Goal: Task Accomplishment & Management: Use online tool/utility

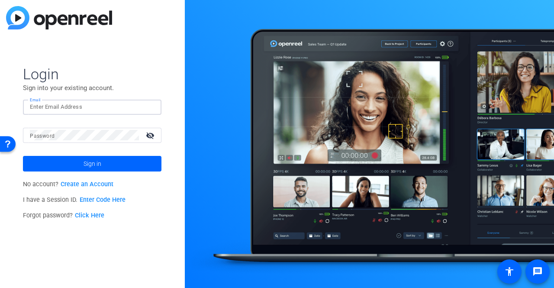
click at [93, 111] on input "Email" at bounding box center [92, 107] width 125 height 10
type input "[EMAIL_ADDRESS][DOMAIN_NAME]"
click at [23, 156] on button "Sign in" at bounding box center [92, 164] width 138 height 16
click at [69, 108] on input "Email" at bounding box center [92, 107] width 125 height 10
type input "[EMAIL_ADDRESS][DOMAIN_NAME]"
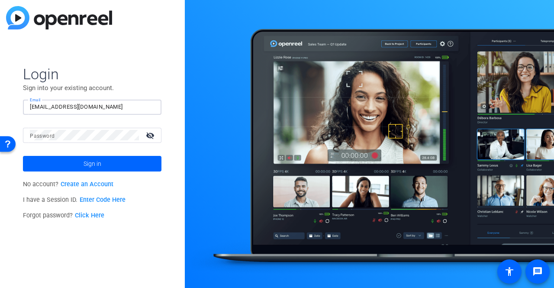
click at [71, 144] on mat-form-field "Password visibility_off" at bounding box center [92, 142] width 138 height 28
click at [23, 156] on button "Sign in" at bounding box center [92, 164] width 138 height 16
click at [95, 216] on link "Click Here" at bounding box center [89, 215] width 29 height 7
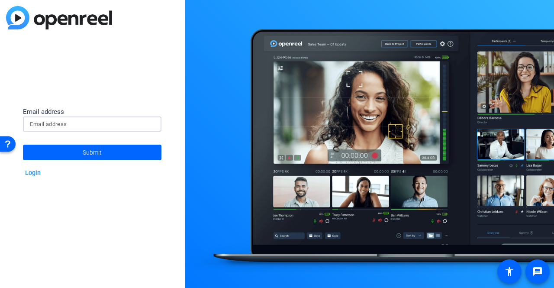
click at [59, 123] on input at bounding box center [92, 124] width 125 height 10
type input "[EMAIL_ADDRESS][DOMAIN_NAME]"
click at [92, 151] on span "Submit" at bounding box center [92, 152] width 19 height 22
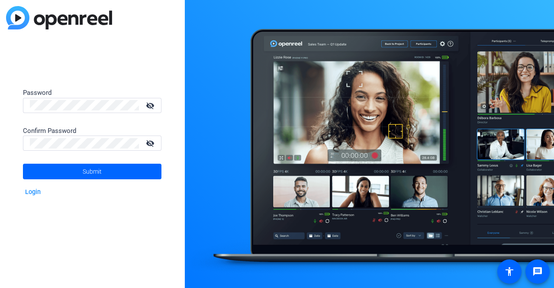
click at [100, 98] on div at bounding box center [84, 105] width 109 height 15
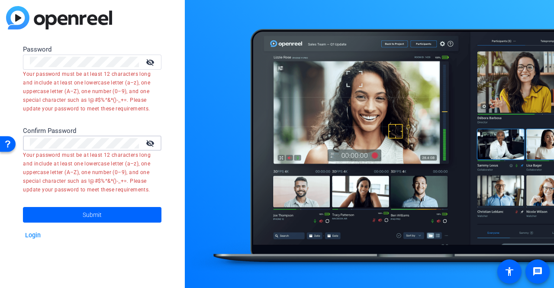
click at [23, 207] on button "Submit" at bounding box center [92, 215] width 138 height 16
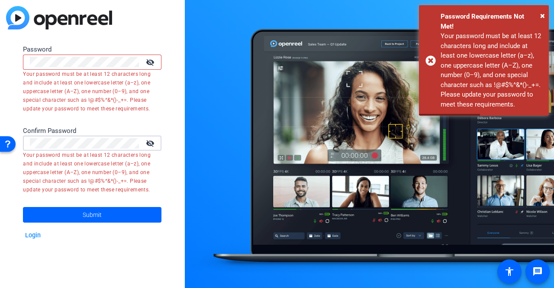
click at [154, 58] on mat-icon "visibility_off" at bounding box center [151, 62] width 21 height 13
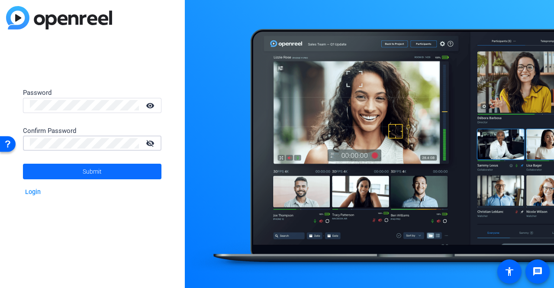
click at [83, 170] on span "Submit" at bounding box center [92, 172] width 19 height 22
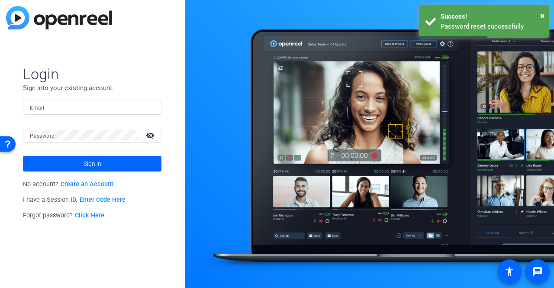
click at [77, 105] on input "Email" at bounding box center [92, 107] width 125 height 10
type input "[EMAIL_ADDRESS][DOMAIN_NAME]"
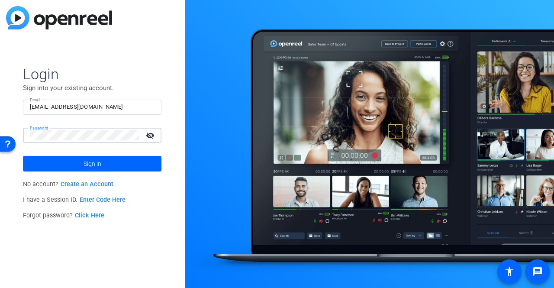
click at [23, 156] on button "Sign in" at bounding box center [92, 164] width 138 height 16
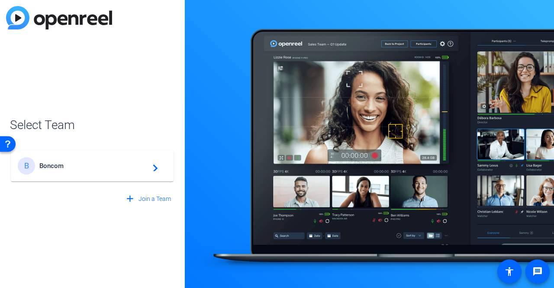
click at [123, 160] on div "B Boncom navigate_next" at bounding box center [92, 165] width 149 height 17
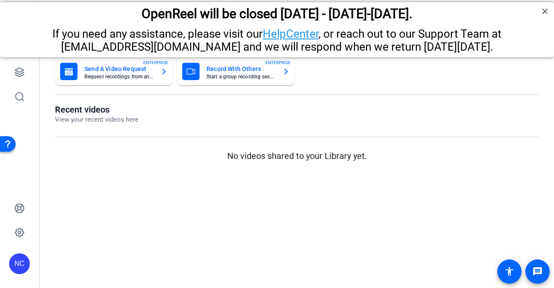
click at [139, 184] on mat-sidenav-content "Dashboard Send A Video Request Request recordings from anyone, anywhere ENTERPR…" at bounding box center [297, 144] width 514 height 288
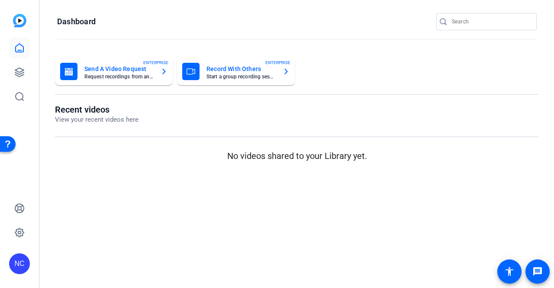
click at [151, 77] on mat-card-subtitle "Request recordings from anyone, anywhere" at bounding box center [118, 76] width 69 height 5
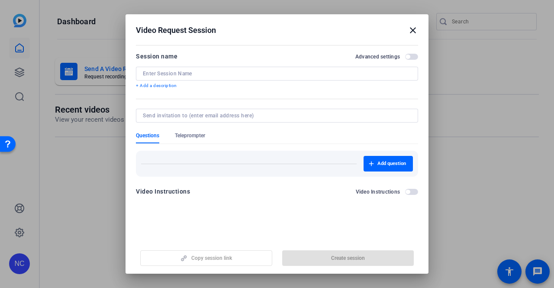
click at [193, 74] on input at bounding box center [277, 73] width 268 height 7
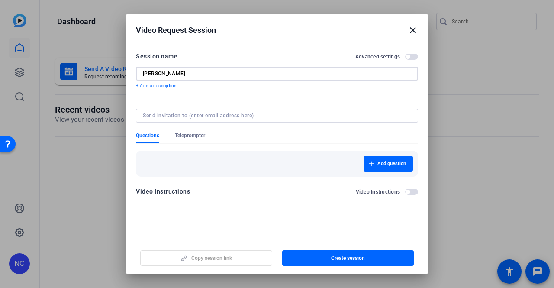
type input "[PERSON_NAME]"
click at [223, 118] on input at bounding box center [275, 115] width 265 height 7
type input "peter."
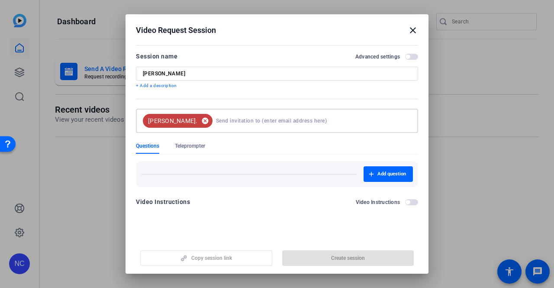
click at [198, 120] on mat-icon "cancel" at bounding box center [205, 121] width 15 height 8
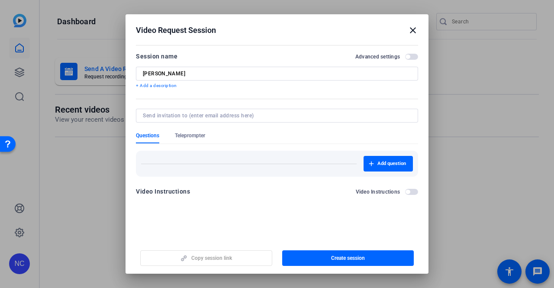
click at [182, 111] on div at bounding box center [277, 116] width 268 height 14
paste input "Props list Scene 1 - Night out Queen Wardrobe: PJ’s Sweats Bright Red dressing …"
type input "Props list Scene 1 - Night out Queen Wardrobe: PJ’s Sweats Bright Red dressing …"
click at [174, 113] on input at bounding box center [275, 115] width 265 height 7
paste input "peterstegeby@gmail.com"
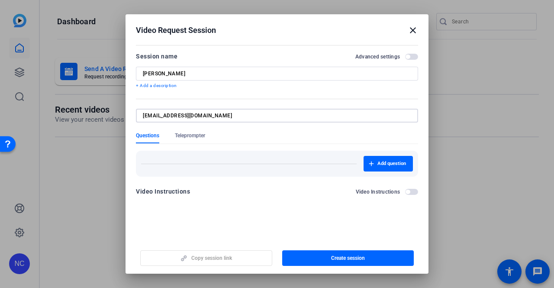
type input "peterstegeby@gmail.com"
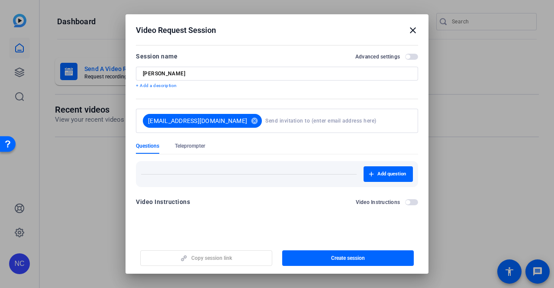
click at [241, 143] on div "Questions Teleprompter" at bounding box center [277, 147] width 282 height 11
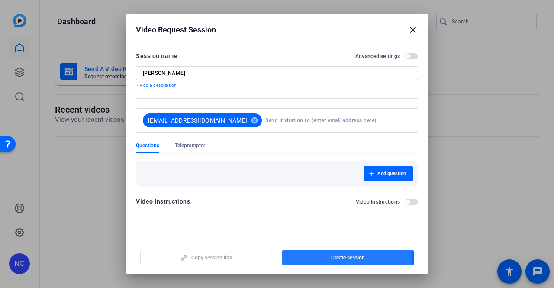
click at [319, 261] on span "button" at bounding box center [348, 257] width 132 height 21
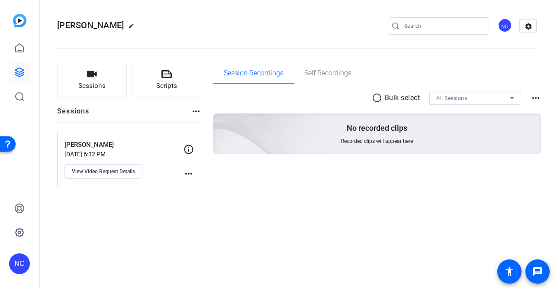
click at [185, 179] on div "Peter Aug 12, 2025 @ 6:32 PM View Video Request Details more_horiz" at bounding box center [129, 159] width 144 height 55
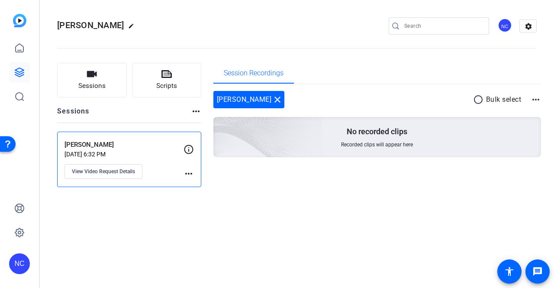
click at [188, 172] on mat-icon "more_horiz" at bounding box center [188, 173] width 10 height 10
click at [192, 148] on div at bounding box center [277, 144] width 554 height 288
click at [188, 148] on icon at bounding box center [188, 149] width 10 height 10
click at [167, 154] on p "[DATE] 6:32 PM" at bounding box center [123, 154] width 119 height 7
click at [118, 172] on span "View Video Request Details" at bounding box center [103, 171] width 63 height 7
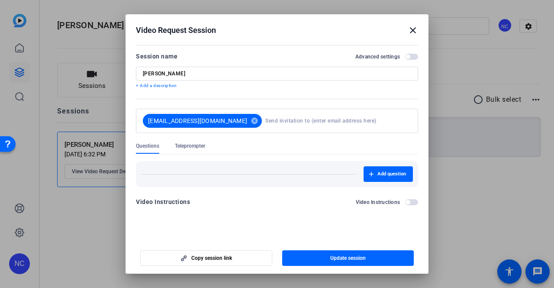
click at [193, 150] on span "Teleprompter" at bounding box center [190, 147] width 30 height 11
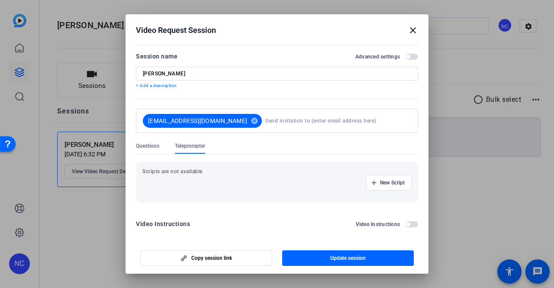
click at [405, 55] on span "button" at bounding box center [407, 57] width 4 height 4
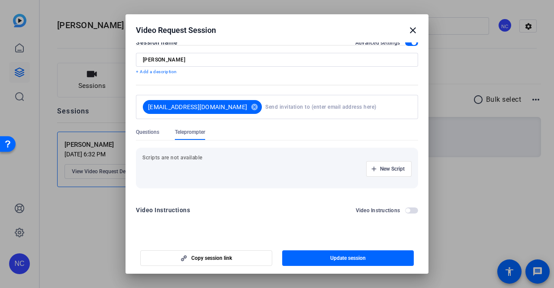
scroll to position [8, 0]
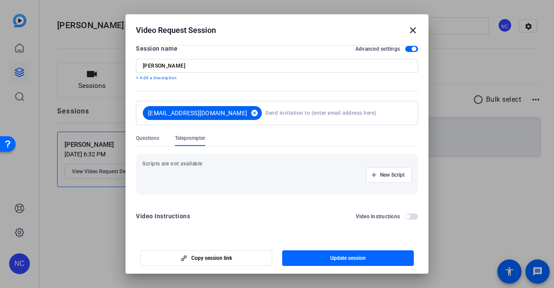
click at [247, 115] on mat-icon "cancel" at bounding box center [254, 113] width 15 height 8
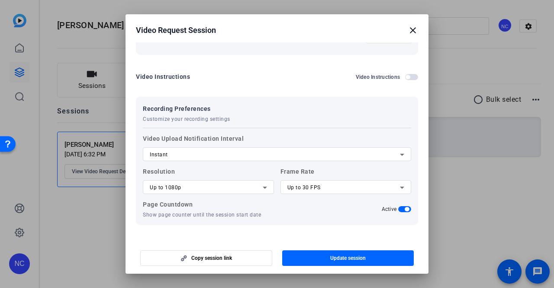
scroll to position [180, 0]
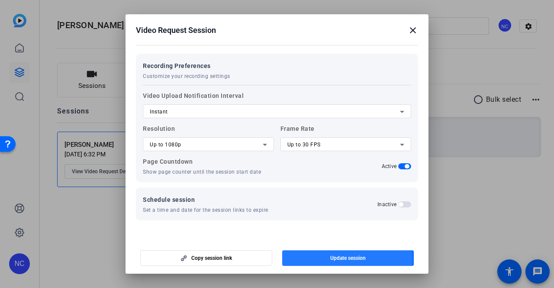
click at [335, 260] on span "Update session" at bounding box center [347, 257] width 35 height 7
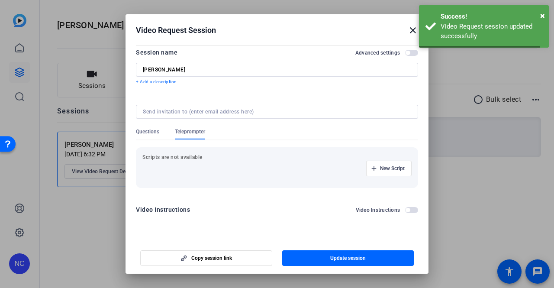
scroll to position [3, 0]
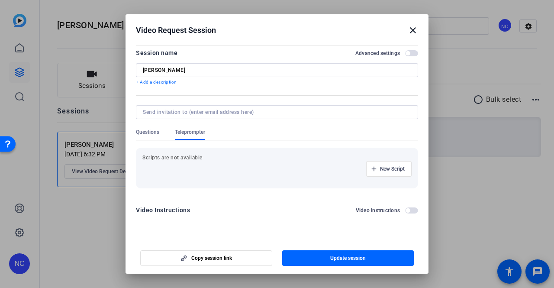
click at [408, 30] on mat-icon "close" at bounding box center [413, 30] width 10 height 10
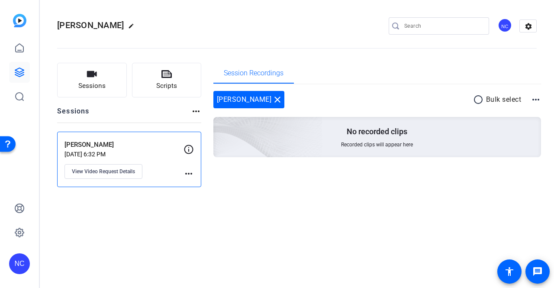
click at [156, 174] on div "Peter Aug 12, 2025 @ 6:32 PM View Video Request Details" at bounding box center [123, 159] width 119 height 39
click at [110, 145] on p "[PERSON_NAME]" at bounding box center [123, 145] width 119 height 10
click at [196, 172] on div "Peter Aug 12, 2025 @ 6:32 PM View Video Request Details more_horiz" at bounding box center [129, 159] width 144 height 55
click at [91, 173] on span "View Video Request Details" at bounding box center [103, 171] width 63 height 7
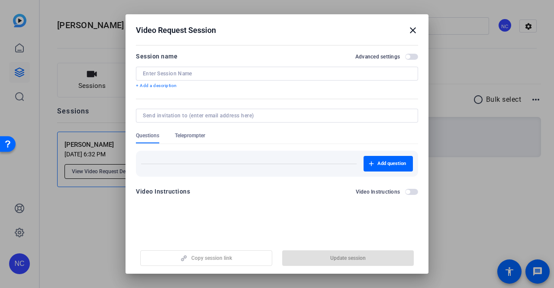
type input "[PERSON_NAME]"
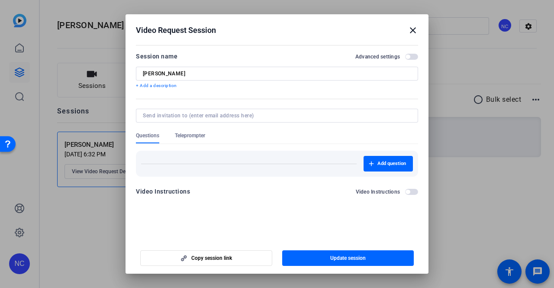
scroll to position [0, 0]
drag, startPoint x: 409, startPoint y: 28, endPoint x: 402, endPoint y: 32, distance: 8.4
click at [408, 28] on mat-icon "close" at bounding box center [413, 30] width 10 height 10
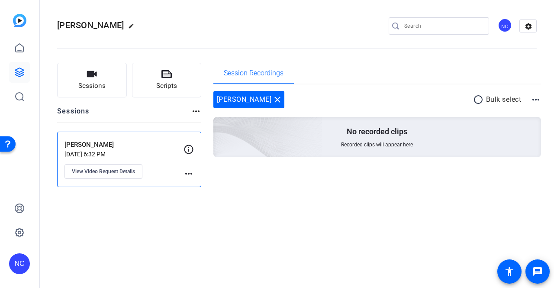
click at [85, 147] on p "[PERSON_NAME]" at bounding box center [123, 145] width 119 height 10
click at [190, 148] on icon at bounding box center [188, 149] width 10 height 10
drag, startPoint x: 400, startPoint y: 113, endPoint x: 370, endPoint y: 109, distance: 31.0
click at [400, 114] on div "Peter close radio_button_unchecked Bulk select more_horiz No recorded clips Rec…" at bounding box center [377, 124] width 328 height 66
click at [272, 100] on mat-icon "close" at bounding box center [277, 99] width 10 height 10
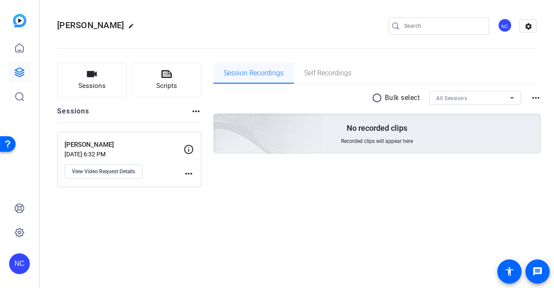
click at [257, 76] on span "Session Recordings" at bounding box center [254, 73] width 60 height 7
click at [96, 84] on span "Sessions" at bounding box center [91, 86] width 27 height 10
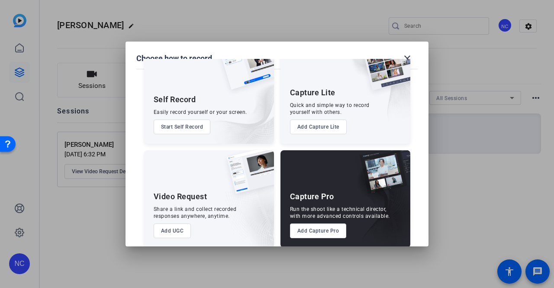
scroll to position [40, 0]
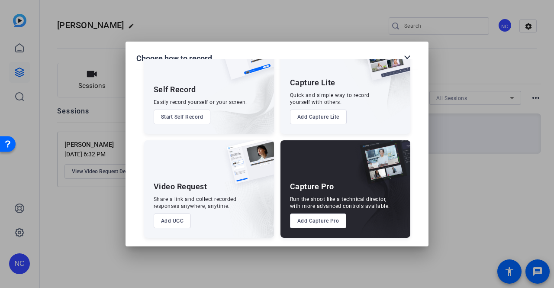
click at [325, 222] on button "Add Capture Pro" at bounding box center [318, 220] width 57 height 15
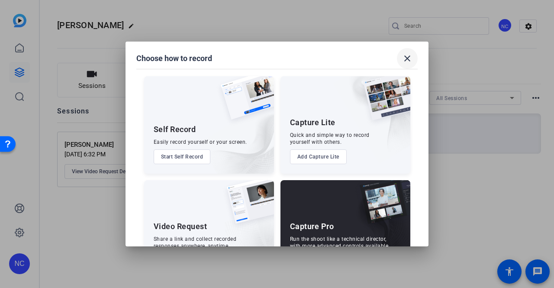
click at [405, 58] on mat-icon "close" at bounding box center [407, 58] width 10 height 10
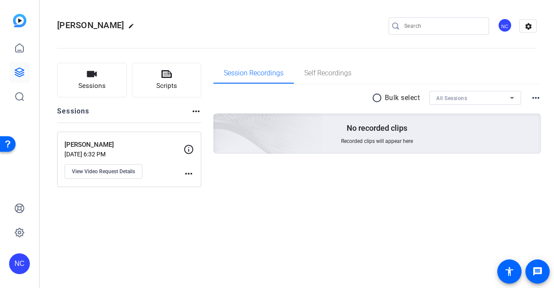
click at [18, 23] on img at bounding box center [19, 20] width 13 height 13
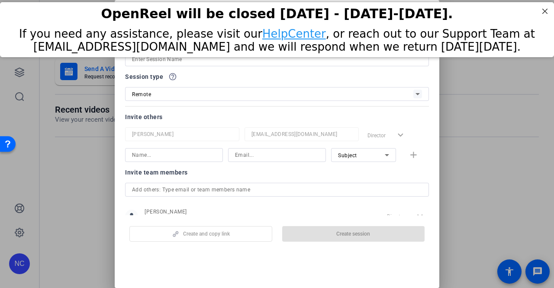
click at [551, 9] on div "OpenReel will be closed [DATE] - [DATE]-[DATE]." at bounding box center [277, 14] width 554 height 24
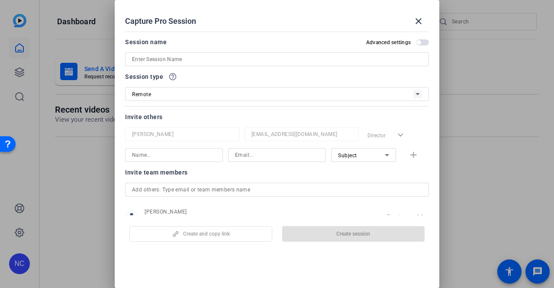
click at [156, 59] on input at bounding box center [277, 59] width 290 height 10
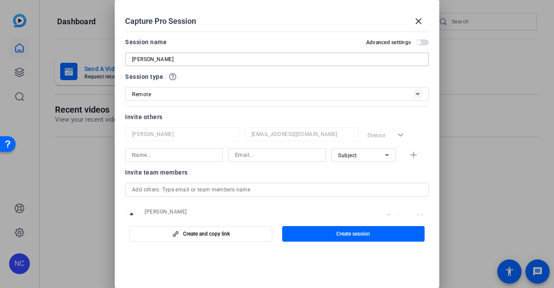
type input "[PERSON_NAME]"
click at [412, 39] on div "Advanced settings" at bounding box center [397, 42] width 63 height 7
click at [416, 41] on span "button" at bounding box center [418, 42] width 4 height 4
click at [176, 158] on input at bounding box center [174, 155] width 84 height 10
type input "[PERSON_NAME]"
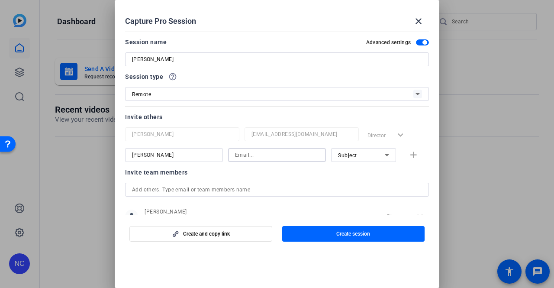
click at [238, 158] on input at bounding box center [277, 155] width 84 height 10
paste input "https://capture.openreel.com/ugc-subject/26474ed2a7e0438fb44fa7f788d74704b2089e…"
type input "https://capture.openreel.com/ugc-subject/26474ed2a7e0438fb44fa7f788d74704b2089e…"
drag, startPoint x: 313, startPoint y: 155, endPoint x: 194, endPoint y: 155, distance: 119.0
click at [194, 155] on div "peter https://capture.openreel.com/ugc-subject/26474ed2a7e0438fb44fa7f788d74704…" at bounding box center [277, 155] width 304 height 14
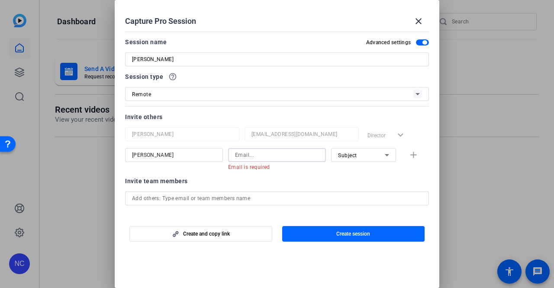
paste input "https://capture.openreel.com/ugc-subject/26474ed2a7e0438fb44fa7f788d74704b2089e…"
type input "h"
paste input "https://capture.openreel.com/ugc-subject/26474ed2a7e0438fb44fa7f788d74704b2089e…"
type input "h"
paste input "peterstegeby@gmail.com"
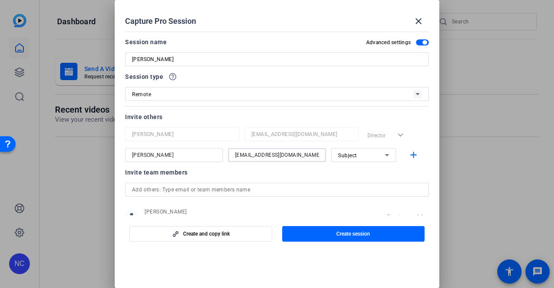
type input "peterstegeby@gmail.com"
click at [364, 156] on div "Subject" at bounding box center [361, 155] width 47 height 11
click at [351, 137] on div at bounding box center [277, 144] width 554 height 288
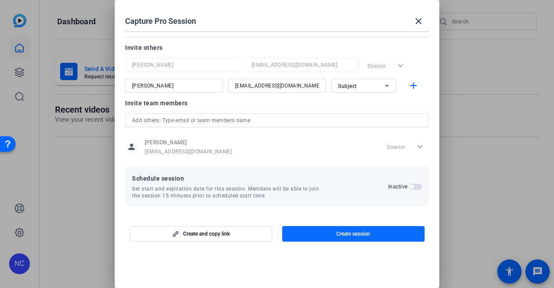
click at [310, 238] on span "button" at bounding box center [353, 233] width 143 height 21
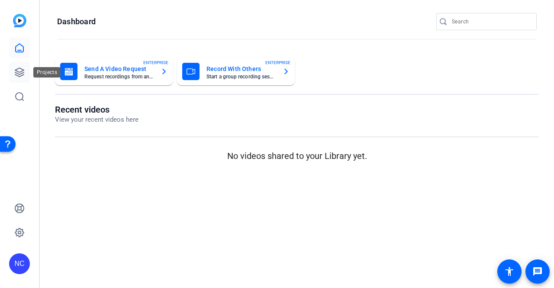
click at [22, 73] on icon at bounding box center [19, 72] width 9 height 9
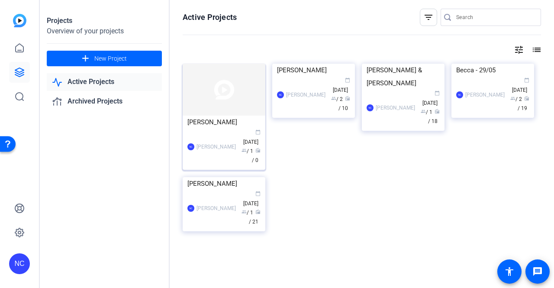
click at [230, 86] on img at bounding box center [224, 90] width 83 height 52
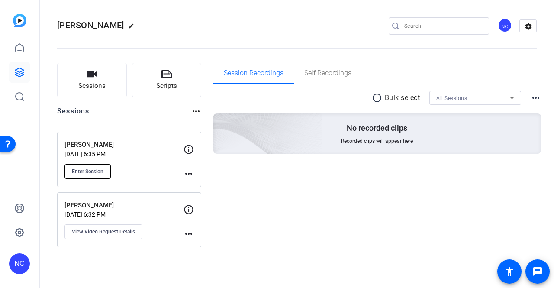
click at [94, 170] on span "Enter Session" at bounding box center [88, 171] width 32 height 7
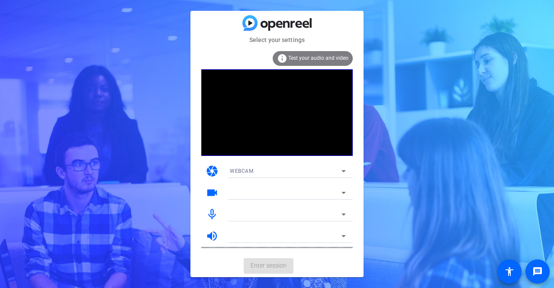
click at [307, 171] on div "WEBCAM" at bounding box center [286, 170] width 112 height 11
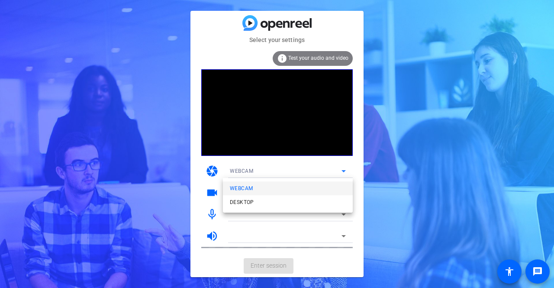
click at [296, 193] on mat-option "WEBCAM" at bounding box center [288, 188] width 130 height 14
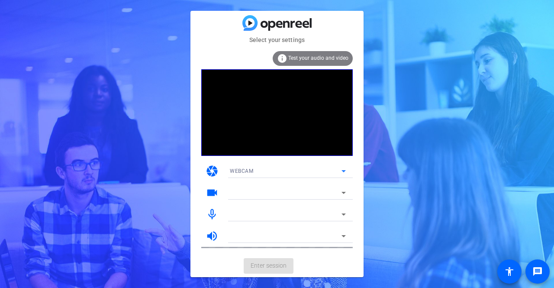
click at [269, 187] on mat-select at bounding box center [288, 192] width 116 height 10
click at [280, 196] on div at bounding box center [286, 192] width 112 height 10
click at [339, 193] on icon at bounding box center [343, 192] width 10 height 10
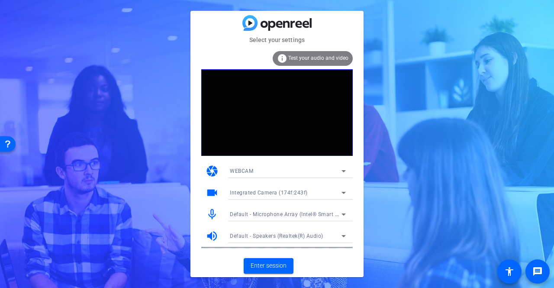
click at [328, 62] on div "info Test your audio and video" at bounding box center [313, 58] width 80 height 15
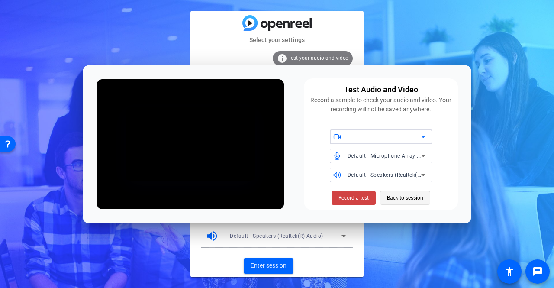
click at [408, 197] on span "Back to session" at bounding box center [405, 198] width 36 height 16
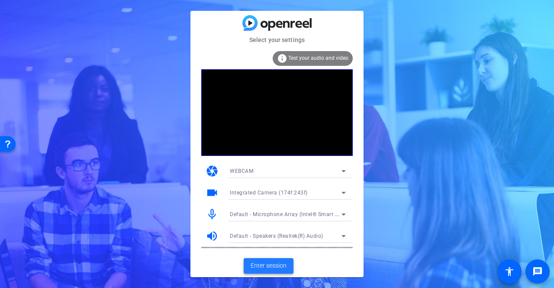
click at [270, 257] on span at bounding box center [269, 265] width 50 height 21
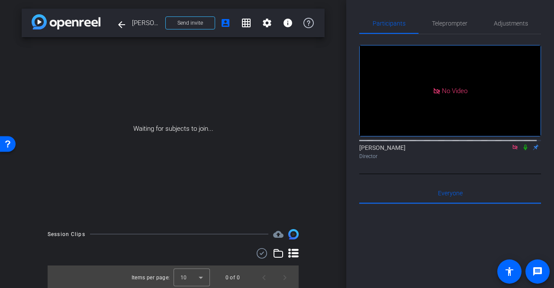
click at [512, 150] on icon at bounding box center [514, 147] width 7 height 6
click at [180, 21] on span "Send invite" at bounding box center [190, 22] width 26 height 7
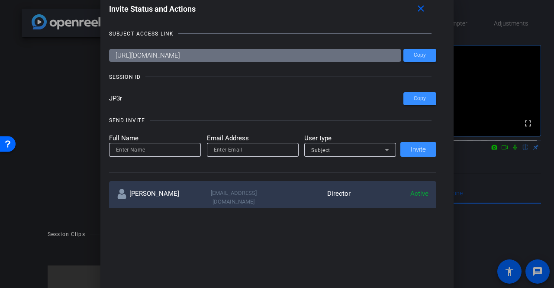
drag, startPoint x: 113, startPoint y: 99, endPoint x: 105, endPoint y: 99, distance: 8.2
click at [105, 99] on div "Invite Status and Actions close SUBJECT ACCESS LINK https://capture.openreel.co…" at bounding box center [277, 105] width 354 height 224
click at [418, 55] on span "Copy" at bounding box center [420, 55] width 12 height 6
click at [425, 8] on mat-icon "close" at bounding box center [420, 8] width 11 height 11
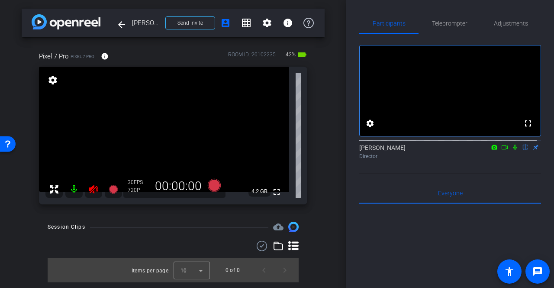
click at [96, 185] on icon at bounding box center [93, 189] width 10 height 10
click at [441, 22] on span "Teleprompter" at bounding box center [449, 23] width 35 height 6
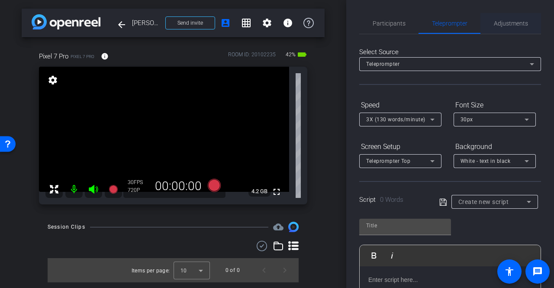
click at [498, 21] on span "Adjustments" at bounding box center [511, 23] width 34 height 6
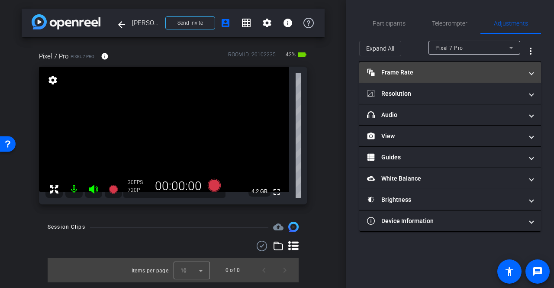
click at [414, 75] on mat-panel-title "Frame Rate Frame Rate" at bounding box center [445, 72] width 156 height 9
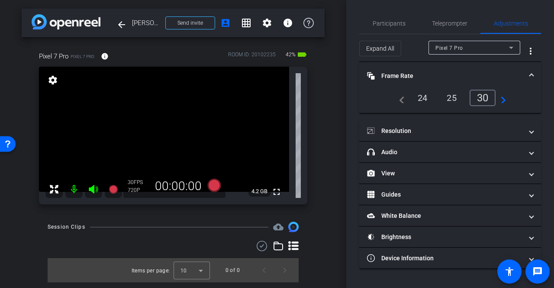
click at [455, 98] on div "25" at bounding box center [451, 97] width 23 height 15
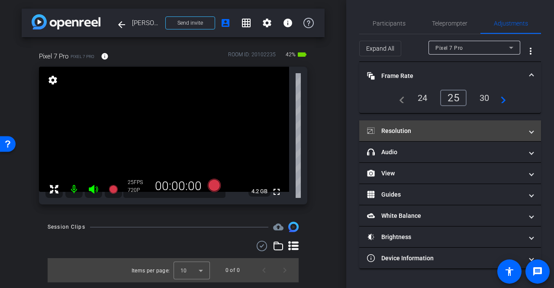
click at [463, 129] on mat-panel-title "Resolution" at bounding box center [445, 130] width 156 height 9
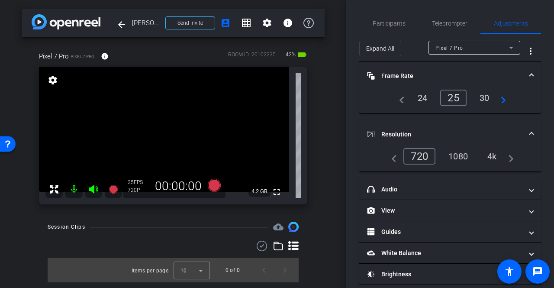
click at [489, 157] on div "4k" at bounding box center [492, 156] width 23 height 15
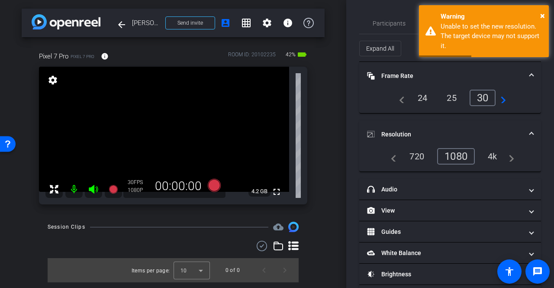
drag, startPoint x: 452, startPoint y: 154, endPoint x: 479, endPoint y: 154, distance: 26.8
click at [451, 154] on div "1080" at bounding box center [456, 156] width 38 height 16
click at [489, 154] on div "4k" at bounding box center [492, 156] width 23 height 15
click at [453, 156] on div "1080" at bounding box center [456, 156] width 38 height 16
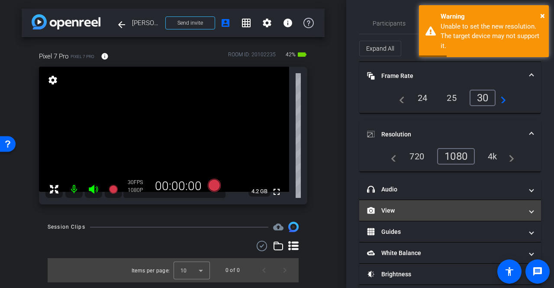
click at [415, 209] on mat-panel-title "View" at bounding box center [445, 210] width 156 height 9
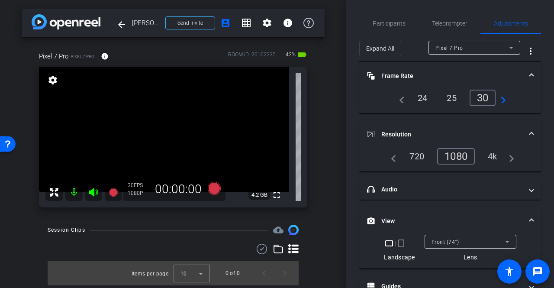
click at [399, 242] on mat-icon "crop_portrait" at bounding box center [401, 243] width 10 height 10
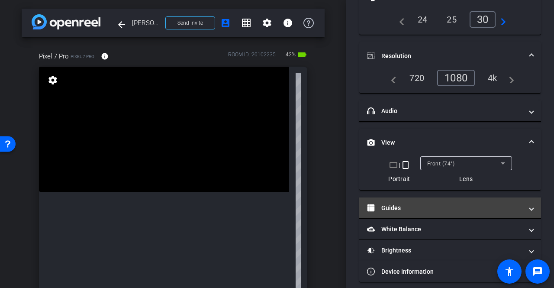
scroll to position [86, 0]
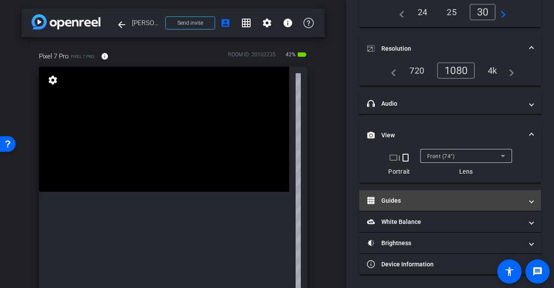
click at [396, 202] on mat-panel-title "Guides" at bounding box center [445, 200] width 156 height 9
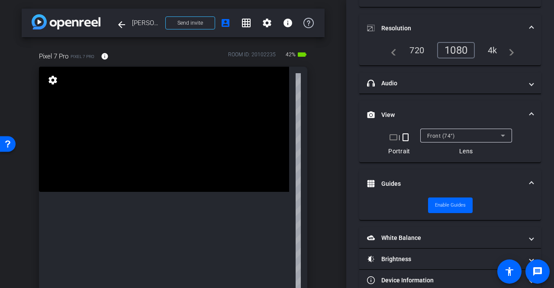
scroll to position [122, 0]
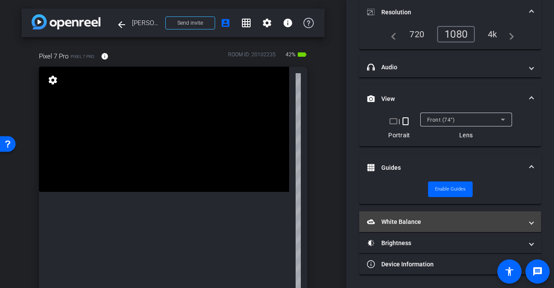
click at [408, 223] on mat-panel-title "White Balance White Balance" at bounding box center [445, 221] width 156 height 9
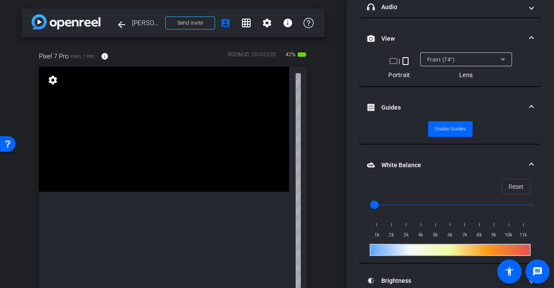
scroll to position [209, 0]
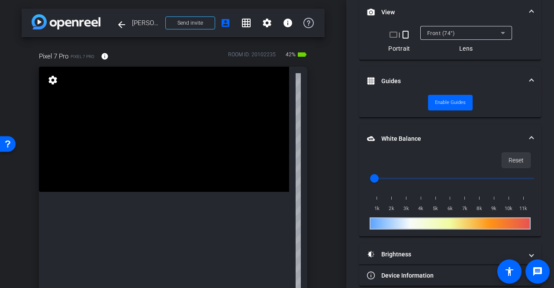
click at [509, 162] on span "Reset" at bounding box center [515, 160] width 15 height 16
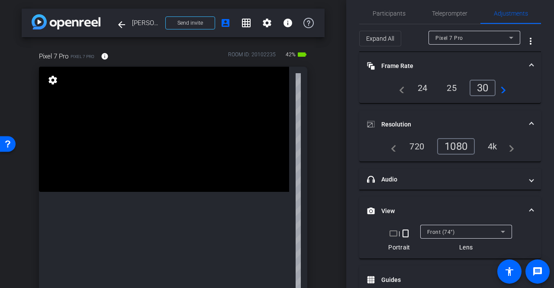
scroll to position [0, 0]
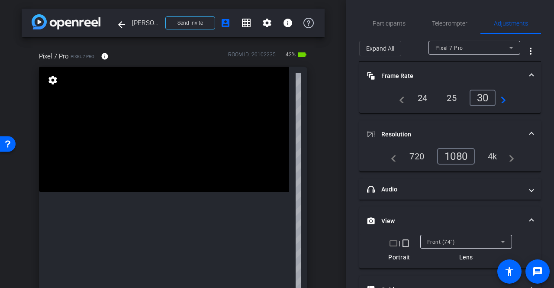
click at [392, 245] on mat-icon "crop_landscape" at bounding box center [393, 243] width 10 height 10
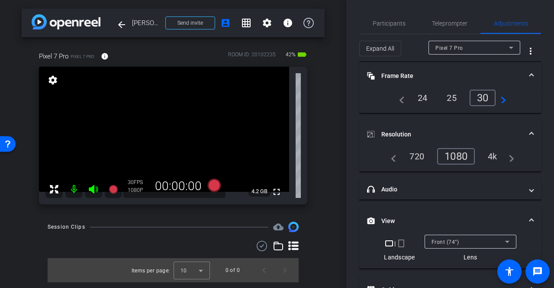
click at [399, 245] on mat-icon "crop_portrait" at bounding box center [401, 243] width 10 height 10
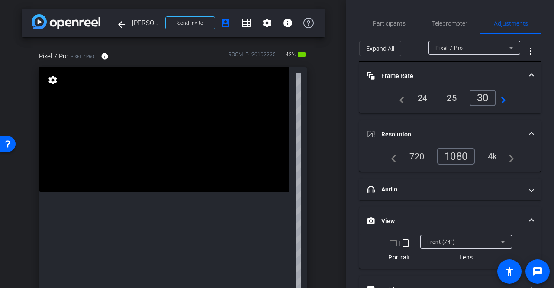
click at [436, 240] on span "Front (74°)" at bounding box center [441, 242] width 28 height 6
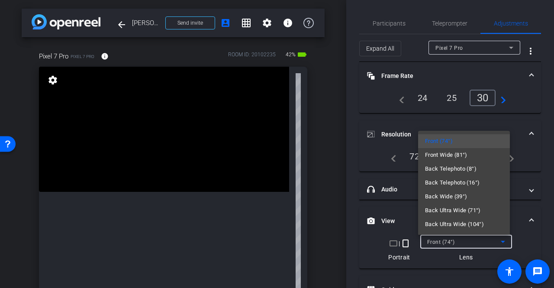
click at [504, 242] on div at bounding box center [277, 144] width 554 height 288
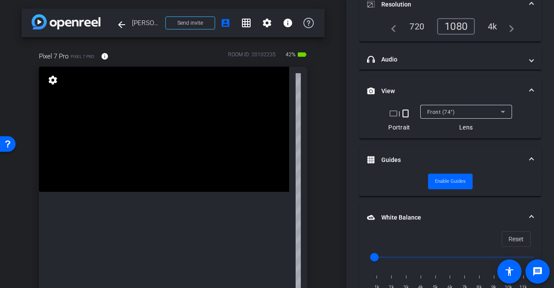
scroll to position [220, 0]
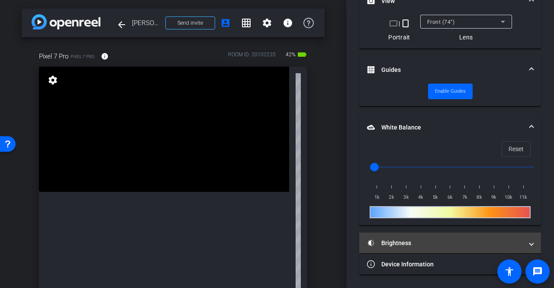
click at [407, 244] on mat-panel-title "Brightness" at bounding box center [445, 242] width 156 height 9
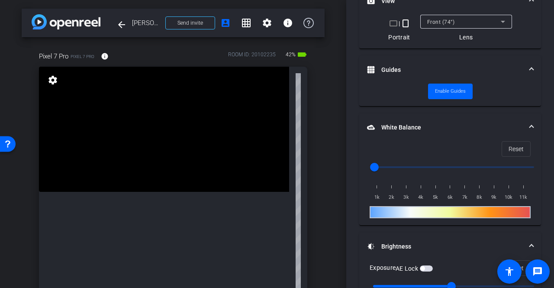
scroll to position [263, 0]
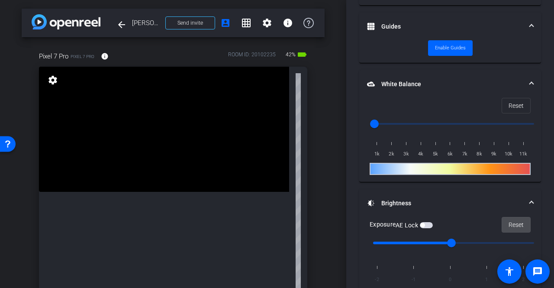
click at [518, 229] on span "Reset" at bounding box center [515, 224] width 15 height 16
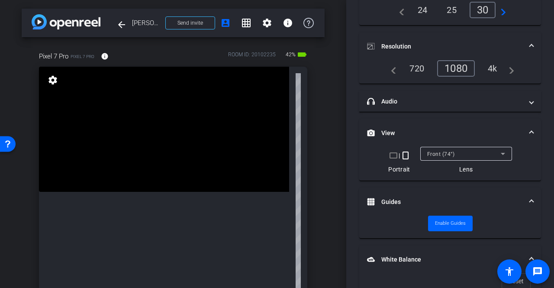
scroll to position [0, 0]
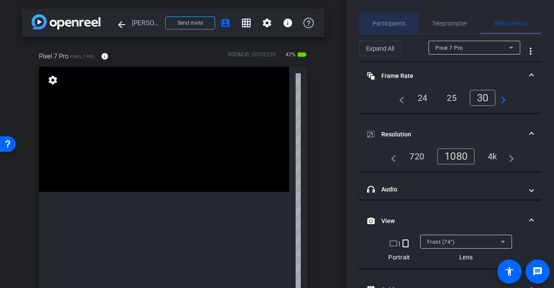
click at [398, 29] on span "Participants" at bounding box center [389, 23] width 33 height 21
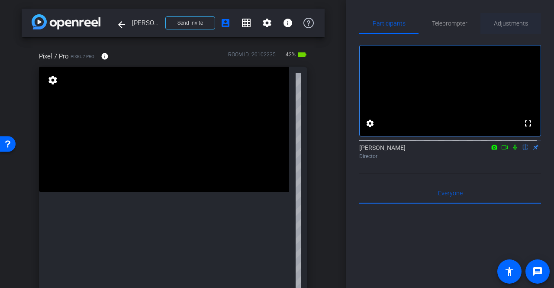
click at [512, 17] on span "Adjustments" at bounding box center [511, 23] width 34 height 21
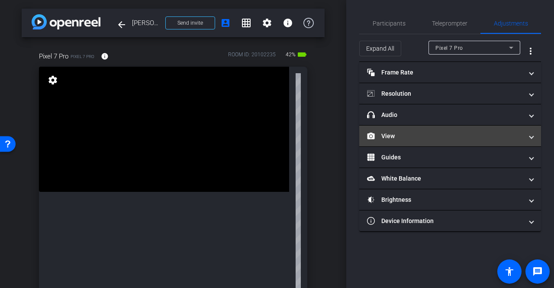
click at [439, 139] on mat-panel-title "View" at bounding box center [445, 136] width 156 height 9
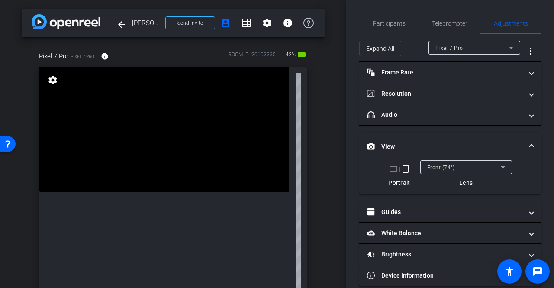
click at [465, 168] on div "Front (74°)" at bounding box center [464, 167] width 74 height 11
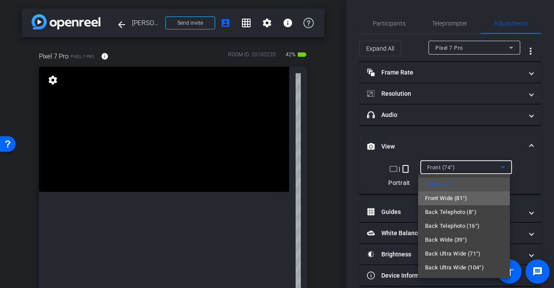
click at [452, 199] on span "Front Wide (81°)" at bounding box center [446, 198] width 42 height 10
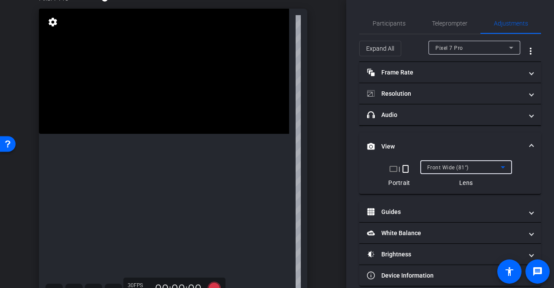
scroll to position [43, 0]
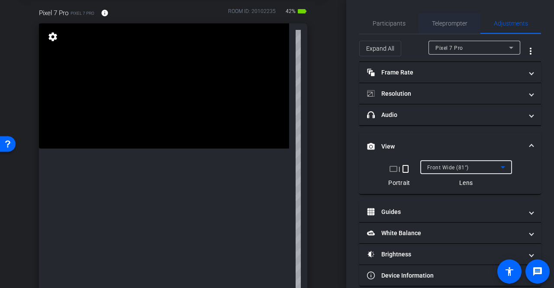
click at [447, 30] on span "Teleprompter" at bounding box center [449, 23] width 35 height 21
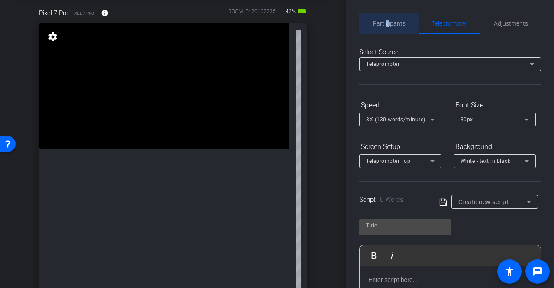
click at [386, 19] on span "Participants" at bounding box center [389, 23] width 33 height 21
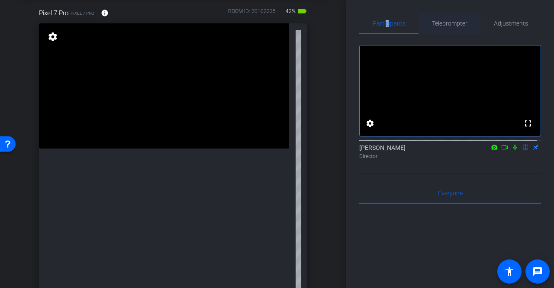
click at [449, 25] on span "Teleprompter" at bounding box center [449, 23] width 35 height 6
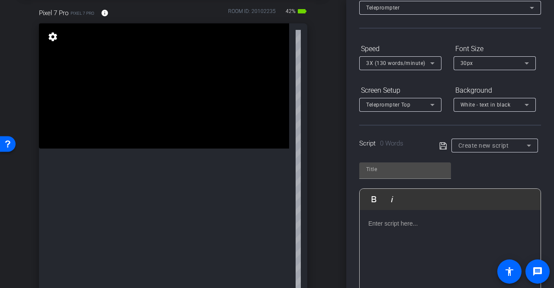
scroll to position [130, 0]
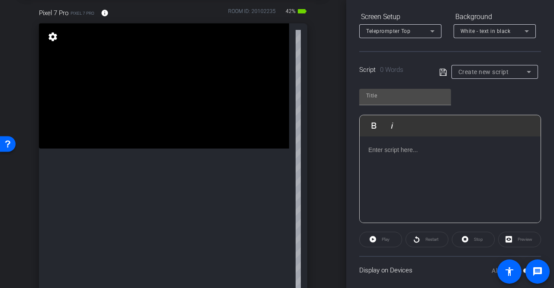
click at [399, 178] on div at bounding box center [450, 179] width 181 height 87
click at [384, 241] on div "Play" at bounding box center [380, 240] width 43 height 16
click at [518, 238] on div "Preview" at bounding box center [519, 240] width 43 height 16
click at [409, 161] on div "hello" at bounding box center [450, 179] width 181 height 87
click at [444, 70] on icon at bounding box center [443, 72] width 8 height 10
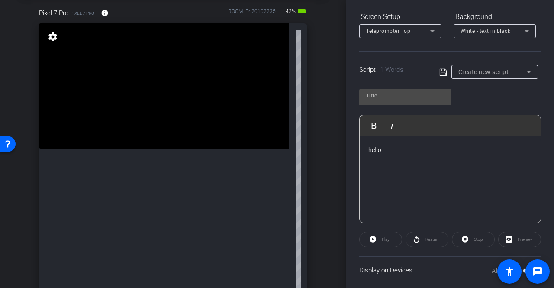
type input "Default title 7487"
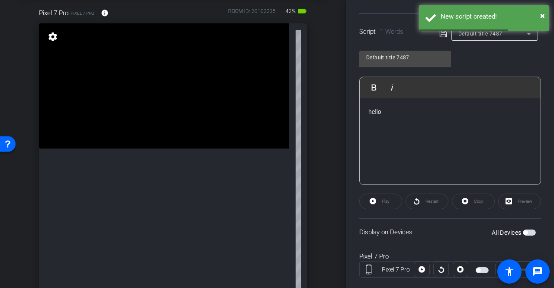
scroll to position [185, 0]
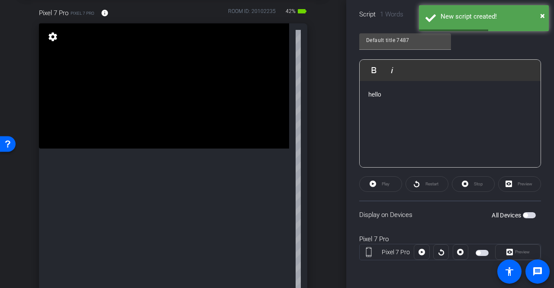
click at [511, 252] on div "Preview" at bounding box center [517, 252] width 45 height 16
click at [418, 253] on div at bounding box center [422, 252] width 16 height 16
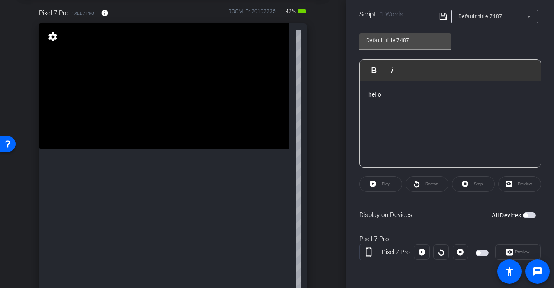
click at [420, 253] on div at bounding box center [422, 252] width 16 height 16
click at [416, 254] on div at bounding box center [422, 252] width 16 height 16
click at [420, 254] on div at bounding box center [422, 252] width 16 height 16
click at [398, 97] on p "hello" at bounding box center [450, 95] width 164 height 10
click at [418, 248] on div at bounding box center [422, 252] width 16 height 16
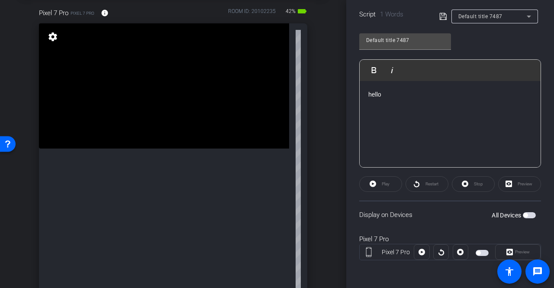
click at [422, 253] on div at bounding box center [422, 252] width 16 height 16
click at [519, 256] on div "Preview" at bounding box center [517, 252] width 45 height 16
click at [513, 250] on div "Preview" at bounding box center [517, 252] width 45 height 16
click at [428, 252] on div at bounding box center [441, 252] width 54 height 16
click at [417, 254] on div at bounding box center [422, 252] width 16 height 16
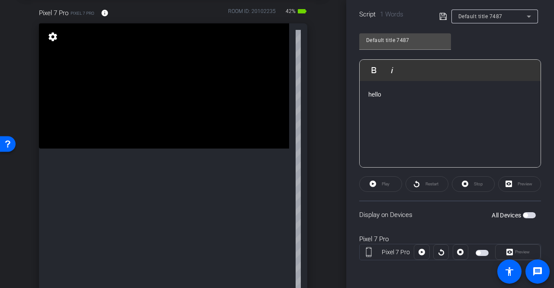
click at [442, 251] on div at bounding box center [441, 252] width 16 height 16
click at [484, 244] on div "Pixel 7 Pro Preview" at bounding box center [450, 252] width 182 height 16
click at [514, 249] on div "Preview" at bounding box center [517, 252] width 45 height 16
click at [495, 253] on div "Preview" at bounding box center [517, 252] width 45 height 16
click at [476, 254] on span "button" at bounding box center [478, 253] width 4 height 4
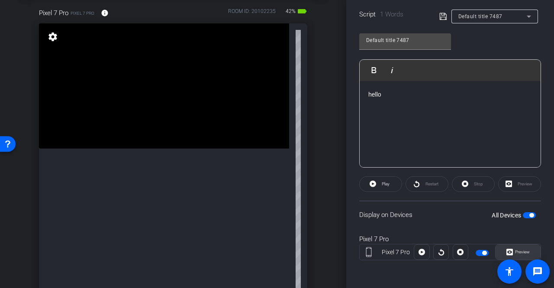
click at [525, 255] on span "Preview" at bounding box center [521, 252] width 17 height 12
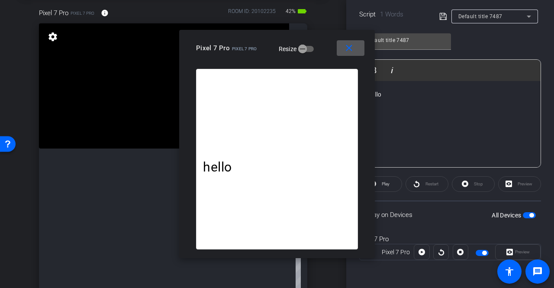
click at [347, 47] on mat-icon "close" at bounding box center [349, 48] width 11 height 11
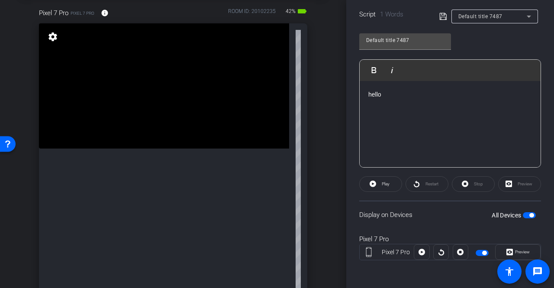
click at [460, 255] on div at bounding box center [461, 252] width 16 height 16
click at [457, 252] on div at bounding box center [461, 252] width 16 height 16
click at [439, 253] on div at bounding box center [441, 252] width 16 height 16
click at [529, 215] on span "button" at bounding box center [531, 215] width 4 height 4
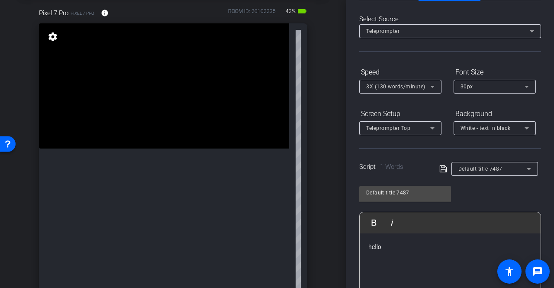
scroll to position [0, 0]
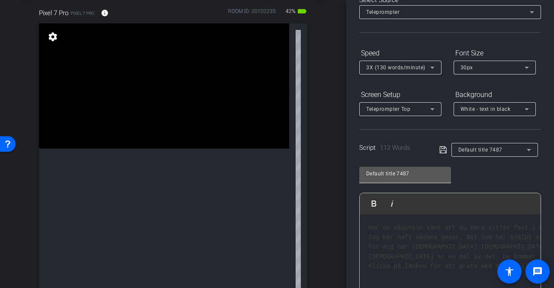
scroll to position [43, 0]
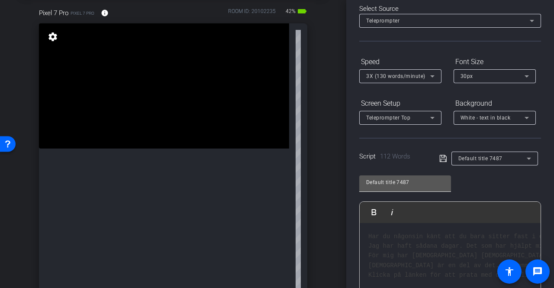
click at [416, 182] on input "Default title 7487" at bounding box center [405, 182] width 78 height 10
drag, startPoint x: 416, startPoint y: 182, endPoint x: 353, endPoint y: 182, distance: 63.2
click at [353, 182] on div "Participants Teleprompter Adjustments settings Natasha Colborne flip Director E…" at bounding box center [450, 144] width 208 height 288
click at [375, 177] on input "text" at bounding box center [405, 182] width 78 height 10
type input "Depression 1."
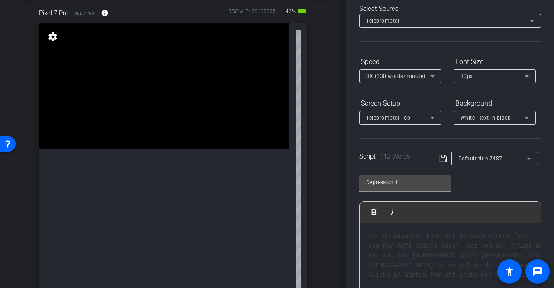
click at [428, 199] on div at bounding box center [405, 197] width 92 height 10
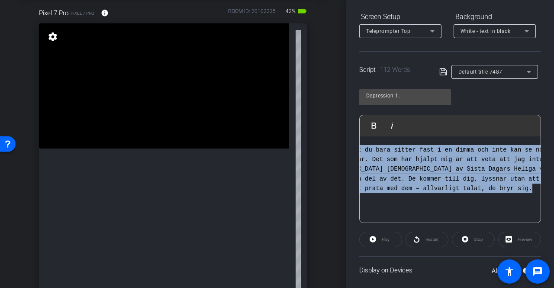
scroll to position [0, 359]
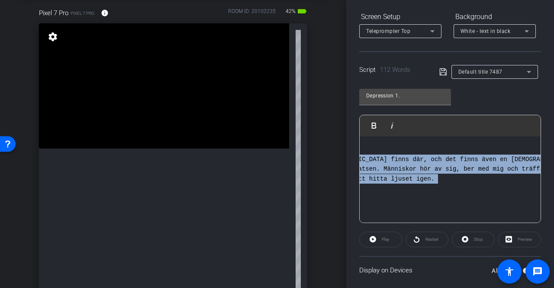
drag, startPoint x: 368, startPoint y: 147, endPoint x: 555, endPoint y: 184, distance: 191.0
click at [553, 184] on html "Accessibility Screen-Reader Guide, Feedback, and Issue Reporting | New window m…" at bounding box center [277, 144] width 554 height 288
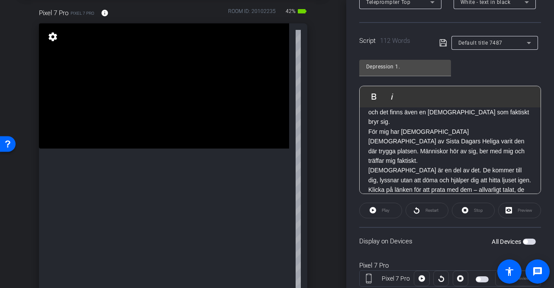
scroll to position [173, 0]
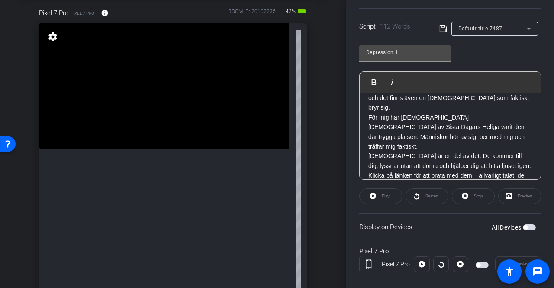
click at [374, 197] on div "Play" at bounding box center [380, 196] width 43 height 16
click at [443, 26] on icon at bounding box center [442, 28] width 7 height 7
click at [518, 224] on div "All Devices" at bounding box center [514, 227] width 44 height 9
click at [523, 229] on span "button" at bounding box center [525, 227] width 4 height 4
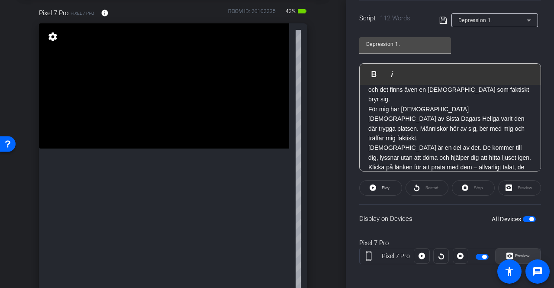
scroll to position [185, 0]
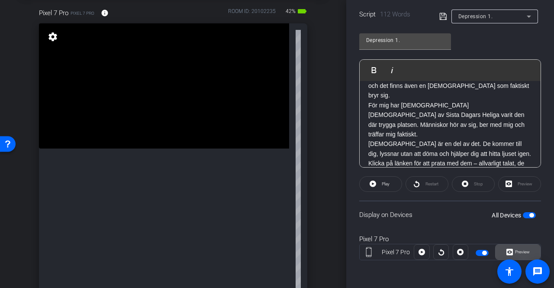
click at [515, 251] on span "Preview" at bounding box center [522, 251] width 15 height 5
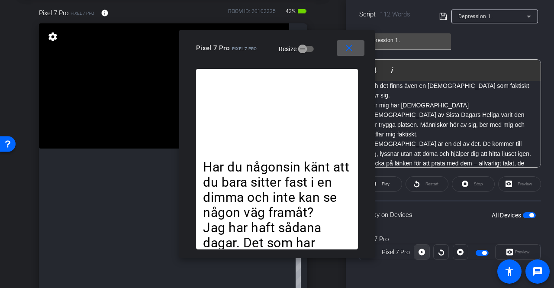
click at [418, 252] on icon at bounding box center [421, 252] width 6 height 6
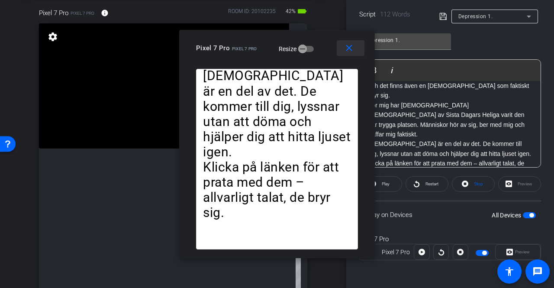
click at [351, 50] on mat-icon "close" at bounding box center [349, 48] width 11 height 11
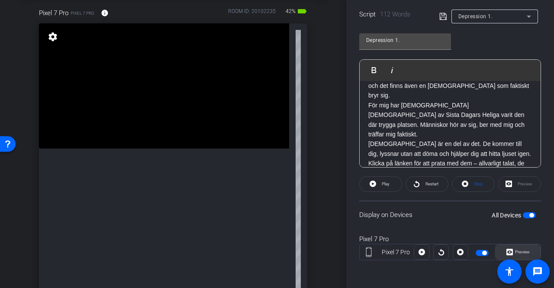
click at [515, 250] on span "Preview" at bounding box center [522, 251] width 15 height 5
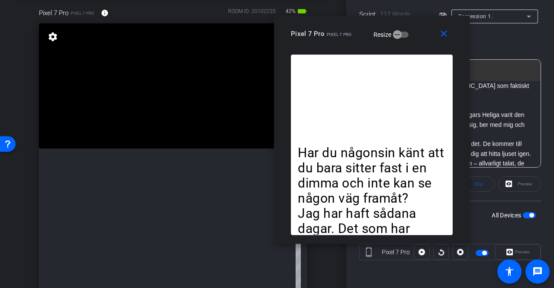
drag, startPoint x: 322, startPoint y: 49, endPoint x: 417, endPoint y: 35, distance: 95.8
click at [417, 35] on div "Pixel 7 Pro Pixel 7 Pro Resize" at bounding box center [375, 34] width 168 height 16
click at [445, 29] on mat-icon "close" at bounding box center [443, 34] width 11 height 11
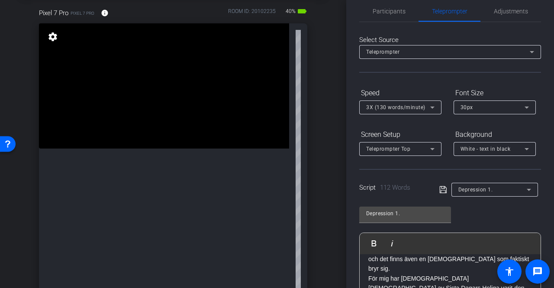
scroll to position [0, 0]
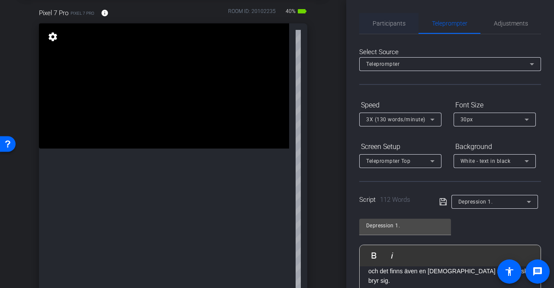
click at [403, 24] on span "Participants" at bounding box center [389, 23] width 33 height 6
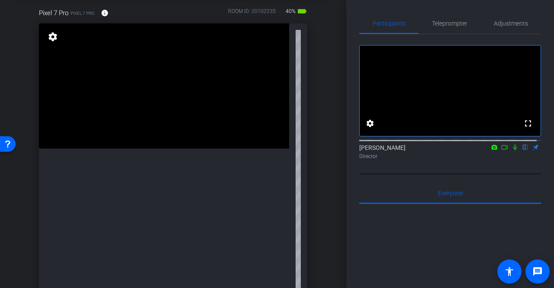
click at [501, 150] on icon at bounding box center [504, 147] width 7 height 6
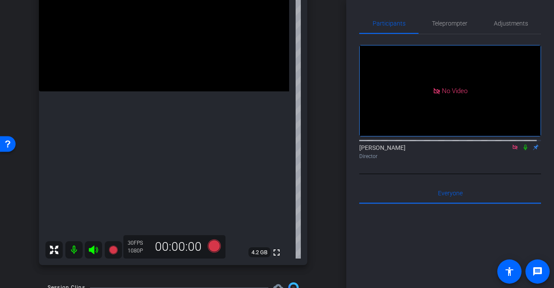
scroll to position [69, 0]
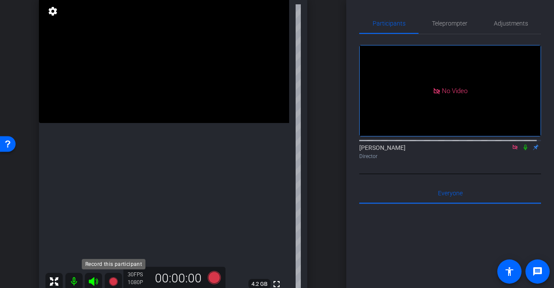
click at [113, 283] on icon at bounding box center [113, 281] width 9 height 9
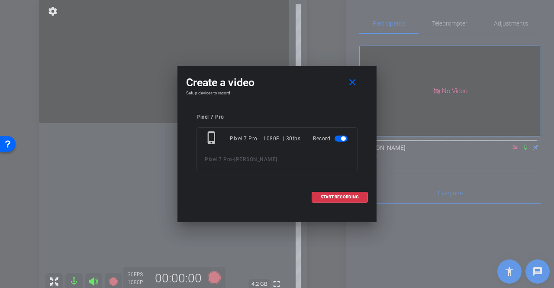
click at [241, 162] on span "[PERSON_NAME]" at bounding box center [255, 159] width 43 height 6
click at [236, 162] on span "[PERSON_NAME]" at bounding box center [255, 159] width 43 height 6
click at [245, 122] on openreel-subject-record-chooser-item "Pixel 7 Pro phone_iphone Pixel 7 Pro 1080P | 30fps Record Pixel 7 Pro - peter" at bounding box center [276, 142] width 161 height 56
click at [318, 165] on div "phone_iphone Pixel 7 Pro 1080P | 30fps Record Pixel 7 Pro - peter" at bounding box center [276, 148] width 161 height 43
click at [259, 157] on div "Pixel 7 Pro - peter" at bounding box center [277, 159] width 145 height 10
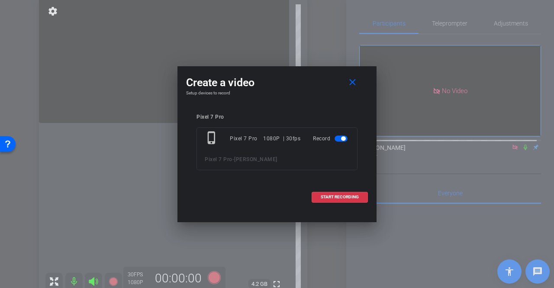
click at [190, 160] on div "Pixel 7 Pro phone_iphone Pixel 7 Pro 1080P | 30fps Record Pixel 7 Pro - peter" at bounding box center [277, 148] width 182 height 87
click at [213, 154] on div "phone_iphone Pixel 7 Pro 1080P | 30fps Record Pixel 7 Pro - peter" at bounding box center [276, 148] width 161 height 43
click at [220, 160] on span "Pixel 7 Pro" at bounding box center [219, 159] width 28 height 6
click at [238, 156] on span "[PERSON_NAME]" at bounding box center [255, 159] width 43 height 6
click at [257, 159] on div "Pixel 7 Pro - peter" at bounding box center [277, 159] width 145 height 10
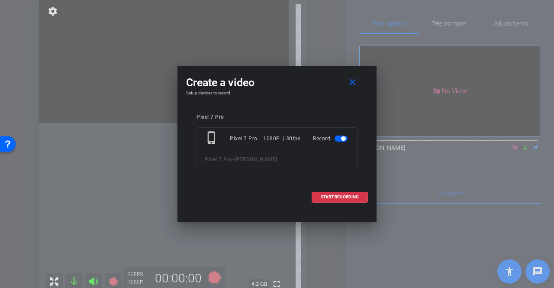
click at [252, 161] on div "Pixel 7 Pro - peter" at bounding box center [277, 159] width 145 height 10
click at [249, 161] on span "[PERSON_NAME]" at bounding box center [255, 159] width 43 height 6
click at [253, 159] on div "Pixel 7 Pro - peter" at bounding box center [277, 159] width 145 height 10
click at [250, 161] on div "Pixel 7 Pro - peter" at bounding box center [277, 159] width 145 height 10
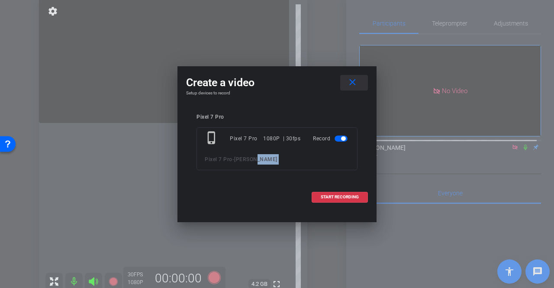
click at [351, 84] on mat-icon "close" at bounding box center [352, 82] width 11 height 11
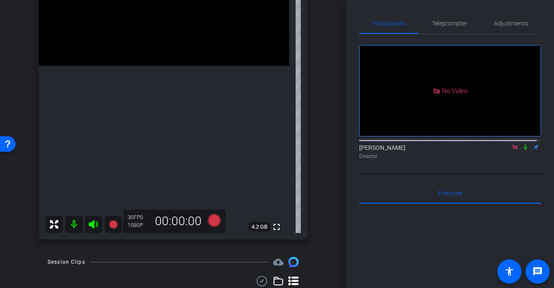
scroll to position [155, 0]
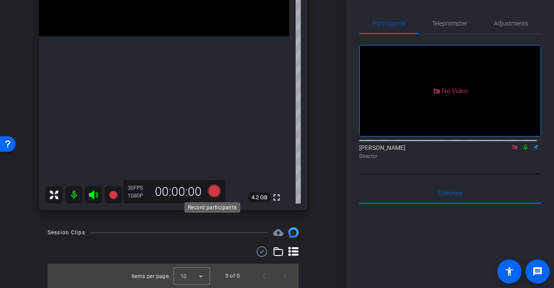
click at [213, 193] on icon at bounding box center [214, 190] width 13 height 13
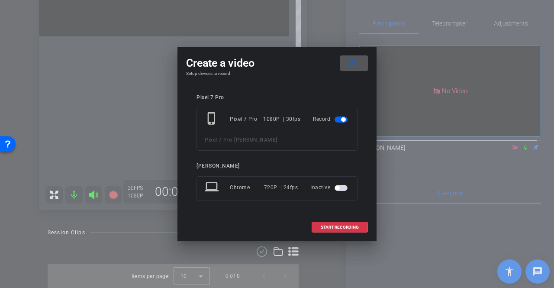
click at [229, 139] on span "Pixel 7 Pro" at bounding box center [219, 140] width 28 height 6
click at [241, 198] on div "laptop Chrome 720P | 24fps Inactive" at bounding box center [276, 188] width 161 height 25
click at [348, 224] on span at bounding box center [339, 227] width 55 height 21
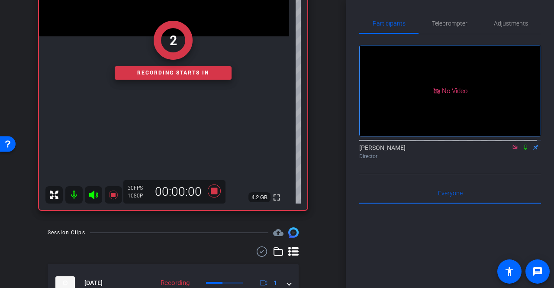
click at [522, 150] on icon at bounding box center [525, 147] width 7 height 6
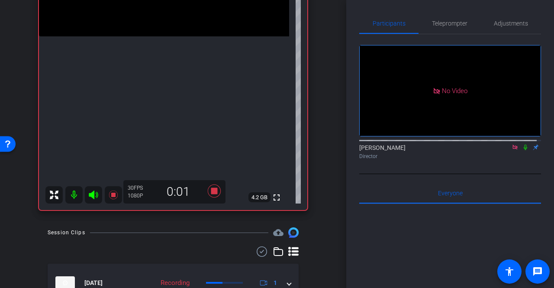
click at [524, 150] on icon at bounding box center [525, 148] width 3 height 6
click at [440, 20] on span "Teleprompter" at bounding box center [449, 23] width 35 height 6
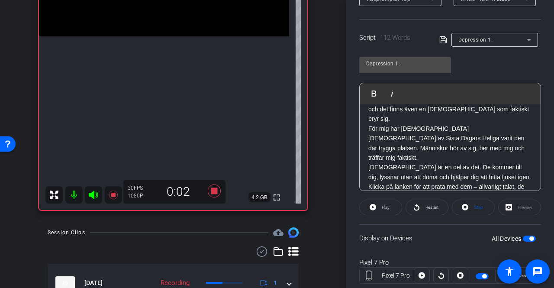
scroll to position [185, 0]
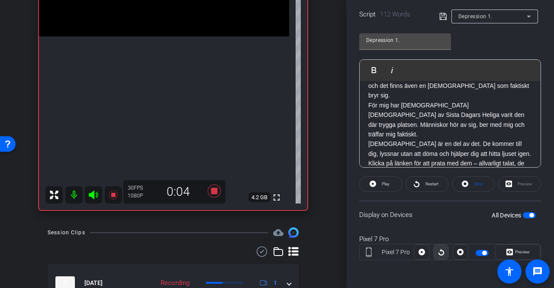
click at [443, 254] on span at bounding box center [441, 251] width 15 height 21
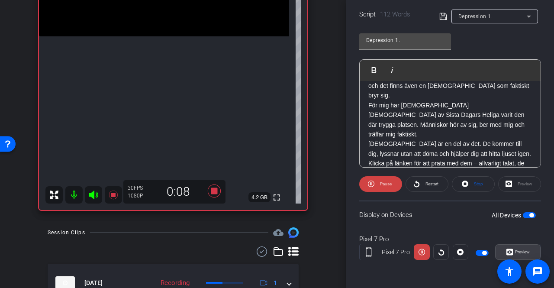
click at [515, 254] on span "Preview" at bounding box center [522, 251] width 15 height 5
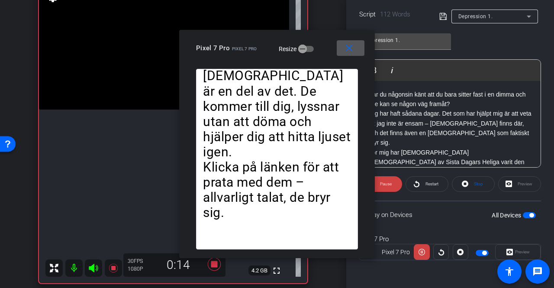
scroll to position [69, 0]
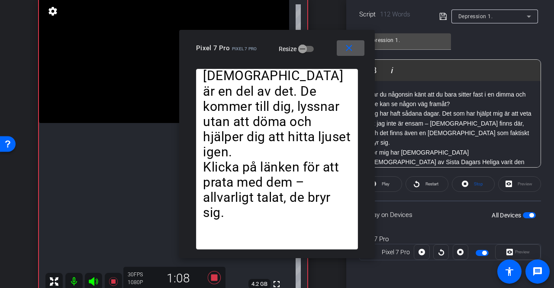
click at [353, 47] on mat-icon "close" at bounding box center [349, 48] width 11 height 11
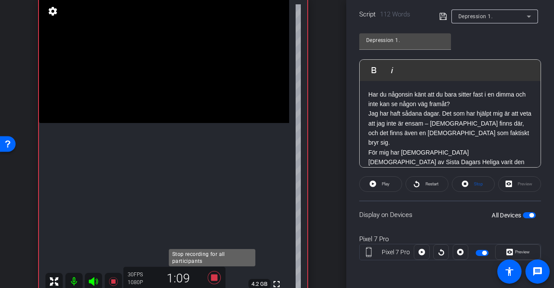
click at [212, 280] on icon at bounding box center [214, 277] width 13 height 13
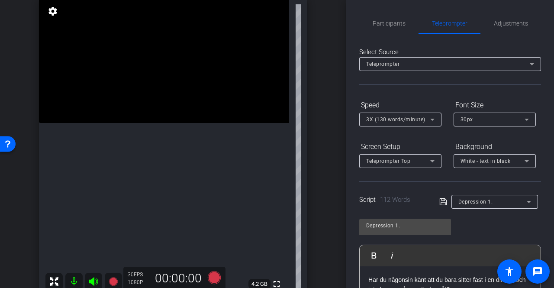
scroll to position [0, 0]
click at [395, 28] on span "Participants" at bounding box center [389, 23] width 33 height 21
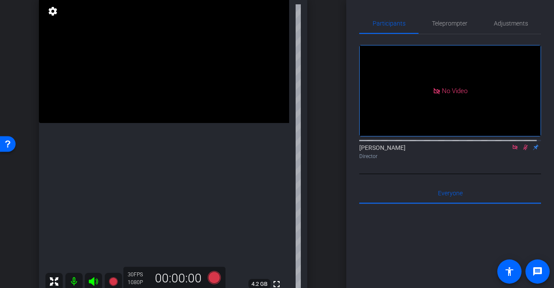
click at [523, 146] on icon at bounding box center [525, 148] width 5 height 6
click at [508, 19] on span "Adjustments" at bounding box center [511, 23] width 34 height 21
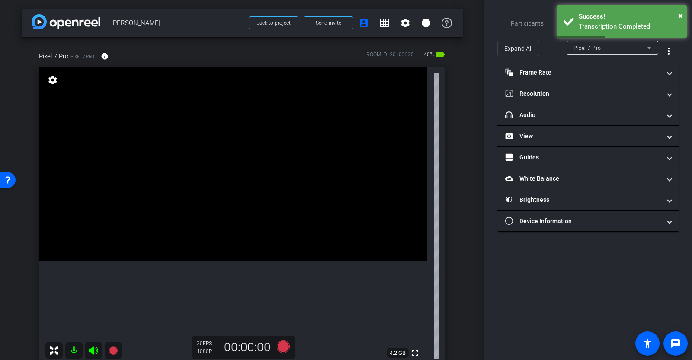
drag, startPoint x: 523, startPoint y: 3, endPoint x: 467, endPoint y: 102, distance: 113.4
click at [467, 102] on div "arrow_back peter Back to project Send invite account_box grid_on settings info …" at bounding box center [242, 180] width 485 height 360
click at [553, 17] on div "× Success! Transcription Completed" at bounding box center [622, 21] width 130 height 32
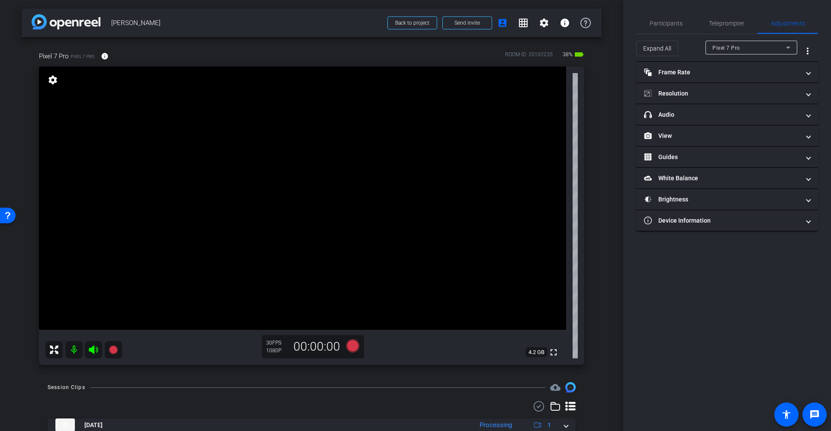
drag, startPoint x: 639, startPoint y: 0, endPoint x: 581, endPoint y: 178, distance: 187.1
click at [553, 178] on div "Pixel 7 Pro Pixel 7 Pro info ROOM ID: 20102235 38% battery_std fullscreen setti…" at bounding box center [312, 205] width 580 height 337
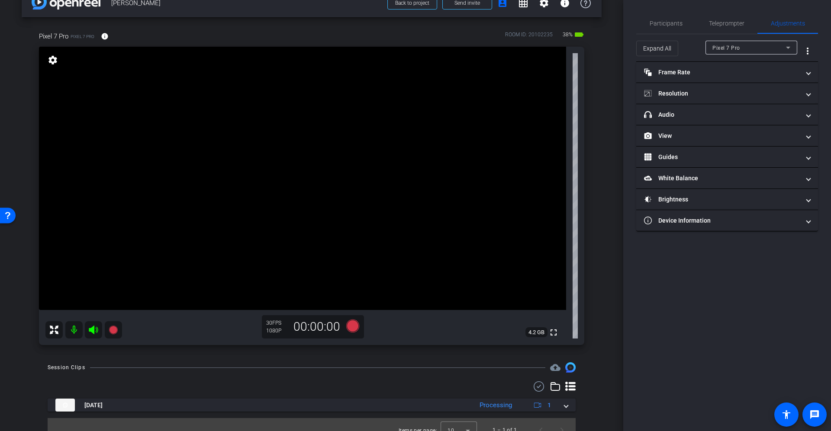
scroll to position [31, 0]
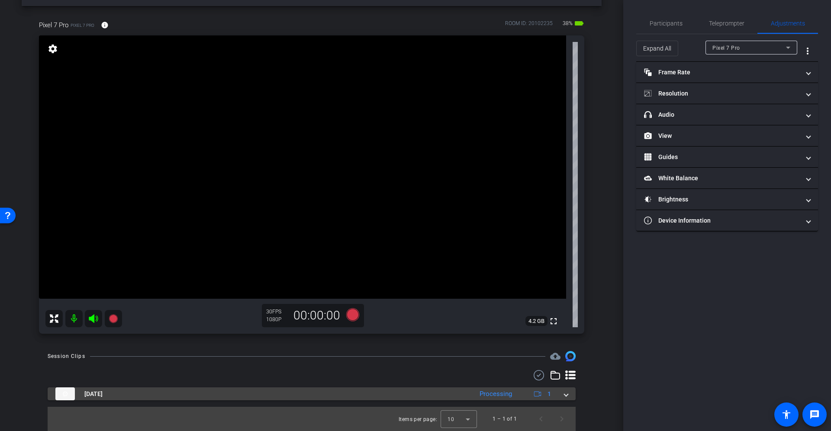
click at [492, 287] on div "Processing" at bounding box center [495, 394] width 41 height 10
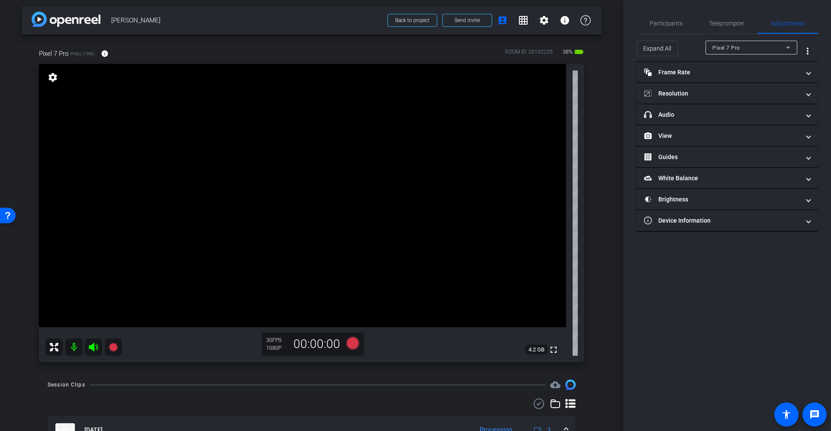
scroll to position [0, 0]
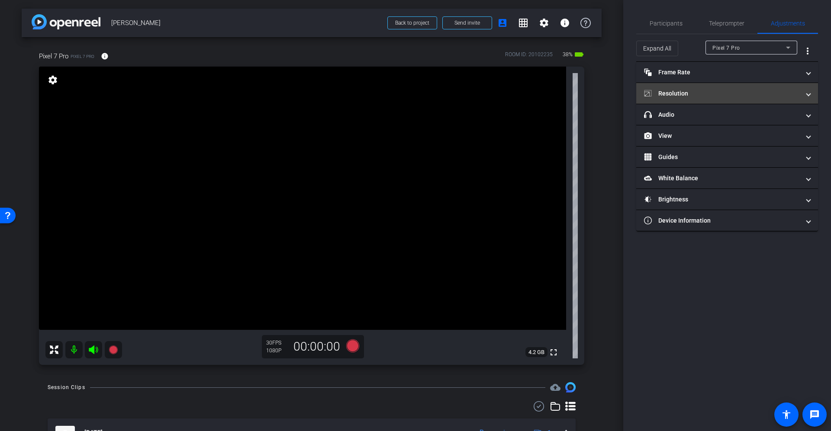
click at [553, 89] on mat-panel-title "Resolution" at bounding box center [722, 93] width 156 height 9
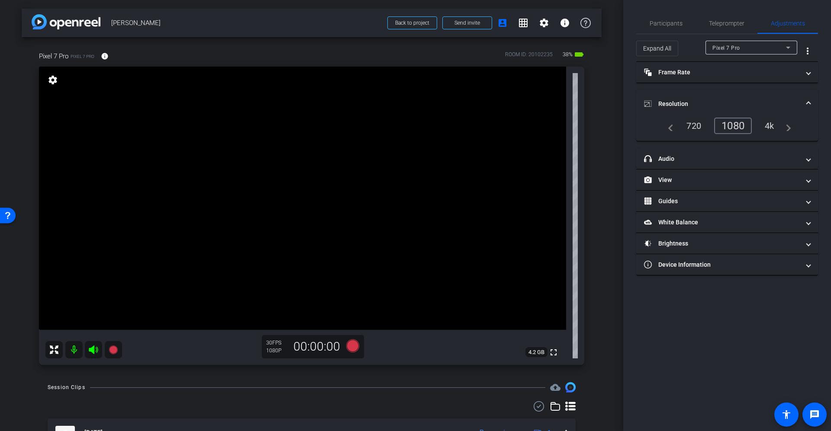
click at [553, 127] on div "4k" at bounding box center [769, 126] width 23 height 15
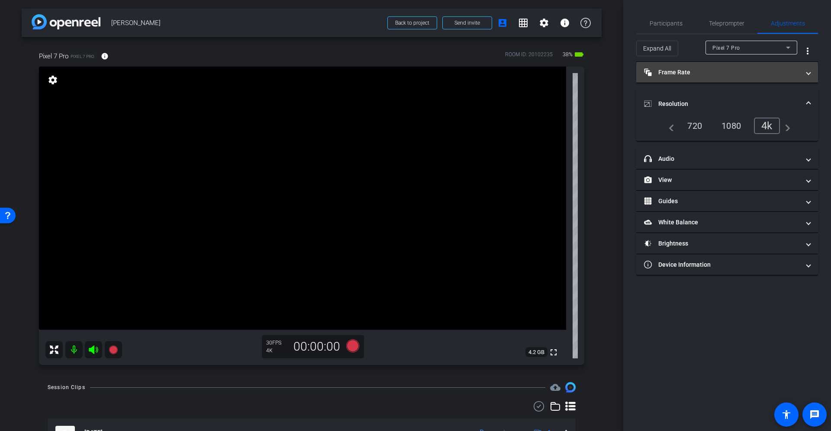
click at [553, 72] on mat-panel-title "Frame Rate Frame Rate" at bounding box center [722, 72] width 156 height 9
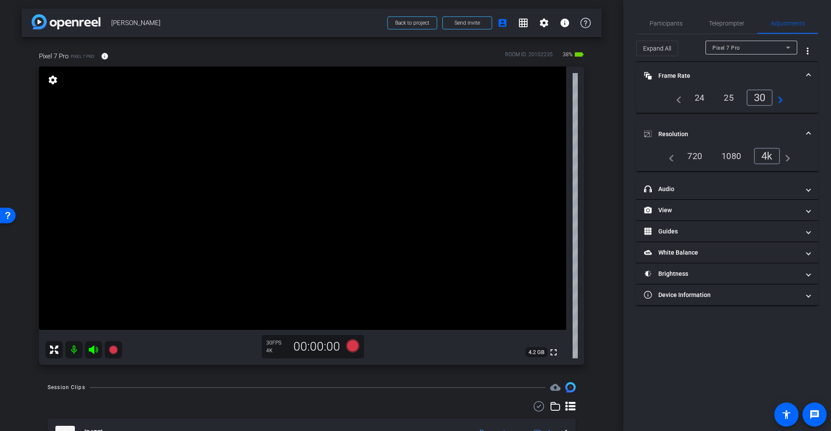
click at [553, 72] on mat-panel-title "Frame Rate Frame Rate" at bounding box center [722, 75] width 156 height 9
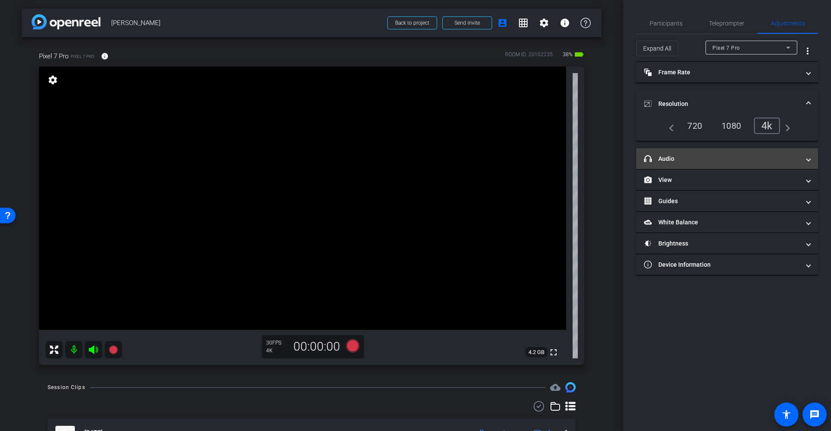
click at [553, 160] on mat-panel-title "headphone icon Audio" at bounding box center [722, 158] width 156 height 9
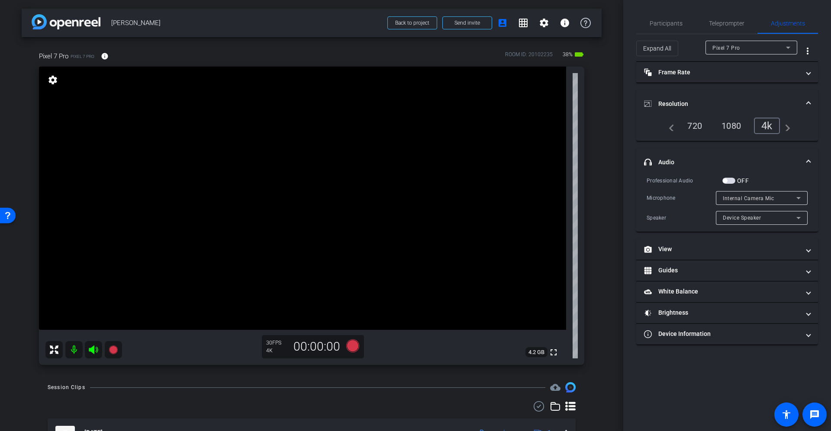
click at [553, 180] on span "button" at bounding box center [728, 181] width 13 height 6
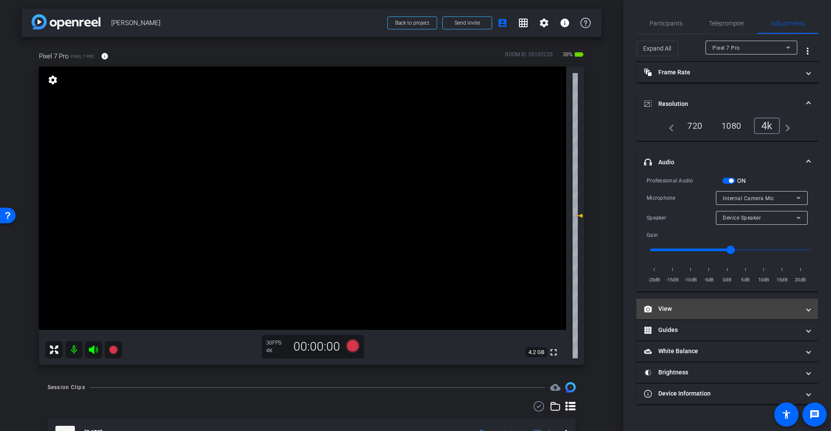
click at [553, 287] on mat-panel-title "View" at bounding box center [722, 309] width 156 height 9
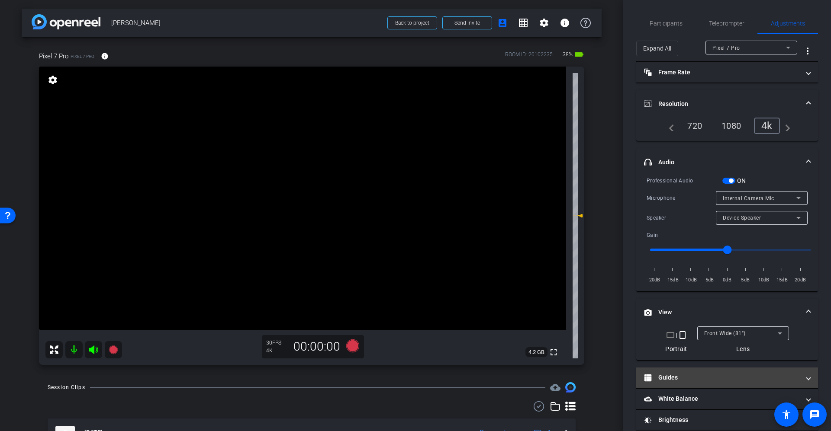
click at [553, 287] on mat-panel-title "Guides" at bounding box center [722, 377] width 156 height 9
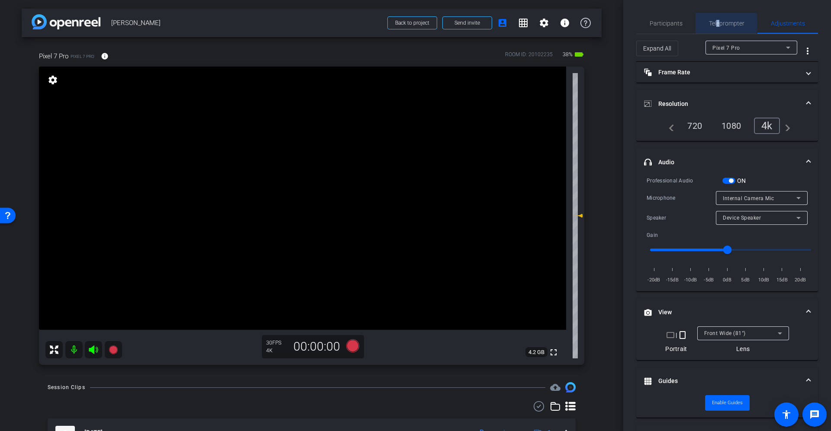
click at [553, 23] on span "Teleprompter" at bounding box center [726, 23] width 35 height 6
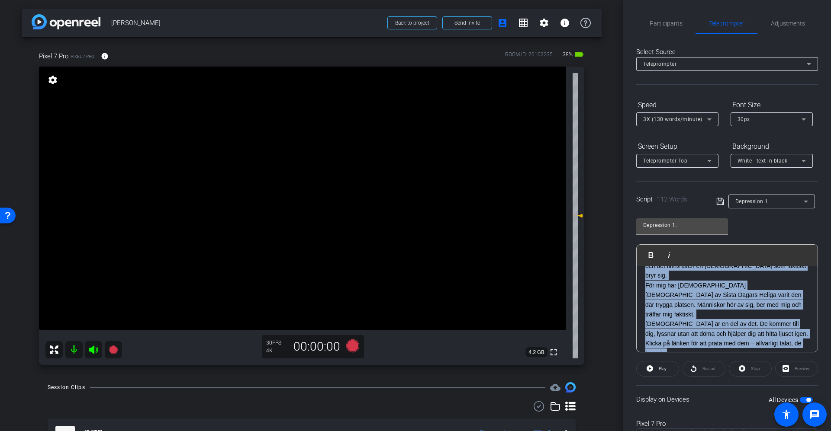
scroll to position [57, 0]
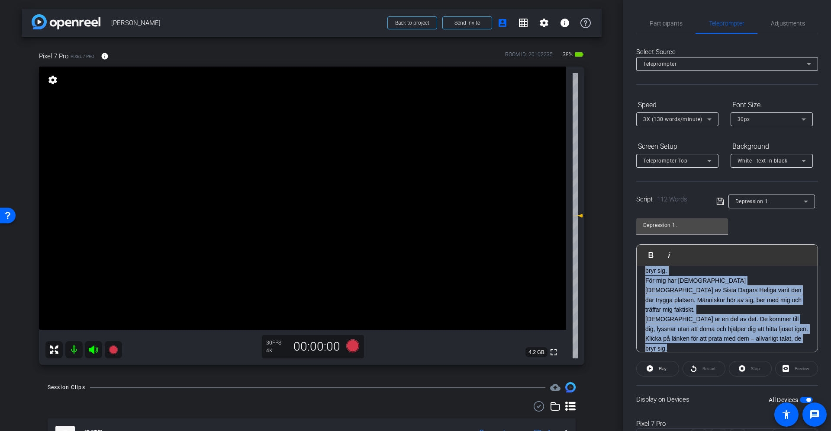
drag, startPoint x: 645, startPoint y: 278, endPoint x: 716, endPoint y: 347, distance: 99.1
click at [553, 287] on div "Har du någonsin känt att du bara sitter fast i en dimma och inte kan se någon v…" at bounding box center [727, 285] width 181 height 153
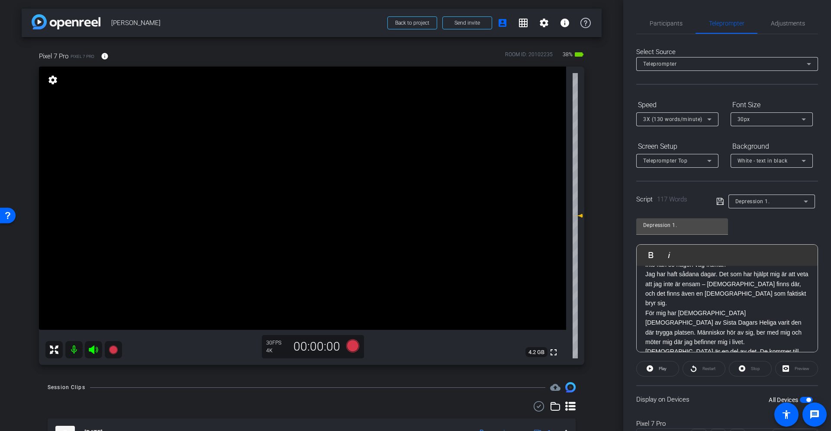
scroll to position [0, 0]
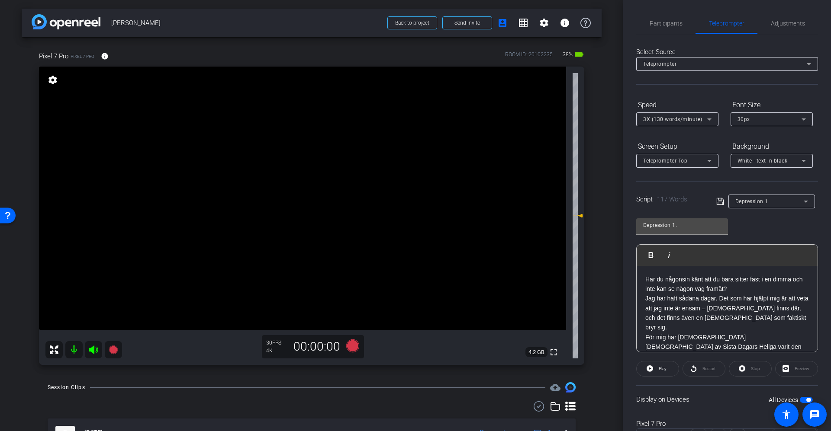
click at [553, 201] on icon at bounding box center [720, 201] width 8 height 10
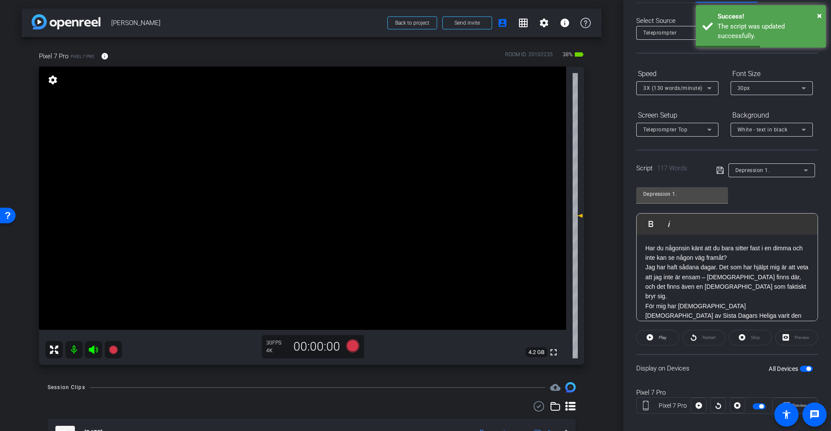
scroll to position [40, 0]
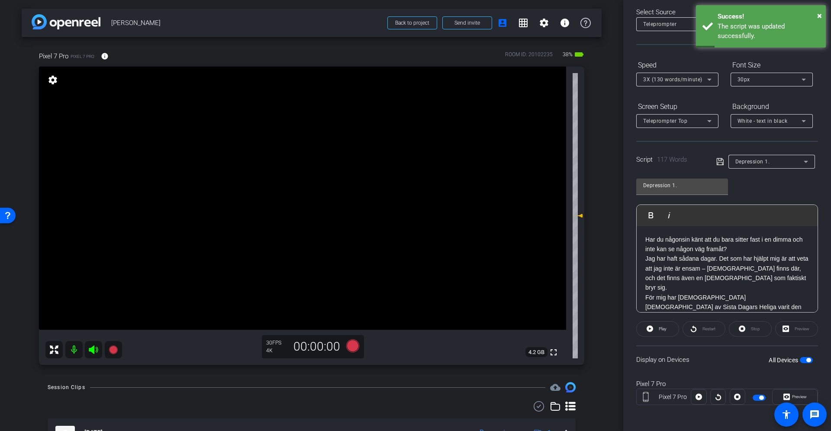
click at [553, 287] on div at bounding box center [718, 397] width 16 height 16
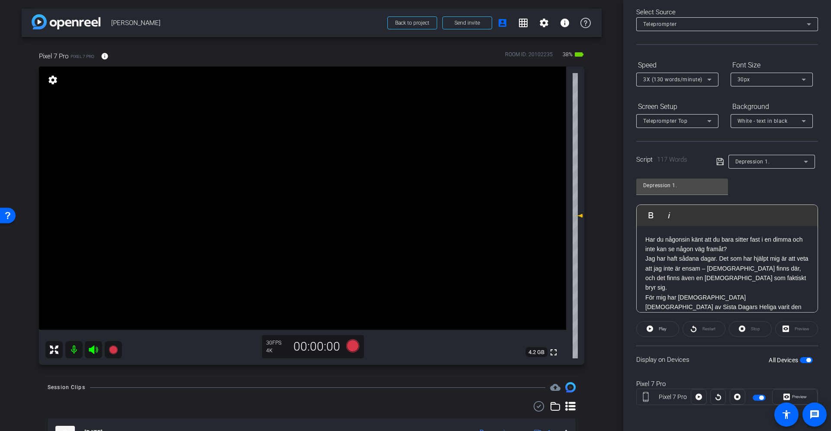
click at [553, 287] on div at bounding box center [718, 397] width 16 height 16
click at [553, 287] on icon at bounding box center [698, 397] width 6 height 6
click at [553, 287] on span at bounding box center [794, 397] width 45 height 21
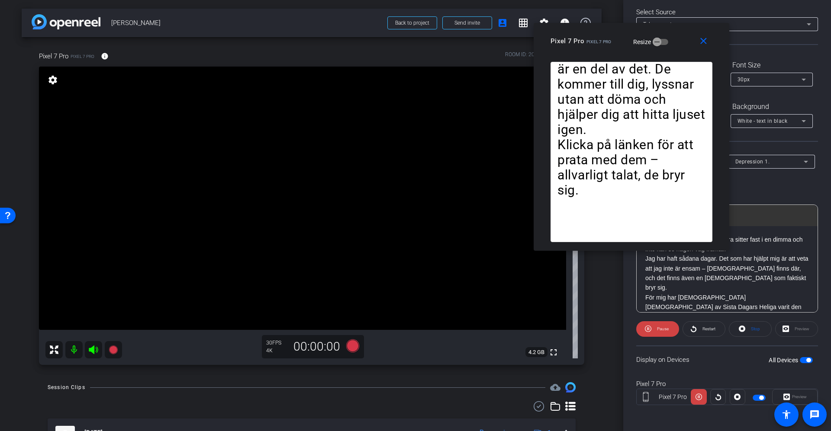
drag, startPoint x: 396, startPoint y: 119, endPoint x: 612, endPoint y: 41, distance: 229.8
click at [553, 41] on div "Pixel 7 Pro Pixel 7 Pro Resize" at bounding box center [634, 41] width 168 height 16
click at [553, 42] on span at bounding box center [705, 41] width 28 height 21
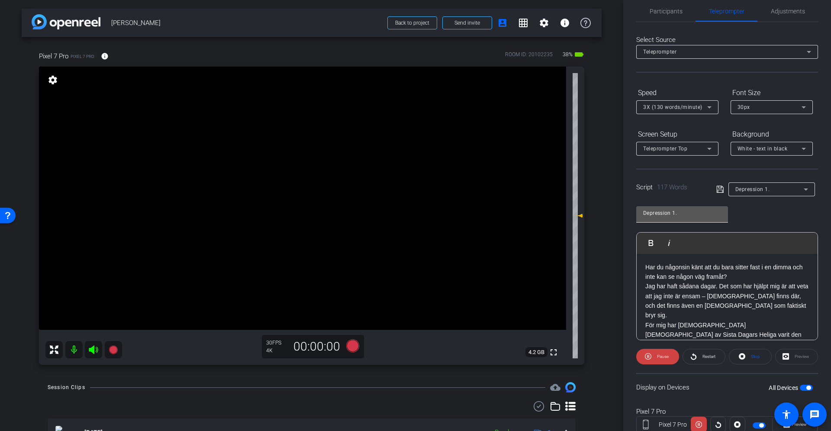
scroll to position [0, 0]
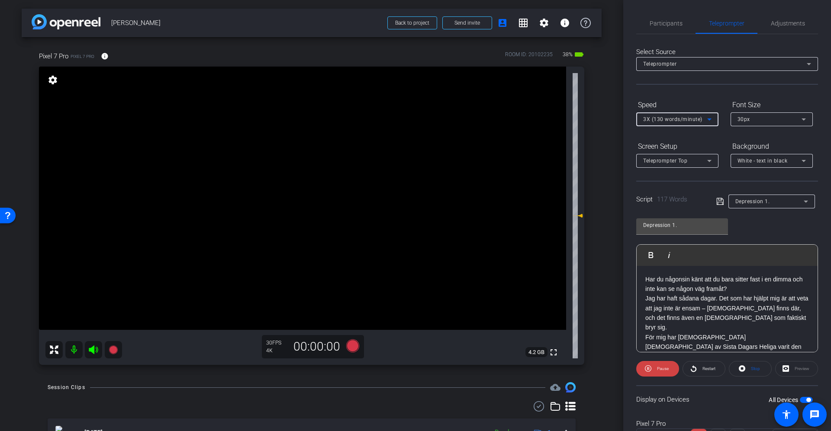
click at [553, 122] on span "3X (130 words/minute)" at bounding box center [672, 119] width 59 height 6
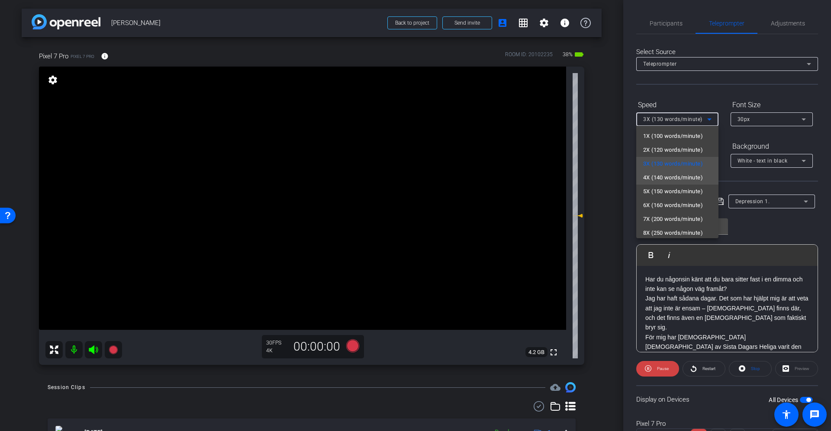
click at [553, 179] on span "4X (140 words/minute)" at bounding box center [673, 178] width 60 height 10
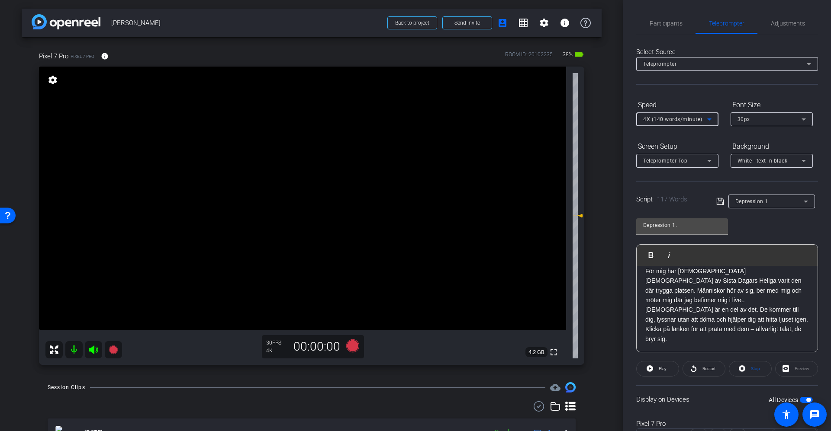
scroll to position [66, 0]
click at [553, 277] on p "För mig har Jesu Kristi Kyrka av Sista Dagars Heliga varit den där trygga plats…" at bounding box center [727, 286] width 164 height 39
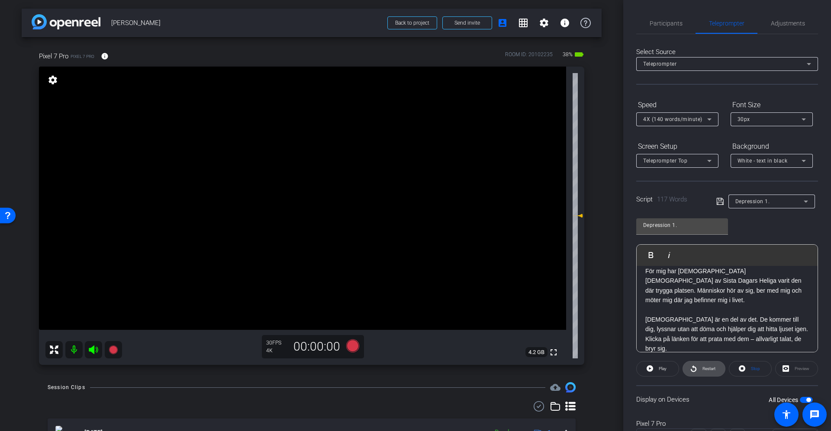
click at [553, 287] on span "Restart" at bounding box center [708, 369] width 13 height 5
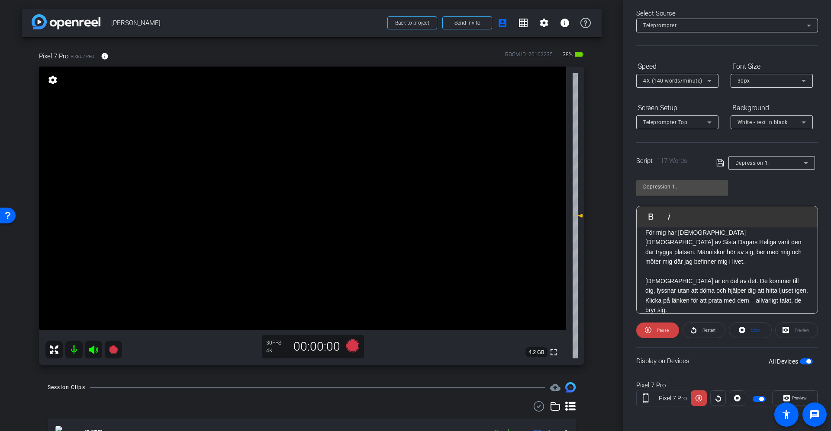
scroll to position [40, 0]
click at [553, 287] on span "Preview" at bounding box center [799, 397] width 15 height 5
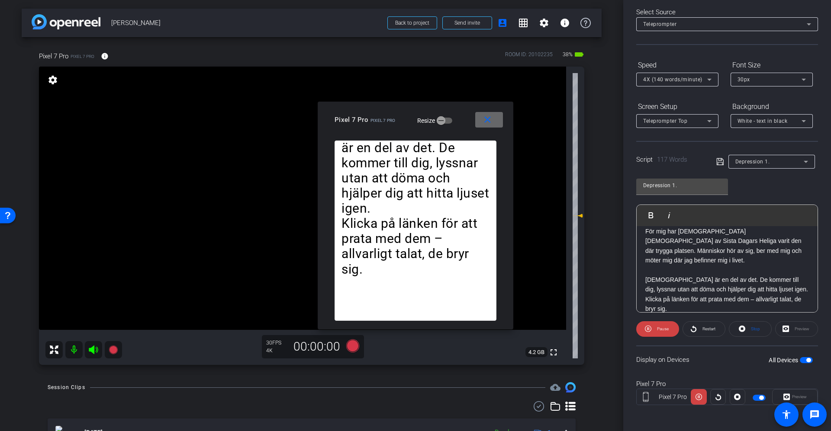
click at [494, 119] on span at bounding box center [489, 119] width 28 height 21
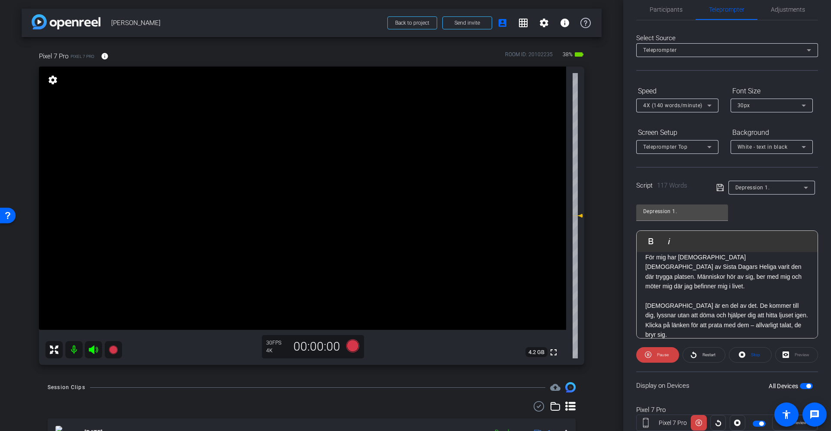
scroll to position [0, 0]
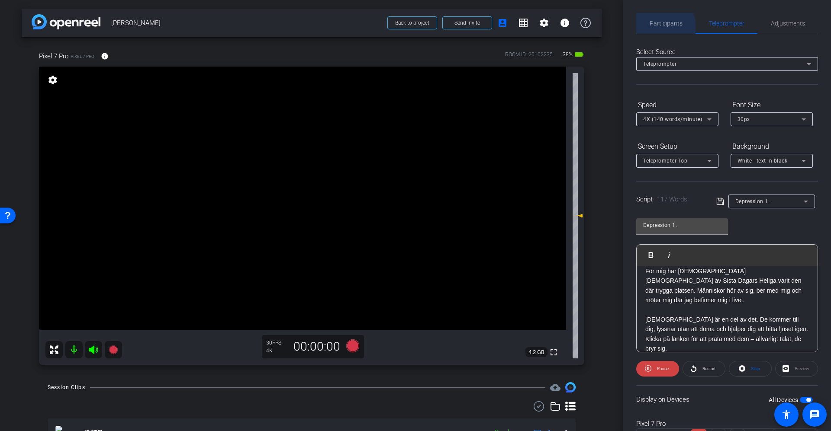
click at [553, 27] on span "Participants" at bounding box center [666, 23] width 33 height 21
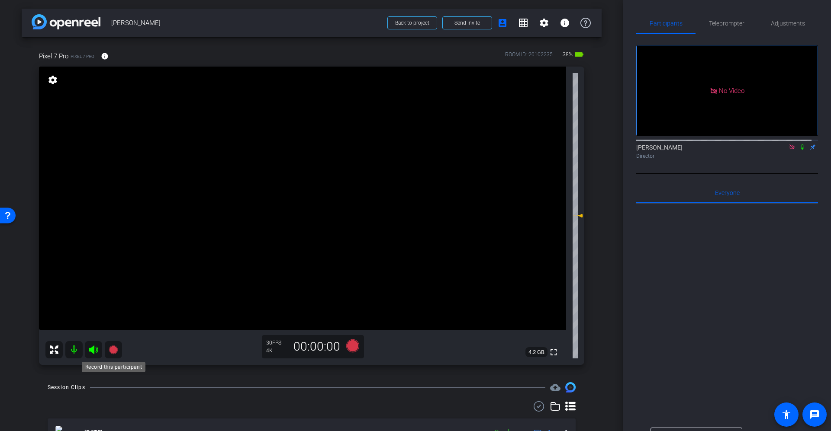
click at [111, 287] on icon at bounding box center [113, 350] width 9 height 9
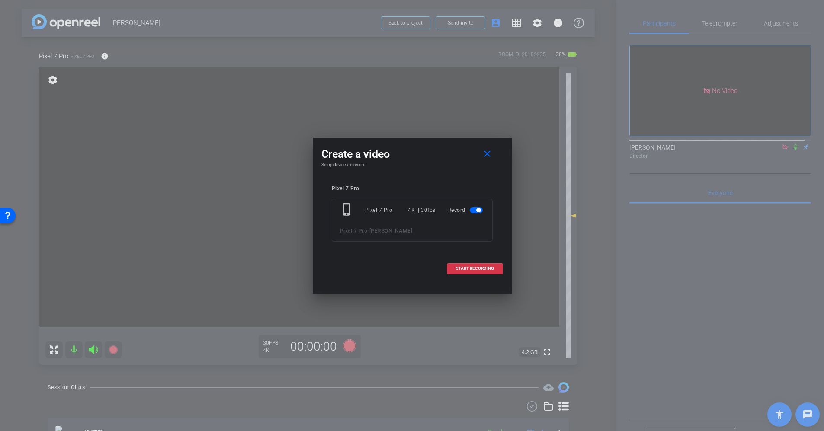
click at [379, 231] on span "[PERSON_NAME]" at bounding box center [391, 231] width 43 height 6
click at [356, 184] on div "Pixel 7 Pro phone_iphone Pixel 7 Pro 4K | 30fps Record Pixel 7 Pro - peter" at bounding box center [413, 220] width 182 height 87
click at [367, 187] on div "Pixel 7 Pro" at bounding box center [412, 189] width 161 height 6
click at [340, 183] on div "Pixel 7 Pro phone_iphone Pixel 7 Pro 4K | 30fps Record Pixel 7 Pro - peter" at bounding box center [413, 220] width 182 height 87
click at [336, 182] on div "Pixel 7 Pro phone_iphone Pixel 7 Pro 4K | 30fps Record Pixel 7 Pro - peter" at bounding box center [413, 220] width 182 height 87
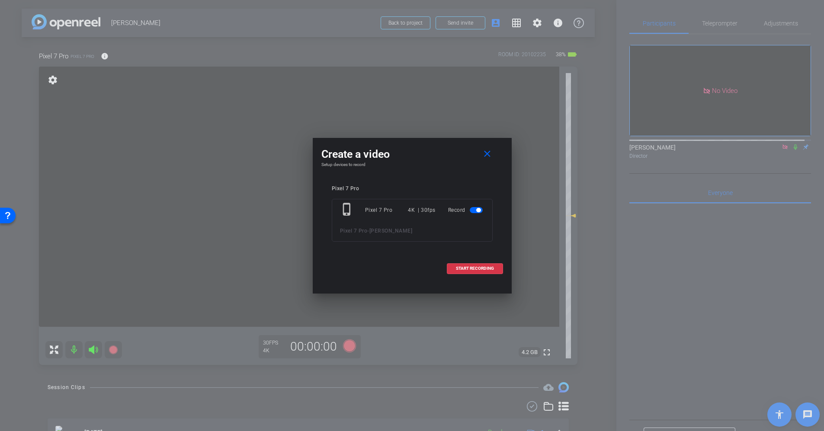
click at [345, 171] on div "Create a video close Setup devices to record Pixel 7 Pro phone_iphone Pixel 7 P…" at bounding box center [412, 210] width 199 height 145
click at [487, 154] on mat-icon "close" at bounding box center [487, 154] width 11 height 11
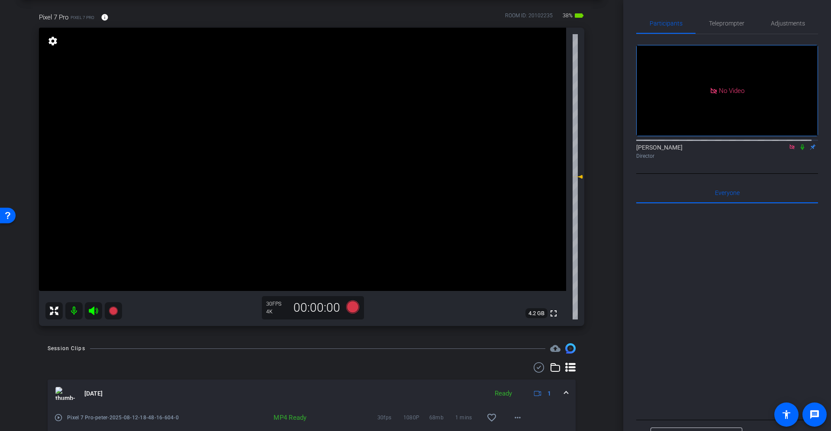
scroll to position [75, 0]
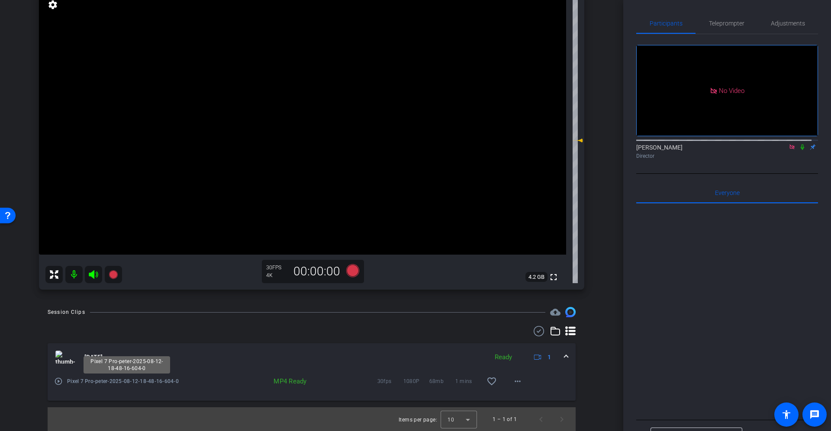
click at [122, 287] on span "Pixel 7 Pro-peter-2025-08-12-18-48-16-604-0" at bounding box center [127, 381] width 121 height 9
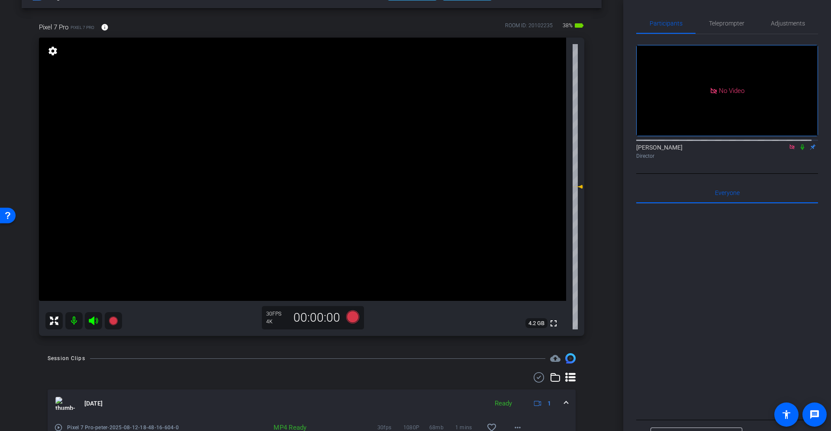
scroll to position [0, 0]
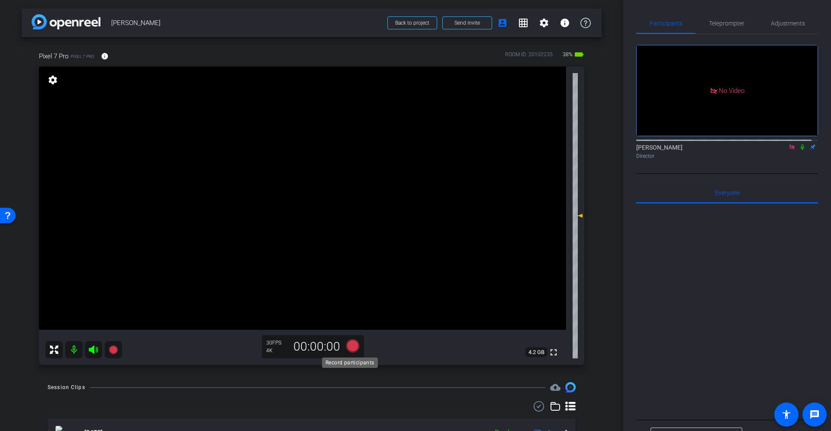
click at [347, 287] on icon at bounding box center [352, 346] width 13 height 13
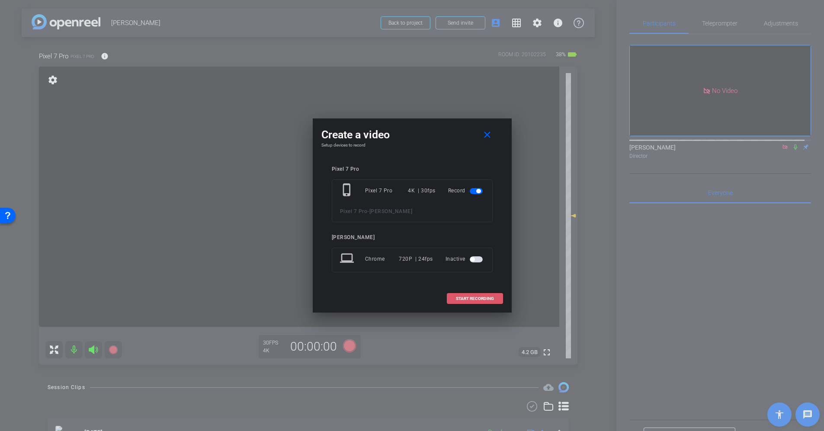
click at [486, 287] on span "START RECORDING" at bounding box center [475, 299] width 38 height 4
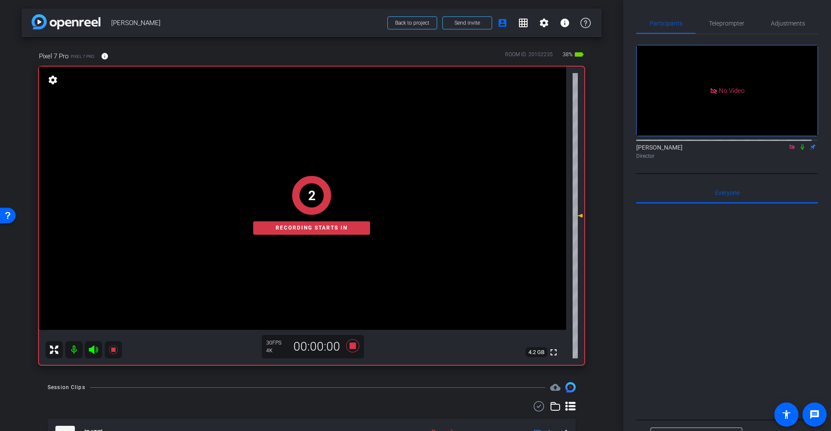
click at [553, 144] on icon at bounding box center [802, 147] width 7 height 6
click at [553, 22] on span "Teleprompter" at bounding box center [726, 23] width 35 height 6
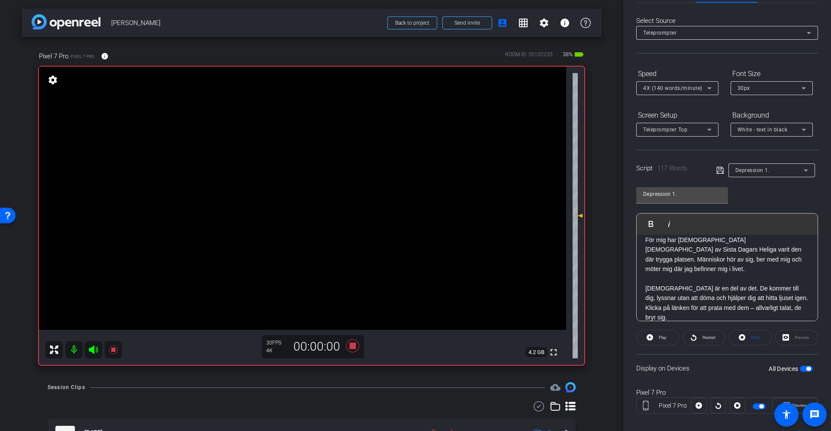
scroll to position [40, 0]
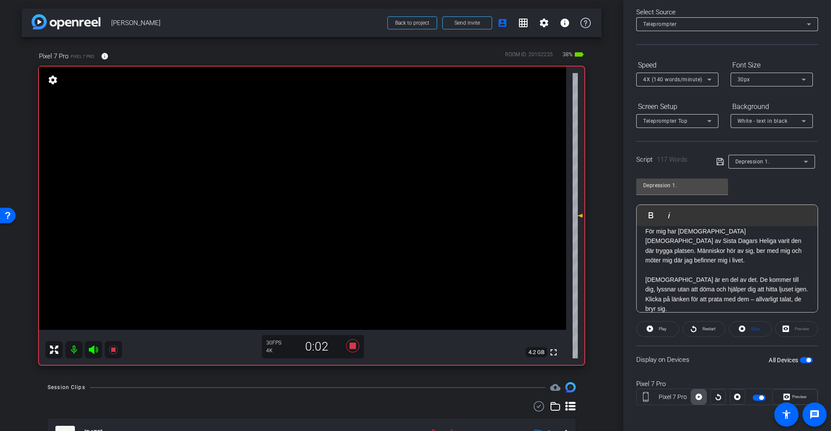
click at [553, 287] on span at bounding box center [698, 397] width 15 height 21
click at [553, 287] on span "Preview" at bounding box center [798, 397] width 17 height 12
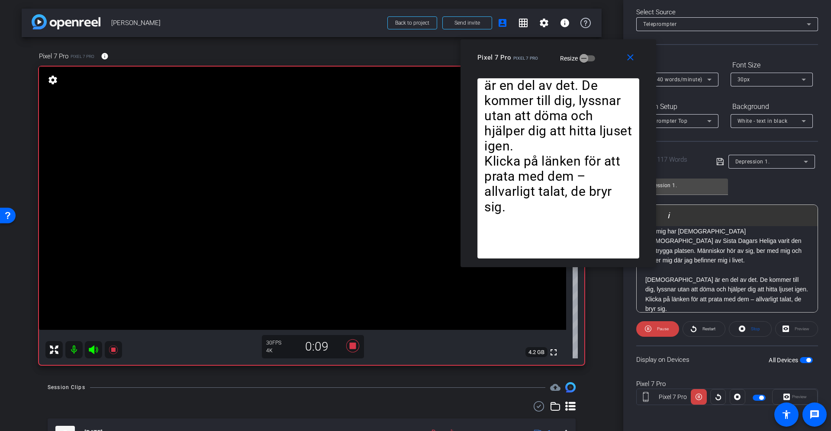
drag, startPoint x: 397, startPoint y: 107, endPoint x: 536, endPoint y: 40, distance: 153.7
click at [536, 40] on div "close Pixel 7 Pro Pixel 7 Pro Resize" at bounding box center [558, 58] width 196 height 39
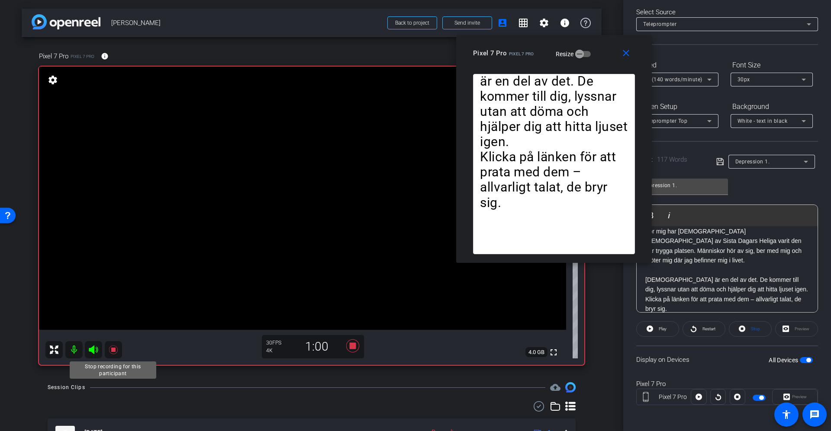
click at [112, 287] on icon at bounding box center [113, 350] width 9 height 9
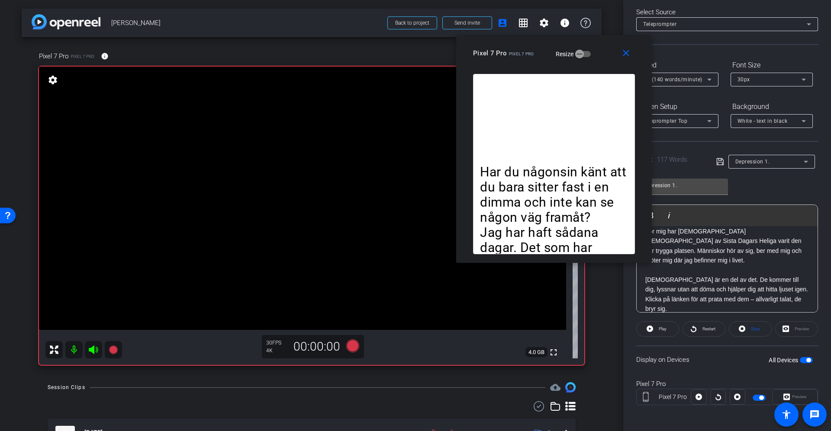
click at [553, 48] on mat-icon "close" at bounding box center [626, 53] width 11 height 11
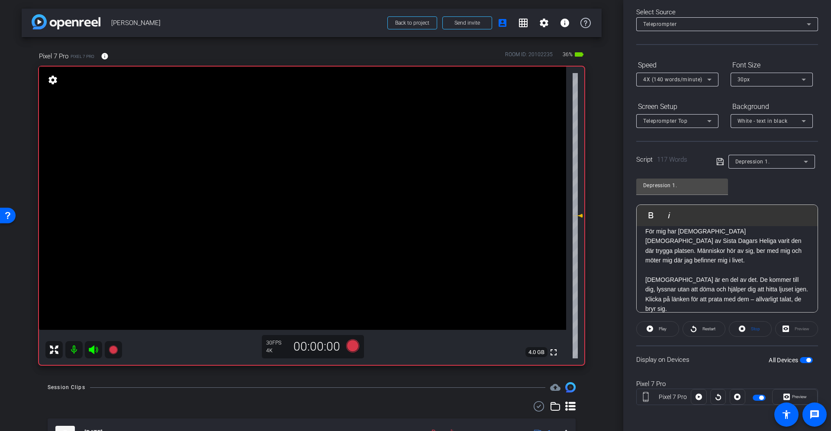
scroll to position [0, 0]
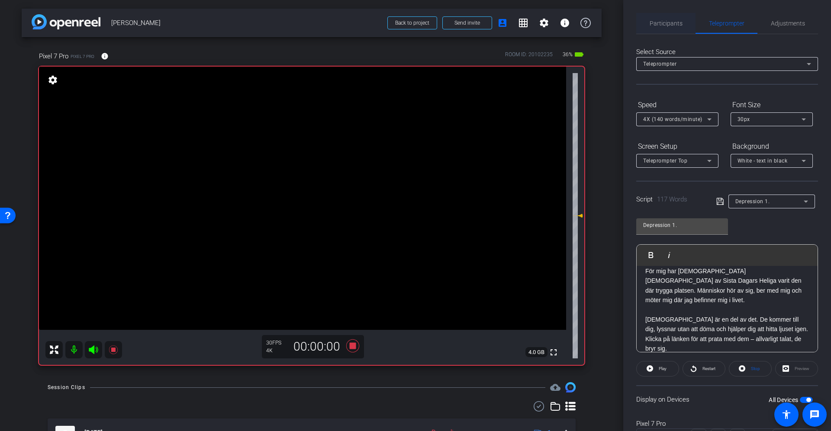
click at [553, 23] on span "Participants" at bounding box center [666, 23] width 33 height 6
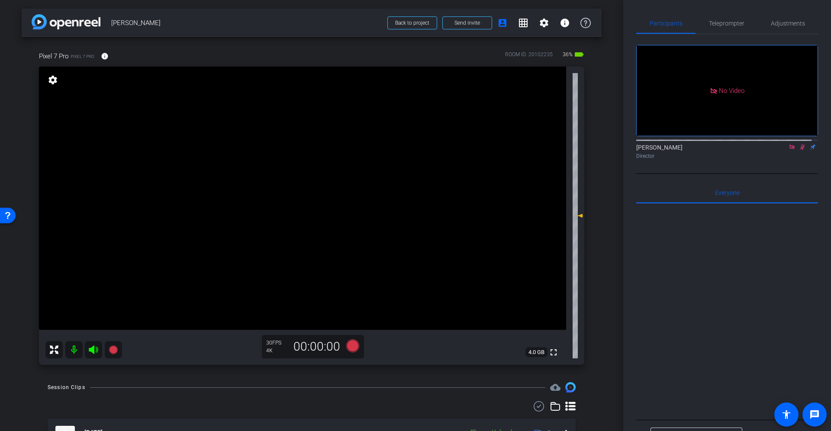
click at [553, 145] on icon at bounding box center [802, 148] width 5 height 6
click at [354, 287] on icon at bounding box center [352, 346] width 21 height 16
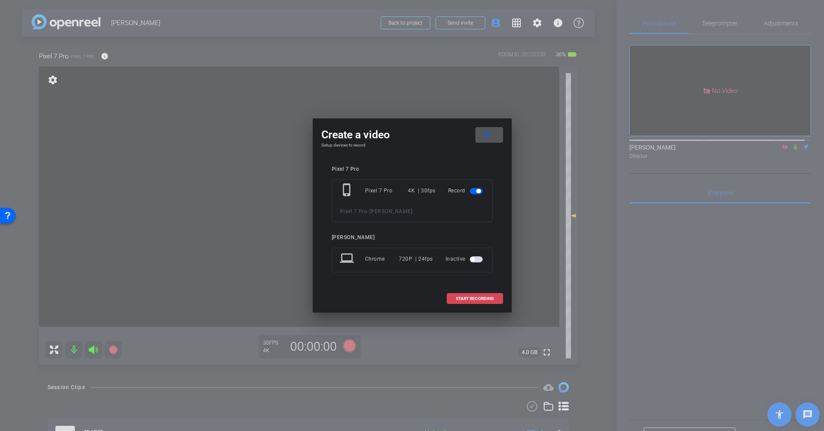
click at [460, 287] on span "START RECORDING" at bounding box center [475, 299] width 38 height 4
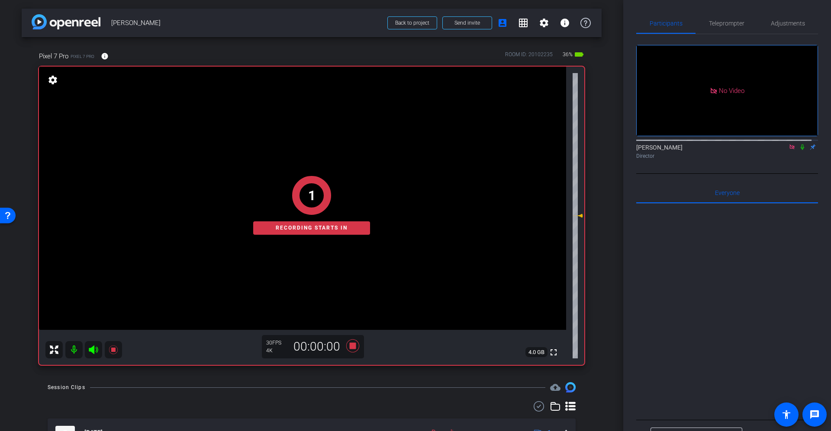
click at [553, 144] on icon at bounding box center [802, 147] width 7 height 6
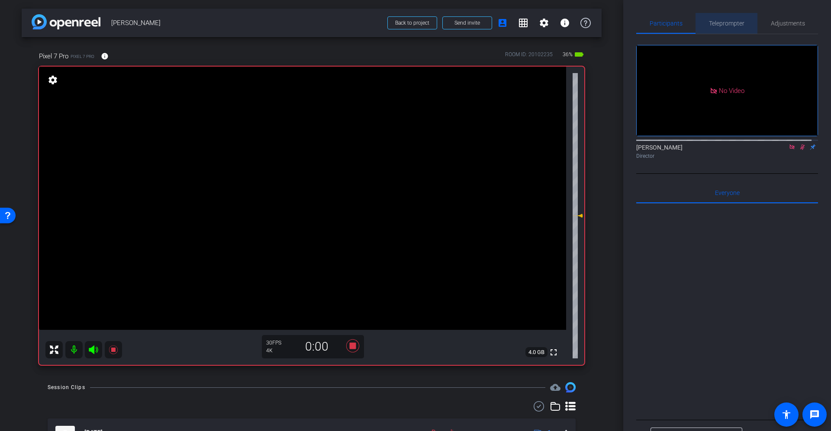
click at [553, 30] on span "Teleprompter" at bounding box center [726, 23] width 35 height 21
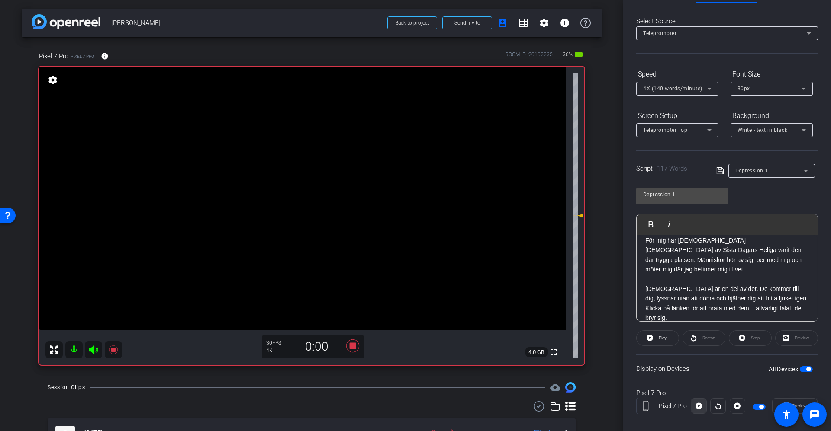
scroll to position [40, 0]
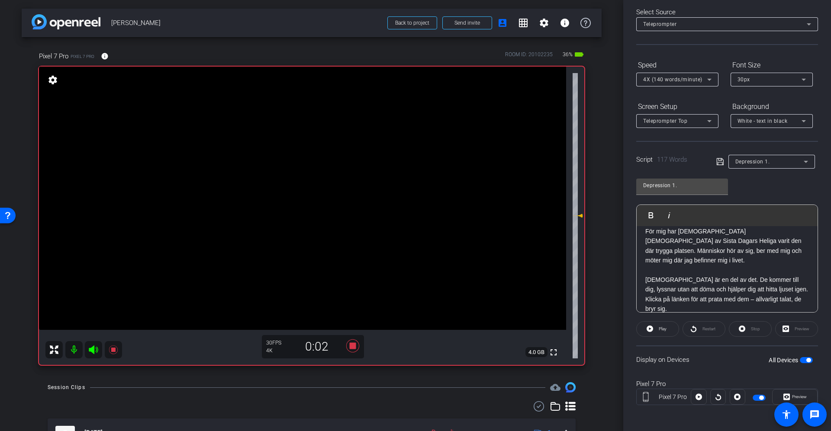
click at [553, 287] on div at bounding box center [718, 397] width 16 height 16
click at [553, 287] on span at bounding box center [698, 397] width 15 height 21
click at [553, 287] on span "Preview" at bounding box center [798, 397] width 17 height 12
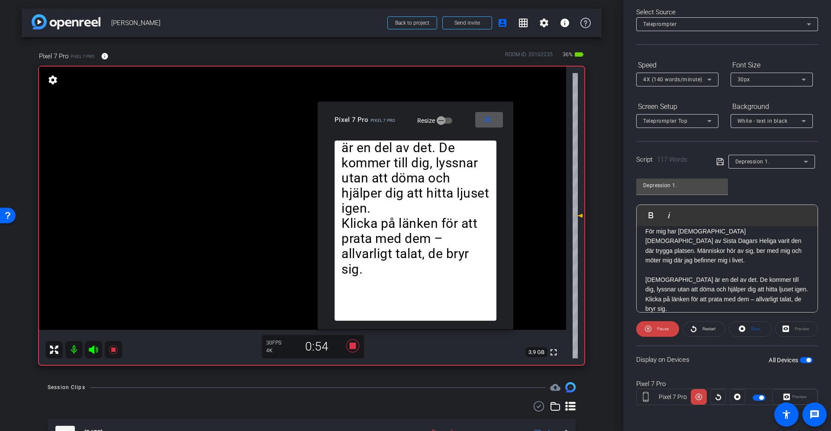
click at [487, 122] on mat-icon "close" at bounding box center [487, 120] width 11 height 11
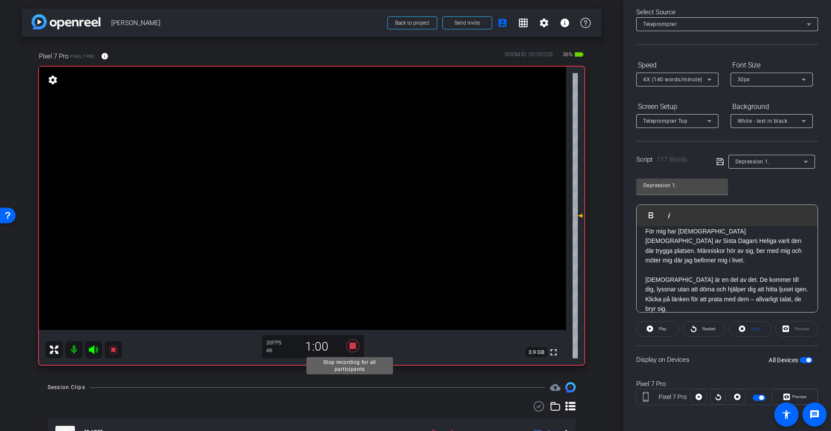
click at [349, 287] on icon at bounding box center [352, 346] width 21 height 16
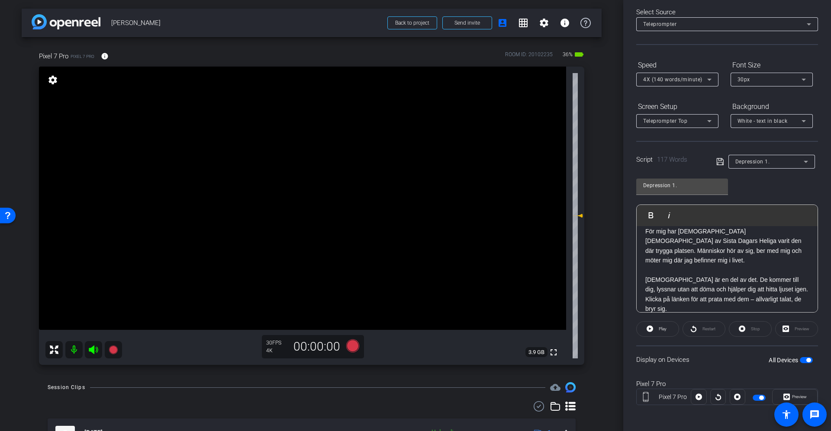
scroll to position [0, 0]
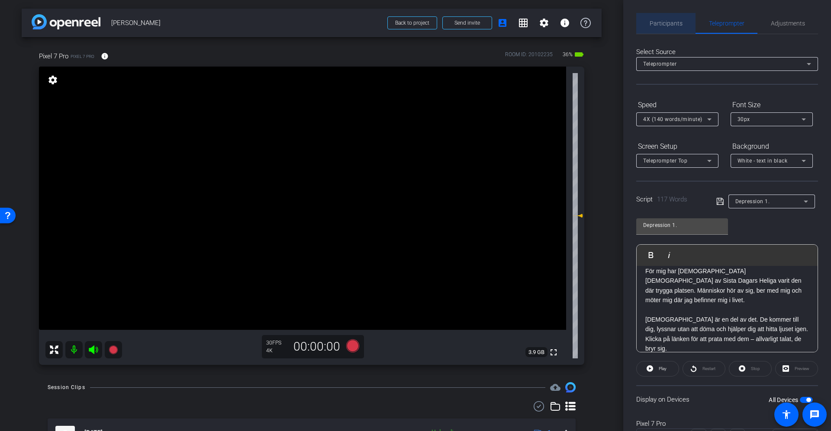
click at [553, 20] on span "Participants" at bounding box center [666, 23] width 33 height 6
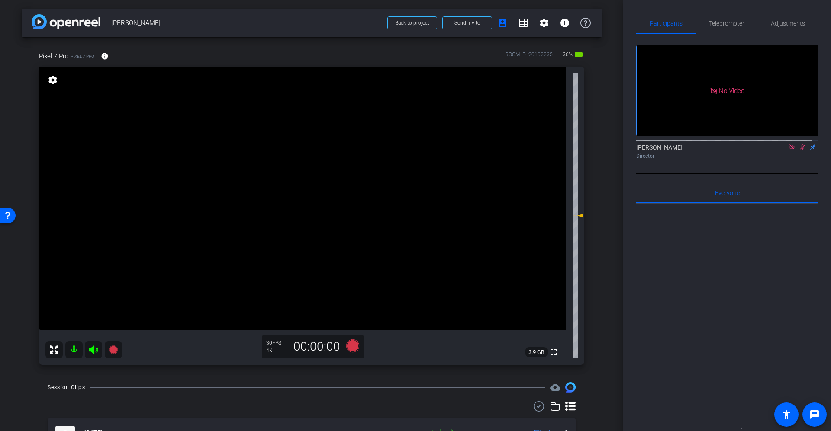
click at [553, 144] on icon at bounding box center [802, 147] width 7 height 6
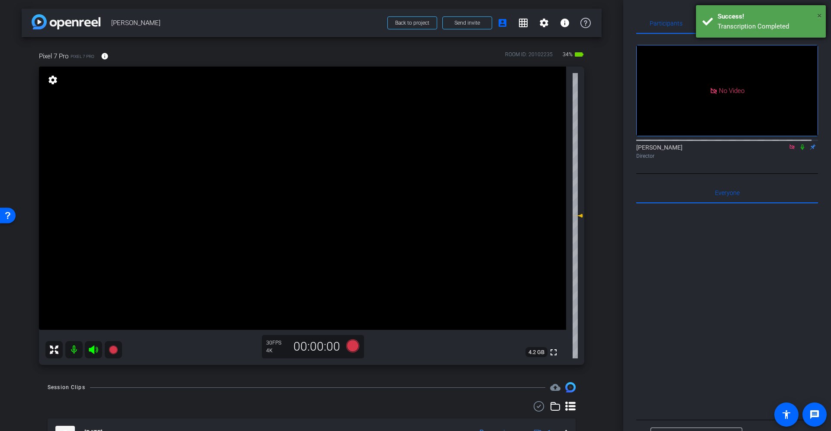
click at [553, 13] on span "×" at bounding box center [819, 15] width 5 height 10
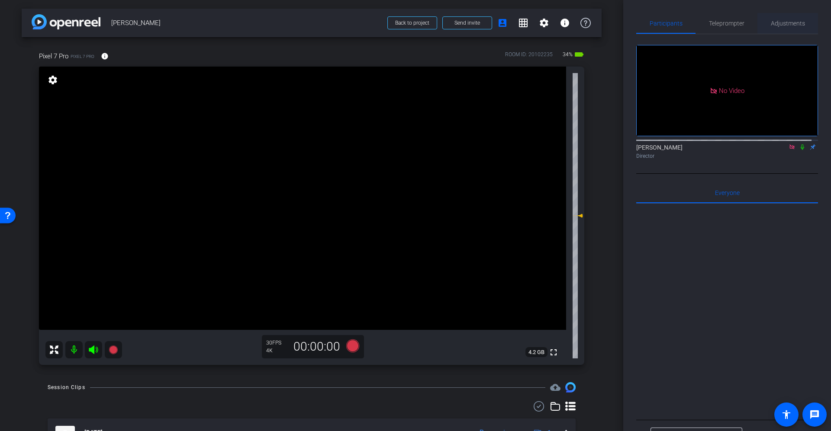
click at [553, 26] on span "Adjustments" at bounding box center [788, 23] width 34 height 6
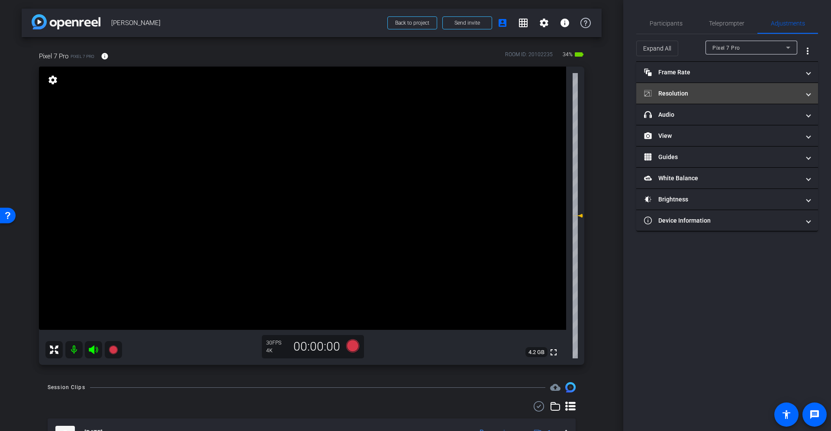
click at [553, 93] on mat-panel-title "Resolution" at bounding box center [722, 93] width 156 height 9
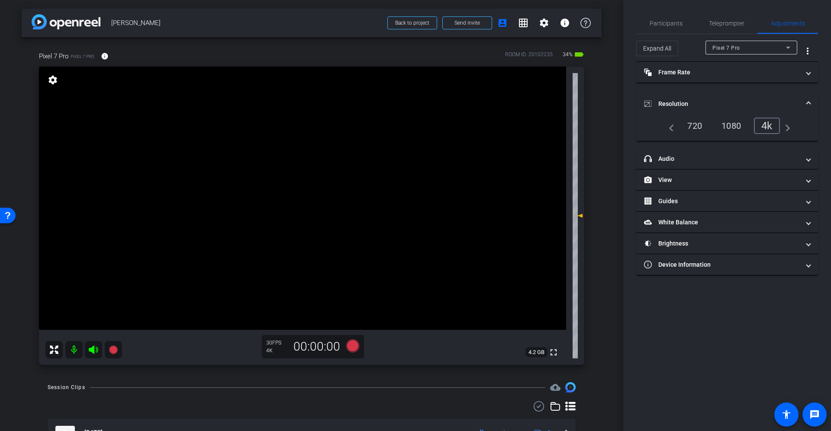
click at [553, 129] on div "1080" at bounding box center [731, 126] width 32 height 15
click at [553, 125] on div "1080" at bounding box center [731, 126] width 32 height 15
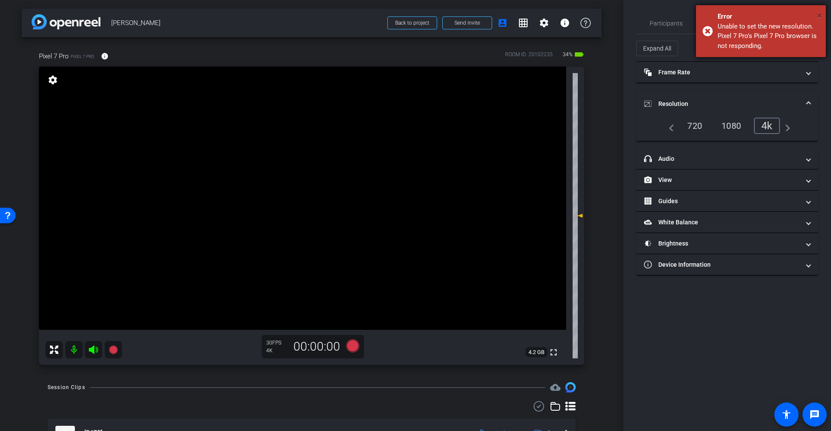
click at [553, 15] on span "×" at bounding box center [819, 15] width 5 height 10
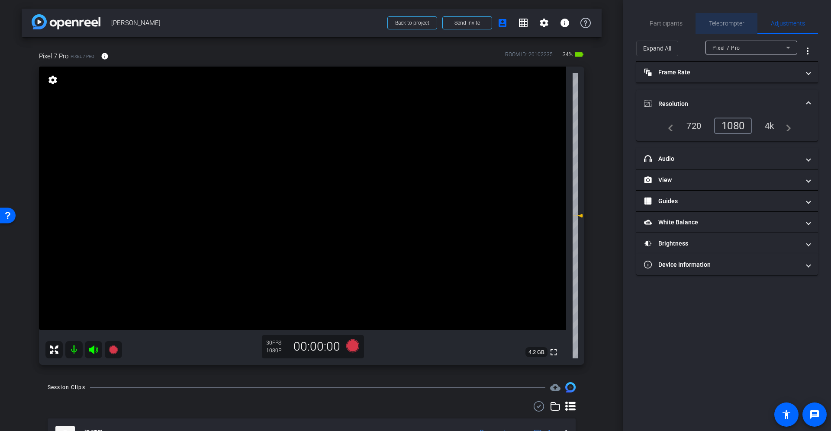
click at [553, 16] on span "Teleprompter" at bounding box center [726, 23] width 35 height 21
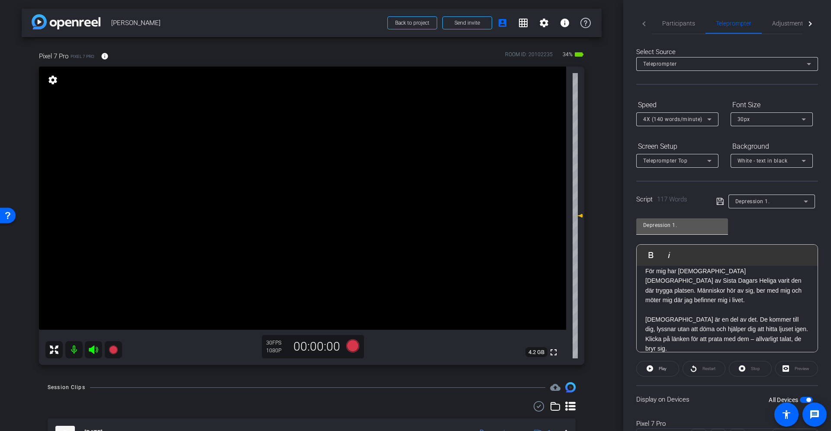
click at [553, 227] on input "Depression 1." at bounding box center [682, 225] width 78 height 10
click at [553, 200] on span "Depression 1." at bounding box center [752, 202] width 35 height 6
click at [553, 219] on span "Create new script" at bounding box center [755, 218] width 45 height 10
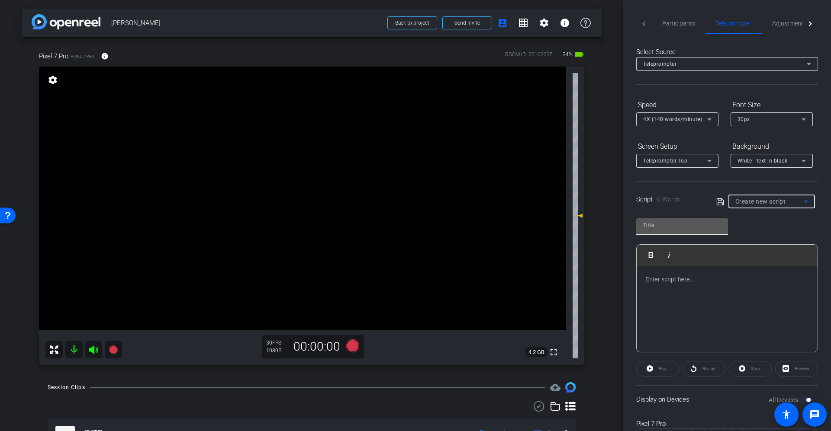
click at [553, 227] on input "text" at bounding box center [682, 225] width 78 height 10
type input "Stress 2"
click at [553, 275] on p at bounding box center [727, 280] width 164 height 10
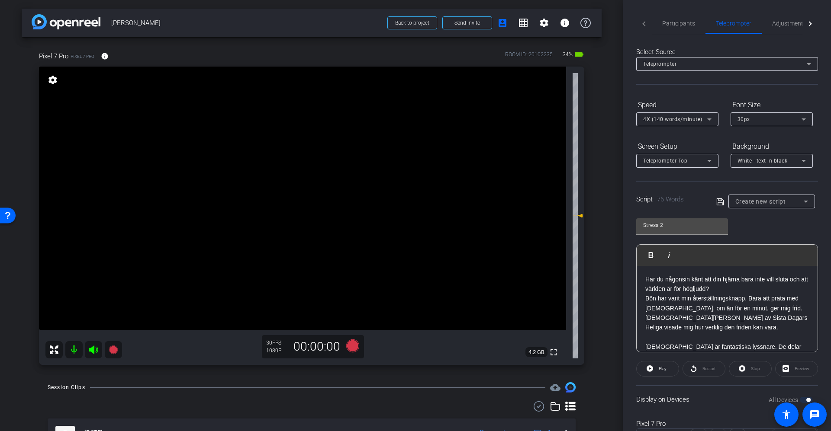
scroll to position [37, 0]
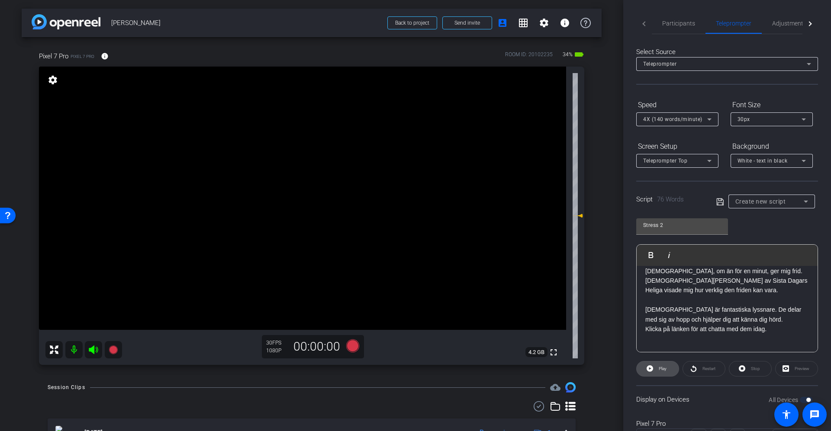
click at [553, 287] on span "Play" at bounding box center [661, 369] width 10 height 12
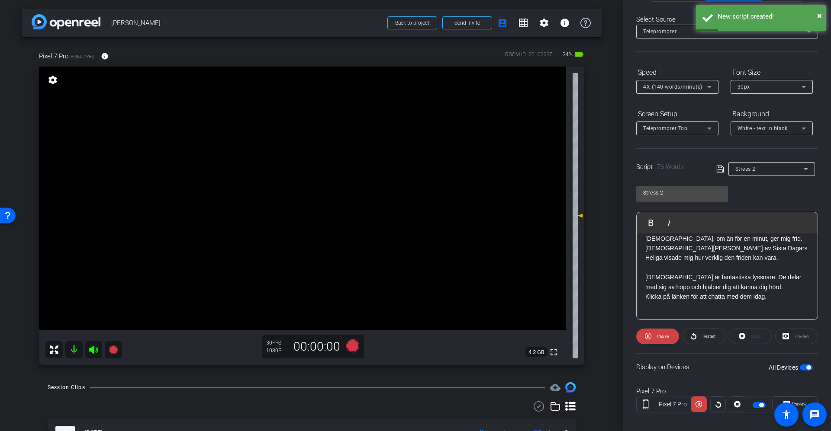
scroll to position [40, 0]
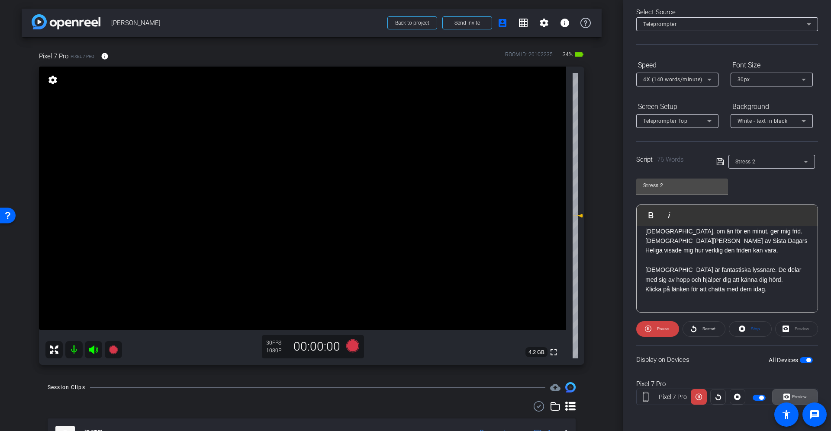
click at [553, 287] on span "Preview" at bounding box center [799, 397] width 15 height 5
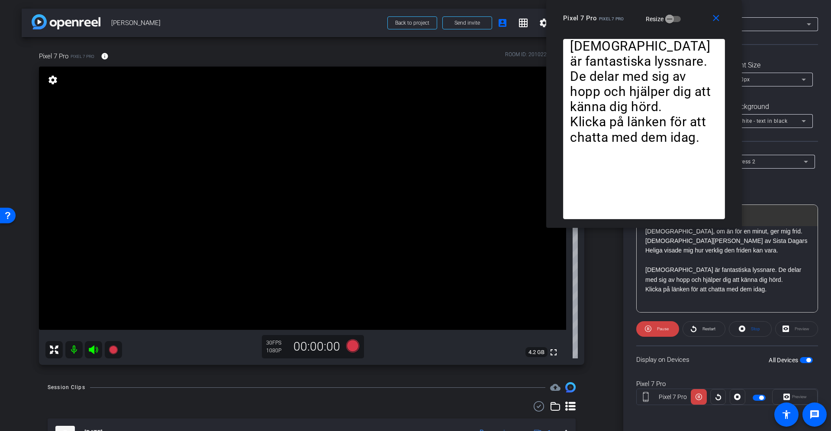
drag, startPoint x: 393, startPoint y: 117, endPoint x: 621, endPoint y: 10, distance: 252.2
click at [553, 10] on div "close Pixel 7 Pro Pixel 7 Pro Resize" at bounding box center [644, 19] width 196 height 39
click at [553, 21] on mat-icon "close" at bounding box center [716, 18] width 11 height 11
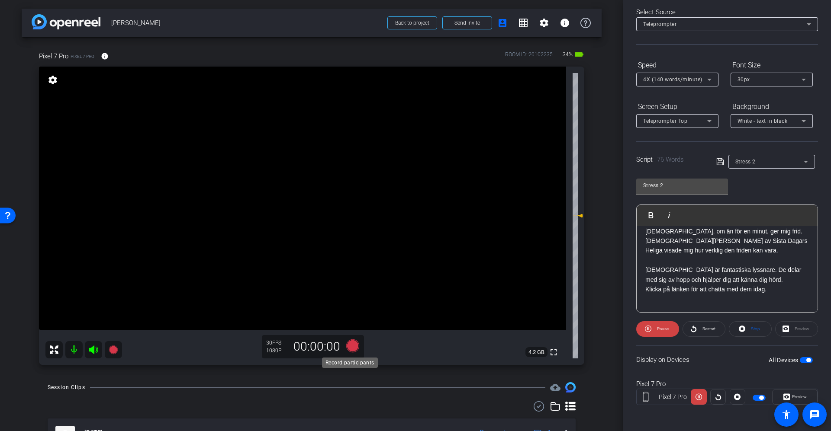
click at [351, 287] on icon at bounding box center [352, 346] width 13 height 13
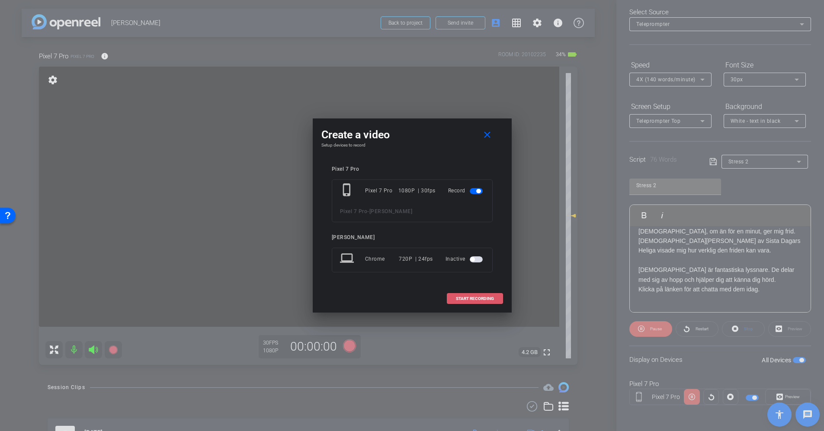
click at [479, 287] on span "START RECORDING" at bounding box center [475, 299] width 38 height 4
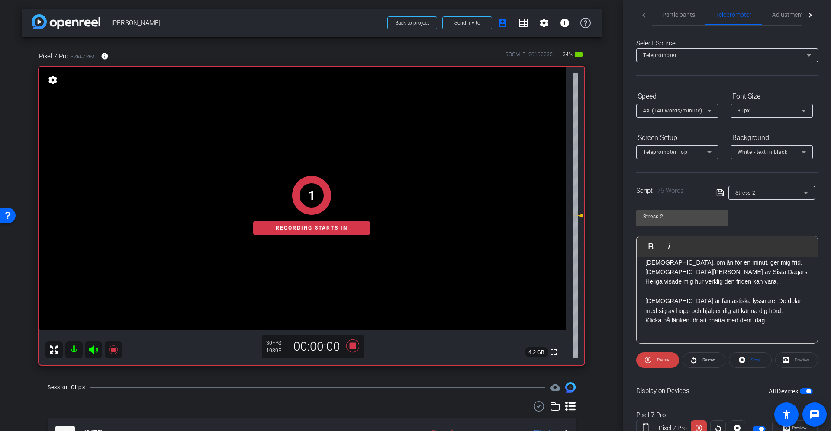
scroll to position [0, 0]
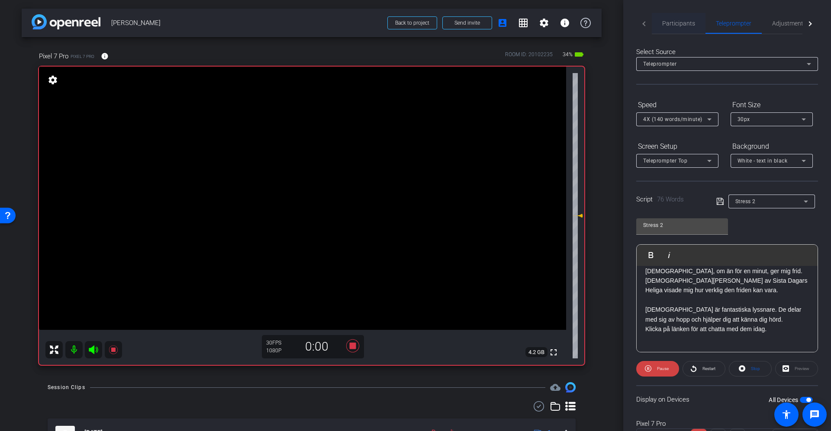
click at [553, 21] on span "Participants" at bounding box center [678, 23] width 33 height 6
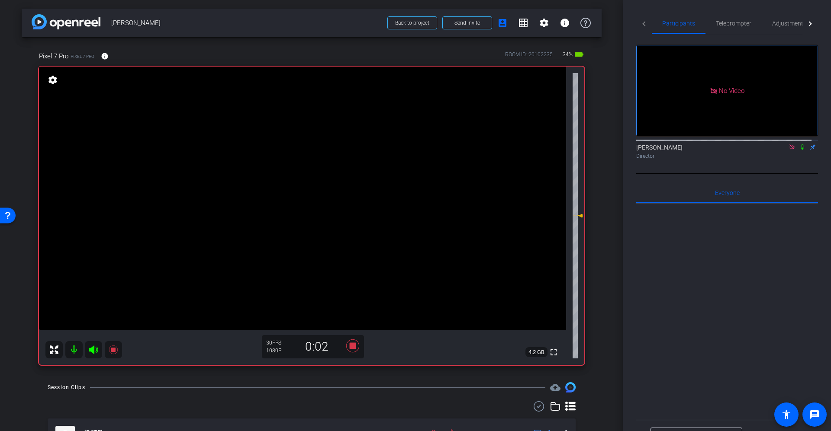
click at [553, 145] on icon at bounding box center [802, 148] width 3 height 6
click at [553, 20] on span "Teleprompter" at bounding box center [733, 23] width 35 height 6
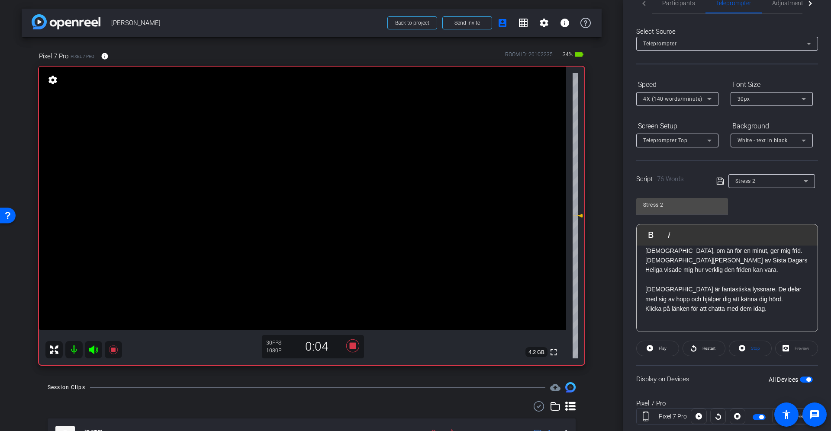
scroll to position [40, 0]
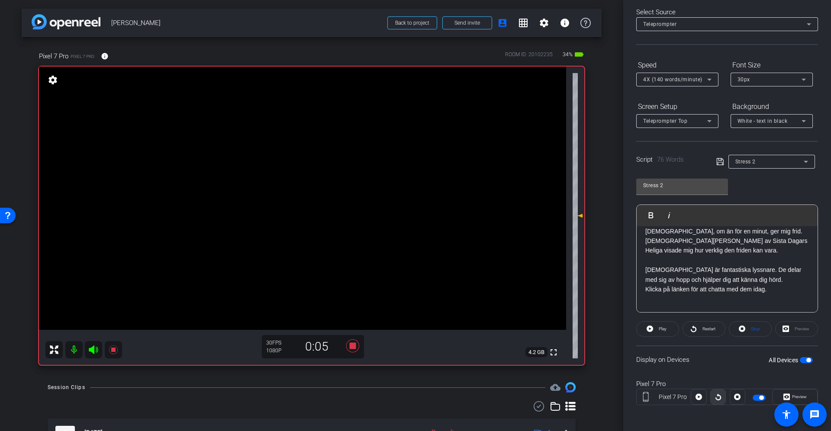
click at [553, 287] on icon at bounding box center [718, 397] width 6 height 6
click at [553, 287] on span "Preview" at bounding box center [799, 397] width 15 height 5
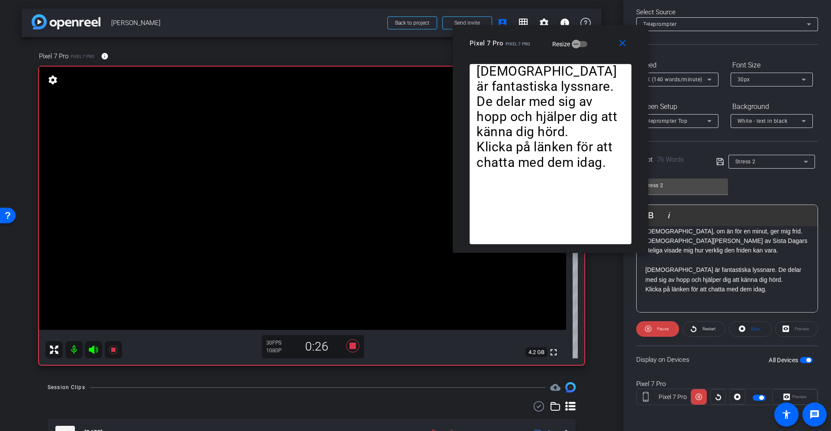
drag, startPoint x: 366, startPoint y: 120, endPoint x: 501, endPoint y: 42, distance: 156.0
click at [501, 42] on span "Pixel 7 Pro" at bounding box center [487, 43] width 34 height 8
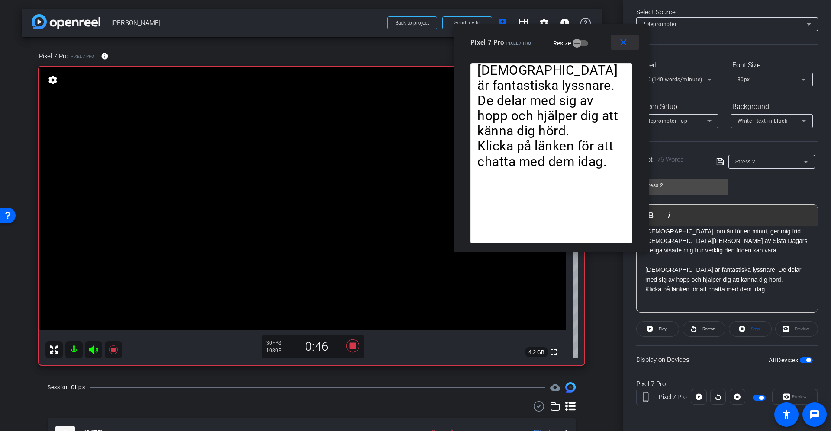
click at [553, 40] on mat-icon "close" at bounding box center [623, 42] width 11 height 11
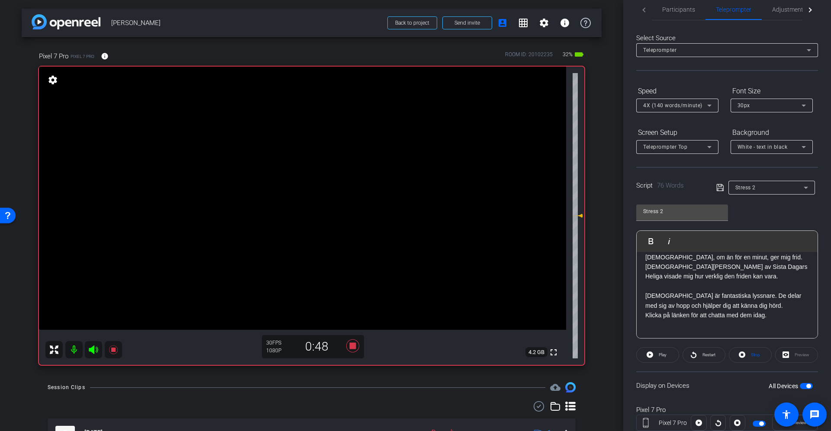
scroll to position [0, 0]
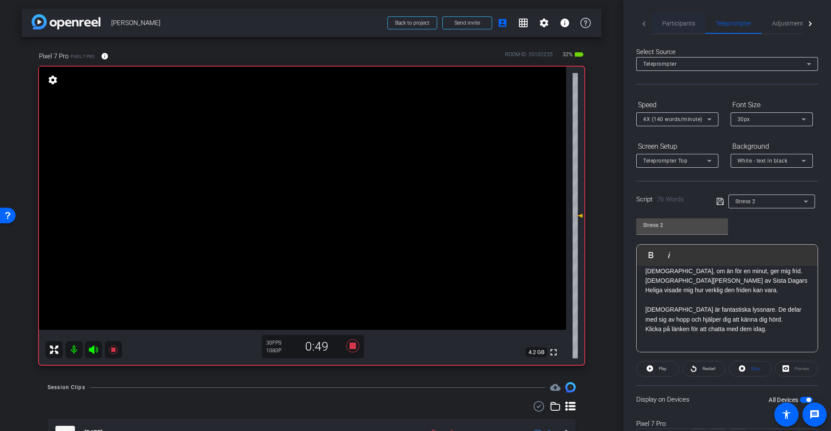
click at [553, 20] on span "Participants" at bounding box center [678, 23] width 33 height 6
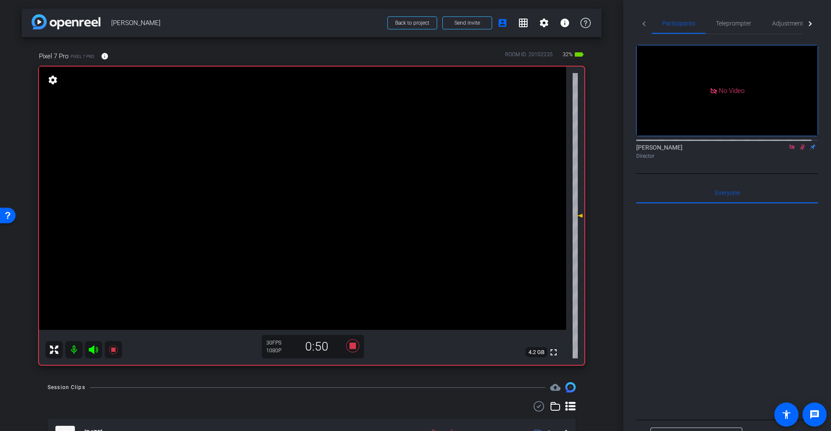
click at [553, 144] on icon at bounding box center [802, 147] width 7 height 6
click at [347, 287] on icon at bounding box center [352, 346] width 13 height 13
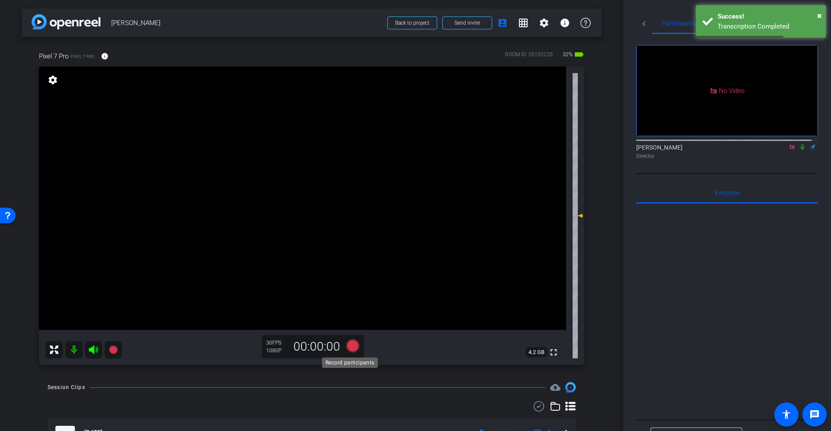
click at [349, 287] on icon at bounding box center [352, 346] width 13 height 13
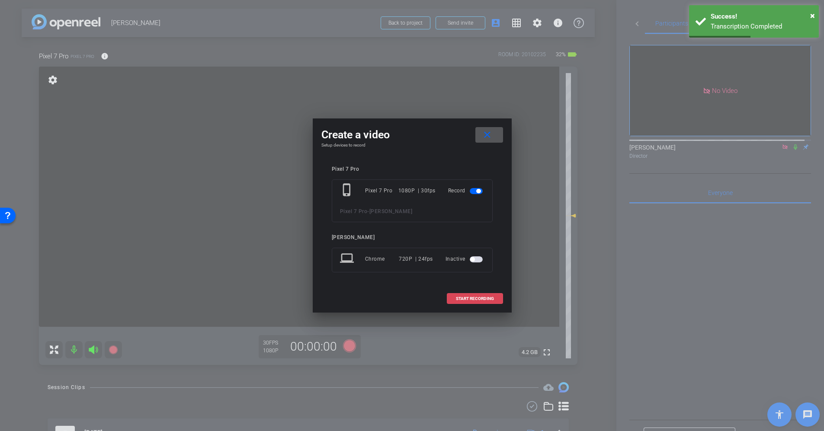
click at [479, 287] on button "START RECORDING" at bounding box center [475, 298] width 56 height 11
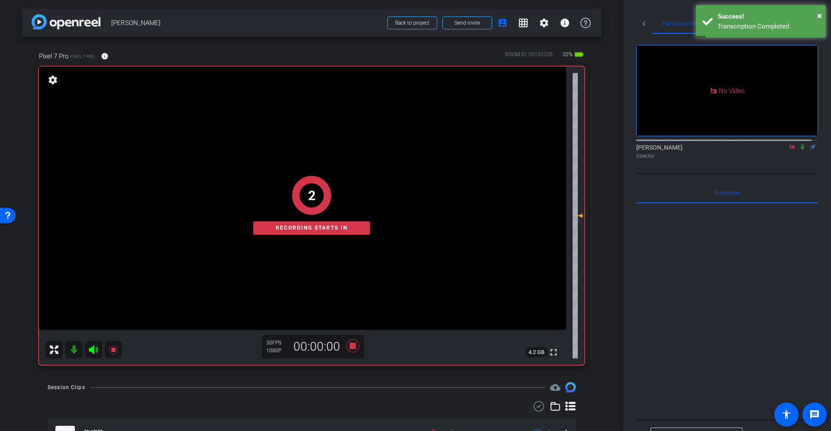
click at [553, 143] on mat-icon at bounding box center [802, 147] width 10 height 8
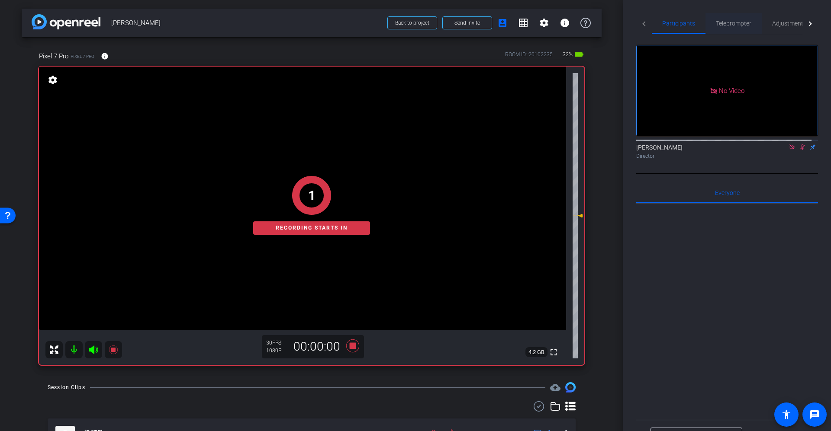
click at [553, 20] on span "Teleprompter" at bounding box center [733, 23] width 35 height 6
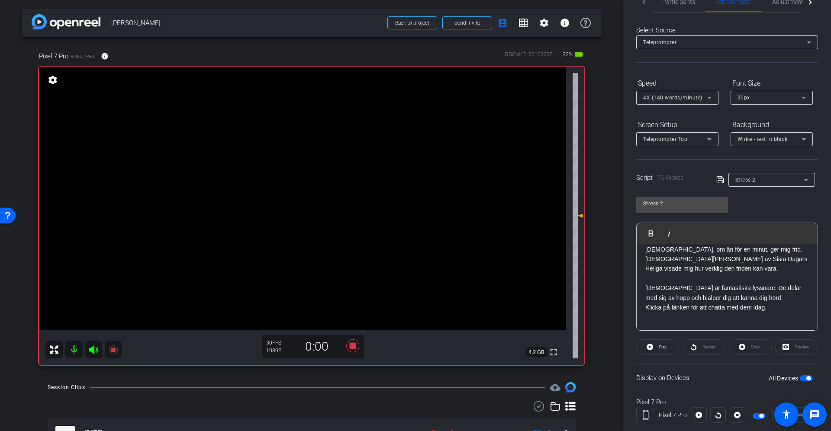
scroll to position [40, 0]
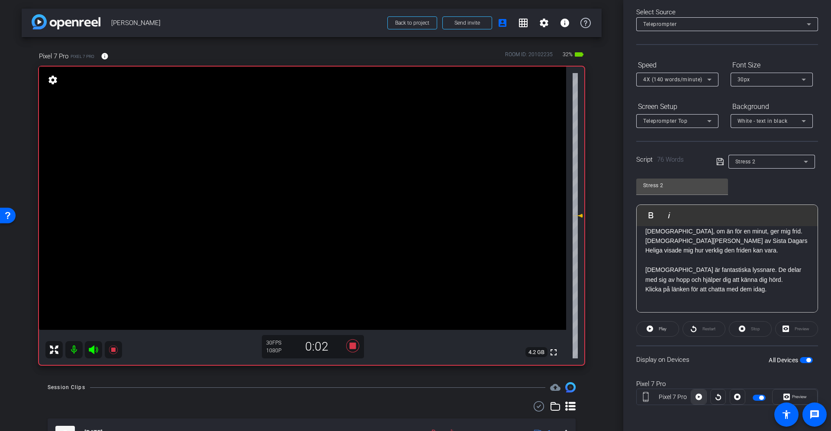
click at [553, 287] on icon at bounding box center [698, 397] width 6 height 13
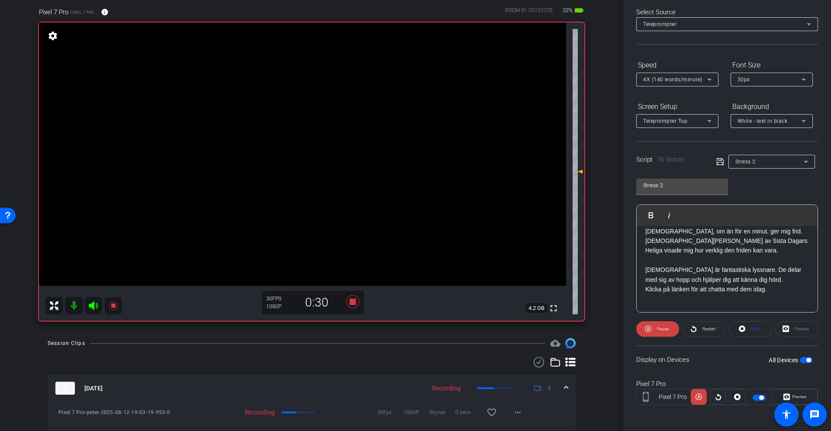
scroll to position [23, 0]
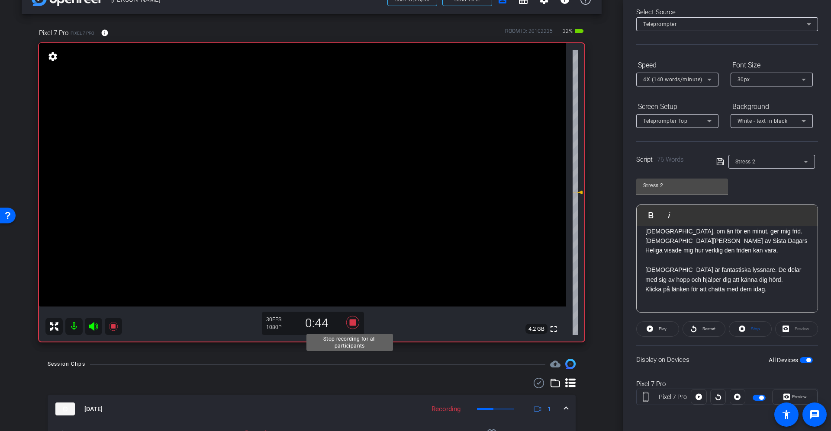
click at [351, 287] on icon at bounding box center [352, 322] width 13 height 13
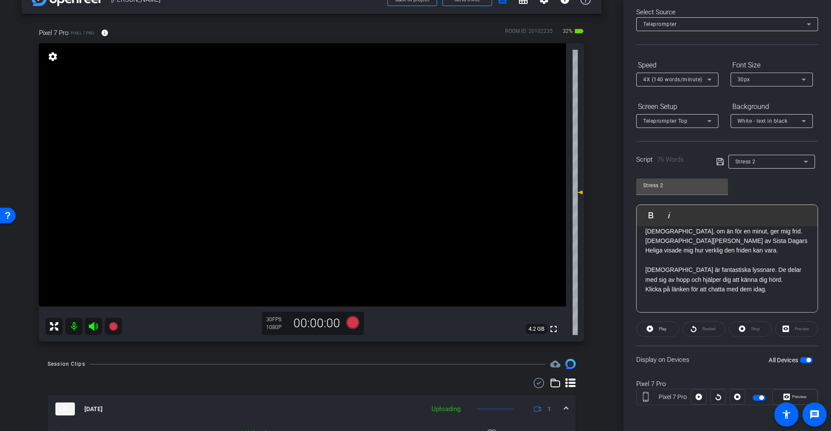
scroll to position [0, 0]
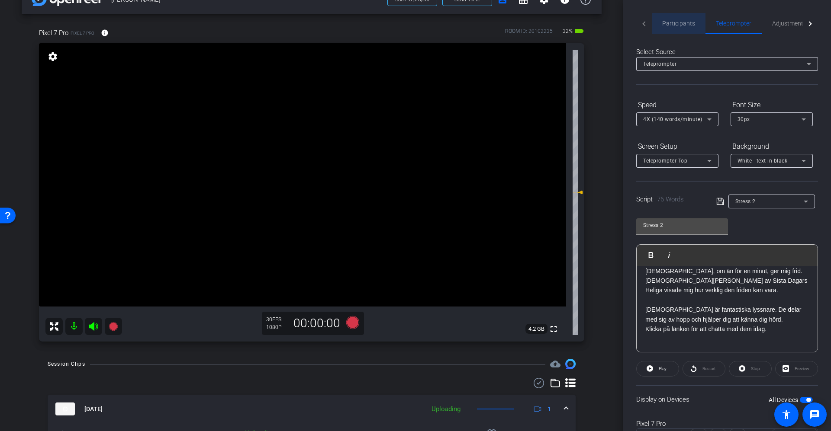
click at [553, 23] on span "Participants" at bounding box center [678, 23] width 33 height 6
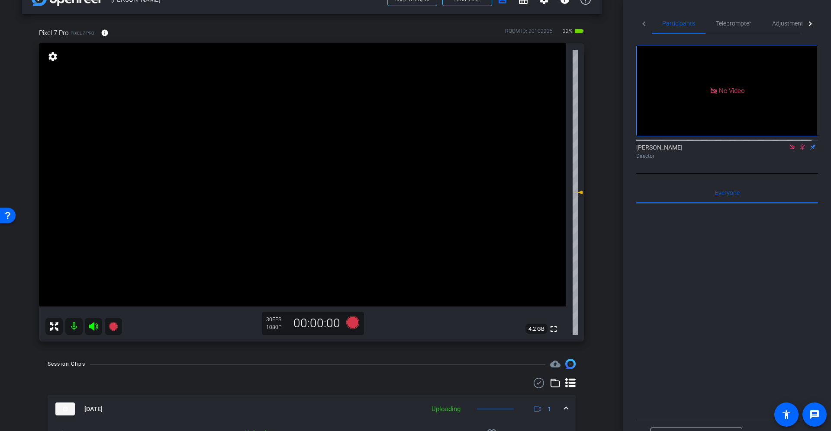
click at [553, 144] on icon at bounding box center [802, 147] width 7 height 6
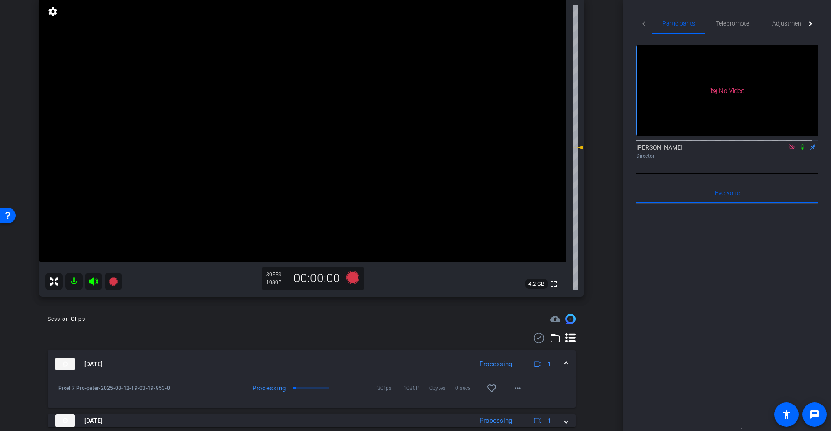
scroll to position [153, 0]
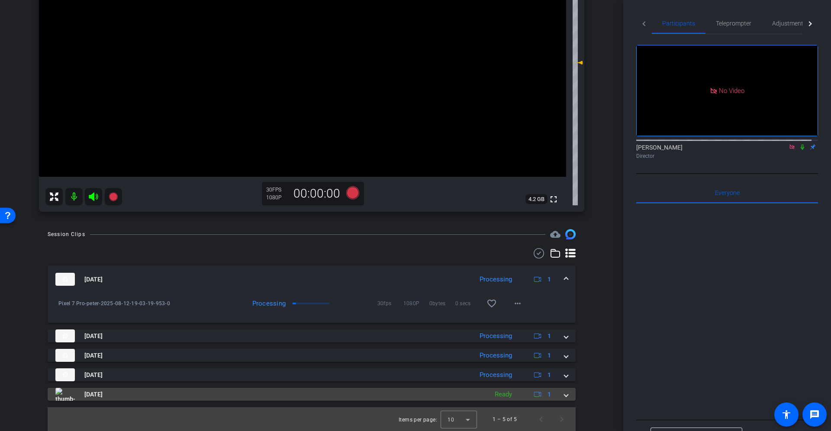
click at [103, 287] on span "Aug 12, 2025" at bounding box center [93, 394] width 18 height 9
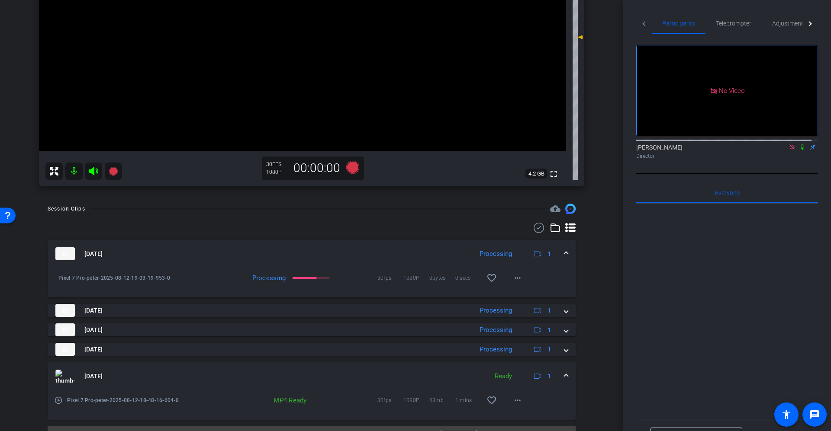
scroll to position [198, 0]
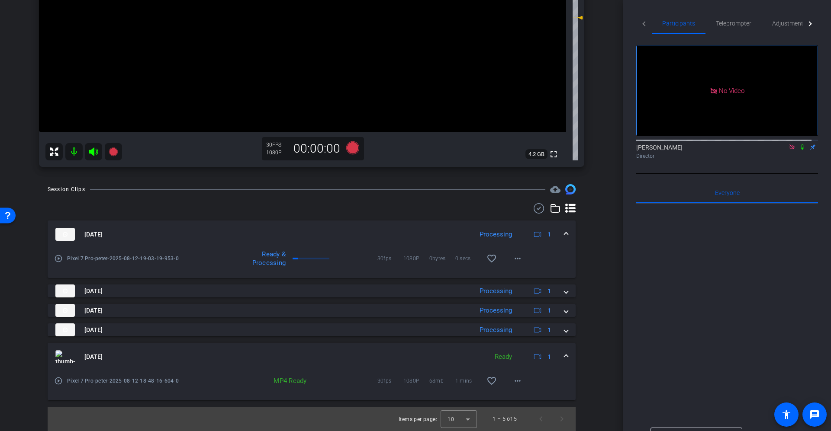
click at [61, 287] on mat-icon "play_circle_outline" at bounding box center [58, 381] width 9 height 9
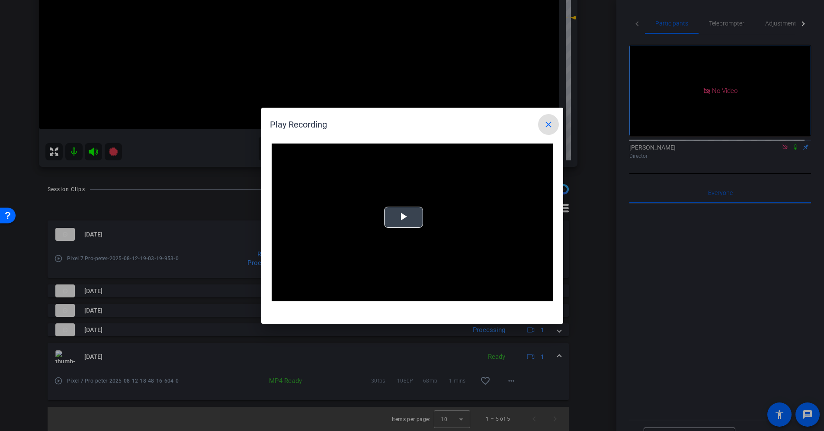
click at [404, 217] on span "Video Player" at bounding box center [404, 217] width 0 height 0
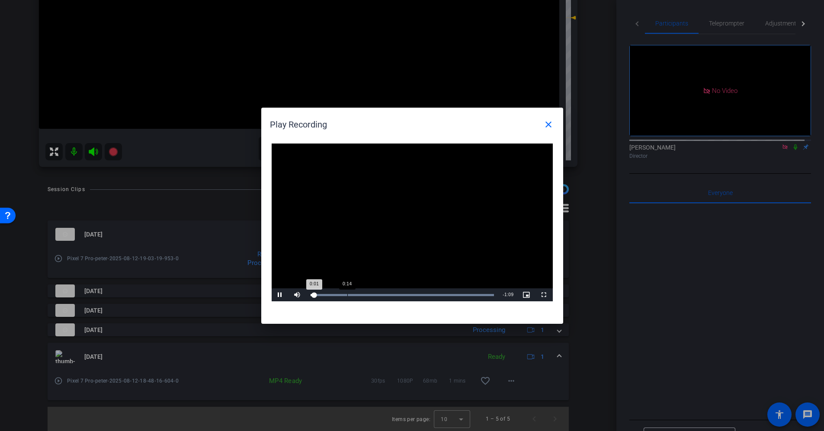
click at [351, 287] on div "Loaded : 100.00% 0:14 0:01" at bounding box center [403, 295] width 184 height 2
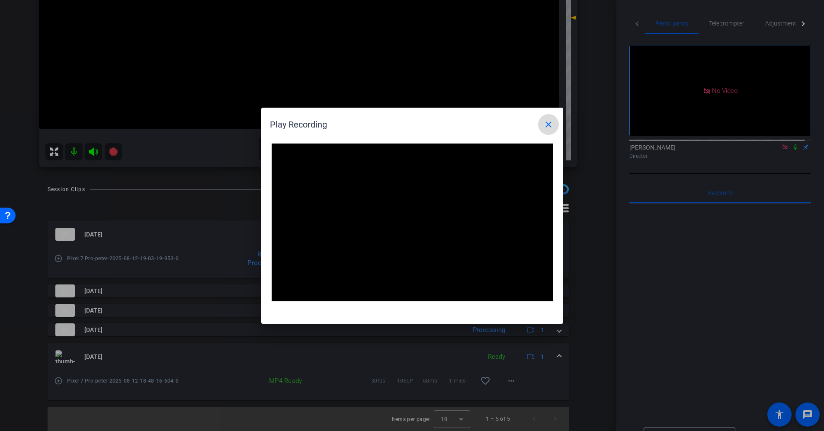
click at [550, 125] on mat-icon "close" at bounding box center [548, 124] width 10 height 10
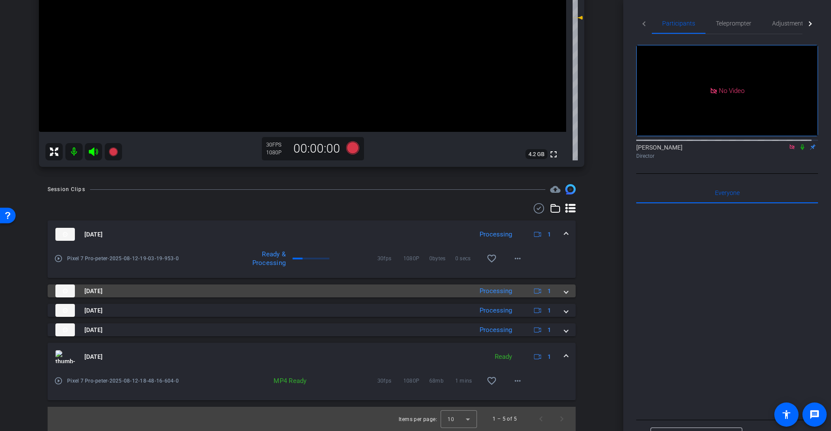
scroll to position [0, 0]
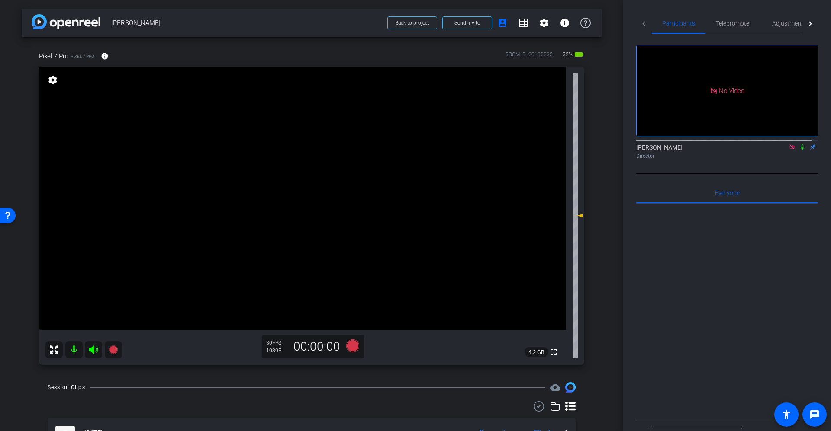
click at [553, 144] on icon at bounding box center [791, 147] width 7 height 6
click at [553, 150] on icon at bounding box center [781, 147] width 7 height 6
drag, startPoint x: 724, startPoint y: 19, endPoint x: 726, endPoint y: 29, distance: 9.6
click at [553, 19] on span "Teleprompter" at bounding box center [733, 23] width 35 height 21
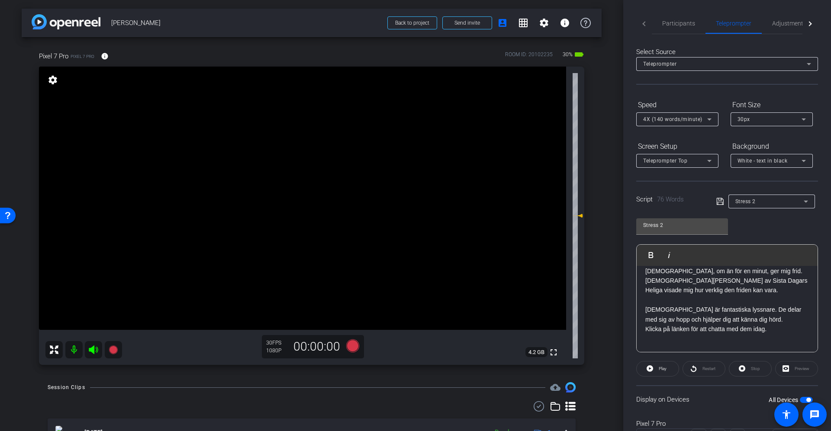
click at [553, 198] on icon at bounding box center [719, 201] width 7 height 7
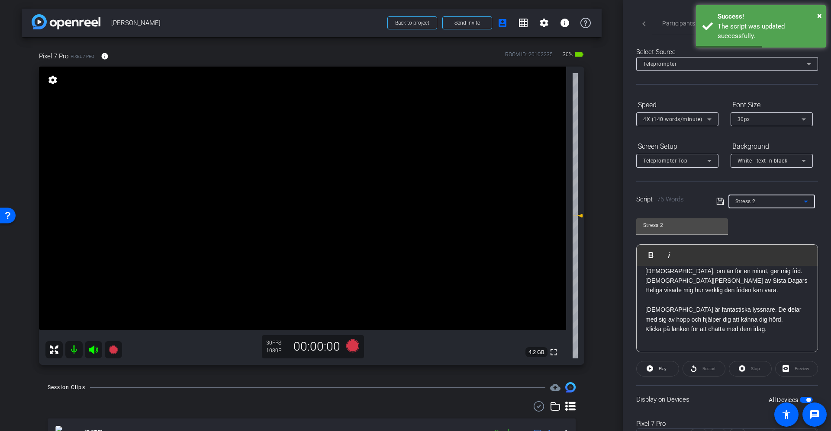
click at [553, 199] on div "Stress 2" at bounding box center [769, 201] width 68 height 11
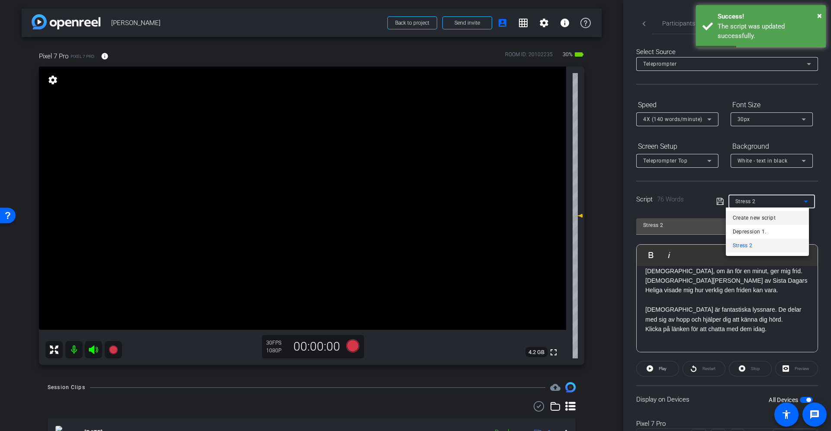
click at [553, 215] on span "Create new script" at bounding box center [754, 218] width 43 height 10
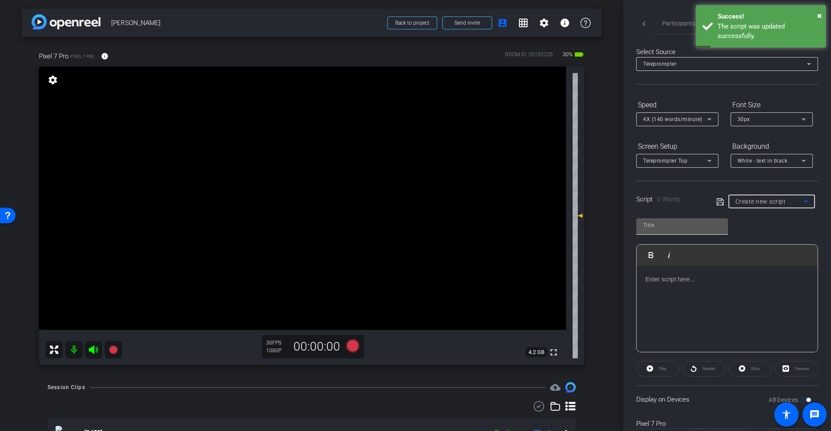
click at [553, 224] on input "text" at bounding box center [682, 225] width 78 height 10
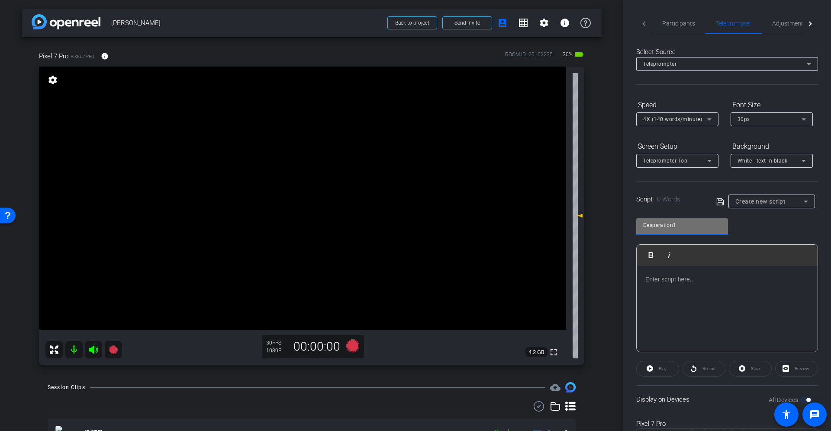
click at [553, 282] on p at bounding box center [727, 280] width 164 height 10
click at [553, 283] on p at bounding box center [727, 280] width 164 height 10
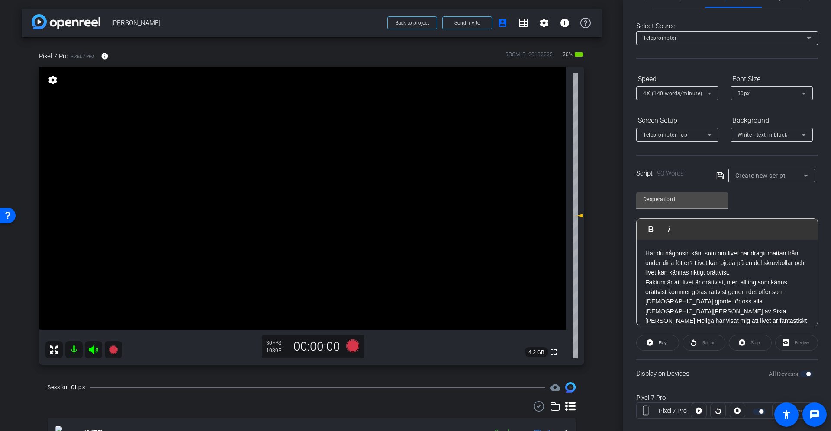
scroll to position [40, 0]
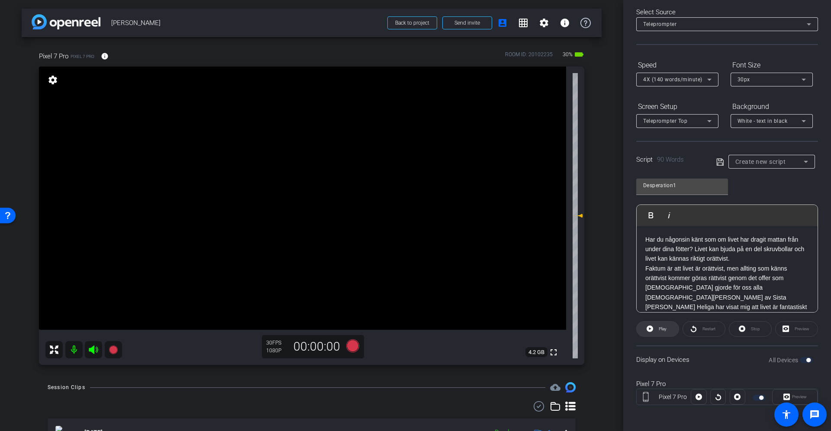
click at [553, 287] on icon at bounding box center [649, 329] width 6 height 6
drag, startPoint x: 824, startPoint y: 322, endPoint x: 822, endPoint y: 371, distance: 48.9
click at [553, 287] on div "Participants Teleprompter Adjustments Natasha Colborne Director Everyone 0 Mark…" at bounding box center [727, 215] width 208 height 431
click at [553, 287] on div "Display on Devices All Devices" at bounding box center [727, 360] width 182 height 28
click at [553, 287] on icon at bounding box center [718, 397] width 6 height 13
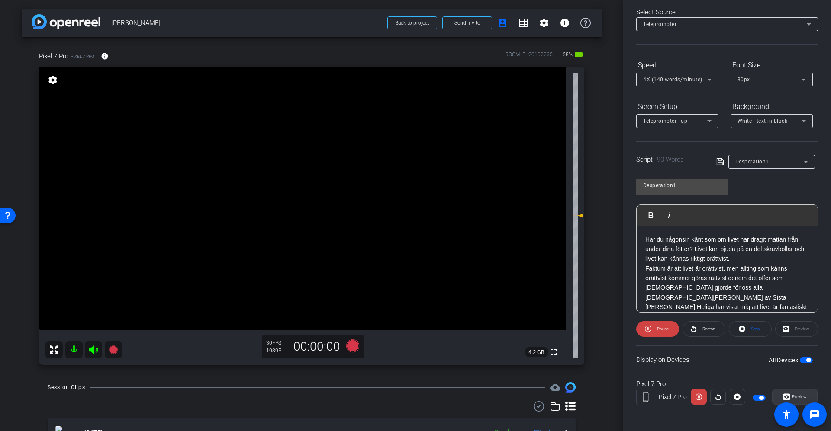
click at [553, 287] on span "Preview" at bounding box center [799, 397] width 15 height 5
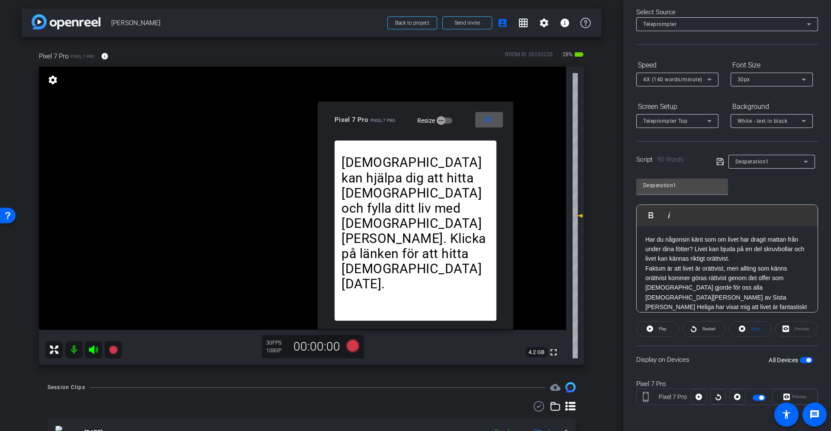
click at [484, 124] on mat-icon "close" at bounding box center [487, 120] width 11 height 11
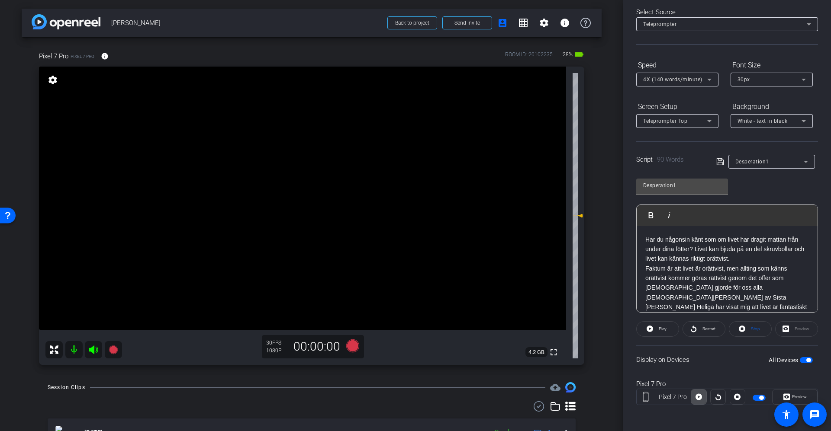
click at [553, 287] on icon at bounding box center [698, 397] width 6 height 6
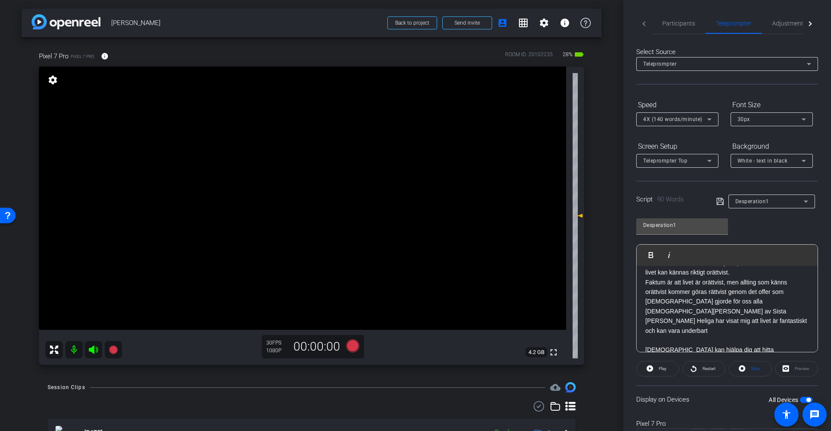
scroll to position [0, 0]
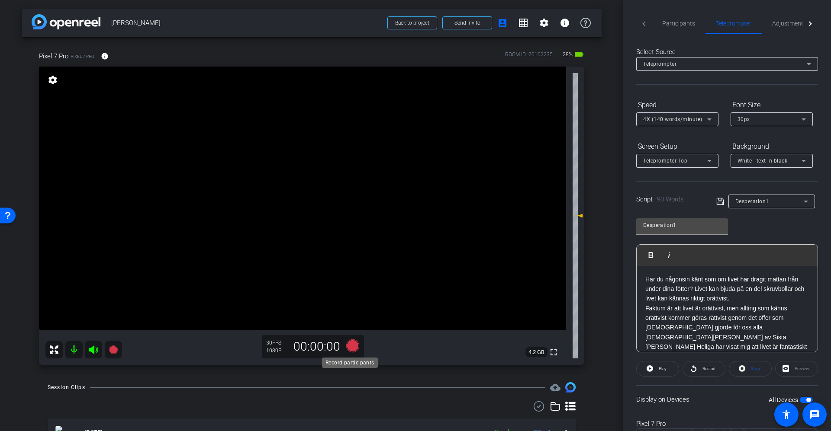
click at [352, 287] on icon at bounding box center [352, 346] width 13 height 13
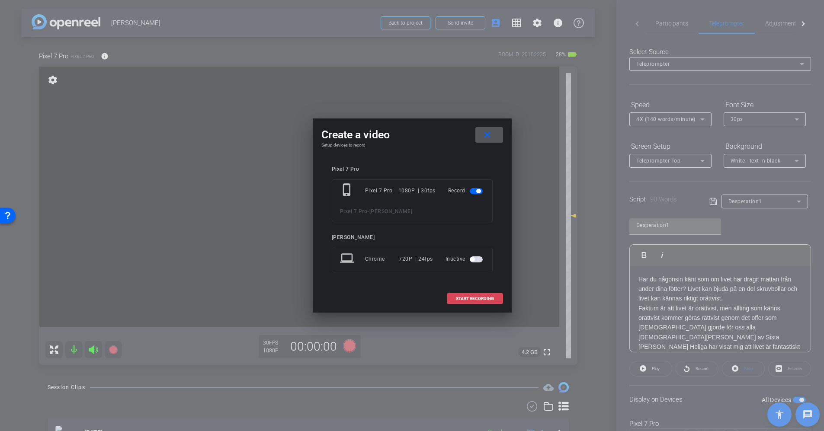
click at [478, 287] on span "START RECORDING" at bounding box center [475, 299] width 38 height 4
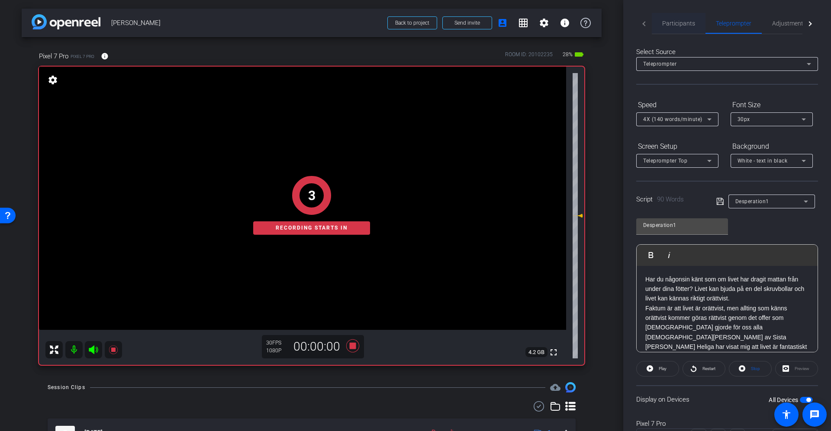
click at [553, 16] on span "Participants" at bounding box center [678, 23] width 33 height 21
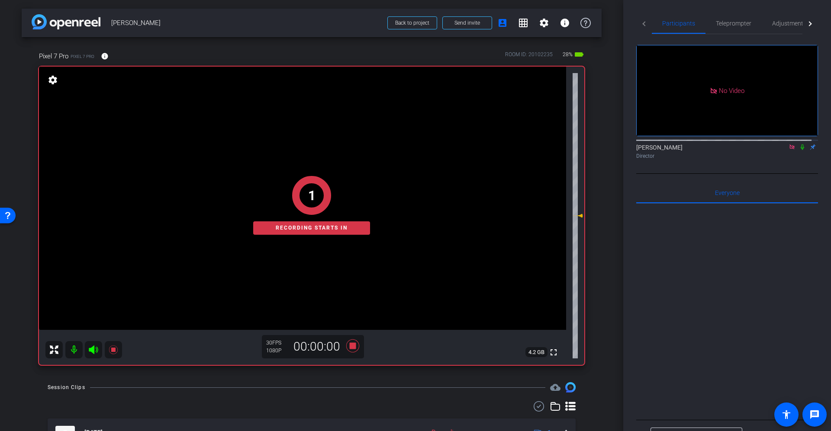
click at [553, 145] on icon at bounding box center [802, 147] width 7 height 6
click at [553, 29] on span "Teleprompter" at bounding box center [733, 23] width 35 height 21
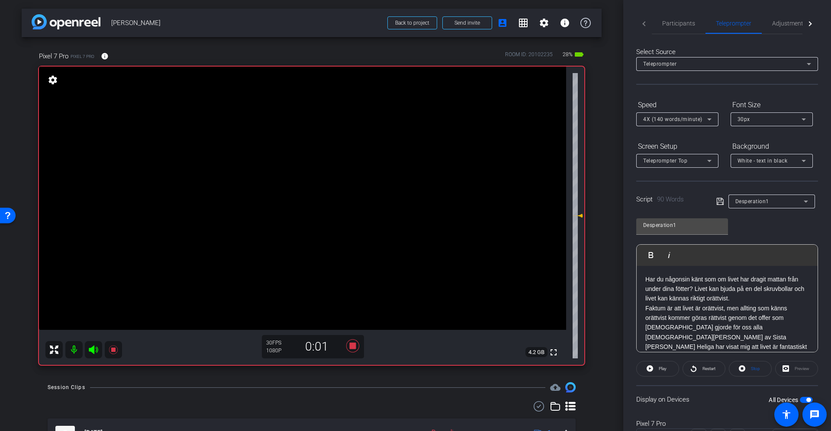
scroll to position [40, 0]
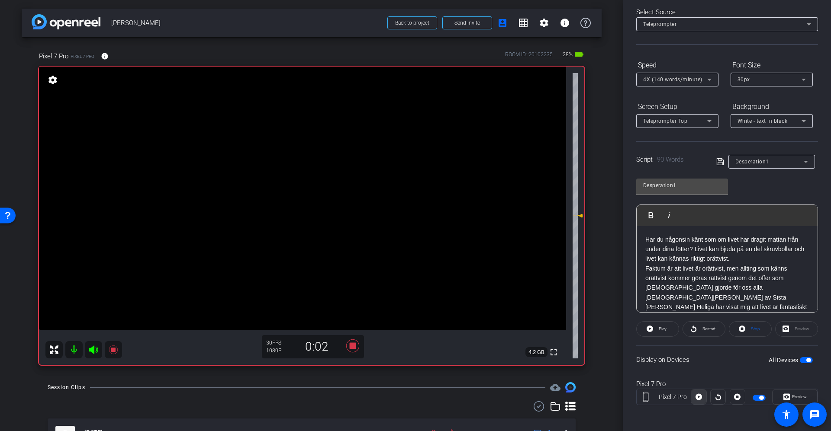
click at [553, 287] on span at bounding box center [698, 397] width 15 height 21
click at [108, 287] on icon at bounding box center [113, 350] width 10 height 10
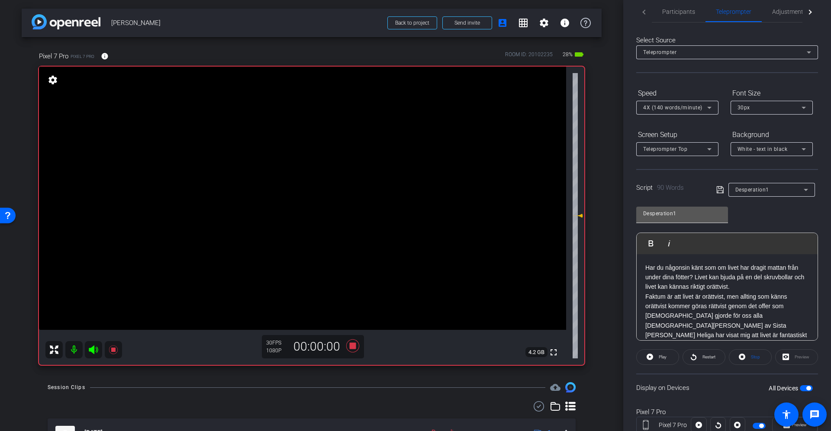
scroll to position [0, 0]
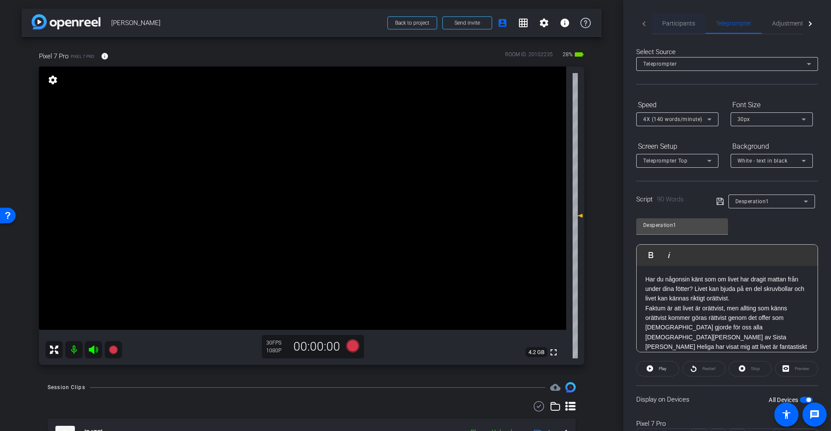
click at [553, 27] on span "Participants" at bounding box center [678, 23] width 33 height 21
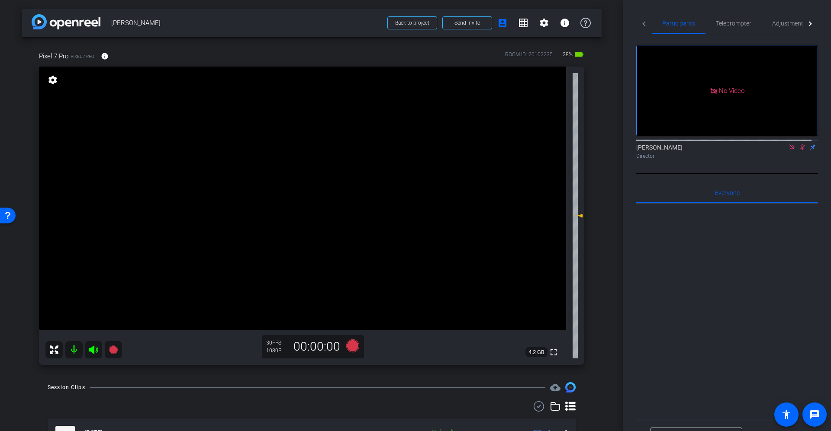
click at [553, 144] on icon at bounding box center [802, 147] width 7 height 6
click at [114, 287] on icon at bounding box center [113, 350] width 9 height 9
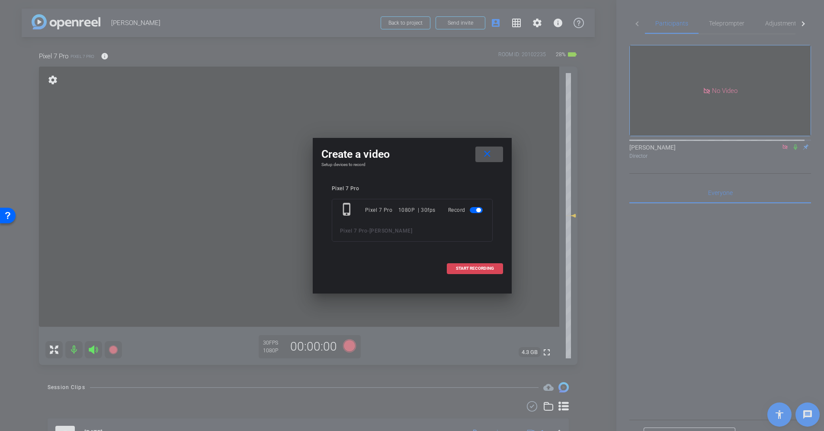
click at [460, 270] on span "START RECORDING" at bounding box center [475, 269] width 38 height 4
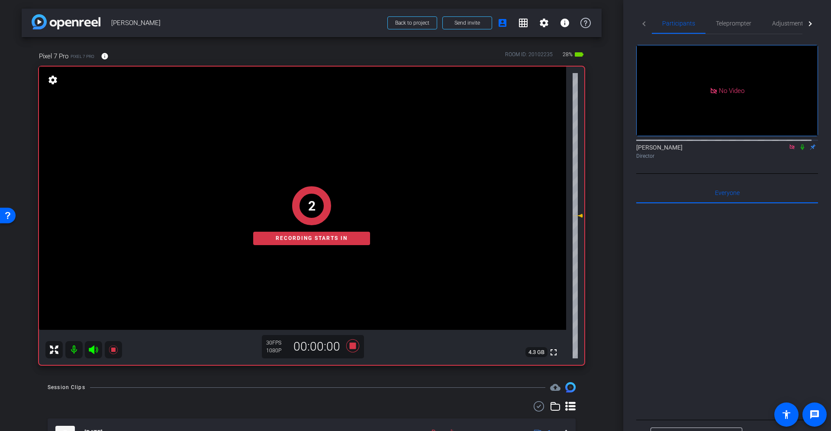
click at [553, 145] on icon at bounding box center [802, 147] width 7 height 6
click at [553, 29] on span "Teleprompter" at bounding box center [733, 23] width 35 height 21
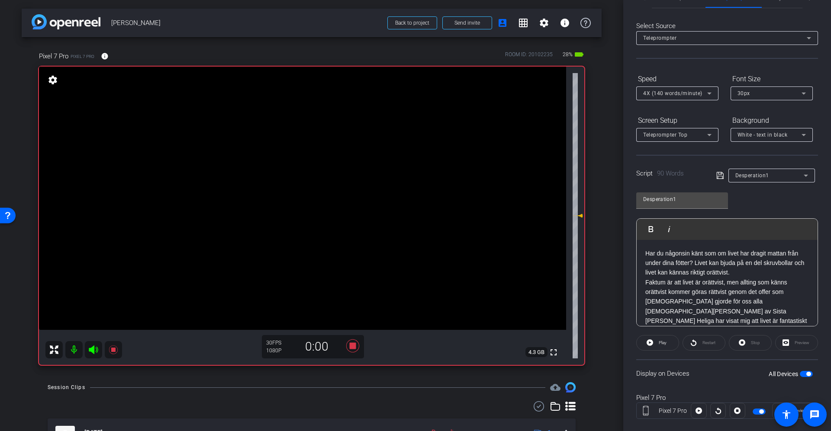
scroll to position [40, 0]
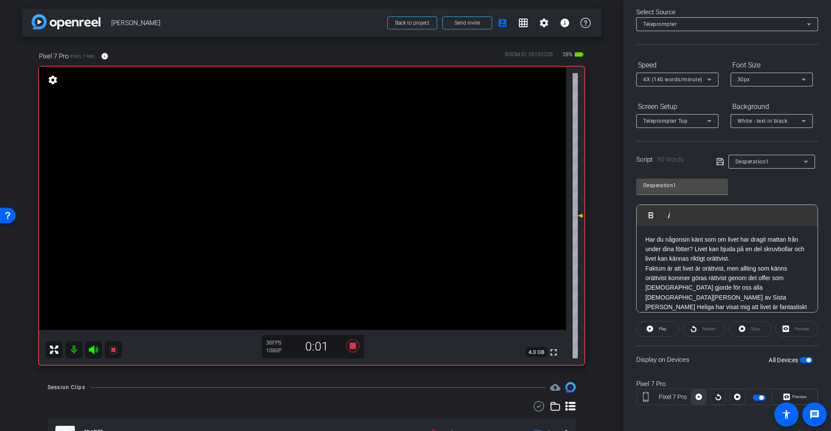
click at [553, 287] on icon at bounding box center [698, 397] width 6 height 13
drag, startPoint x: 113, startPoint y: 351, endPoint x: 140, endPoint y: 351, distance: 27.3
click at [113, 287] on icon at bounding box center [113, 350] width 9 height 9
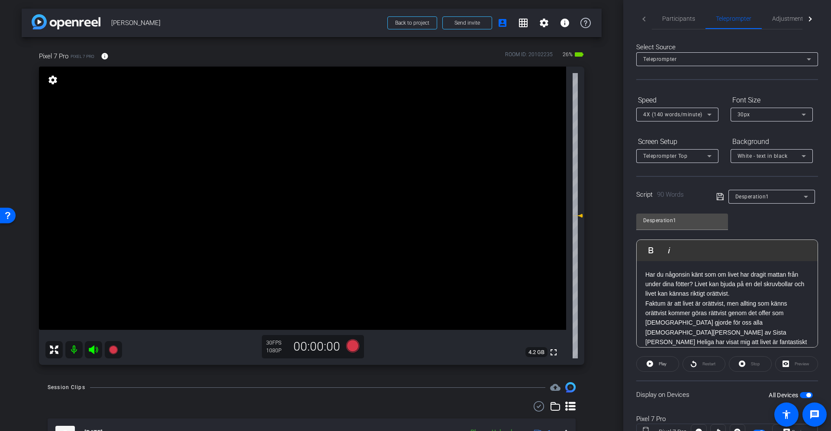
scroll to position [0, 0]
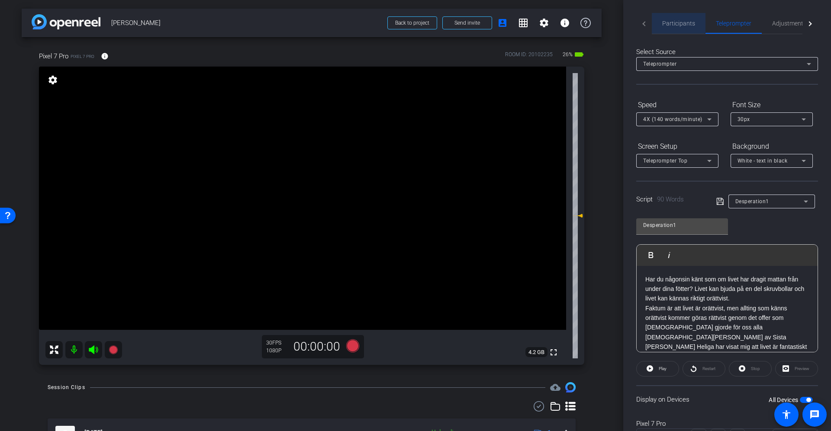
click at [553, 21] on span "Participants" at bounding box center [678, 23] width 33 height 6
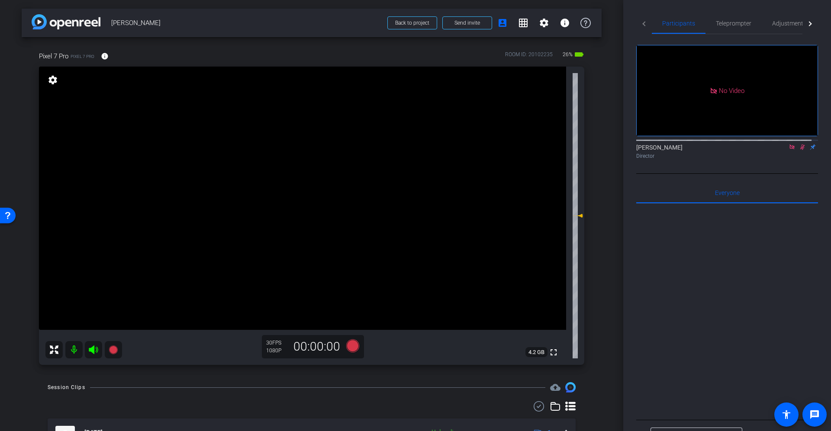
click at [553, 145] on icon at bounding box center [802, 147] width 7 height 6
click at [553, 23] on span "Teleprompter" at bounding box center [733, 23] width 35 height 6
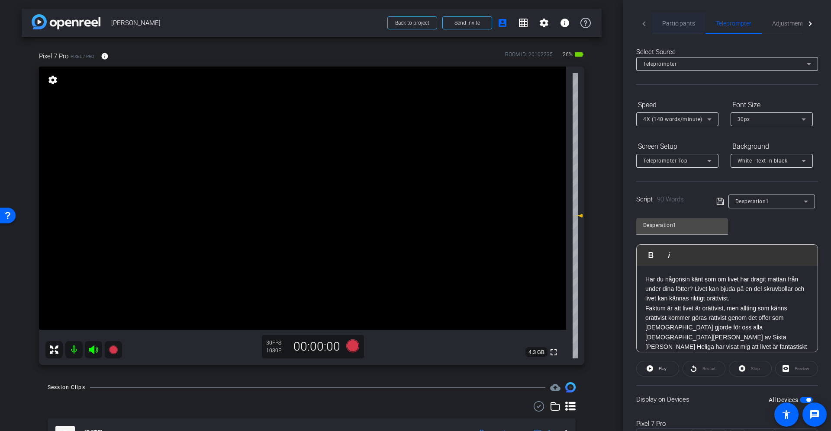
click at [553, 25] on div "Participants" at bounding box center [679, 23] width 54 height 21
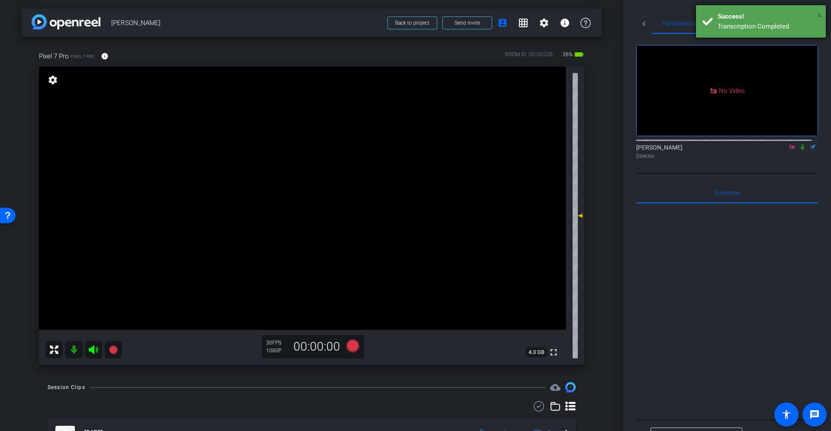
click at [553, 17] on span "×" at bounding box center [819, 15] width 5 height 10
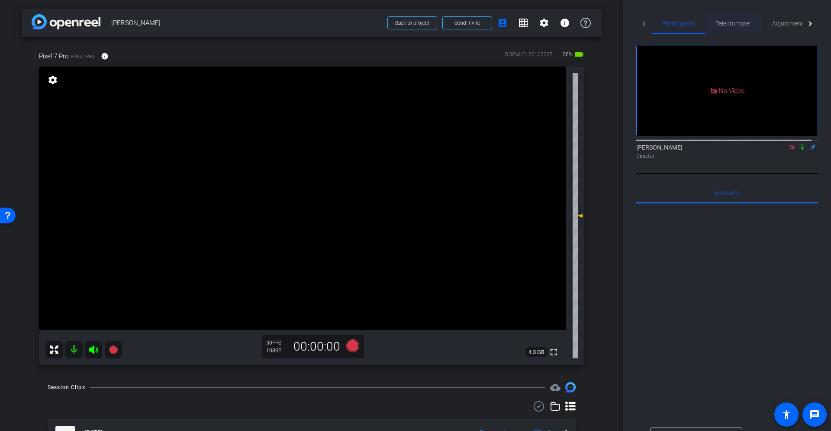
click at [553, 26] on span "Teleprompter" at bounding box center [733, 23] width 35 height 6
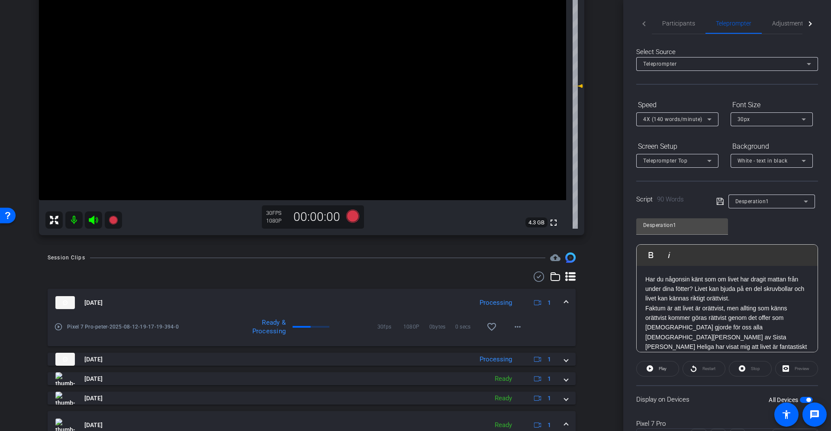
scroll to position [237, 0]
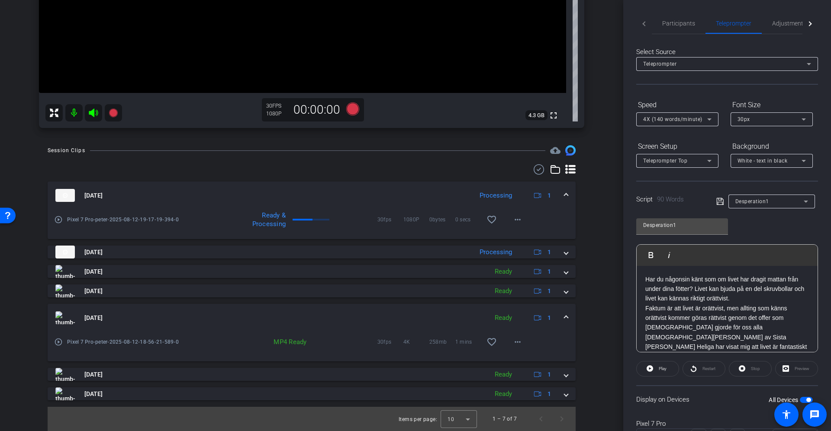
click at [57, 287] on mat-icon "play_circle_outline" at bounding box center [58, 342] width 9 height 9
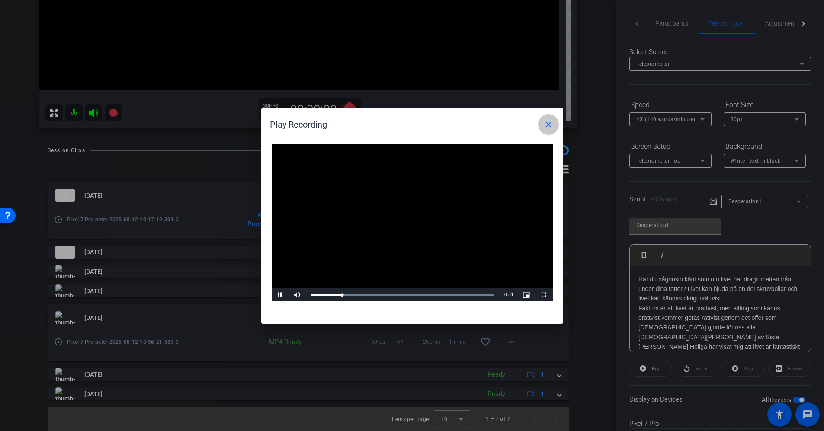
click at [553, 122] on mat-icon "close" at bounding box center [548, 124] width 10 height 10
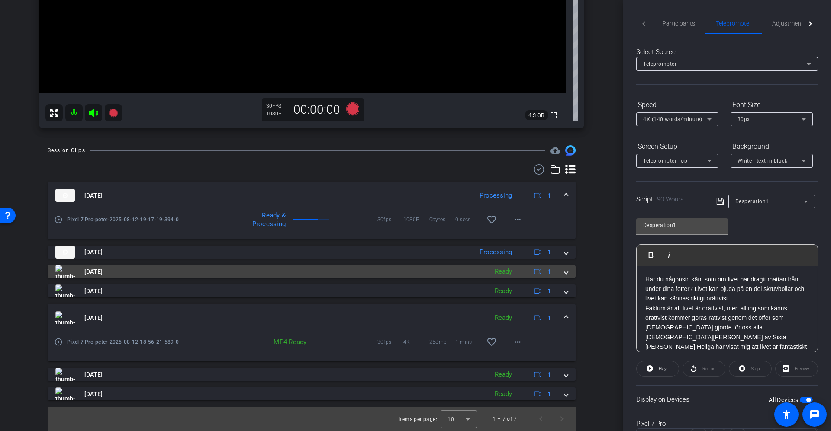
click at [86, 272] on span "Aug 12, 2025" at bounding box center [93, 271] width 18 height 9
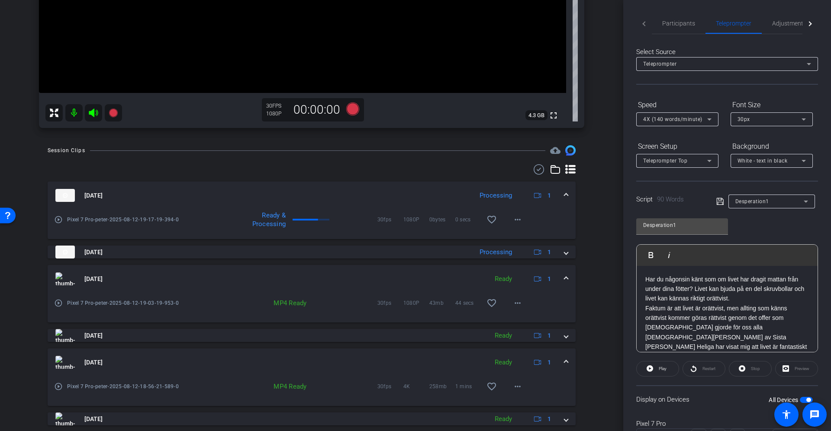
click at [58, 287] on mat-icon "play_circle_outline" at bounding box center [58, 303] width 9 height 9
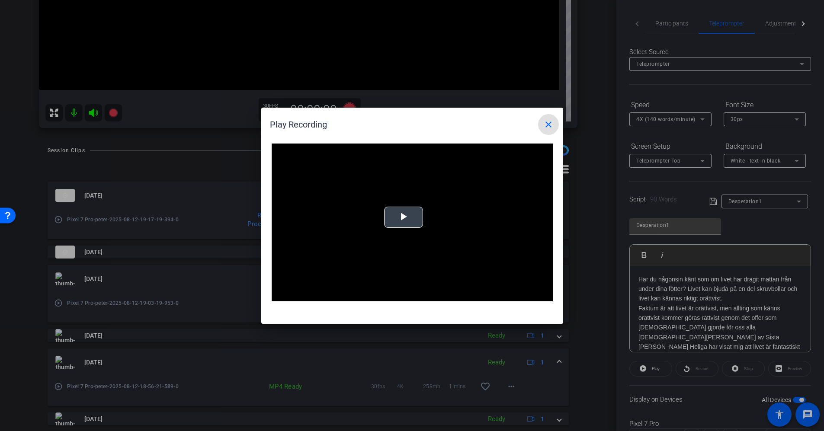
click at [404, 217] on span "Video Player" at bounding box center [404, 217] width 0 height 0
click at [550, 122] on mat-icon "close" at bounding box center [548, 124] width 10 height 10
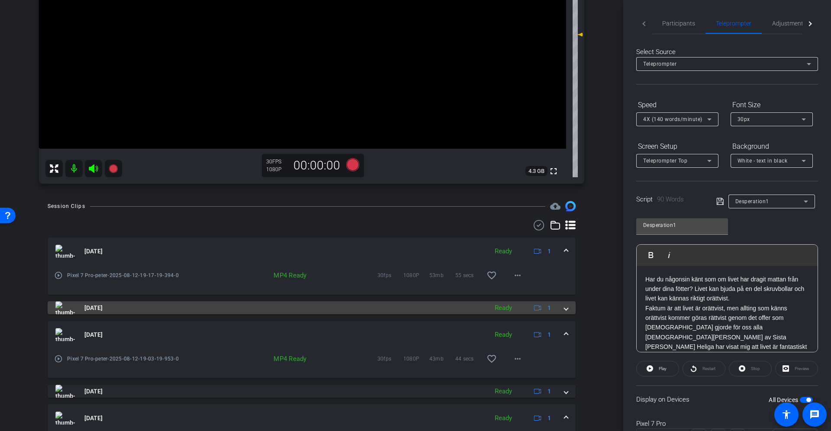
scroll to position [195, 0]
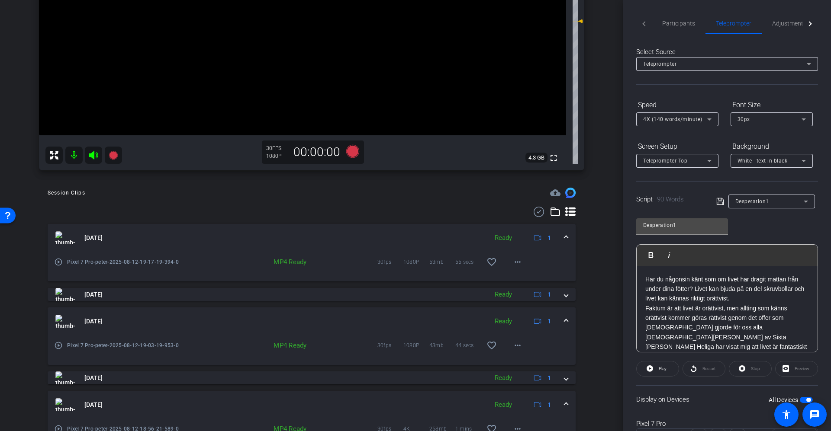
click at [58, 264] on mat-icon "play_circle_outline" at bounding box center [58, 262] width 9 height 9
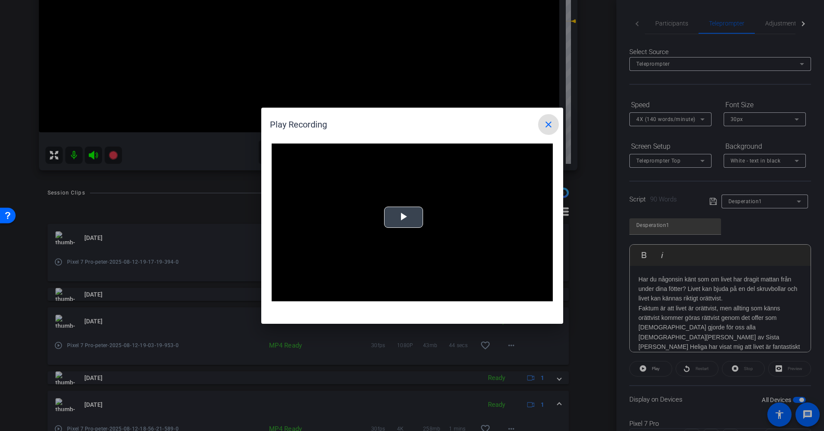
click at [404, 217] on span "Video Player" at bounding box center [404, 217] width 0 height 0
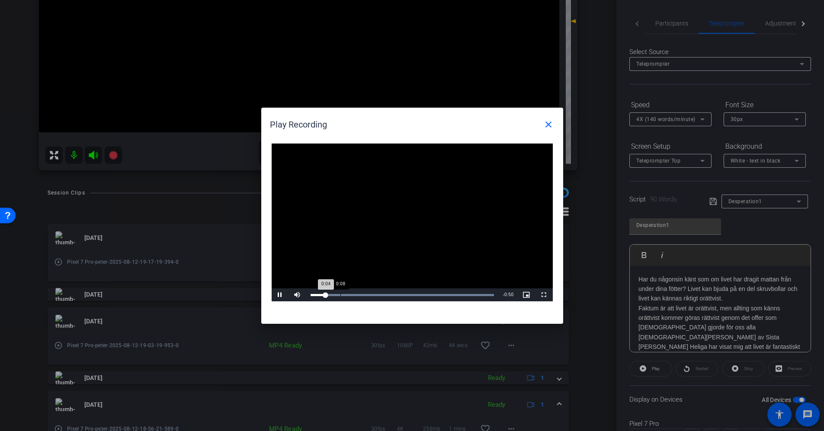
click at [341, 287] on div "Loaded : 100.00% 0:08 0:04" at bounding box center [402, 295] width 193 height 13
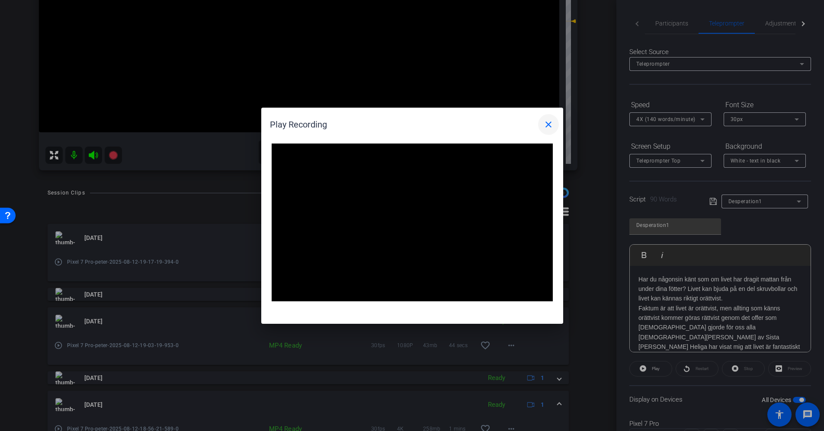
click at [551, 123] on mat-icon "close" at bounding box center [548, 124] width 10 height 10
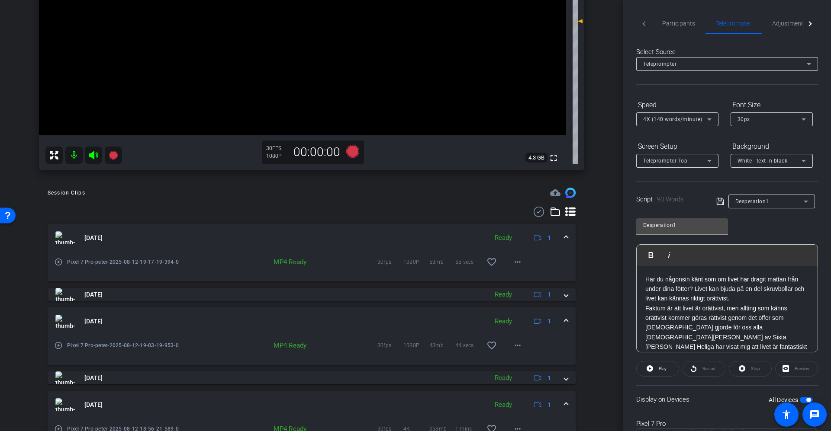
scroll to position [0, 0]
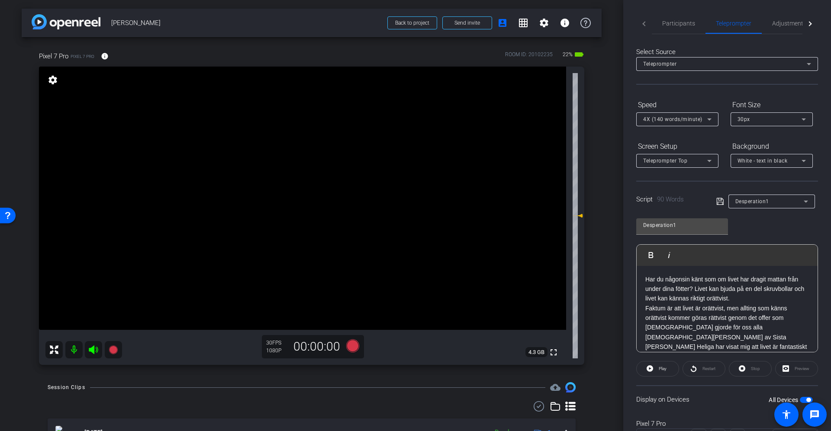
click at [553, 287] on span "button" at bounding box center [808, 400] width 4 height 4
click at [553, 223] on input "Desperation1" at bounding box center [682, 225] width 78 height 10
type input "D"
type input "Word of God"
click at [553, 287] on p "Har du någonsin känt som om livet har dragit mattan från under dina fötter? Liv…" at bounding box center [727, 289] width 164 height 29
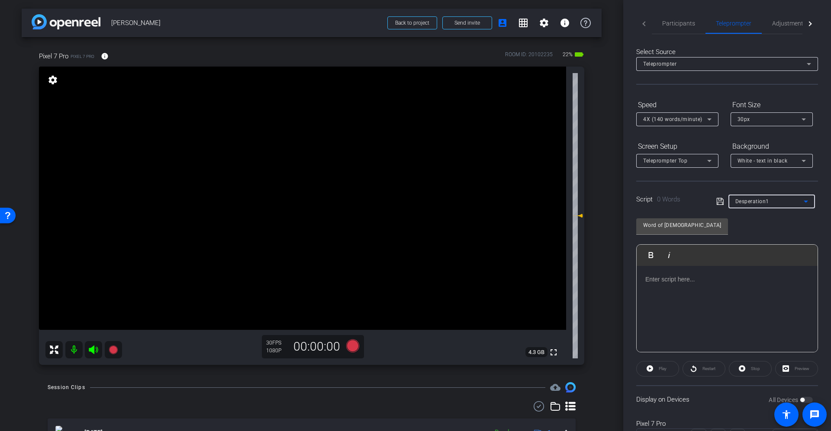
click at [553, 203] on div "Desperation1" at bounding box center [769, 201] width 68 height 11
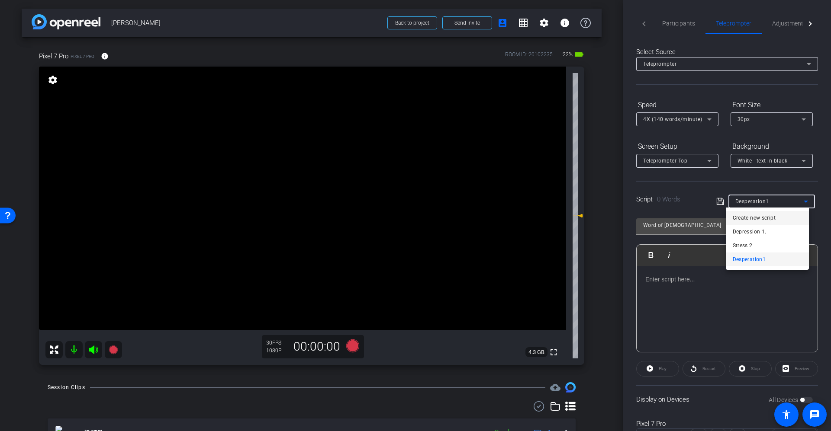
click at [553, 219] on span "Create new script" at bounding box center [754, 218] width 43 height 10
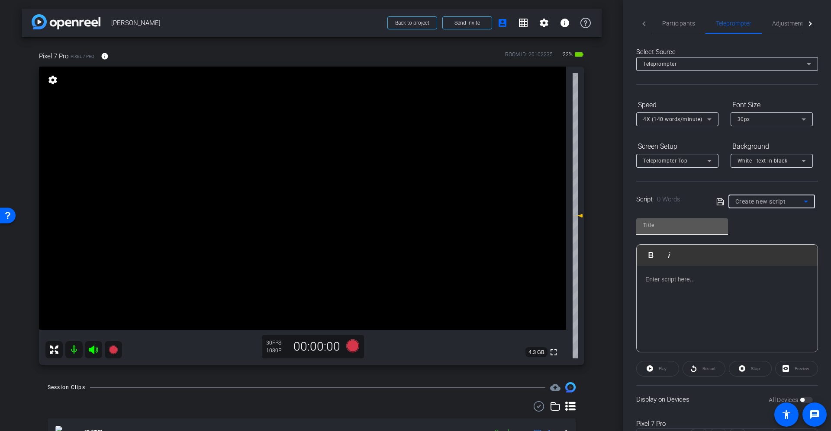
click at [553, 225] on input "text" at bounding box center [682, 225] width 78 height 10
type input "Word of god"
click at [553, 287] on div at bounding box center [727, 309] width 181 height 87
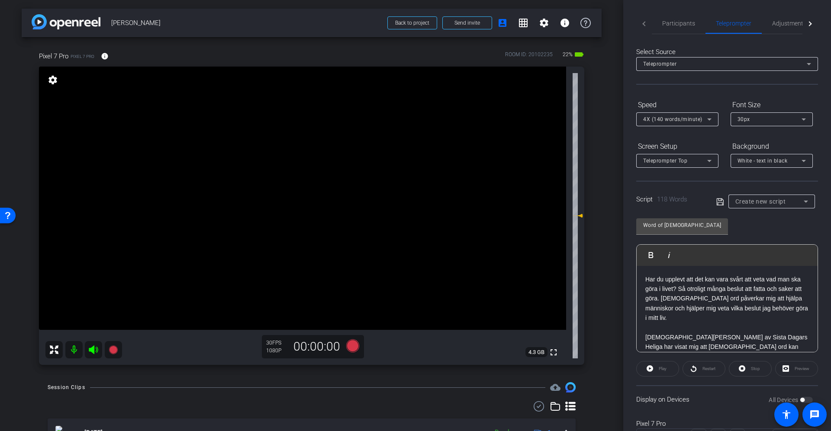
click at [553, 200] on icon at bounding box center [720, 202] width 8 height 10
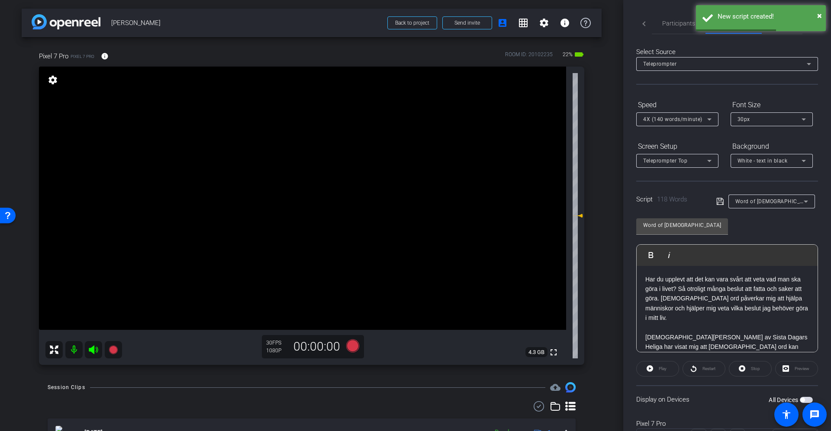
click at [553, 22] on mat-tab-header "Participants Teleprompter Adjustments" at bounding box center [727, 23] width 182 height 21
click at [553, 28] on mat-tab-header "Participants Teleprompter Adjustments" at bounding box center [727, 23] width 182 height 21
click at [553, 23] on mat-tab-header "Participants Teleprompter Adjustments" at bounding box center [727, 23] width 182 height 21
click at [553, 22] on mat-tab-header "Participants Teleprompter Adjustments" at bounding box center [727, 23] width 182 height 21
click at [553, 22] on span "Participants" at bounding box center [678, 23] width 33 height 6
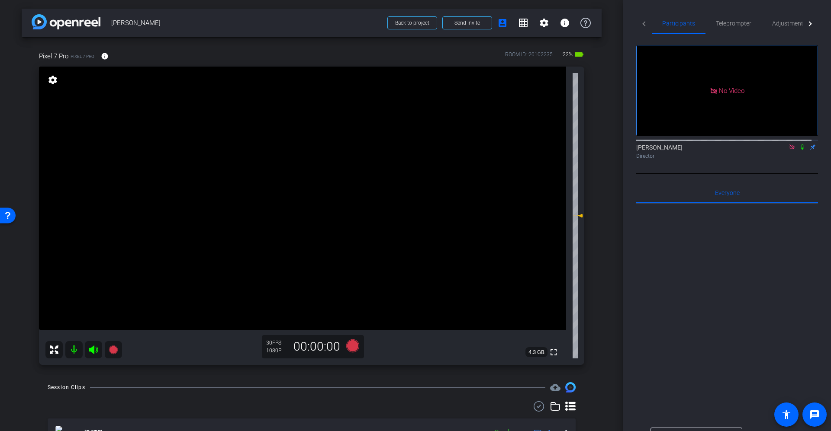
click at [553, 145] on icon at bounding box center [791, 147] width 5 height 5
click at [553, 150] on icon at bounding box center [781, 147] width 7 height 6
click at [553, 150] on icon at bounding box center [802, 147] width 7 height 6
click at [553, 26] on span "Teleprompter" at bounding box center [733, 23] width 35 height 6
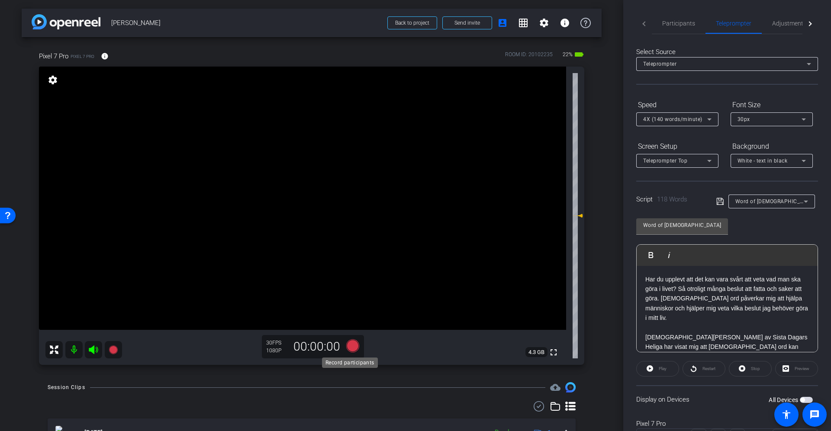
click at [349, 287] on icon at bounding box center [352, 346] width 13 height 13
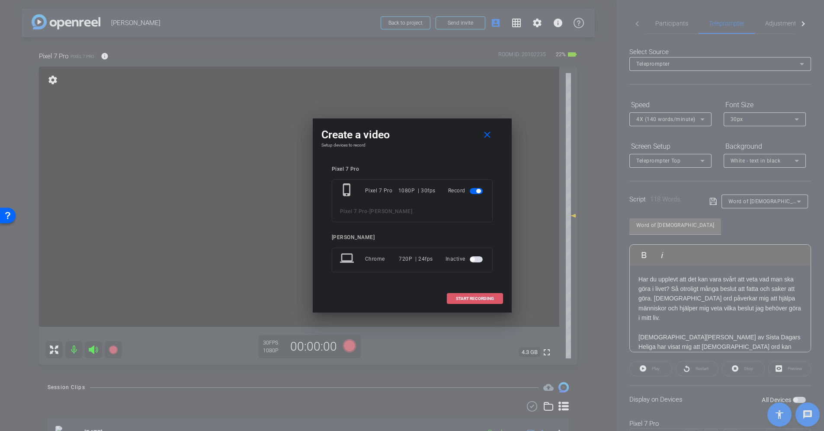
click at [480, 287] on span "START RECORDING" at bounding box center [475, 299] width 38 height 4
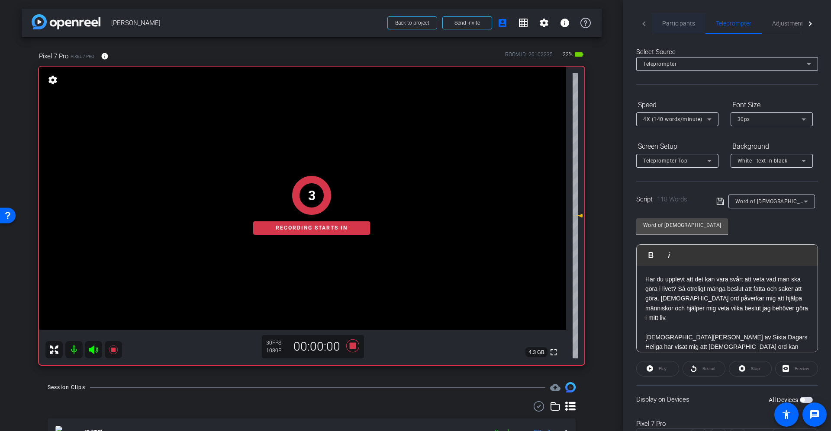
click at [553, 25] on span "Participants" at bounding box center [678, 23] width 33 height 6
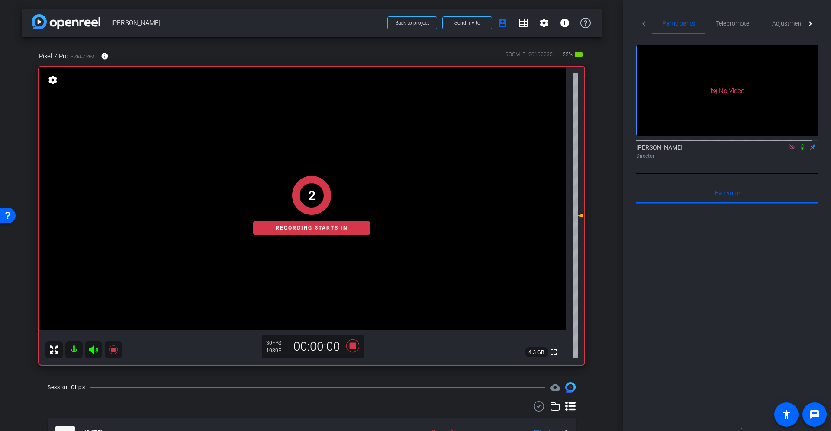
click at [553, 144] on icon at bounding box center [802, 147] width 7 height 6
click at [553, 27] on span "Teleprompter" at bounding box center [733, 23] width 35 height 21
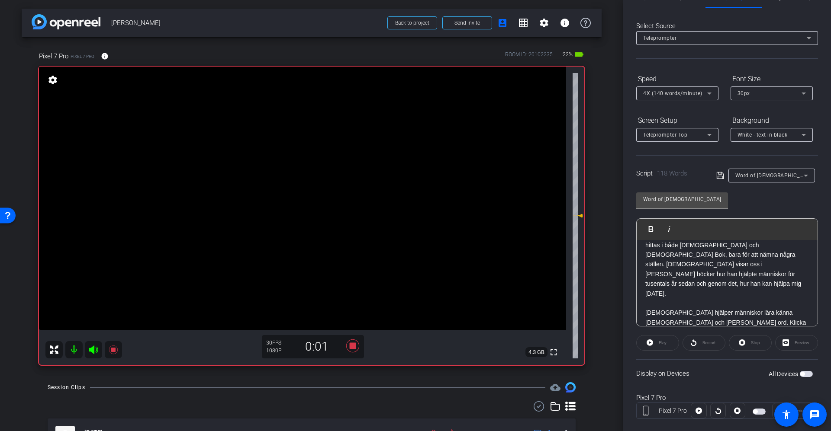
scroll to position [40, 0]
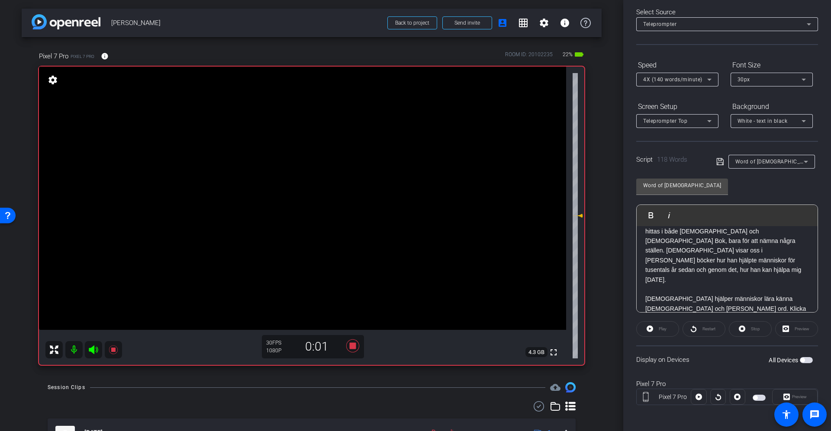
click at [553, 287] on div at bounding box center [699, 397] width 16 height 16
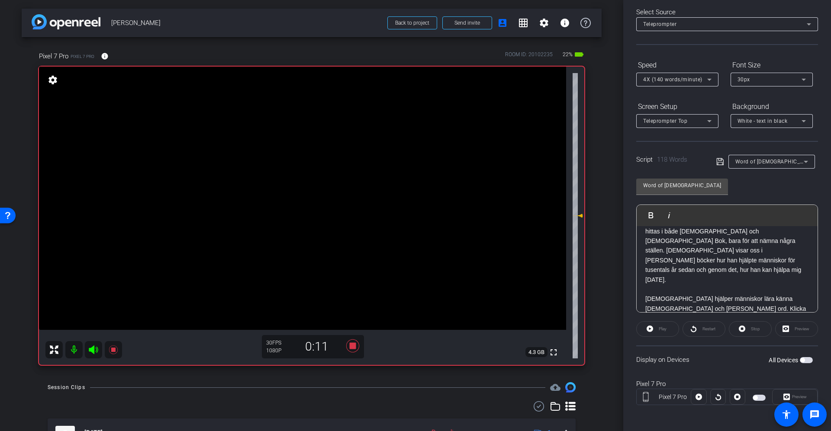
click at [553, 287] on div "Preview" at bounding box center [794, 397] width 45 height 16
click at [553, 287] on span "button" at bounding box center [806, 360] width 13 height 6
click at [553, 287] on icon at bounding box center [698, 397] width 6 height 6
click at [553, 287] on icon at bounding box center [698, 397] width 6 height 13
click at [349, 287] on icon at bounding box center [352, 346] width 13 height 13
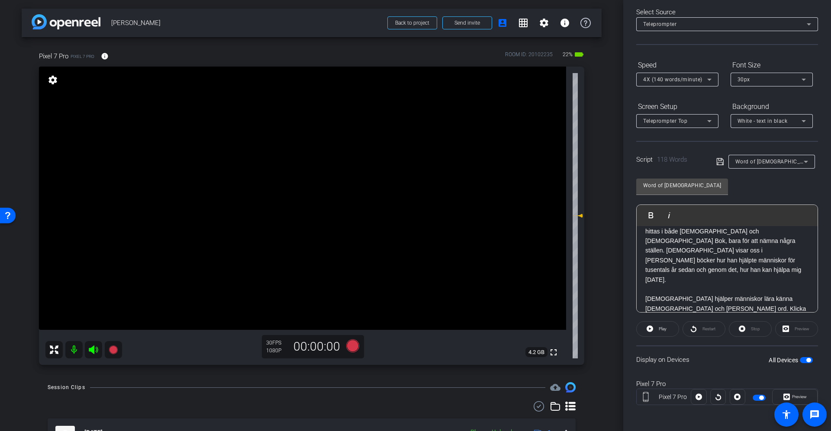
scroll to position [0, 0]
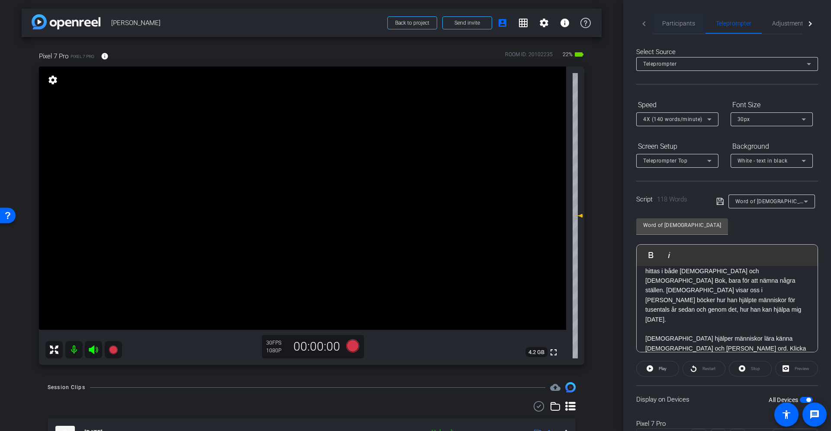
click at [553, 26] on span "Participants" at bounding box center [678, 23] width 33 height 6
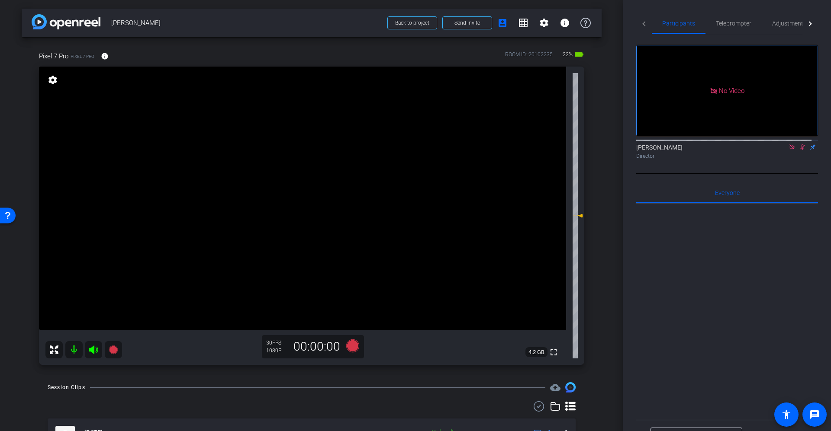
click at [553, 145] on icon at bounding box center [802, 148] width 5 height 6
click at [553, 145] on icon at bounding box center [802, 147] width 7 height 6
click at [346, 287] on icon at bounding box center [352, 346] width 13 height 13
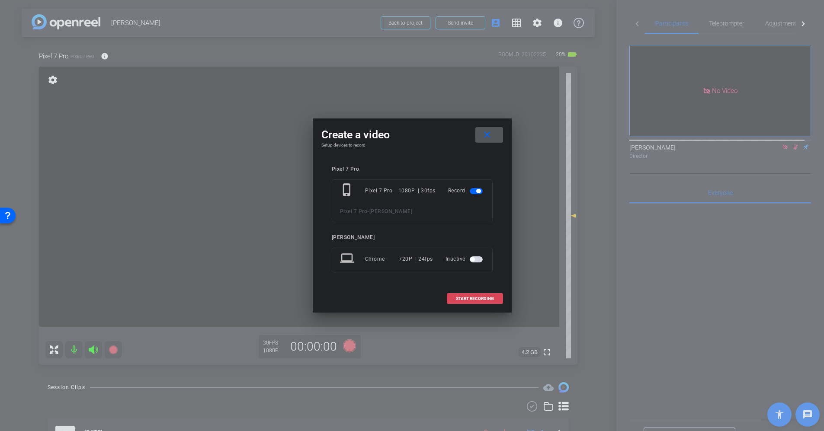
click at [487, 287] on span "START RECORDING" at bounding box center [475, 299] width 38 height 4
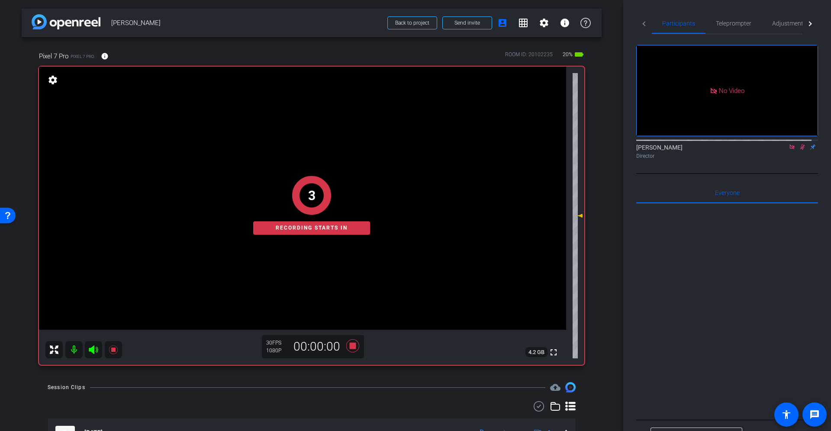
click at [553, 21] on span "Teleprompter" at bounding box center [733, 23] width 35 height 6
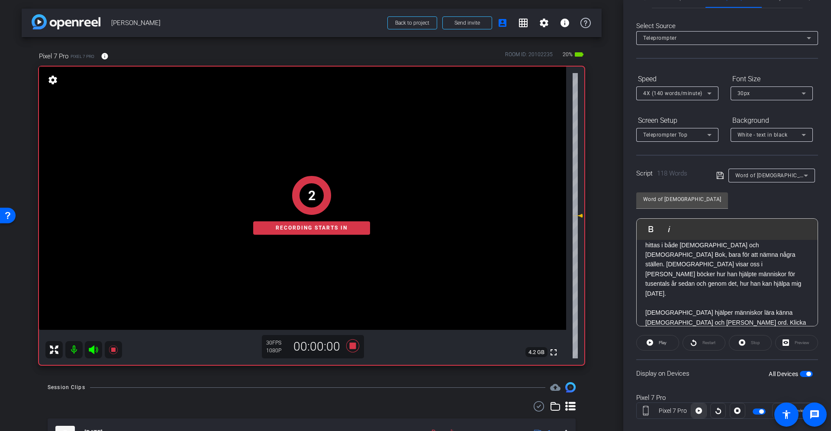
scroll to position [40, 0]
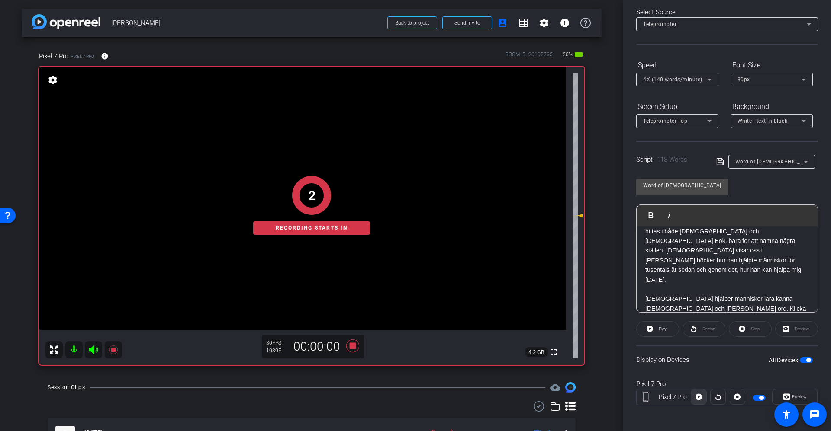
click at [553, 287] on icon at bounding box center [698, 397] width 6 height 6
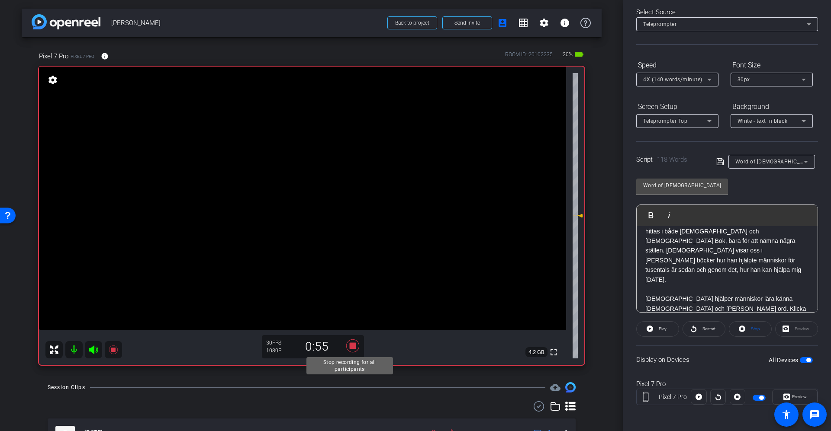
click at [349, 287] on icon at bounding box center [352, 346] width 13 height 13
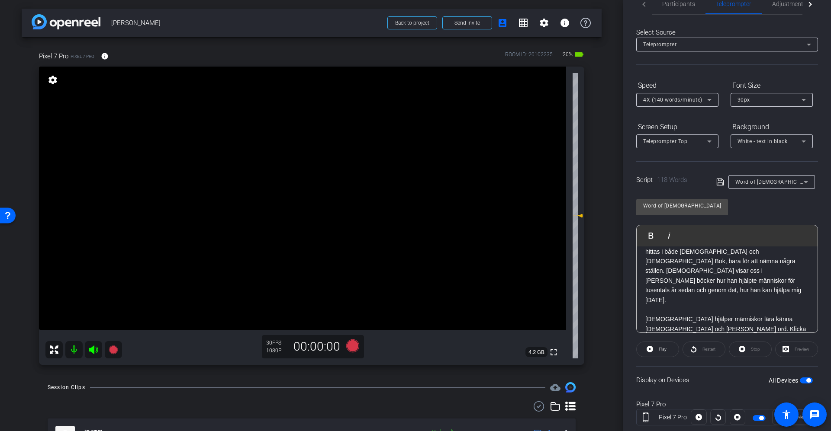
scroll to position [0, 0]
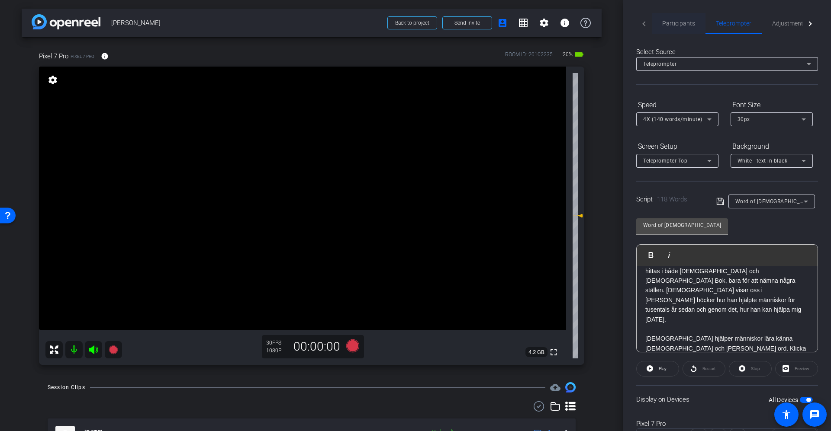
click at [553, 20] on span "Participants" at bounding box center [678, 23] width 33 height 6
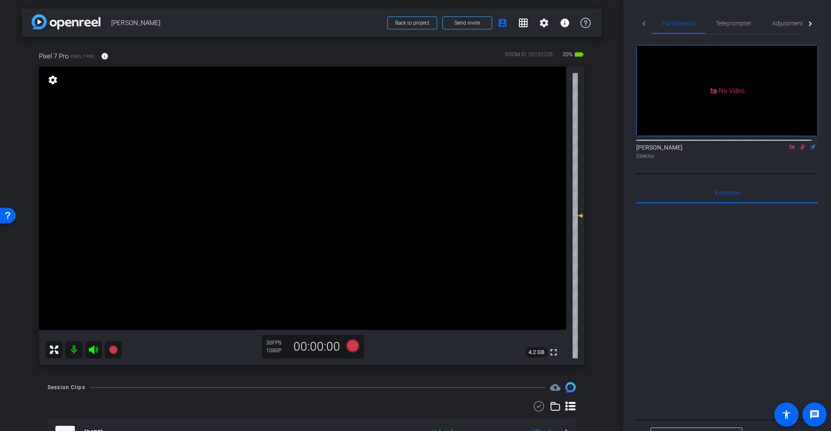
click at [553, 145] on icon at bounding box center [802, 148] width 5 height 6
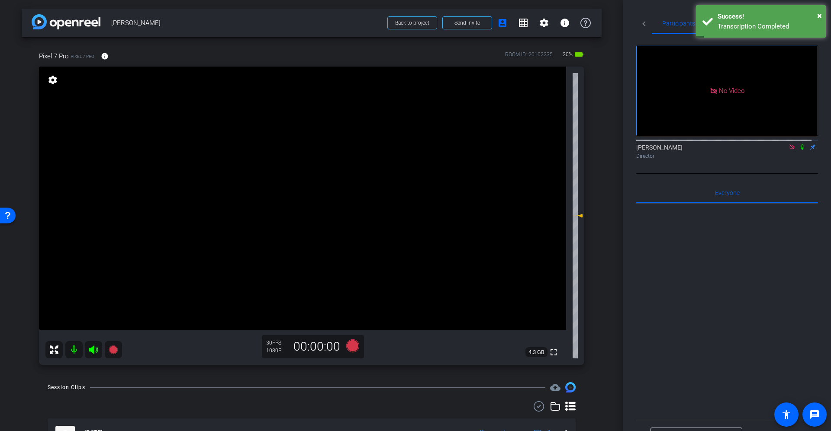
click at [553, 144] on icon at bounding box center [802, 147] width 7 height 6
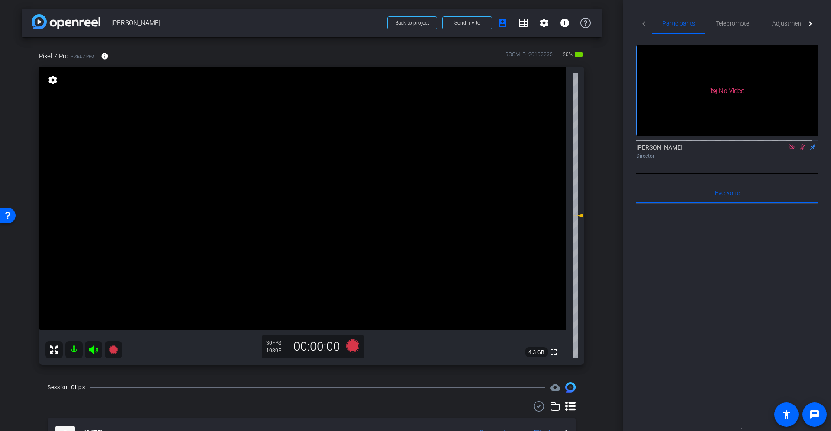
click at [349, 287] on icon at bounding box center [352, 346] width 13 height 13
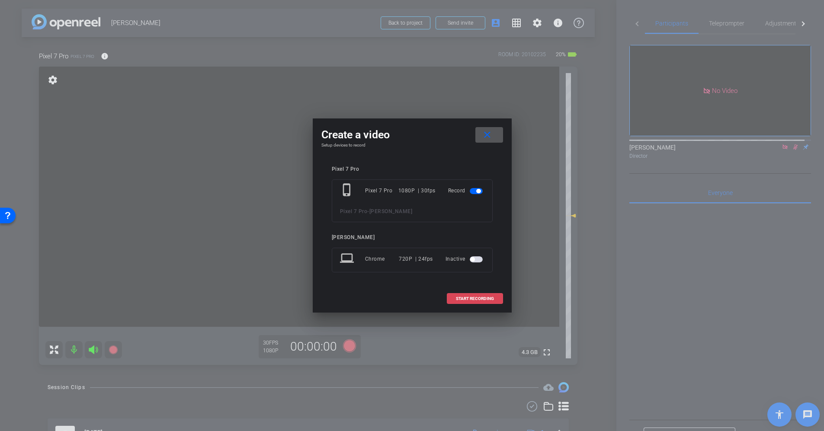
click at [460, 287] on span "START RECORDING" at bounding box center [475, 299] width 38 height 4
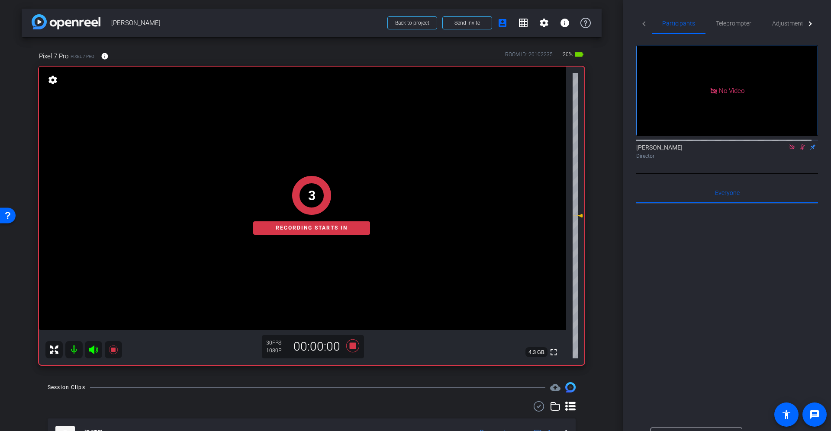
click at [553, 18] on span "Teleprompter" at bounding box center [733, 23] width 35 height 21
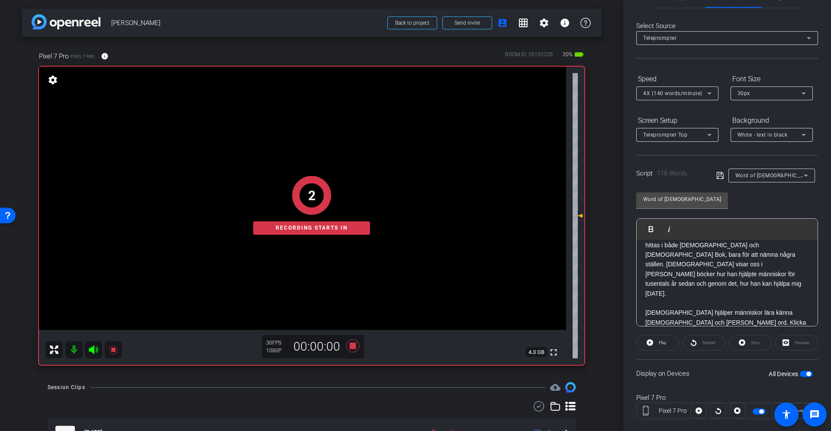
scroll to position [40, 0]
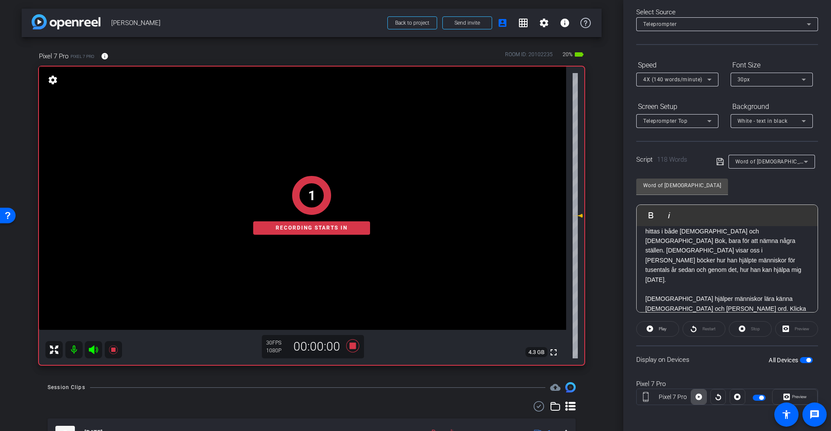
click at [553, 287] on icon at bounding box center [698, 397] width 6 height 6
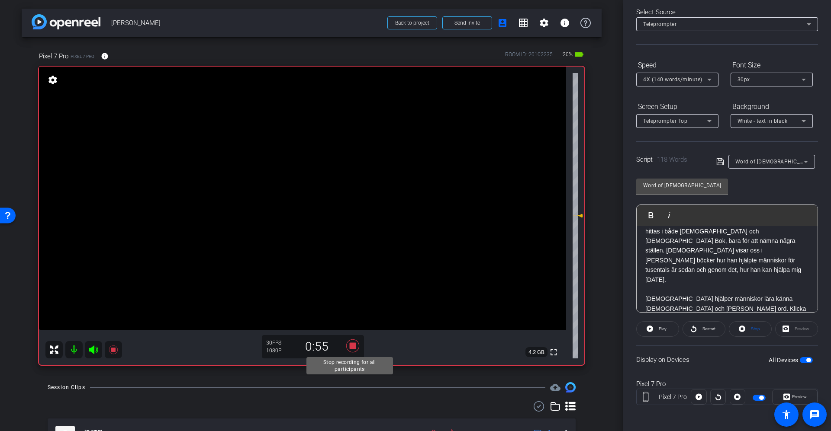
click at [351, 287] on icon at bounding box center [352, 346] width 13 height 13
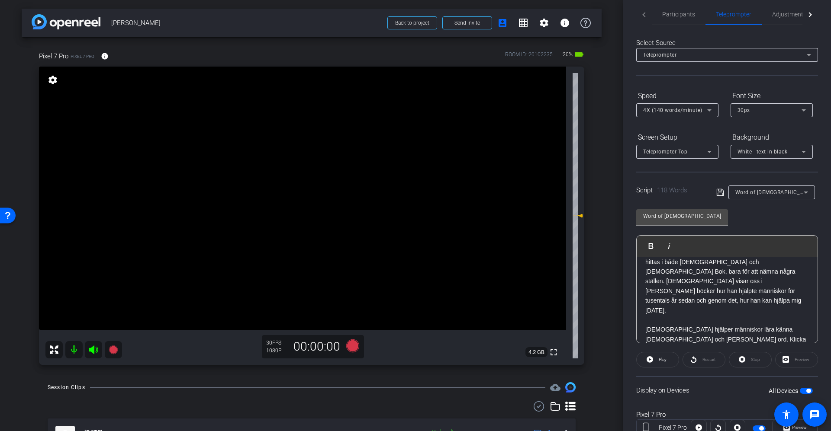
scroll to position [0, 0]
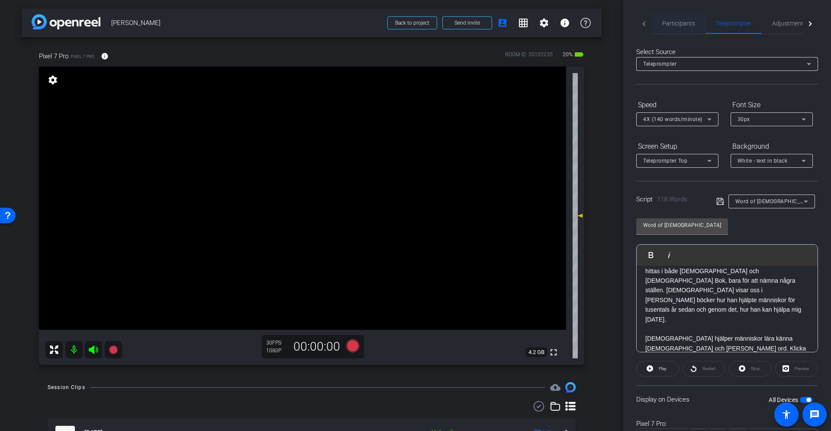
click at [553, 24] on span "Participants" at bounding box center [678, 23] width 33 height 6
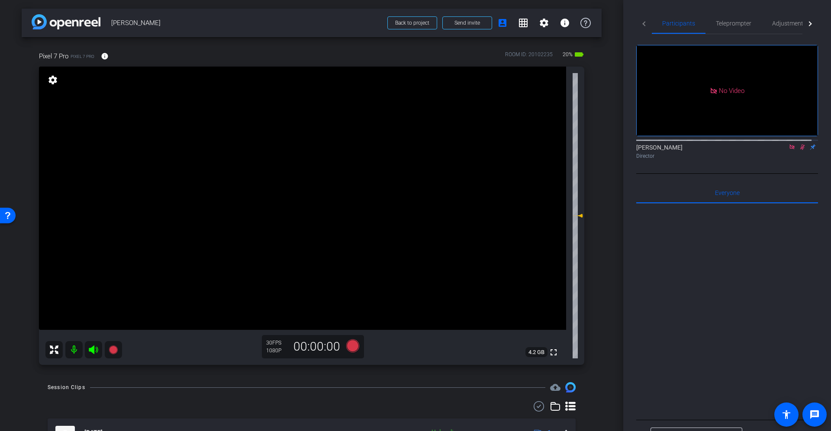
click at [553, 145] on icon at bounding box center [802, 148] width 5 height 6
click at [350, 287] on icon at bounding box center [352, 346] width 13 height 13
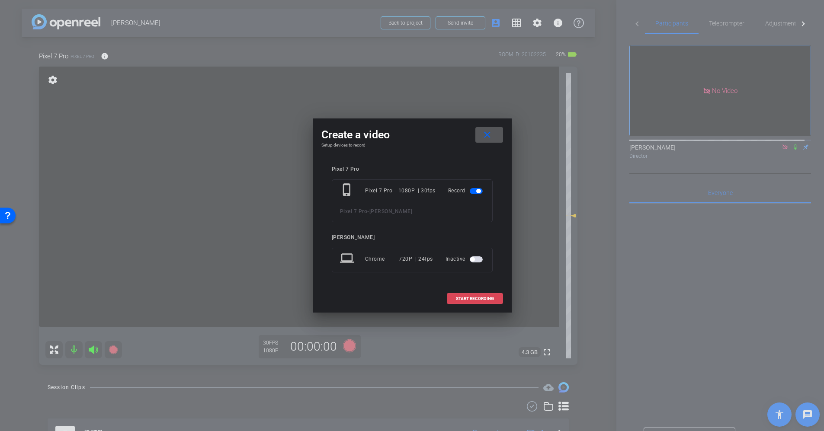
click at [454, 287] on span at bounding box center [474, 299] width 55 height 21
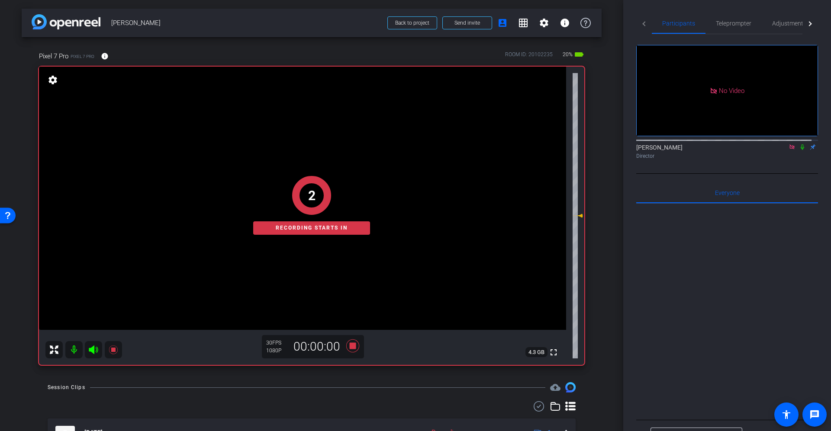
click at [553, 145] on icon at bounding box center [802, 147] width 7 height 6
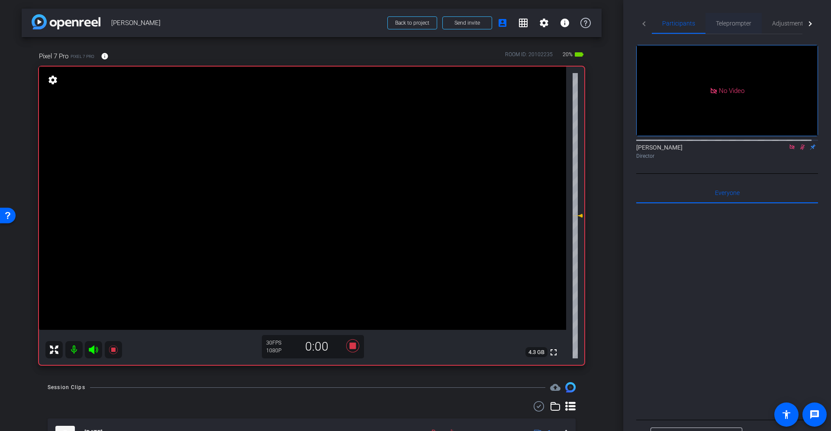
click at [553, 19] on span "Teleprompter" at bounding box center [733, 23] width 35 height 21
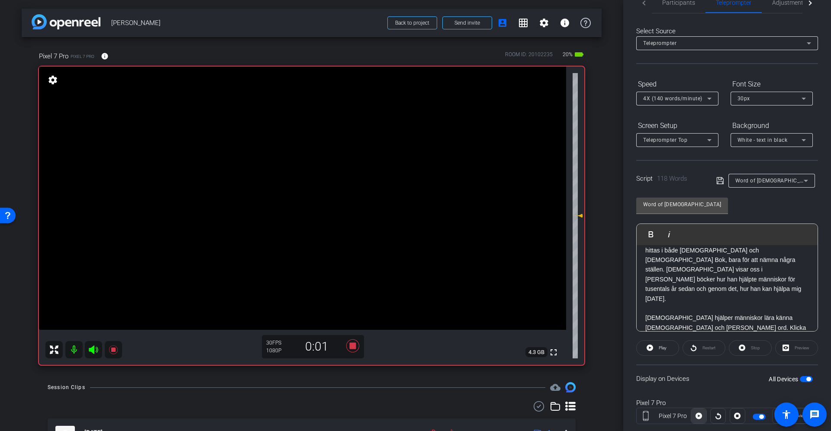
scroll to position [40, 0]
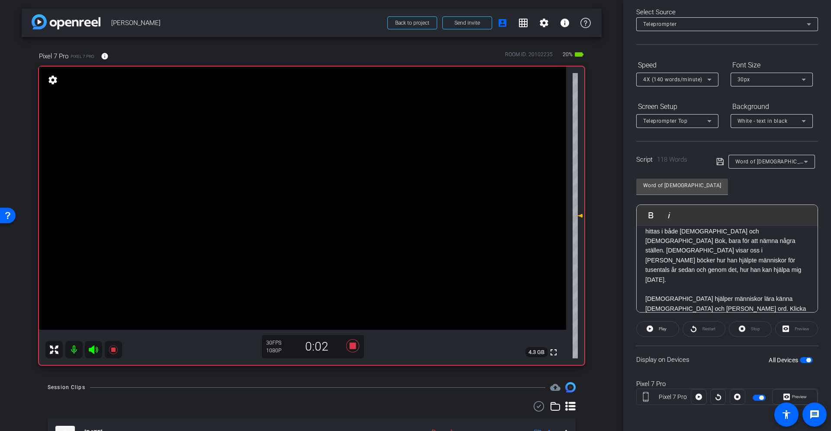
click at [553, 287] on div at bounding box center [718, 397] width 54 height 16
click at [553, 287] on button at bounding box center [699, 397] width 16 height 16
click at [352, 287] on icon at bounding box center [352, 346] width 13 height 13
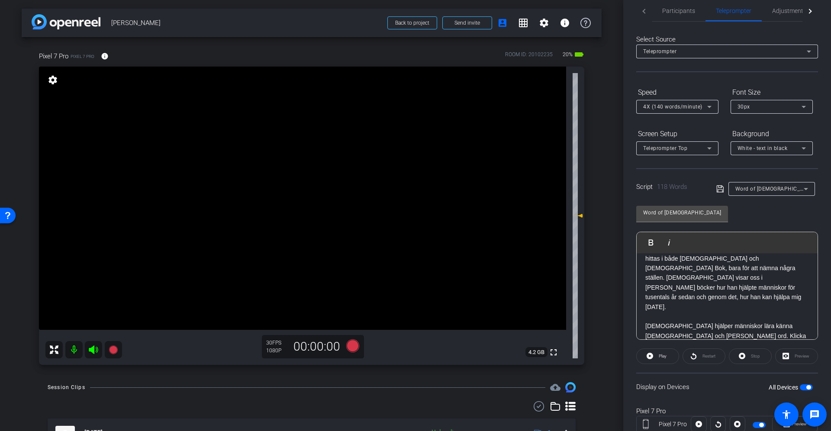
scroll to position [0, 0]
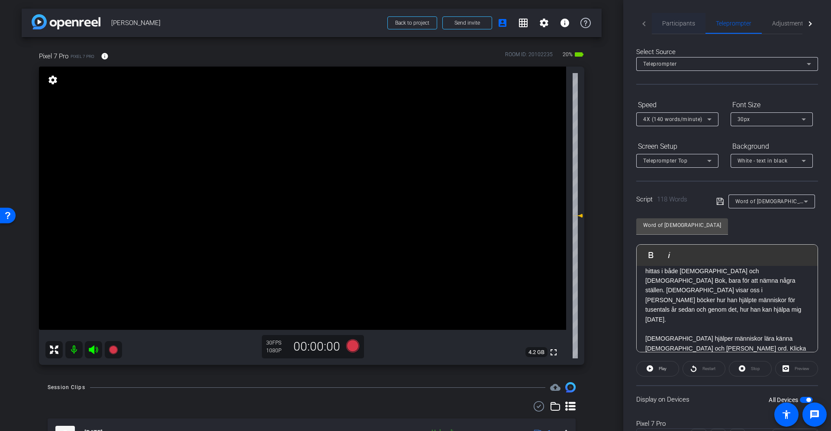
click at [553, 27] on span "Participants" at bounding box center [678, 23] width 33 height 21
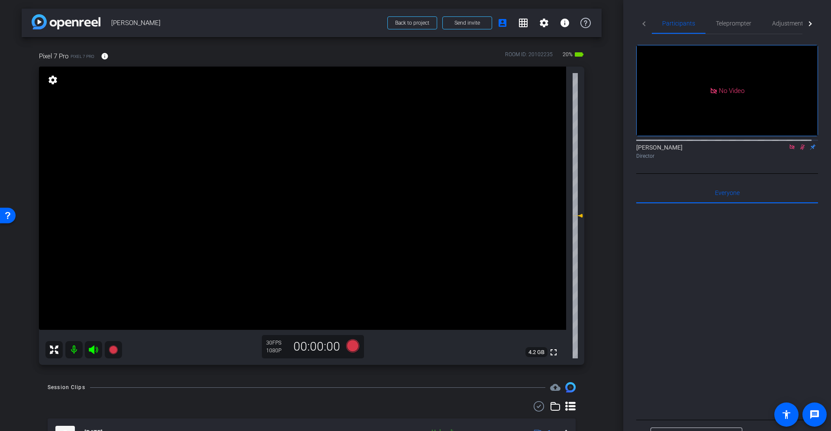
click at [553, 147] on mat-icon at bounding box center [802, 147] width 10 height 8
click at [553, 27] on span "Teleprompter" at bounding box center [733, 23] width 35 height 21
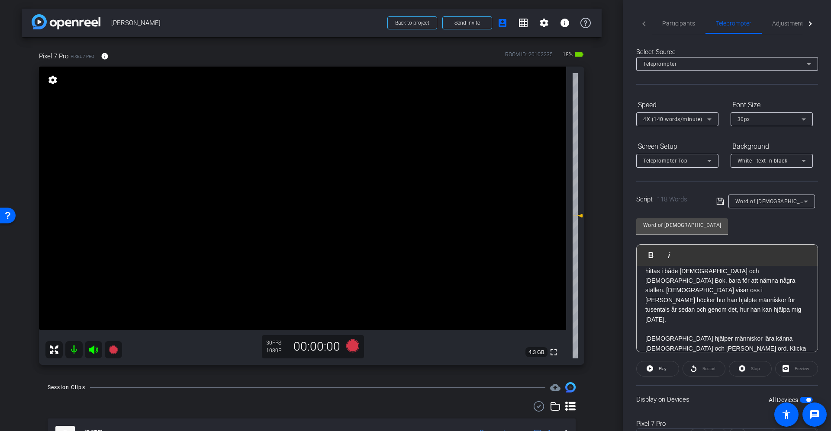
click at [553, 193] on div "Script 118 Words Word of god" at bounding box center [727, 195] width 182 height 28
click at [553, 203] on span "Word of god" at bounding box center [775, 201] width 80 height 7
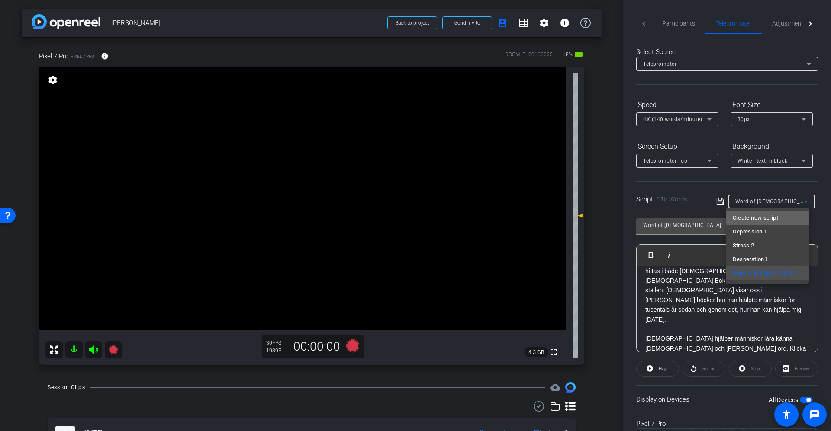
click at [553, 225] on mat-option "Create new script" at bounding box center [768, 218] width 84 height 14
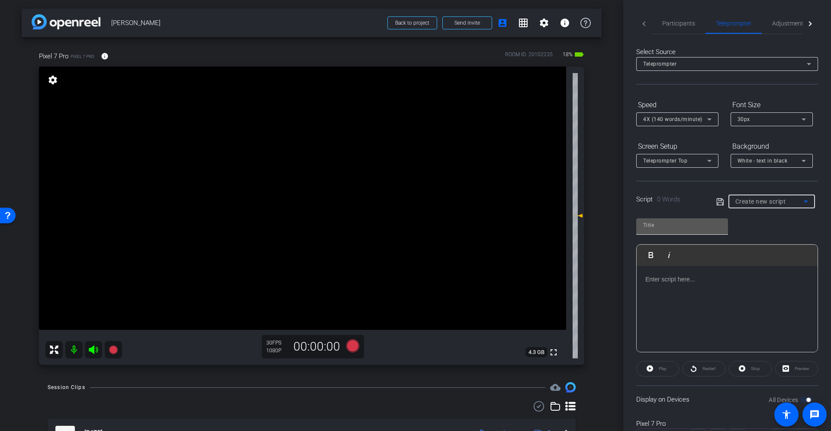
click at [553, 222] on input "text" at bounding box center [682, 225] width 78 height 10
type input "Word of god part 2"
click at [553, 280] on p at bounding box center [727, 280] width 164 height 10
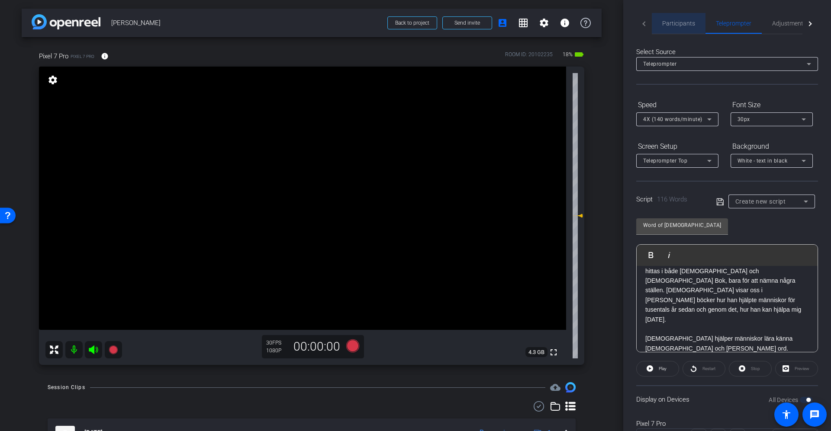
click at [553, 20] on span "Participants" at bounding box center [678, 23] width 33 height 6
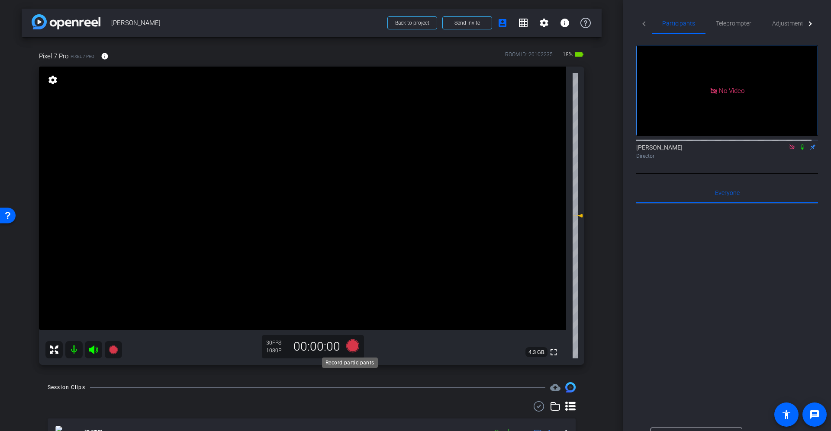
click at [351, 287] on icon at bounding box center [352, 346] width 13 height 13
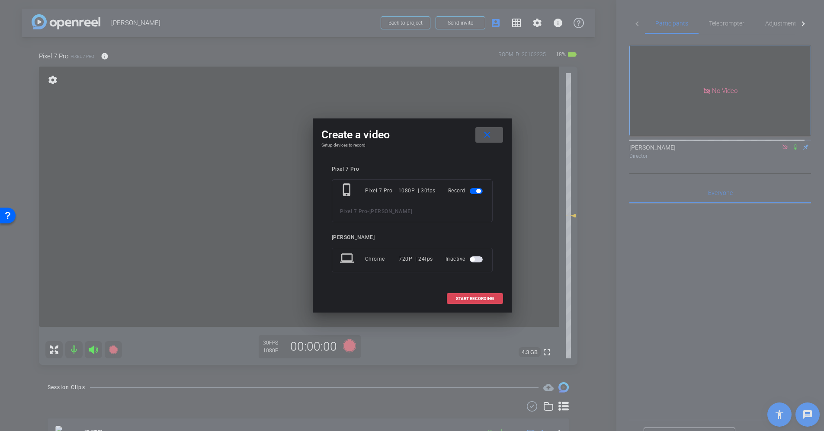
click at [458, 287] on span "START RECORDING" at bounding box center [475, 299] width 38 height 4
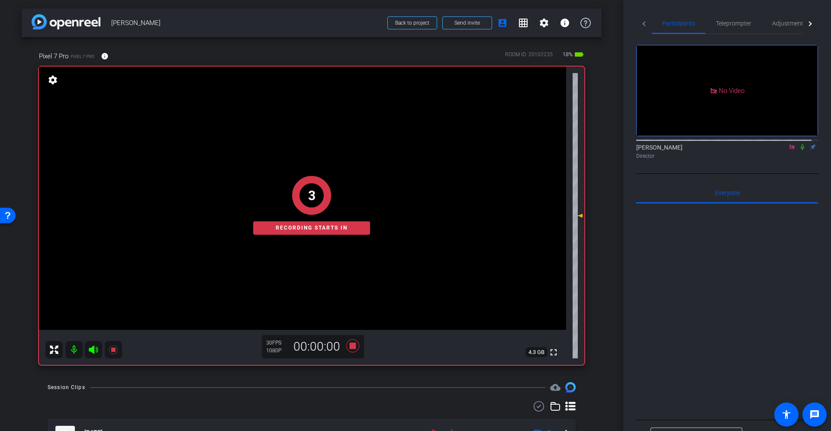
click at [553, 144] on icon at bounding box center [802, 147] width 7 height 6
click at [553, 25] on span "Teleprompter" at bounding box center [733, 23] width 35 height 6
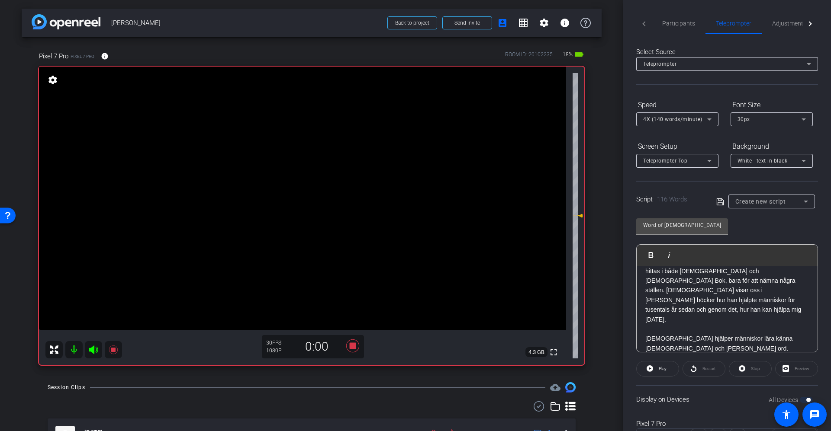
scroll to position [40, 0]
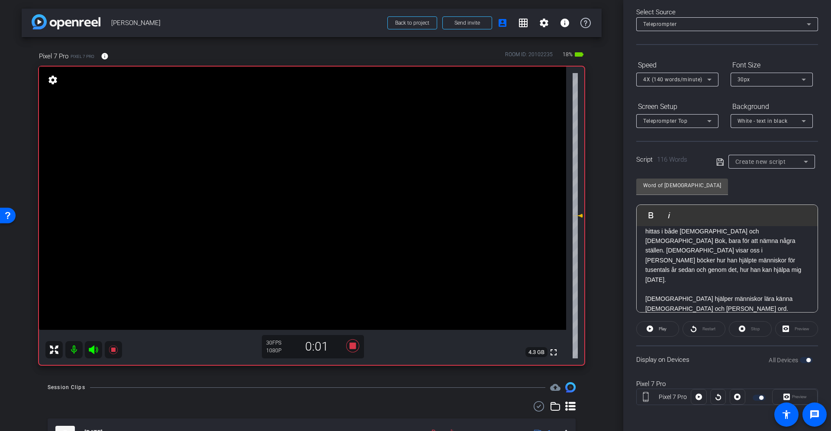
click at [553, 287] on div "Pixel 7 Pro" at bounding box center [727, 384] width 182 height 10
click at [553, 287] on div at bounding box center [699, 397] width 16 height 16
click at [553, 157] on icon at bounding box center [720, 162] width 8 height 10
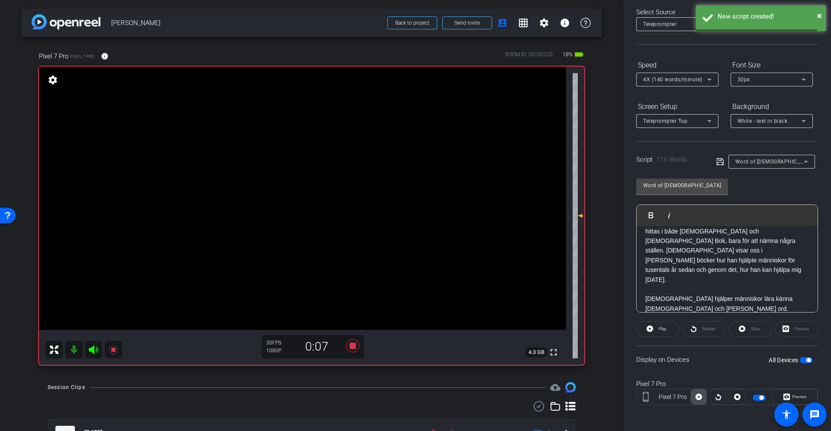
click at [553, 287] on icon at bounding box center [698, 397] width 6 height 13
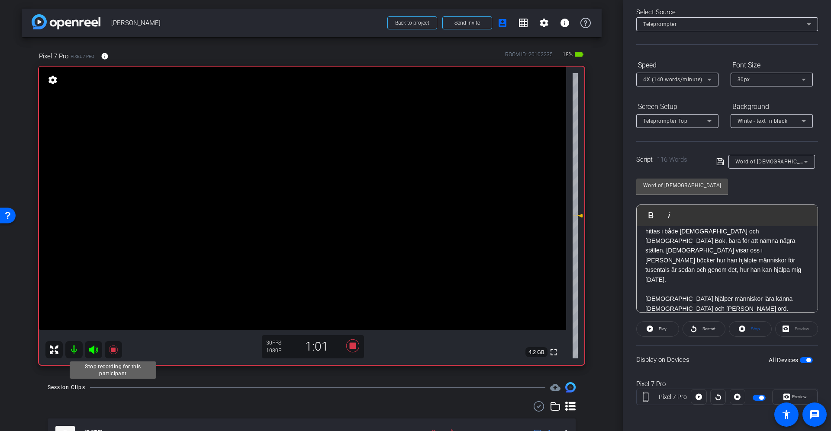
click at [114, 287] on icon at bounding box center [113, 350] width 9 height 9
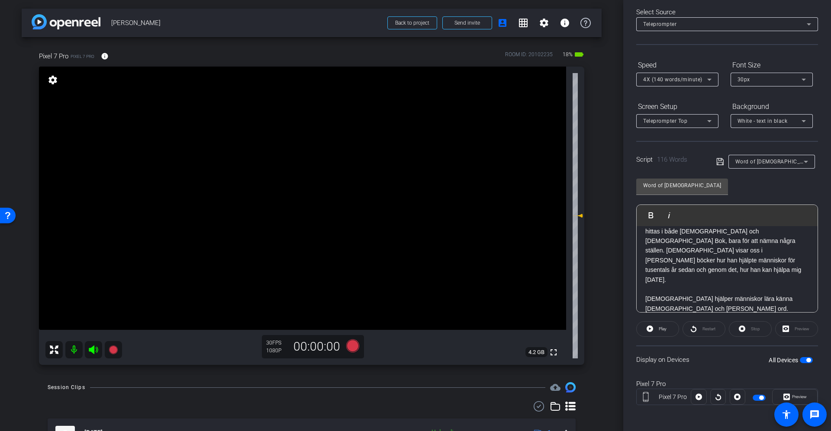
scroll to position [0, 0]
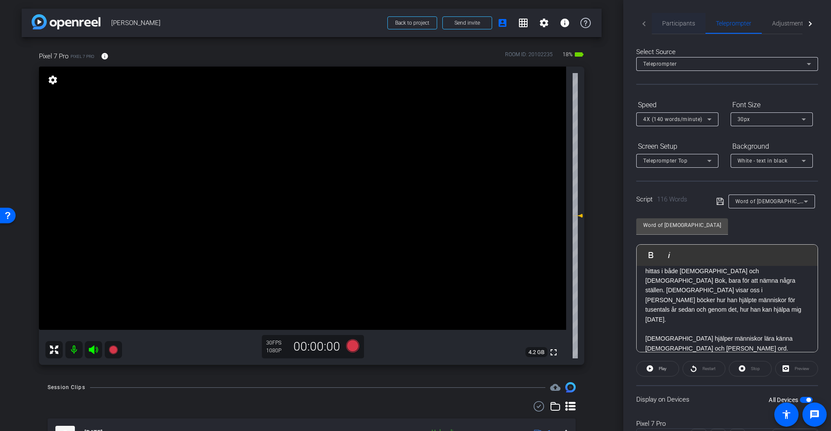
click at [553, 18] on span "Participants" at bounding box center [678, 23] width 33 height 21
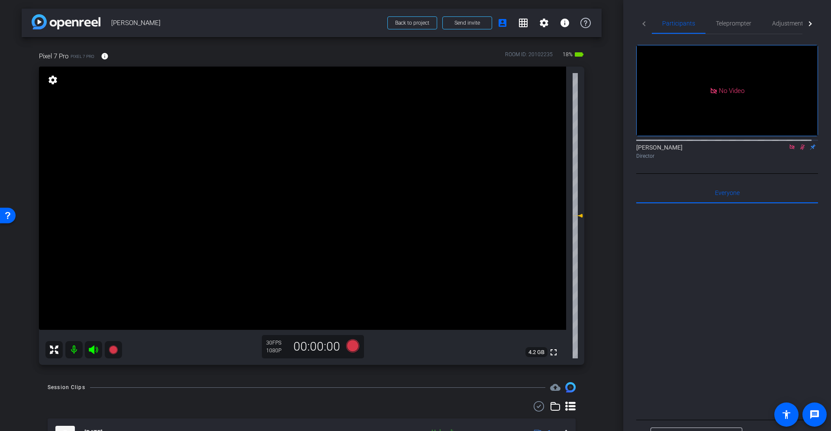
click at [553, 143] on mat-icon at bounding box center [802, 147] width 10 height 8
click at [553, 18] on span "Teleprompter" at bounding box center [733, 23] width 35 height 21
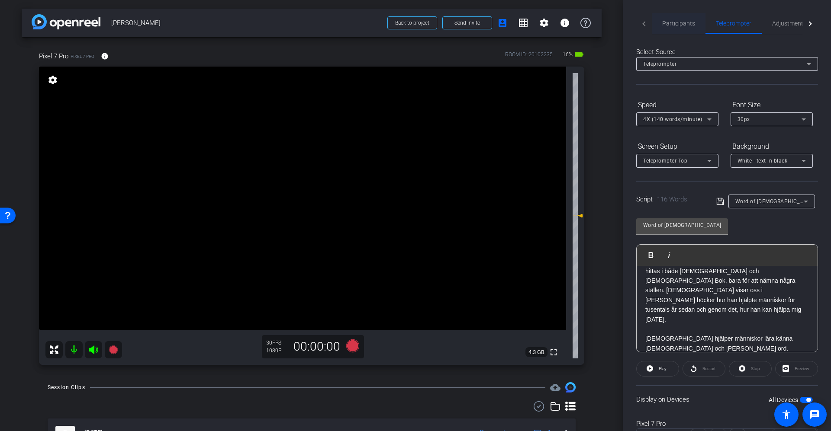
click at [553, 18] on span "Participants" at bounding box center [678, 23] width 33 height 21
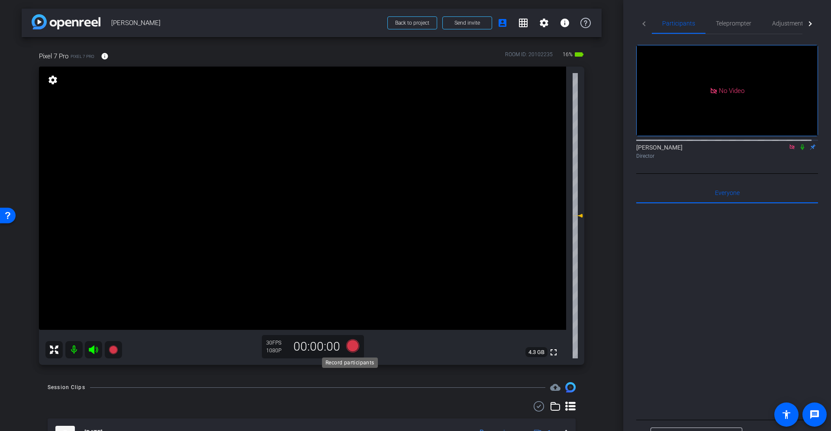
click at [351, 287] on icon at bounding box center [352, 346] width 13 height 13
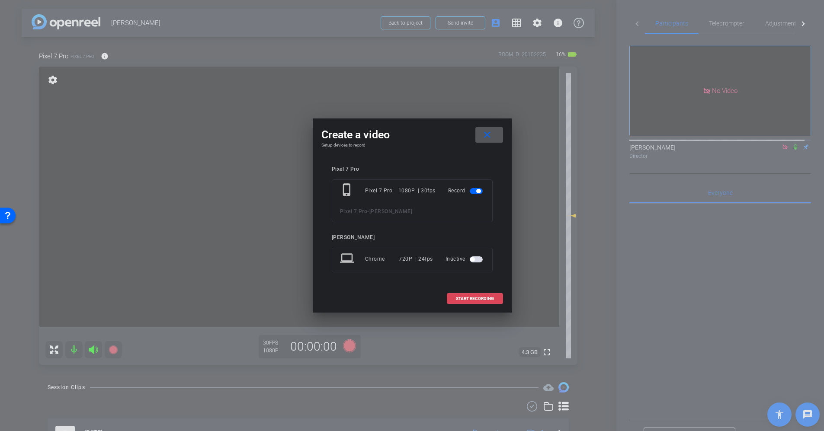
click at [455, 287] on span at bounding box center [474, 299] width 55 height 21
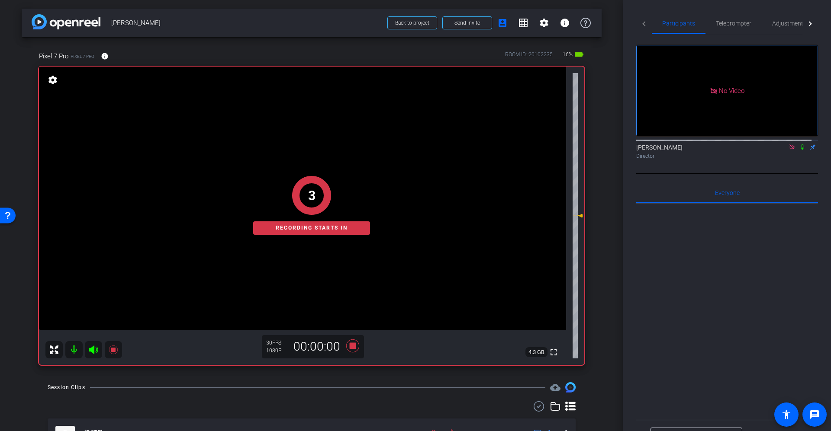
click at [553, 143] on mat-icon at bounding box center [802, 147] width 10 height 8
click at [553, 32] on span "Teleprompter" at bounding box center [733, 23] width 35 height 21
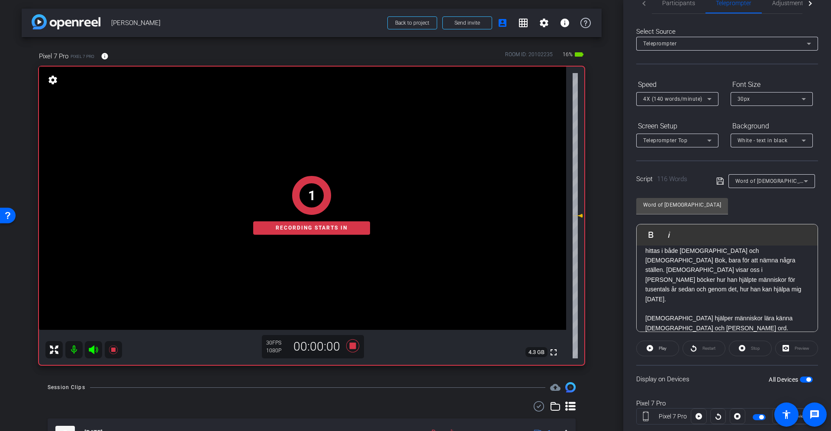
scroll to position [40, 0]
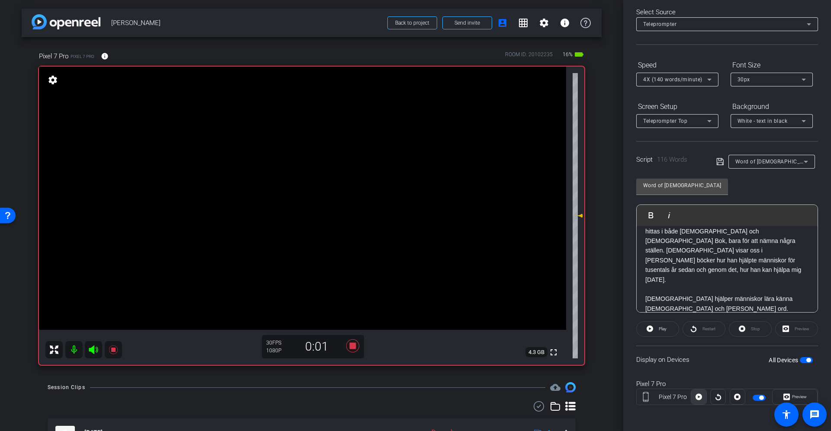
click at [553, 287] on span at bounding box center [698, 397] width 15 height 21
click at [354, 287] on icon at bounding box center [352, 346] width 21 height 16
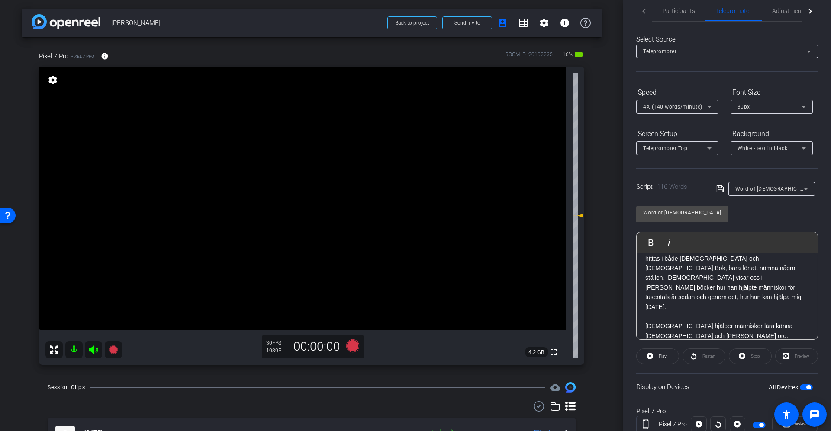
scroll to position [0, 0]
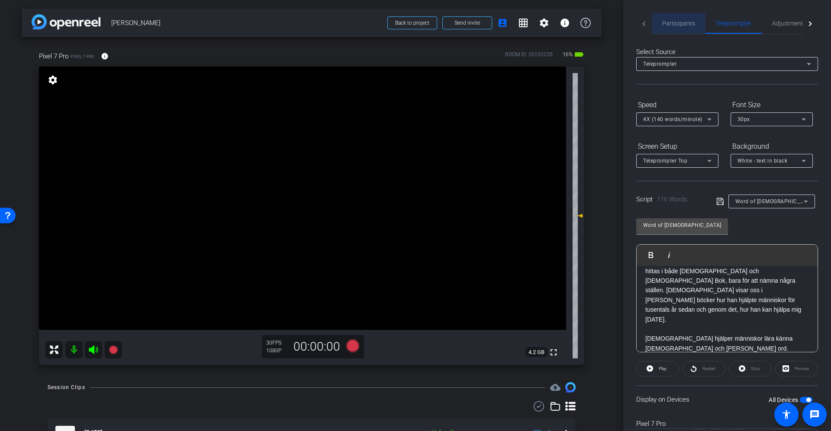
click at [553, 25] on span "Participants" at bounding box center [678, 23] width 33 height 6
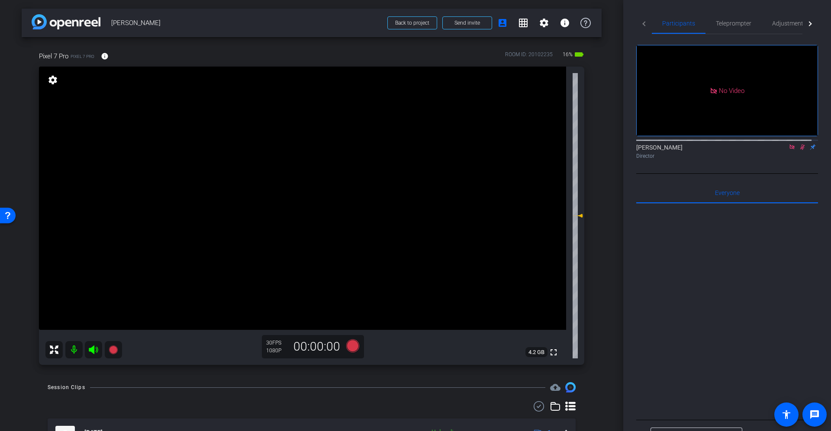
click at [553, 144] on icon at bounding box center [802, 147] width 7 height 6
click at [553, 25] on span "Teleprompter" at bounding box center [733, 23] width 35 height 6
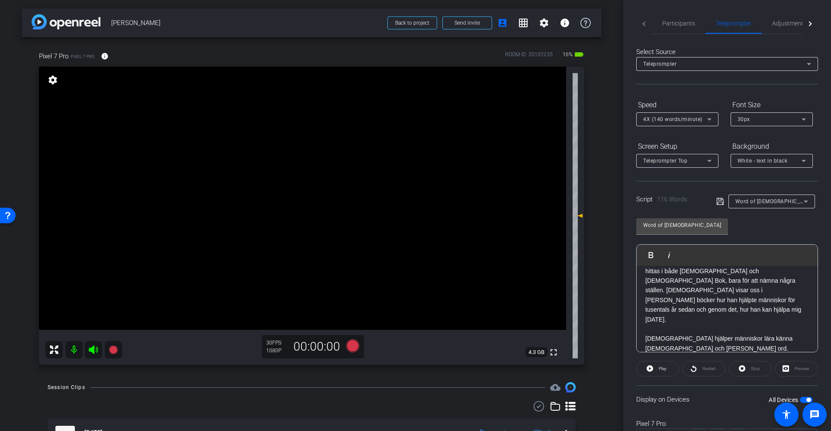
click at [553, 199] on icon at bounding box center [806, 201] width 10 height 10
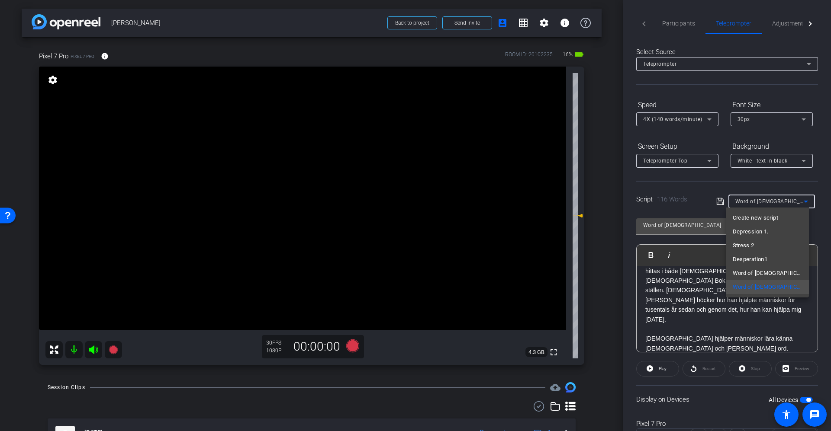
click at [553, 186] on div at bounding box center [415, 215] width 831 height 431
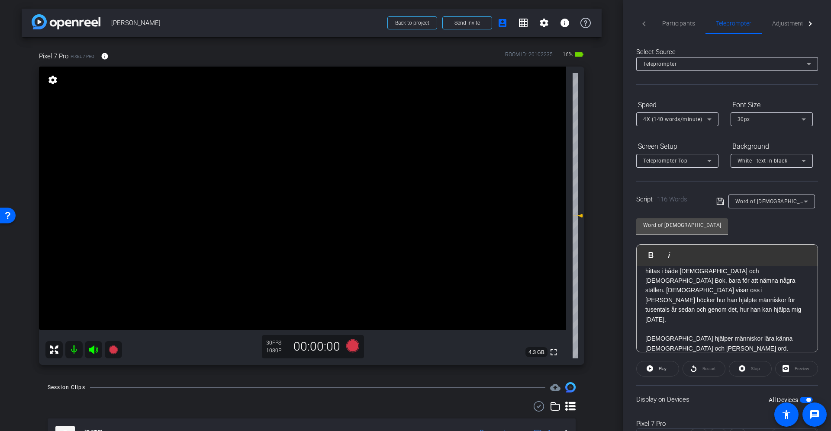
click at [553, 287] on div "Har du upplevt att det kan vara svårt att veta vad man ska göra i livet? Så otr…" at bounding box center [727, 285] width 181 height 211
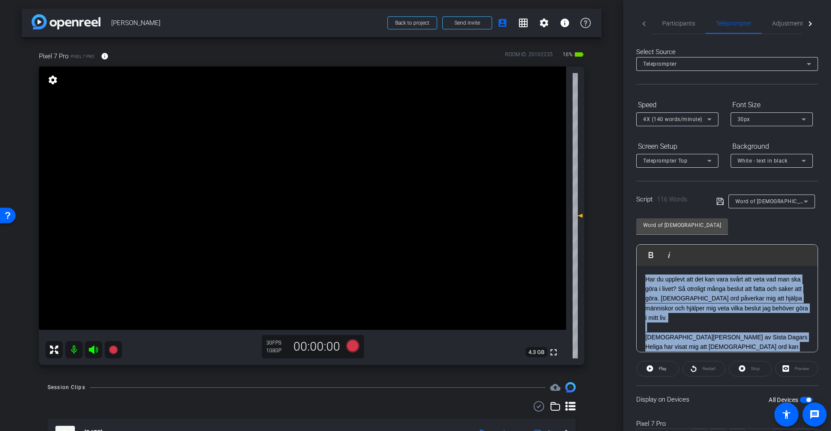
drag, startPoint x: 711, startPoint y: 335, endPoint x: 631, endPoint y: 208, distance: 150.1
click at [553, 208] on div "Participants Teleprompter Adjustments Natasha Colborne Director Everyone 0 Mark…" at bounding box center [727, 215] width 208 height 431
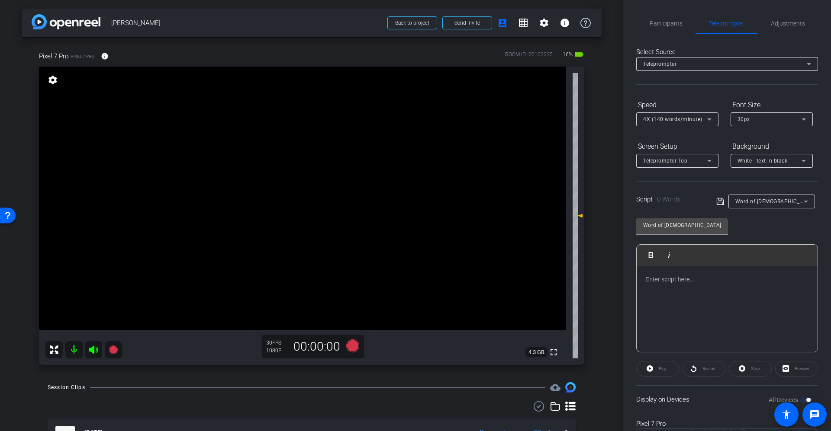
drag, startPoint x: 748, startPoint y: 298, endPoint x: 751, endPoint y: 280, distance: 17.7
click at [553, 287] on div at bounding box center [727, 309] width 181 height 87
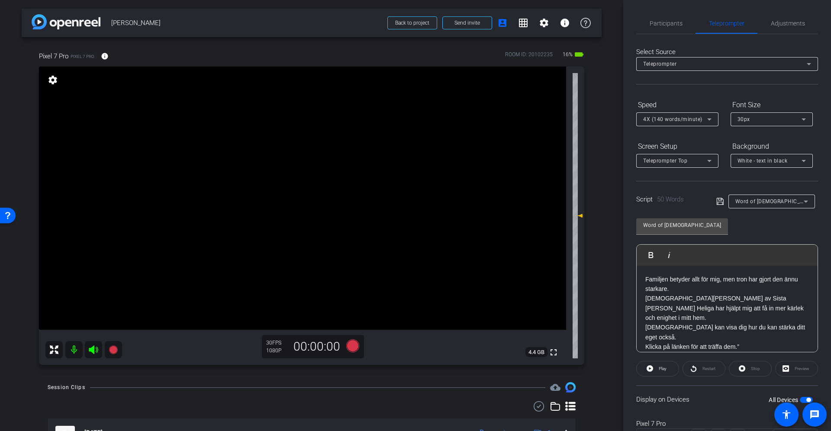
scroll to position [1567, 1]
drag, startPoint x: 699, startPoint y: 228, endPoint x: 612, endPoint y: 218, distance: 87.5
click at [553, 218] on div "arrow_back peter Back to project Send invite account_box grid_on settings info …" at bounding box center [415, 215] width 831 height 431
type input "family"
click at [553, 196] on icon at bounding box center [720, 201] width 8 height 10
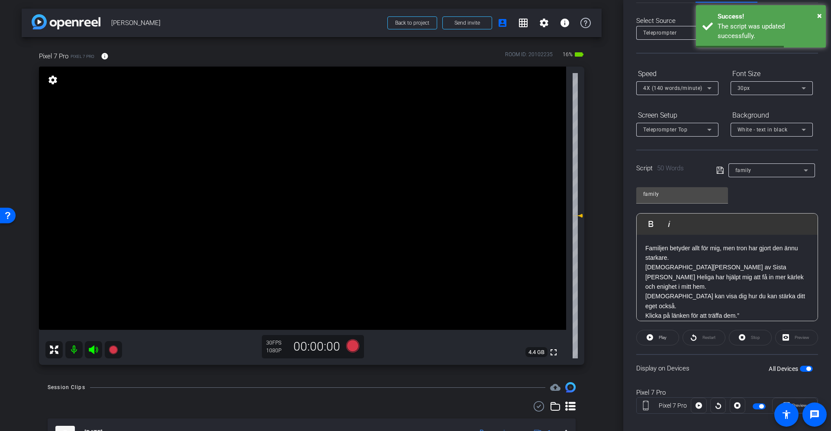
scroll to position [40, 0]
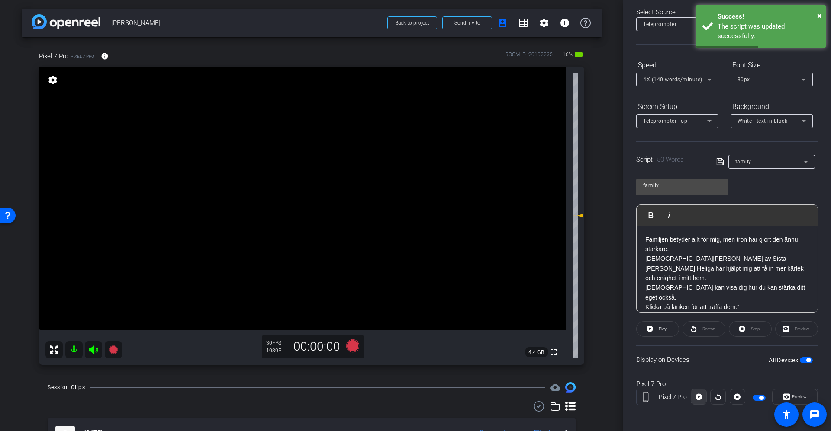
click at [553, 287] on icon at bounding box center [698, 397] width 6 height 6
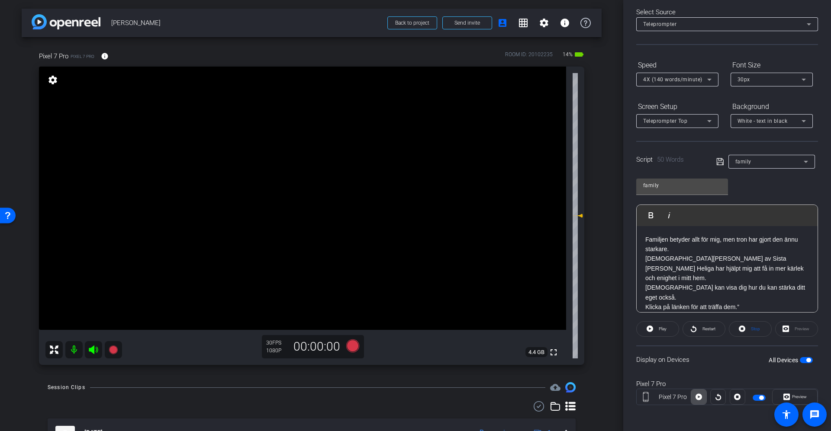
click at [553, 287] on icon at bounding box center [698, 397] width 6 height 13
click at [553, 287] on span "Preview" at bounding box center [799, 397] width 15 height 5
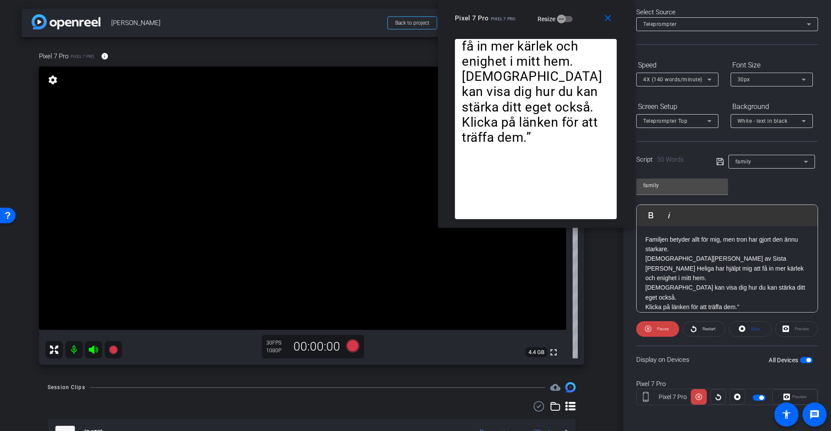
drag, startPoint x: 391, startPoint y: 116, endPoint x: 511, endPoint y: 13, distance: 158.4
click at [511, 13] on div "Pixel 7 Pro Pixel 7 Pro" at bounding box center [485, 17] width 61 height 10
click at [553, 19] on mat-icon "close" at bounding box center [607, 18] width 11 height 11
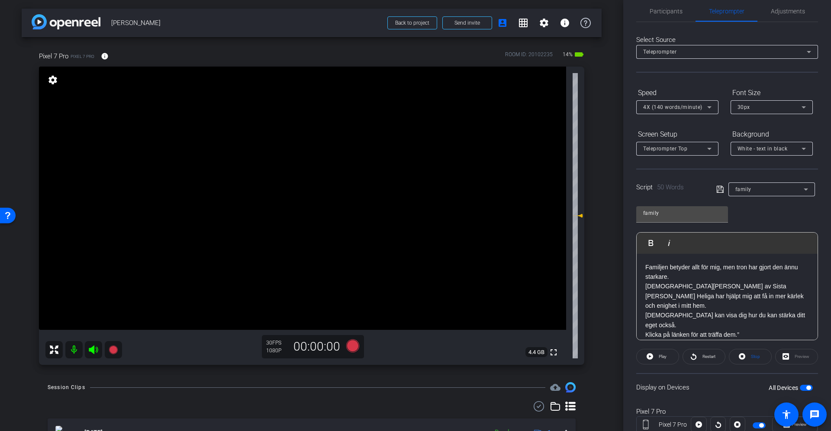
scroll to position [0, 0]
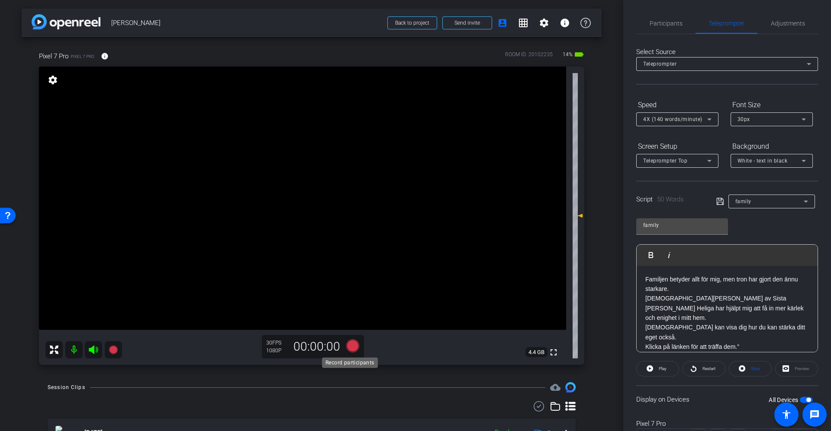
click at [350, 287] on icon at bounding box center [352, 346] width 13 height 13
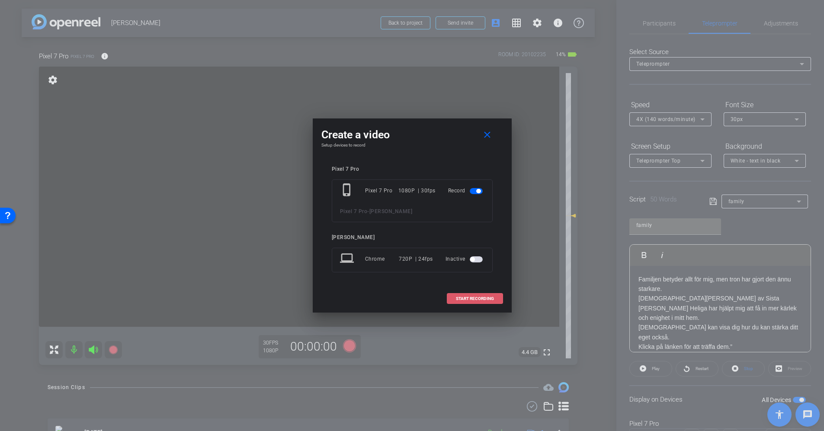
click at [484, 287] on span "START RECORDING" at bounding box center [475, 299] width 38 height 4
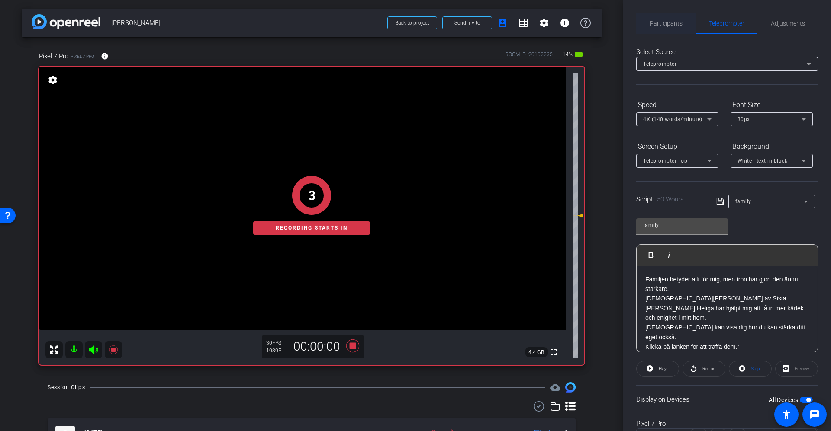
click at [553, 27] on span "Participants" at bounding box center [666, 23] width 33 height 21
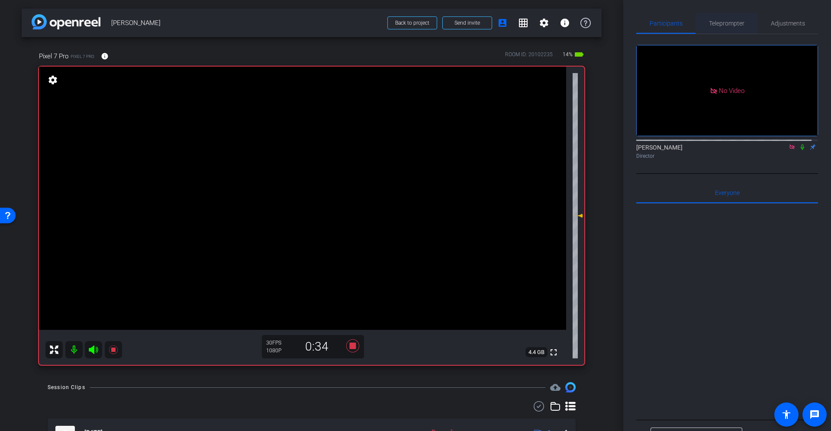
click at [553, 23] on span "Teleprompter" at bounding box center [726, 23] width 35 height 6
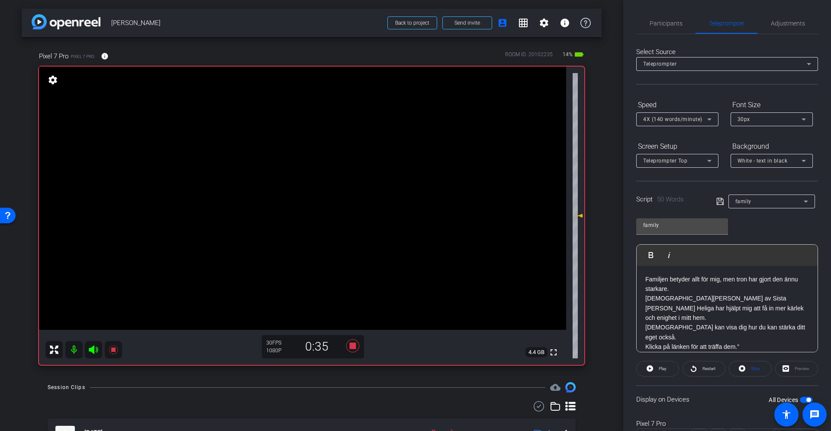
scroll to position [40, 0]
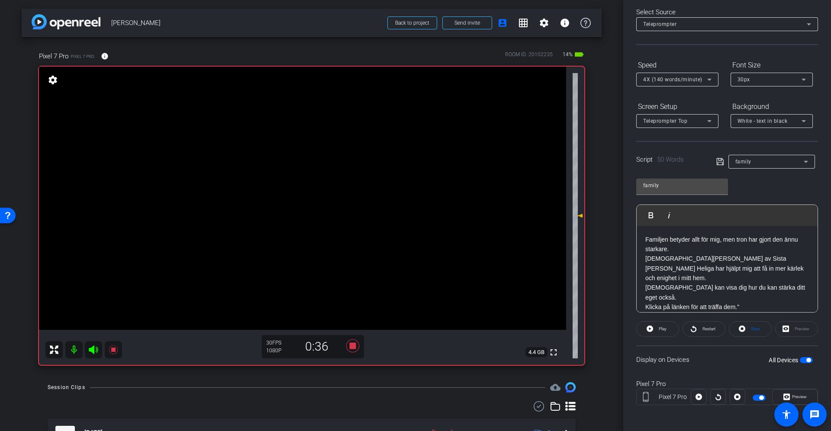
click at [553, 287] on span "button" at bounding box center [806, 360] width 13 height 6
click at [553, 287] on icon at bounding box center [698, 397] width 6 height 6
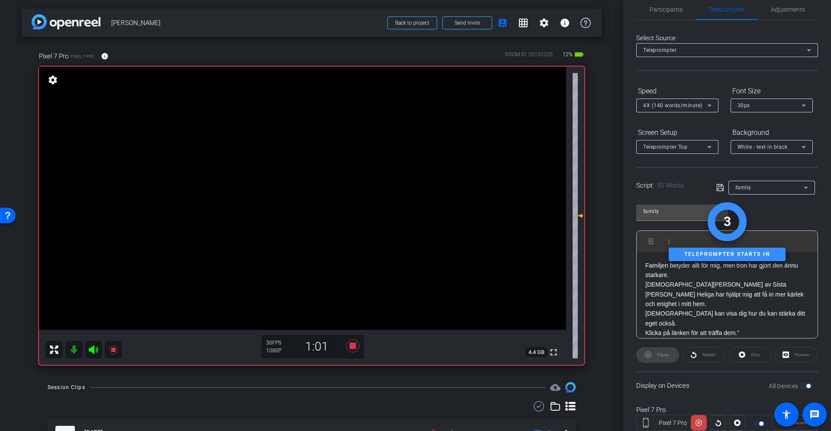
scroll to position [0, 0]
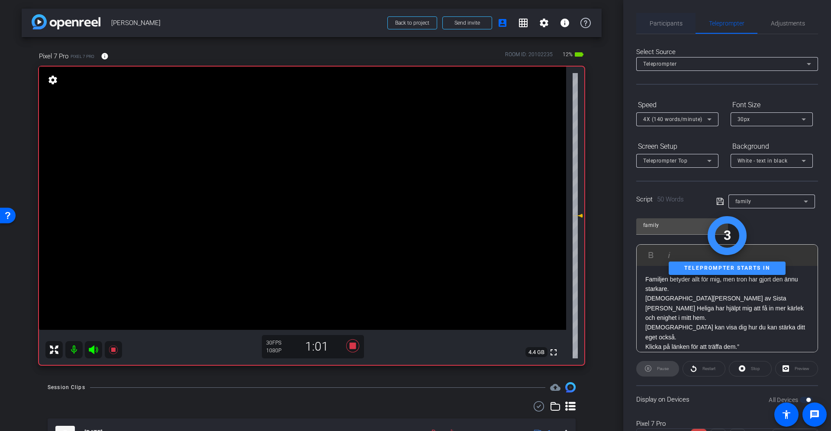
click at [553, 21] on span "Participants" at bounding box center [666, 23] width 33 height 6
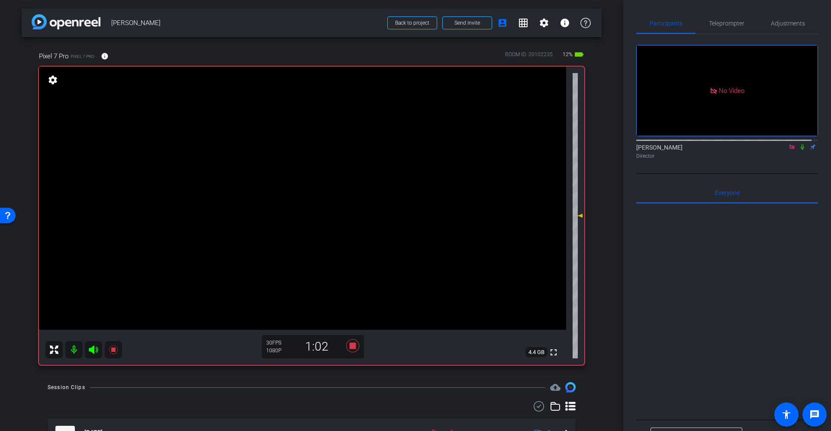
click at [553, 145] on icon at bounding box center [802, 147] width 7 height 6
click at [553, 29] on span "Teleprompter" at bounding box center [726, 23] width 35 height 21
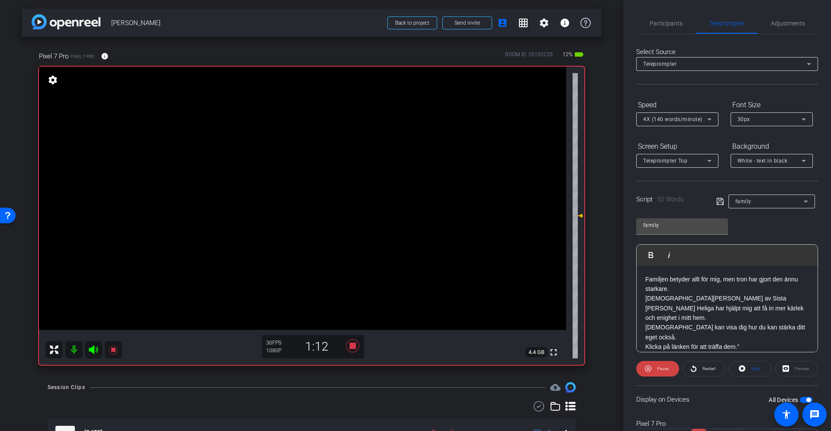
scroll to position [40, 0]
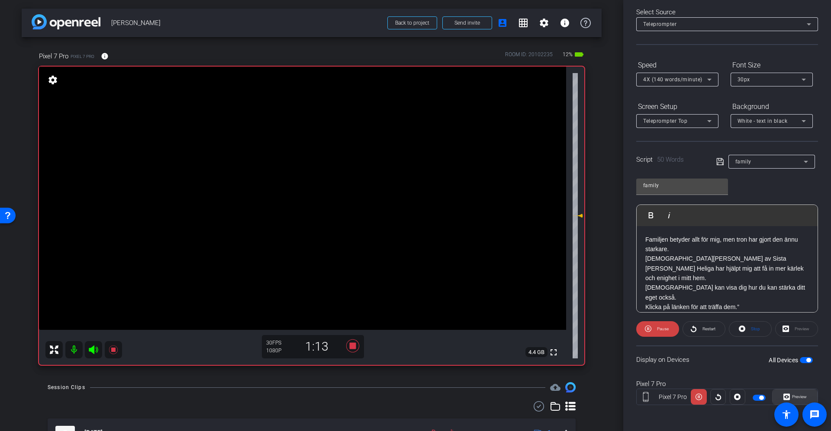
click at [553, 287] on span at bounding box center [794, 397] width 45 height 21
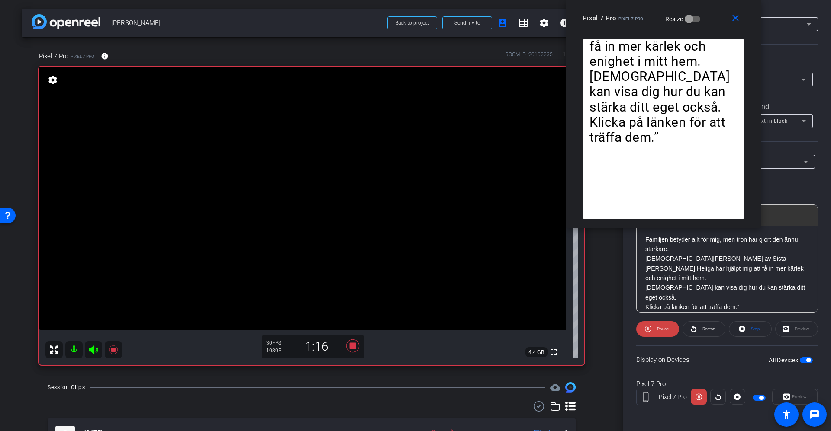
drag, startPoint x: 383, startPoint y: 116, endPoint x: 631, endPoint y: 4, distance: 271.7
click at [553, 4] on div "close Pixel 7 Pro Pixel 7 Pro Resize" at bounding box center [664, 19] width 196 height 39
click at [351, 287] on icon at bounding box center [352, 346] width 13 height 13
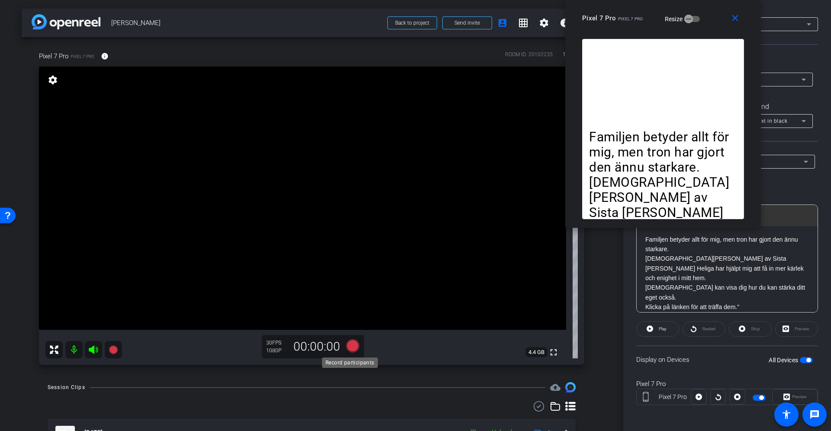
click at [347, 287] on icon at bounding box center [352, 346] width 13 height 13
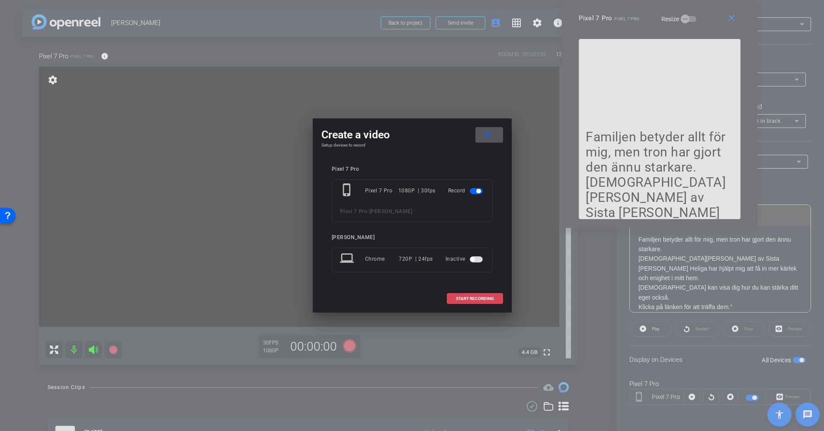
click at [484, 287] on span "START RECORDING" at bounding box center [475, 299] width 38 height 4
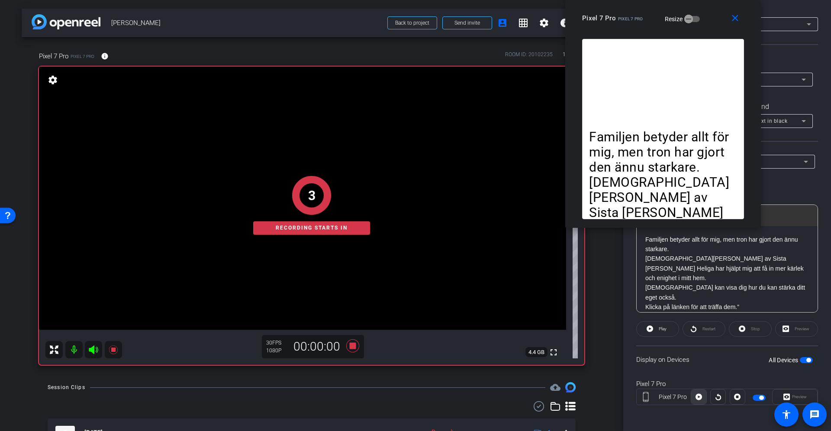
click at [553, 287] on icon at bounding box center [698, 397] width 6 height 6
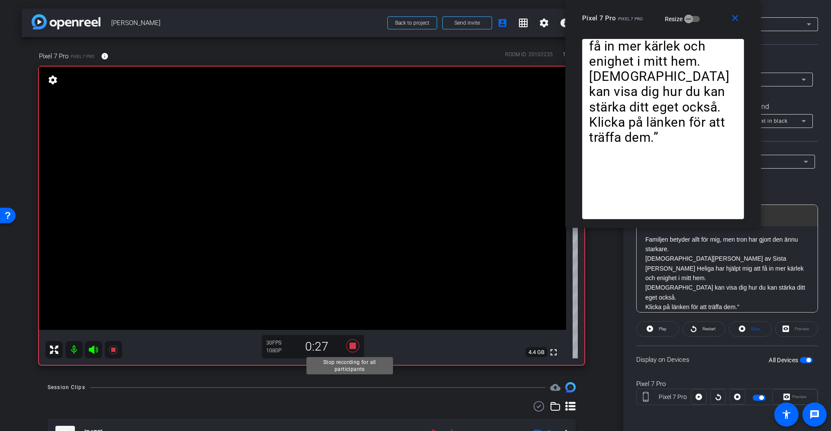
click at [348, 287] on icon at bounding box center [352, 346] width 13 height 13
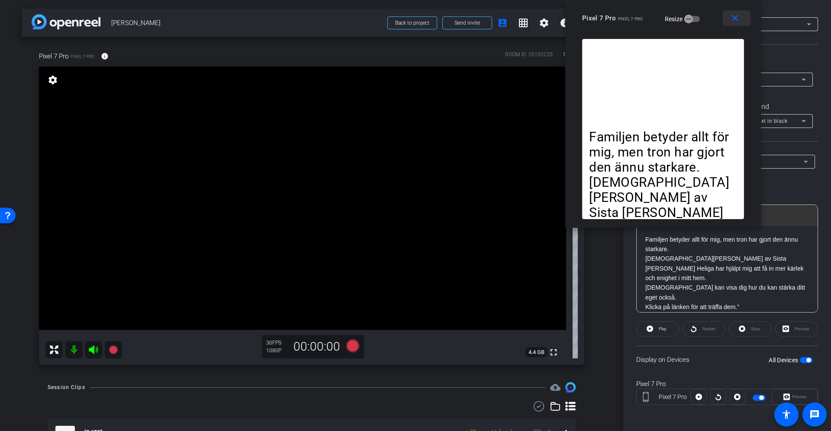
click at [553, 18] on mat-icon "close" at bounding box center [735, 18] width 11 height 11
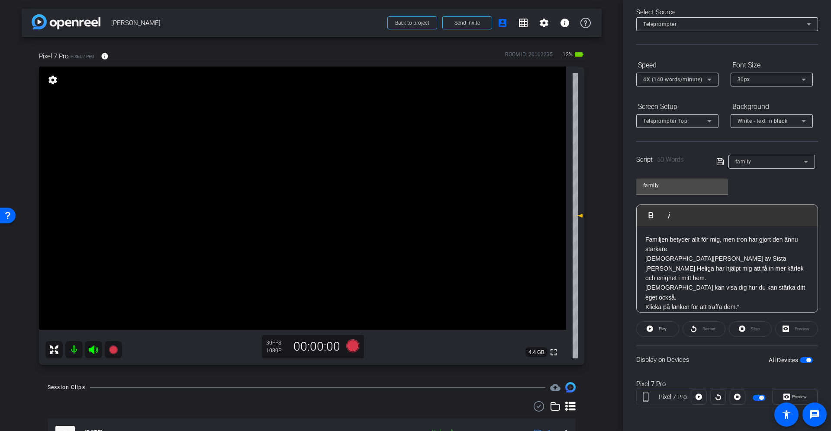
scroll to position [0, 0]
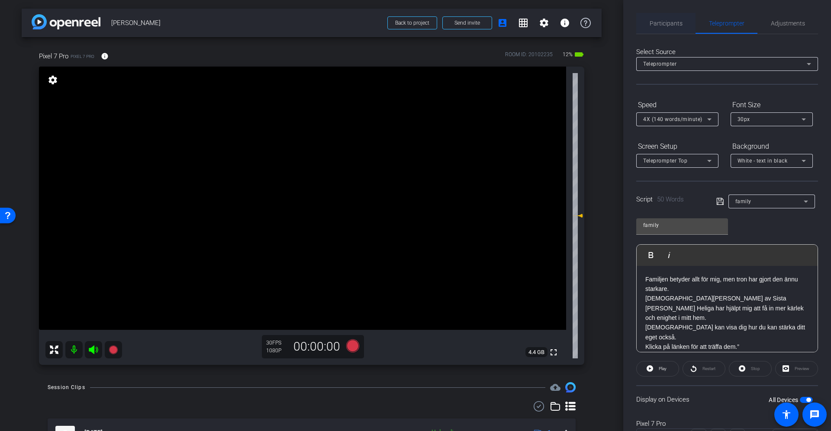
click at [553, 28] on span "Participants" at bounding box center [666, 23] width 33 height 21
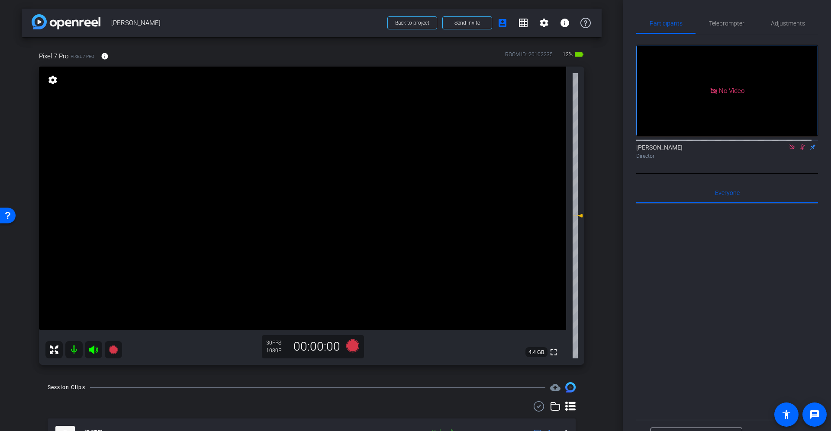
click at [553, 143] on mat-icon at bounding box center [802, 147] width 10 height 8
click at [348, 287] on icon at bounding box center [352, 346] width 13 height 13
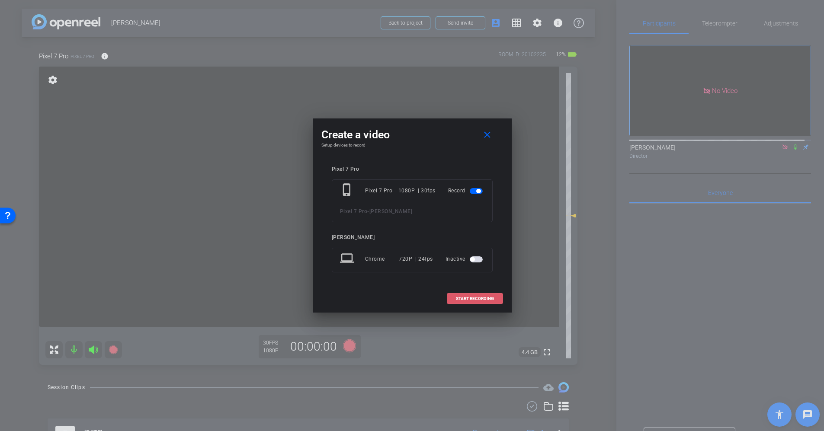
drag, startPoint x: 461, startPoint y: 293, endPoint x: 480, endPoint y: 295, distance: 19.5
click at [462, 287] on span at bounding box center [474, 299] width 55 height 21
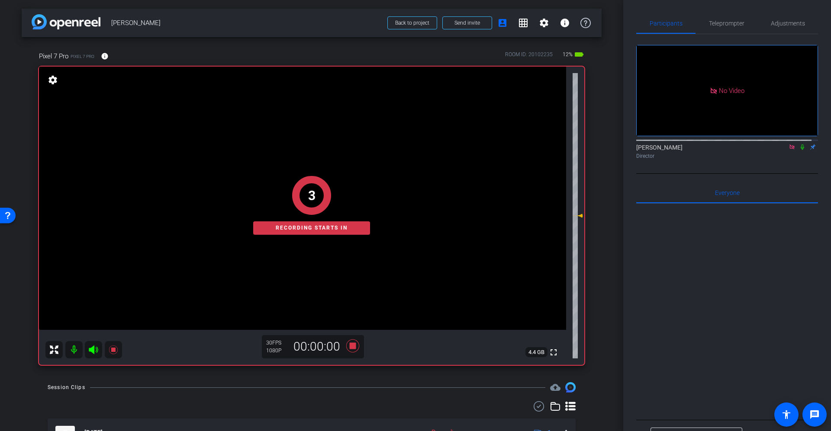
click at [553, 144] on icon at bounding box center [802, 147] width 7 height 6
click at [553, 19] on span "Teleprompter" at bounding box center [726, 23] width 35 height 21
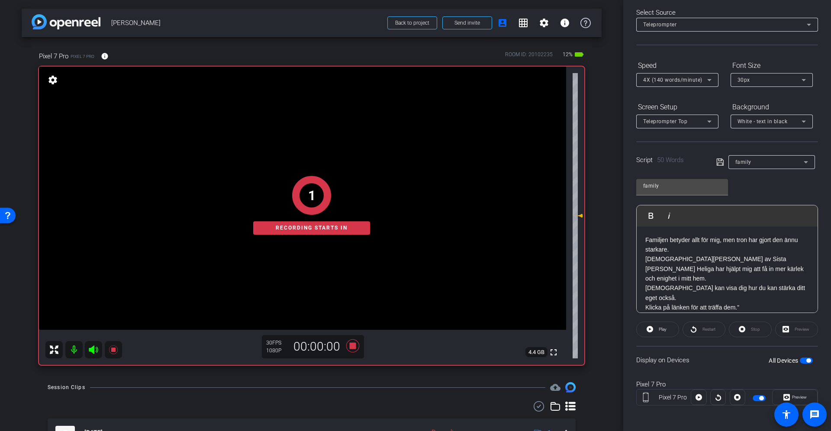
scroll to position [40, 0]
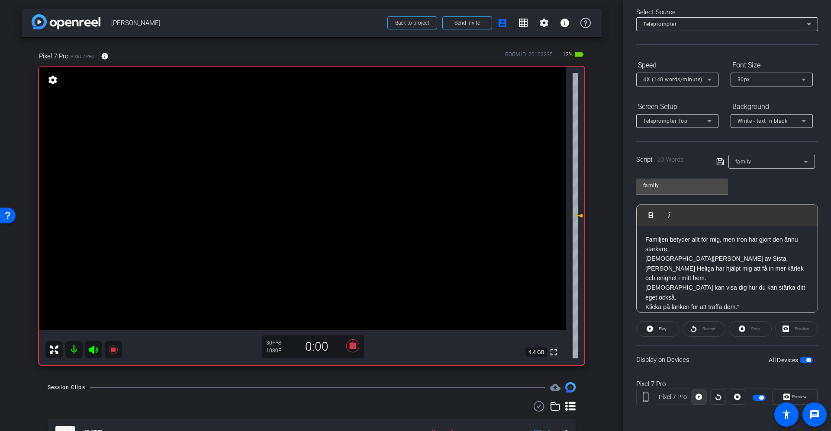
click at [553, 287] on icon at bounding box center [698, 397] width 6 height 6
click at [351, 287] on icon at bounding box center [352, 346] width 13 height 13
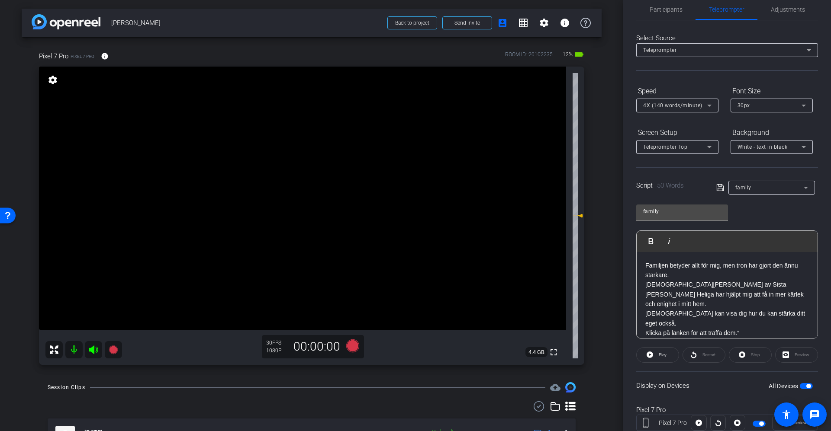
scroll to position [0, 0]
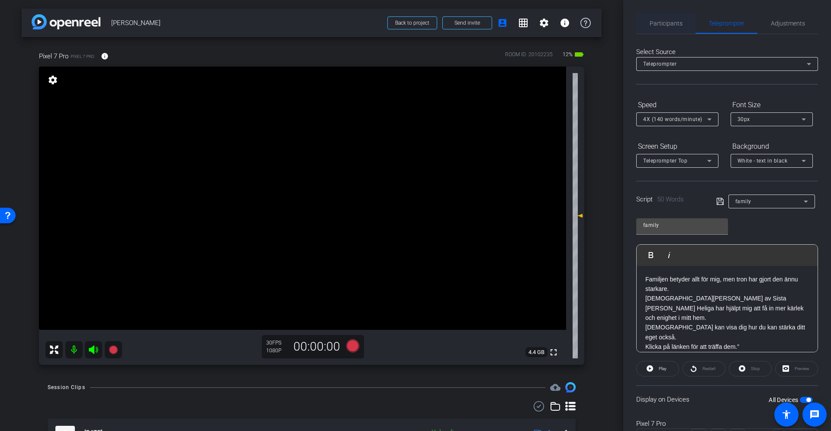
click at [553, 28] on span "Participants" at bounding box center [666, 23] width 33 height 21
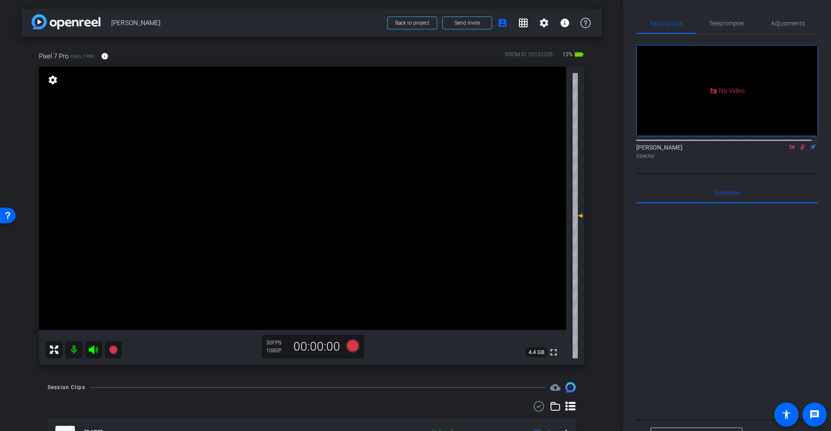
click at [553, 144] on icon at bounding box center [802, 147] width 7 height 6
click at [350, 287] on icon at bounding box center [352, 346] width 13 height 13
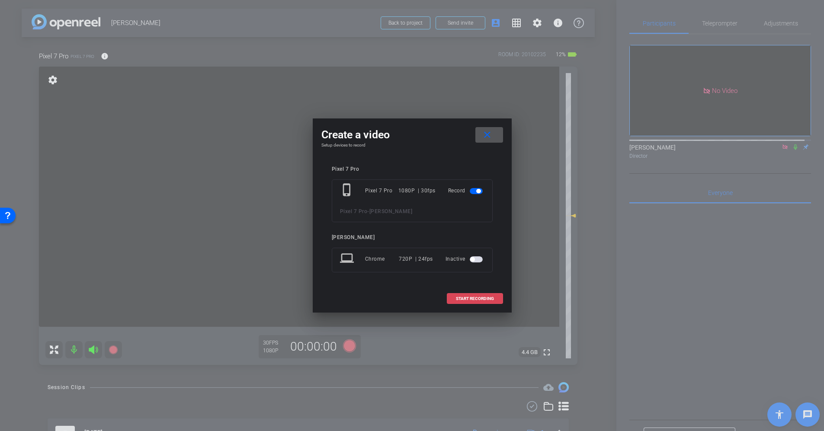
click at [472, 287] on span "START RECORDING" at bounding box center [475, 299] width 38 height 4
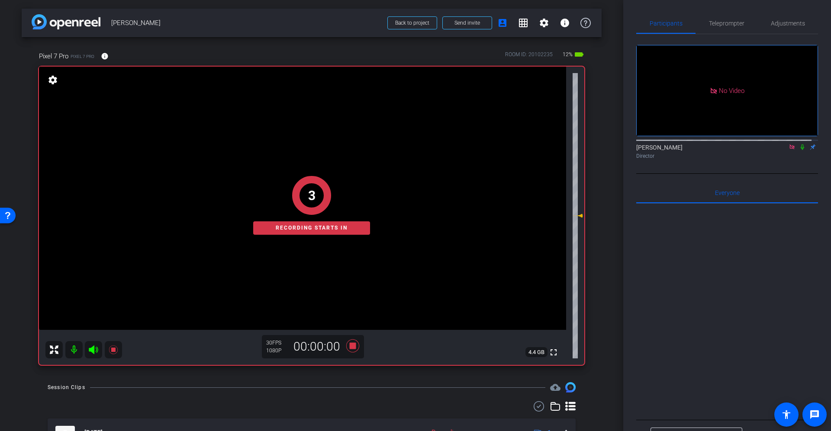
click at [553, 143] on mat-icon at bounding box center [802, 147] width 10 height 8
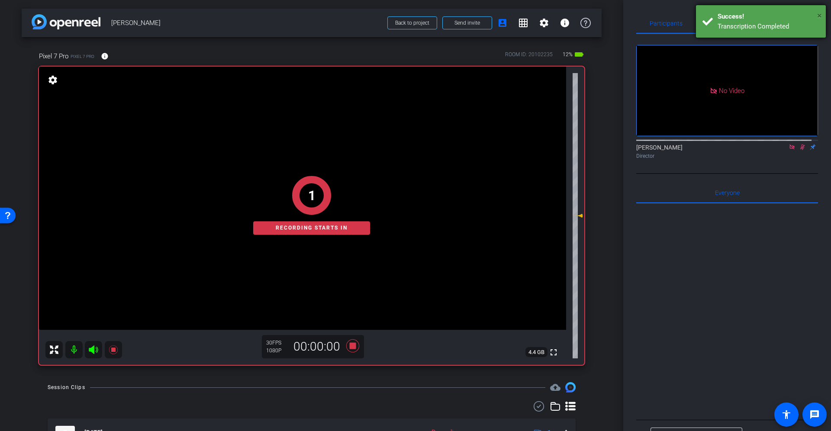
click at [553, 12] on span "×" at bounding box center [819, 15] width 5 height 10
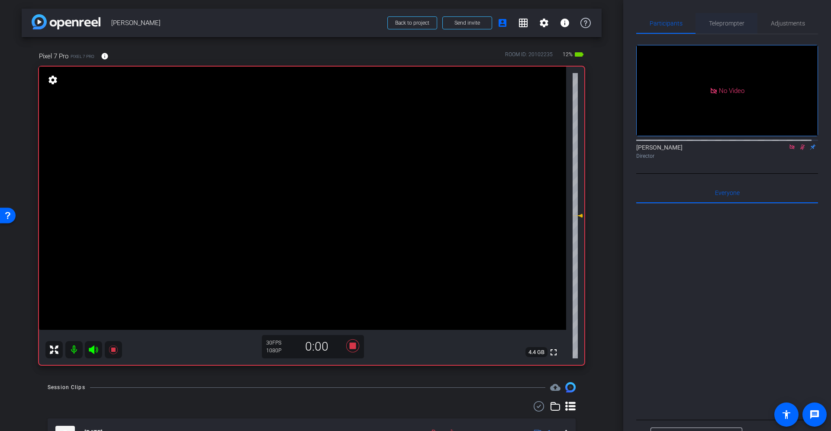
click at [553, 23] on span "Teleprompter" at bounding box center [726, 23] width 35 height 6
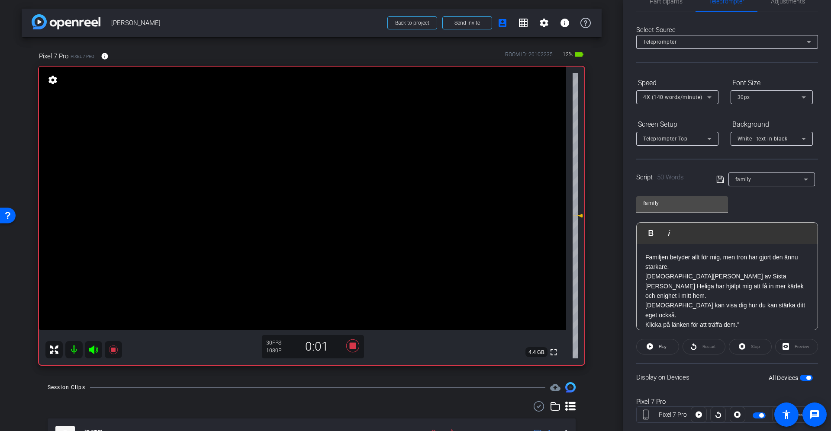
scroll to position [40, 0]
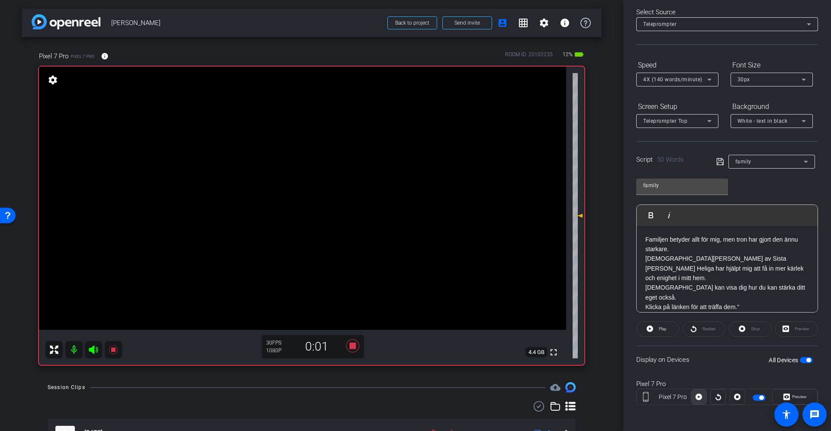
click at [553, 287] on span at bounding box center [698, 397] width 15 height 21
click at [351, 287] on icon at bounding box center [352, 346] width 13 height 13
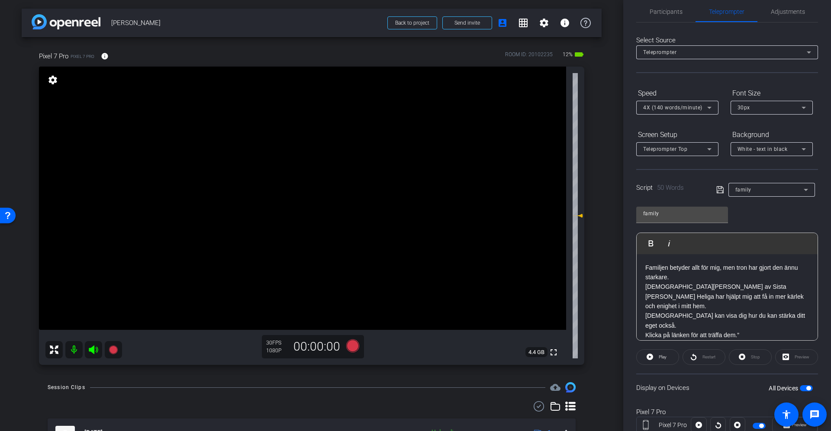
scroll to position [0, 0]
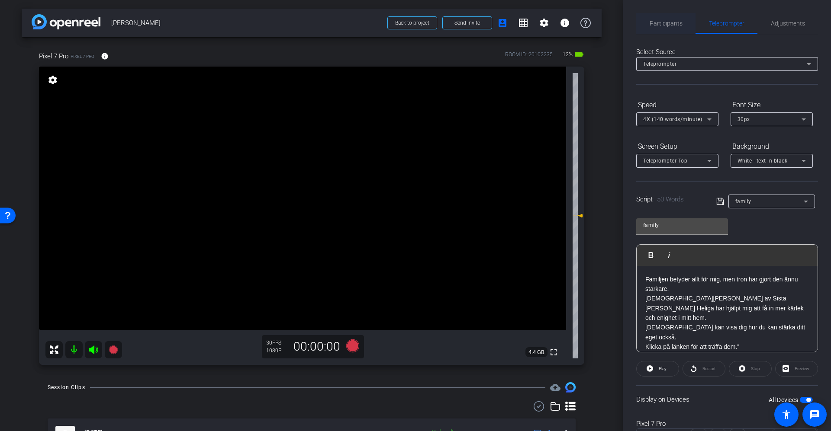
click at [553, 26] on span "Participants" at bounding box center [666, 23] width 33 height 6
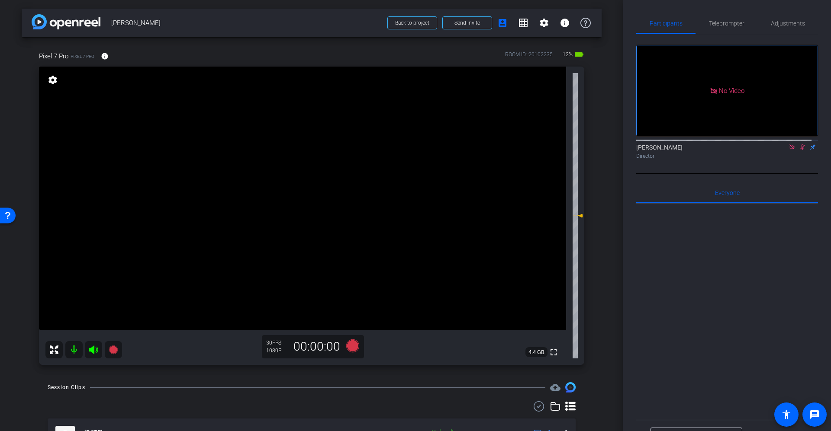
click at [553, 145] on icon at bounding box center [802, 147] width 7 height 6
click at [553, 145] on icon at bounding box center [791, 147] width 7 height 6
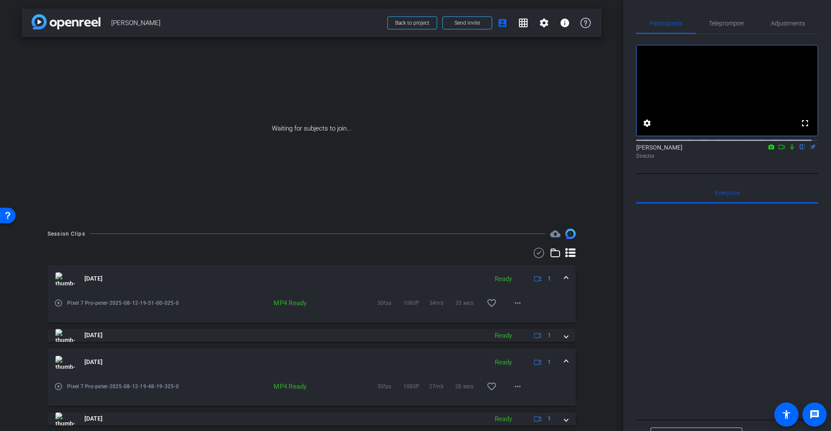
scroll to position [186, 0]
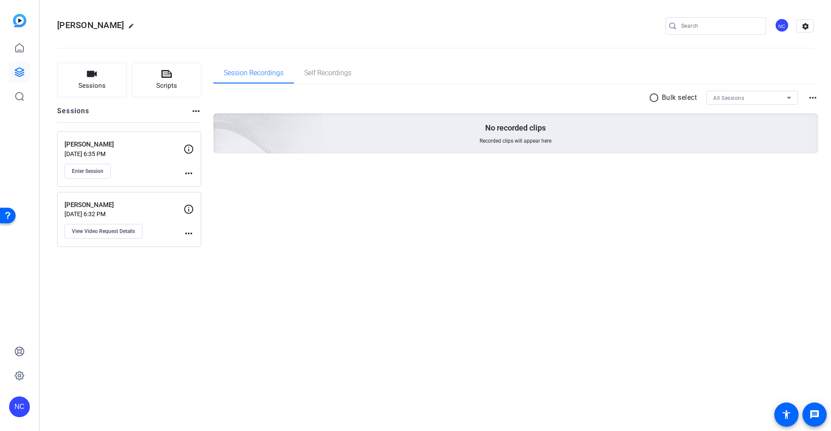
click at [134, 158] on div "[PERSON_NAME] [DATE] 6:35 PM Enter Session" at bounding box center [123, 159] width 119 height 39
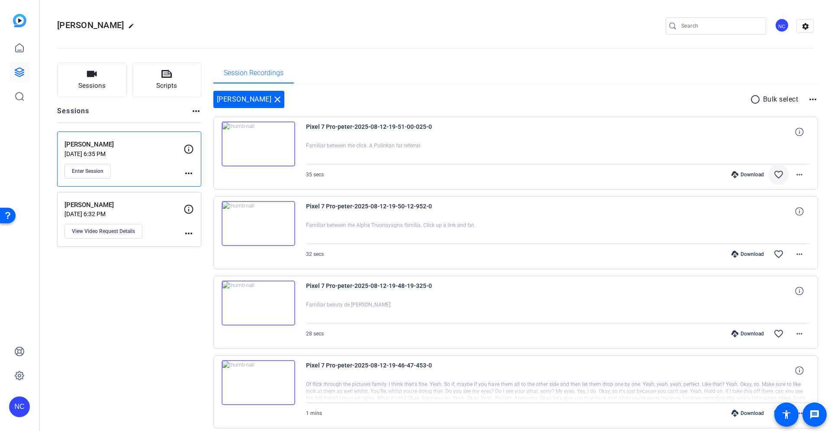
click at [773, 178] on mat-icon "favorite_border" at bounding box center [778, 175] width 10 height 10
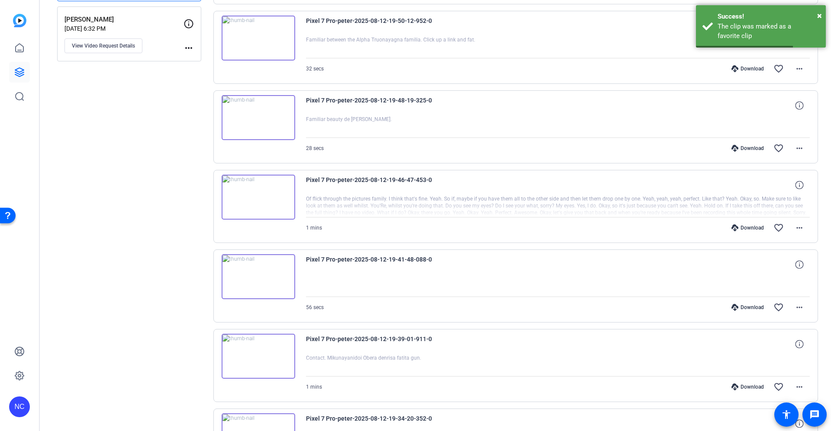
scroll to position [195, 0]
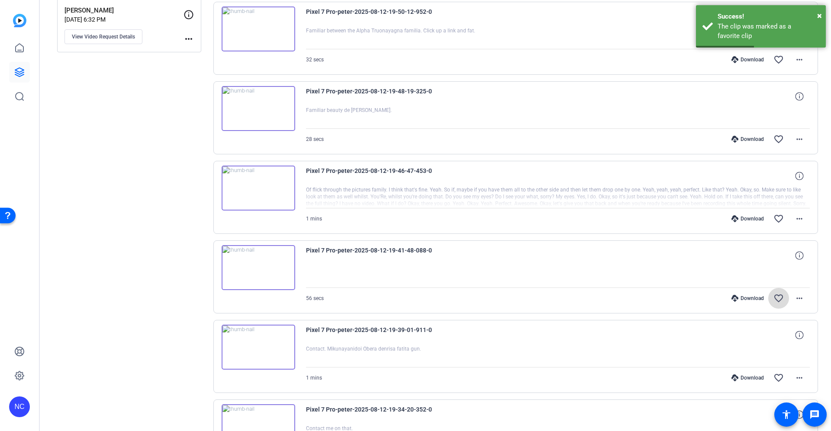
click at [775, 299] on mat-icon "favorite_border" at bounding box center [778, 298] width 10 height 10
click at [768, 382] on span at bounding box center [778, 378] width 21 height 21
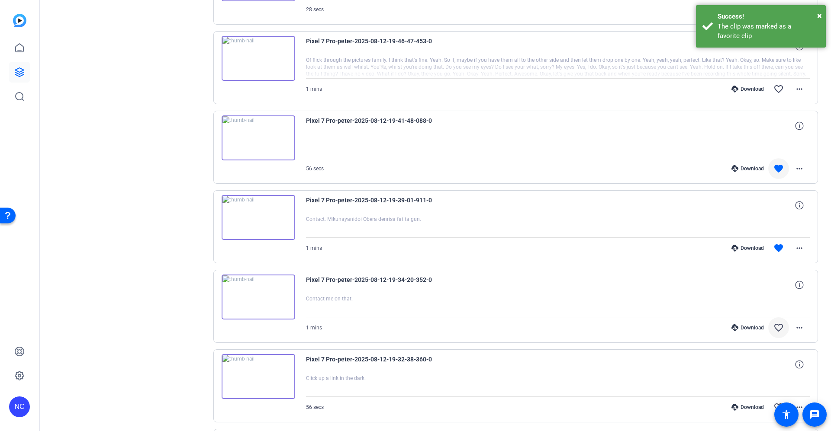
click at [768, 329] on span at bounding box center [778, 328] width 21 height 21
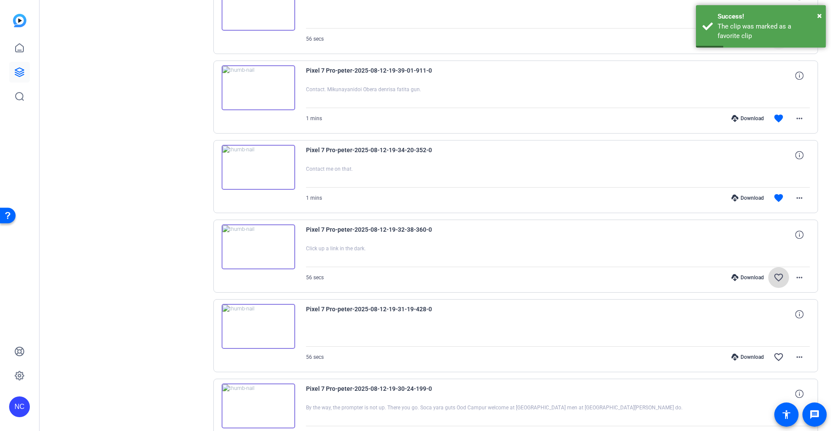
click at [773, 274] on mat-icon "favorite_border" at bounding box center [778, 278] width 10 height 10
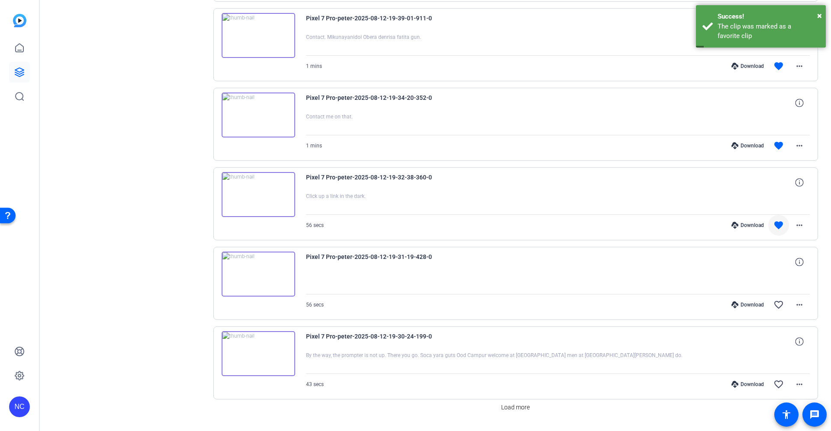
scroll to position [525, 0]
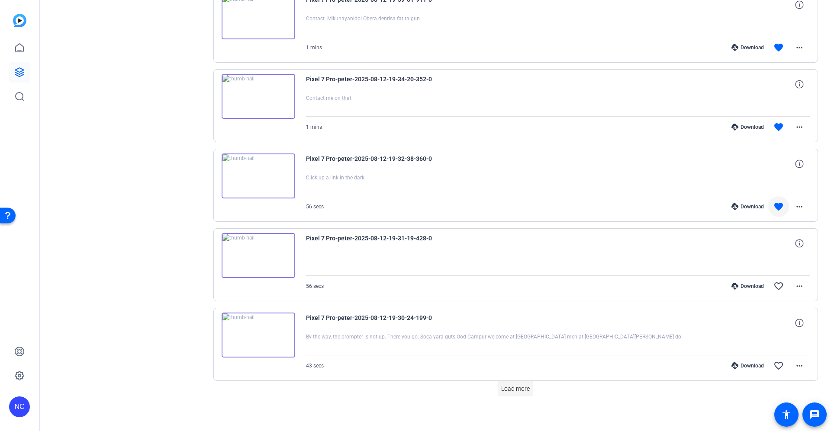
click at [527, 385] on span at bounding box center [515, 389] width 35 height 21
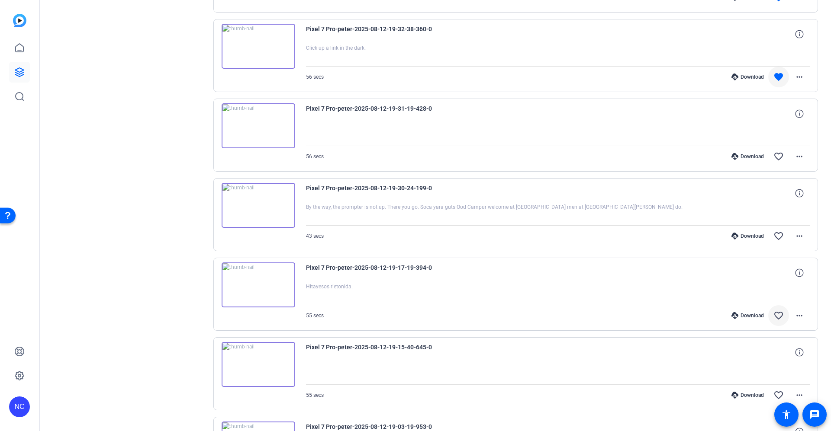
click at [773, 311] on mat-icon "favorite_border" at bounding box center [778, 316] width 10 height 10
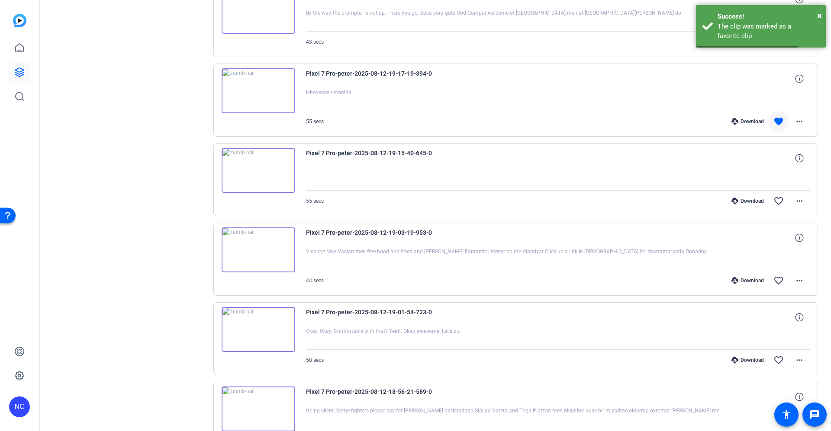
scroll to position [850, 0]
click at [776, 275] on mat-icon "favorite_border" at bounding box center [778, 280] width 10 height 10
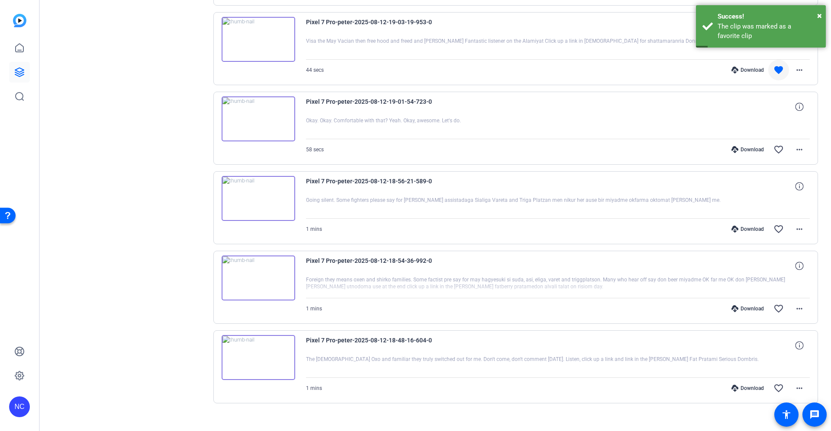
scroll to position [1064, 0]
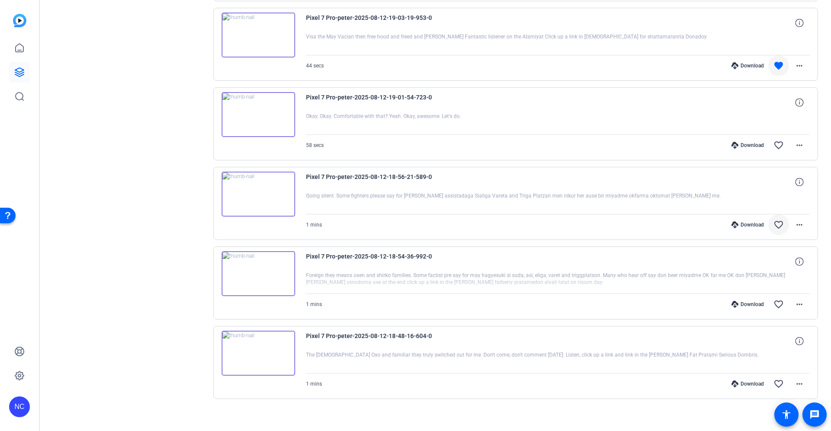
click at [773, 220] on mat-icon "favorite_border" at bounding box center [778, 225] width 10 height 10
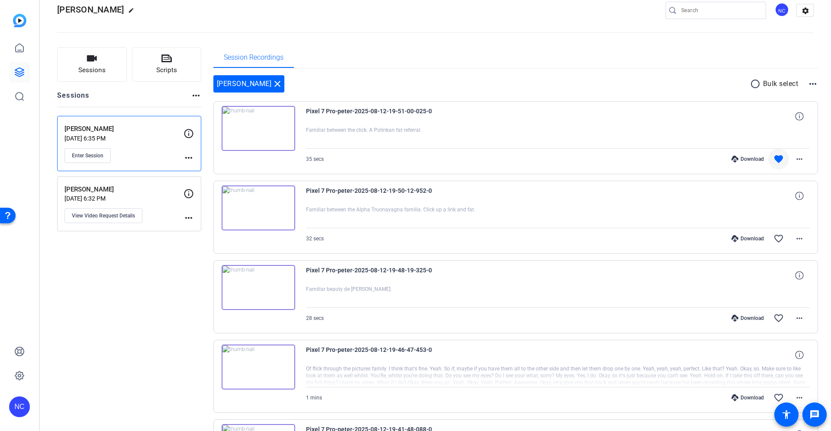
scroll to position [0, 0]
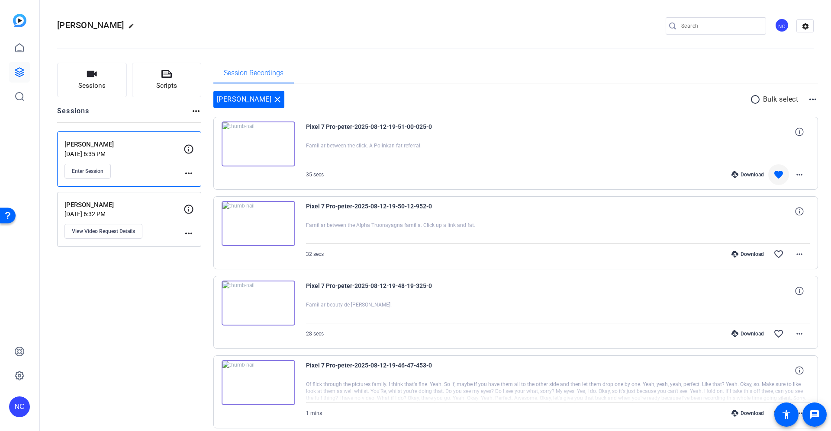
click at [807, 101] on mat-icon "more_horiz" at bounding box center [812, 99] width 10 height 10
click at [638, 98] on div at bounding box center [415, 215] width 831 height 431
click at [277, 82] on span "Session Recordings" at bounding box center [254, 73] width 60 height 21
click at [192, 177] on mat-icon "more_horiz" at bounding box center [188, 173] width 10 height 10
click at [170, 180] on div at bounding box center [415, 215] width 831 height 431
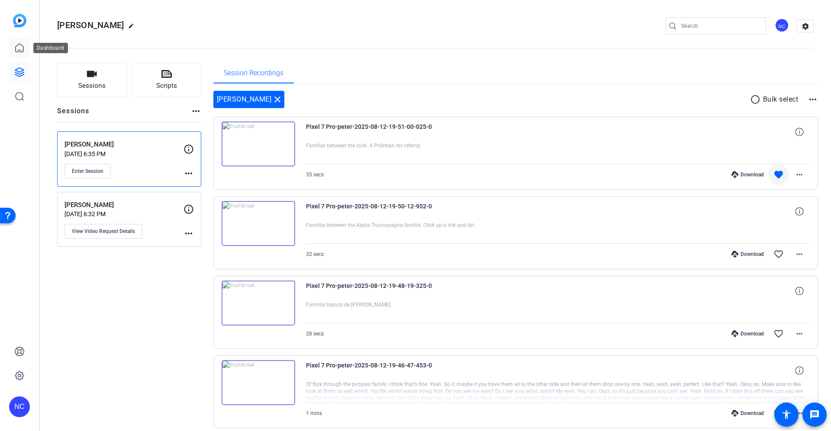
click at [10, 42] on link at bounding box center [19, 48] width 21 height 21
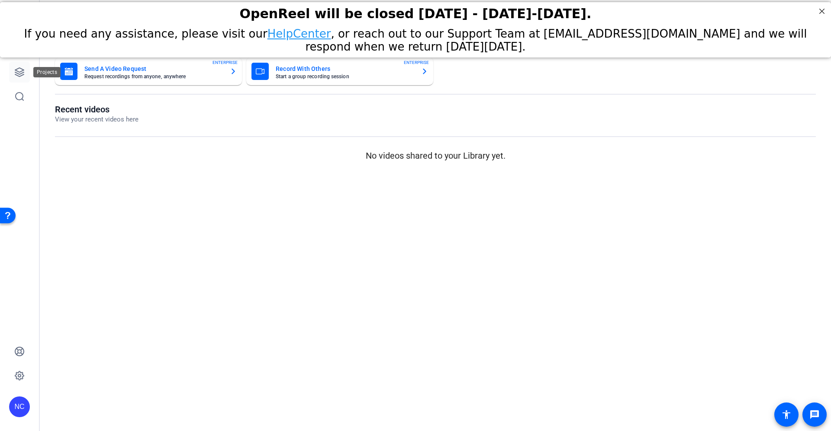
click at [24, 77] on icon at bounding box center [19, 72] width 10 height 10
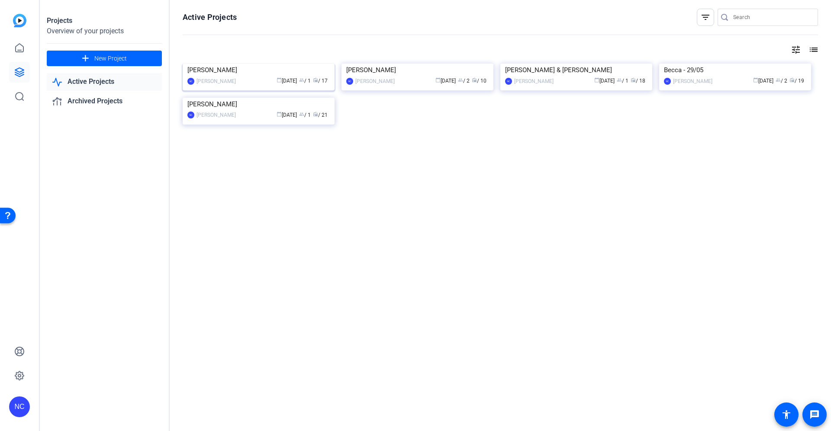
click at [277, 64] on img at bounding box center [259, 64] width 152 height 0
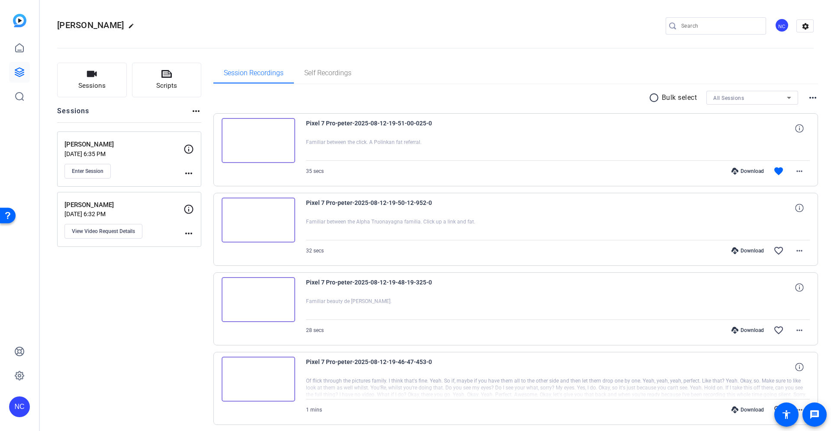
click at [807, 99] on mat-icon "more_horiz" at bounding box center [812, 98] width 10 height 10
click at [591, 83] on div at bounding box center [415, 215] width 831 height 431
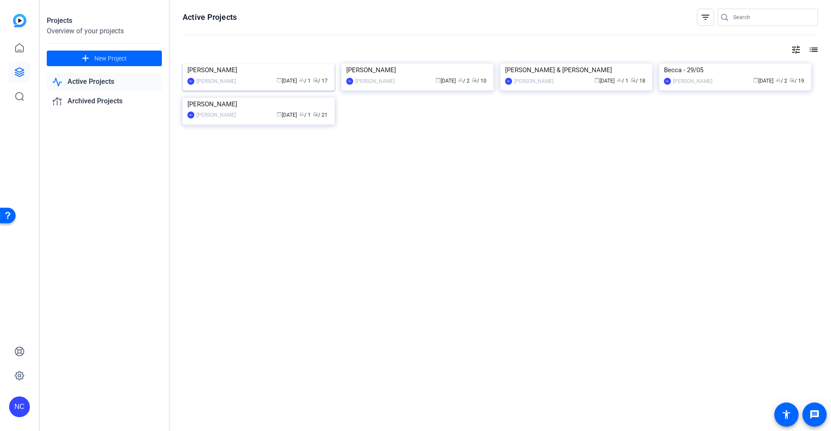
click at [296, 77] on div "[PERSON_NAME]" at bounding box center [258, 70] width 142 height 13
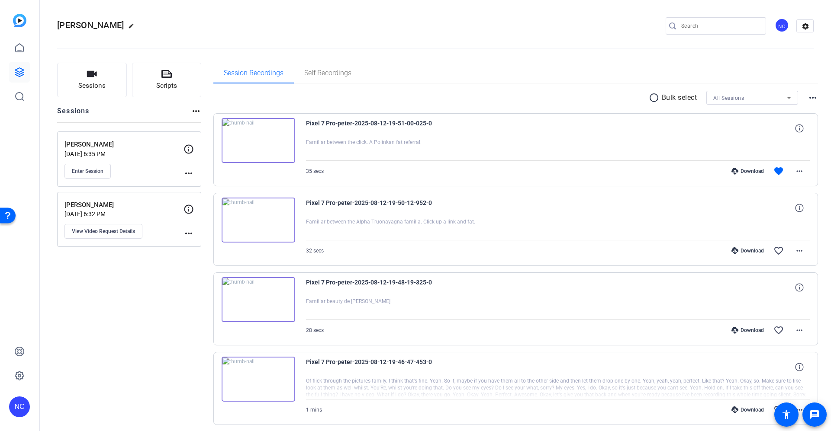
click at [193, 110] on mat-icon "more_horiz" at bounding box center [196, 111] width 10 height 10
click at [193, 110] on div at bounding box center [415, 215] width 831 height 431
click at [19, 69] on icon at bounding box center [19, 72] width 10 height 10
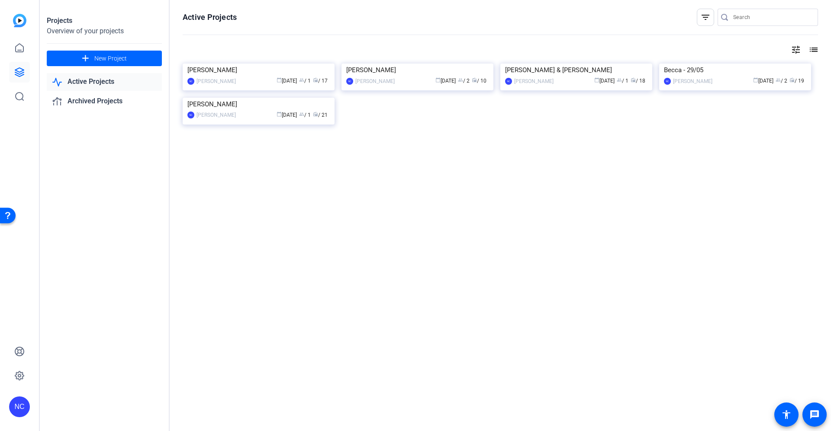
drag, startPoint x: 318, startPoint y: 134, endPoint x: 291, endPoint y: 119, distance: 30.4
click at [291, 64] on img at bounding box center [259, 64] width 152 height 0
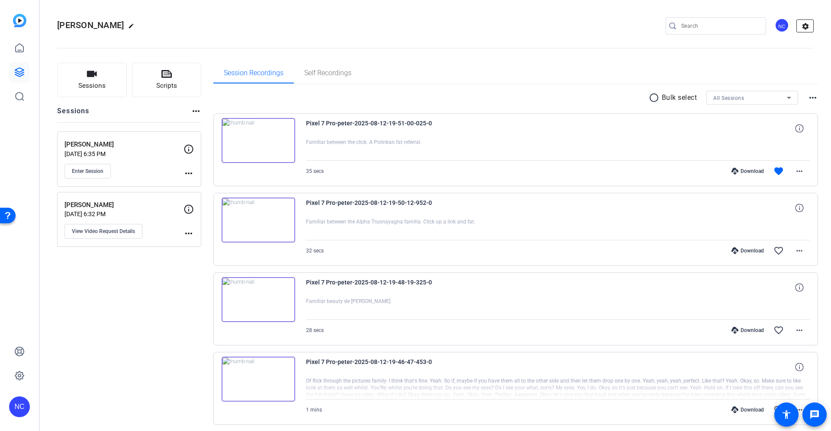
click at [797, 22] on mat-icon "settings" at bounding box center [805, 26] width 17 height 13
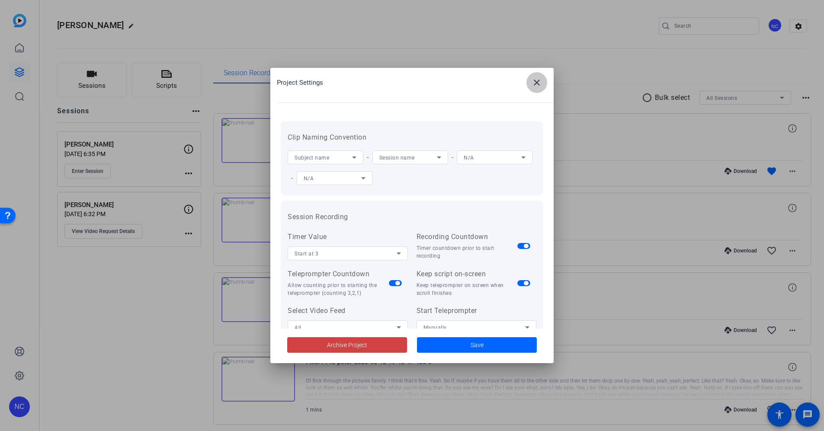
click at [540, 88] on span at bounding box center [537, 82] width 21 height 21
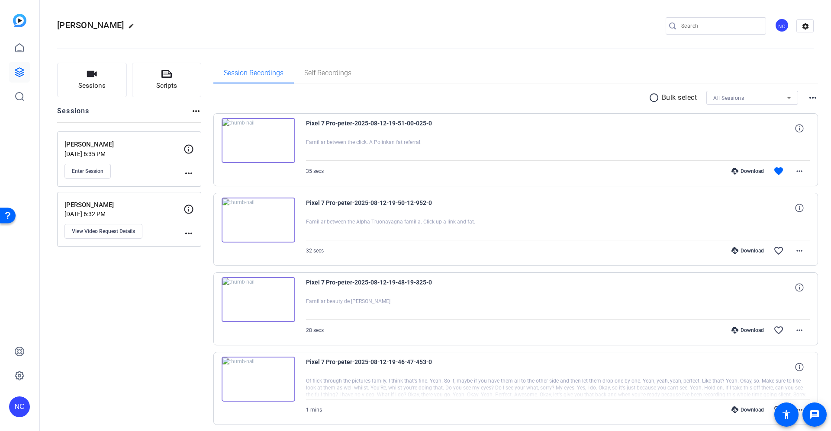
click at [190, 148] on icon at bounding box center [188, 149] width 10 height 10
click at [190, 149] on icon at bounding box center [188, 149] width 10 height 10
click at [733, 93] on div "All Sessions" at bounding box center [750, 98] width 74 height 11
click at [734, 131] on mat-option "[PERSON_NAME]" at bounding box center [746, 129] width 92 height 14
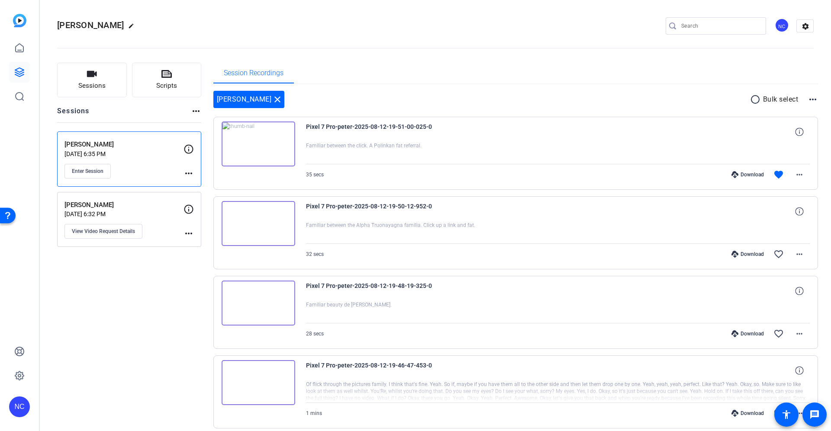
click at [767, 104] on div "[PERSON_NAME] close radio_button_unchecked Bulk select more_horiz" at bounding box center [515, 99] width 605 height 17
click at [774, 100] on p "Bulk select" at bounding box center [780, 99] width 35 height 10
click at [801, 97] on div "[PERSON_NAME] close radio_button_unchecked Bulk select more_horiz" at bounding box center [515, 99] width 605 height 17
click at [807, 104] on mat-icon "more_horiz" at bounding box center [812, 99] width 10 height 10
click at [771, 99] on div at bounding box center [415, 215] width 831 height 431
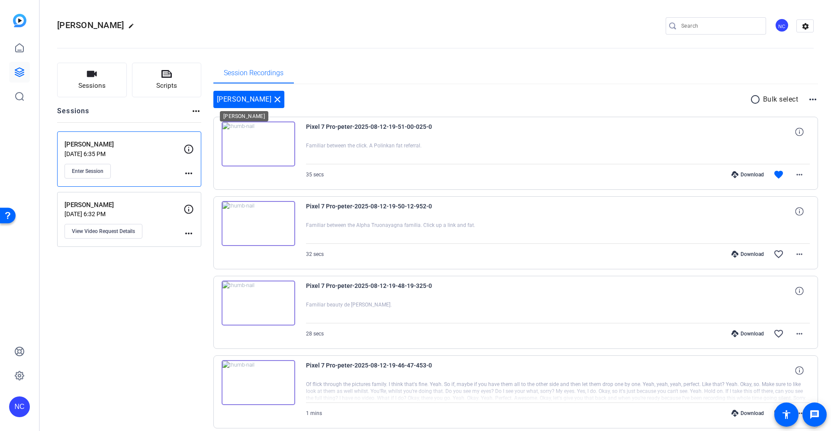
click at [238, 93] on div "[PERSON_NAME]" at bounding box center [248, 99] width 71 height 17
click at [272, 100] on mat-icon "close" at bounding box center [277, 99] width 10 height 10
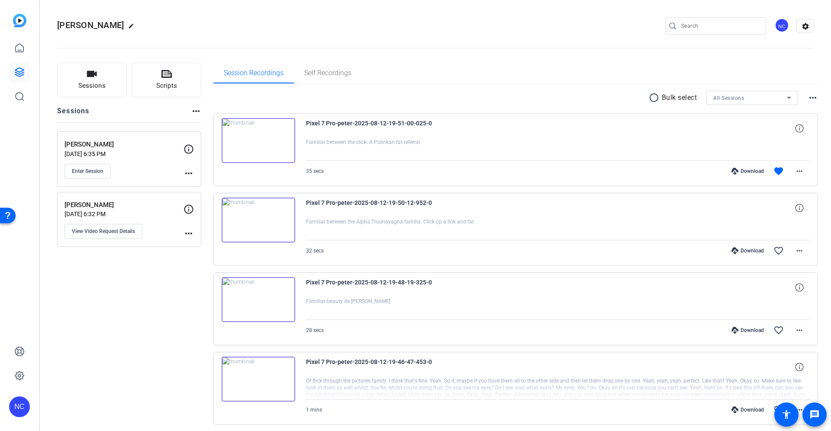
click at [756, 99] on div "All Sessions" at bounding box center [750, 98] width 74 height 11
click at [737, 142] on mat-option "[PERSON_NAME]" at bounding box center [746, 142] width 92 height 14
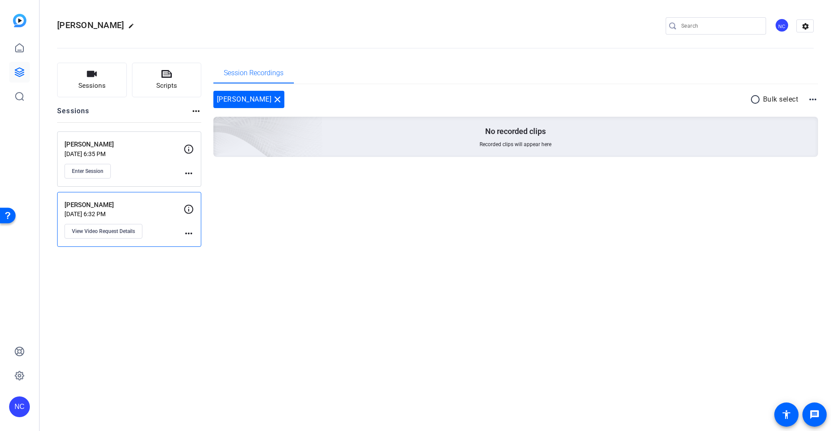
click at [188, 229] on mat-icon "more_horiz" at bounding box center [188, 233] width 10 height 10
click at [200, 244] on span "Archive Session" at bounding box center [209, 245] width 39 height 10
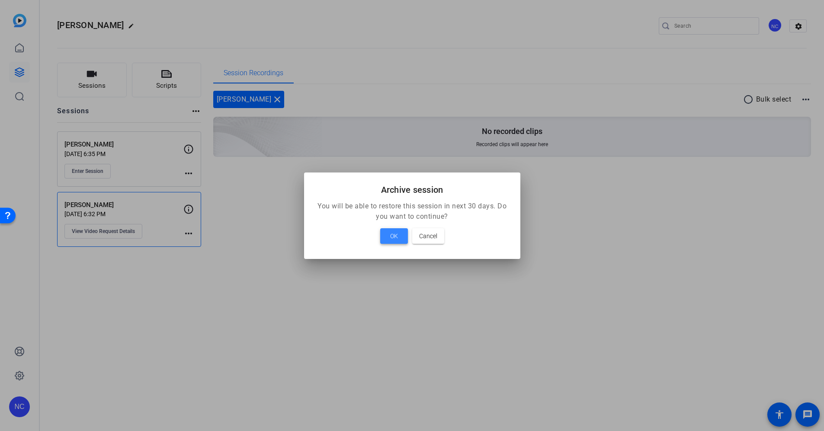
click at [399, 239] on span at bounding box center [394, 236] width 28 height 21
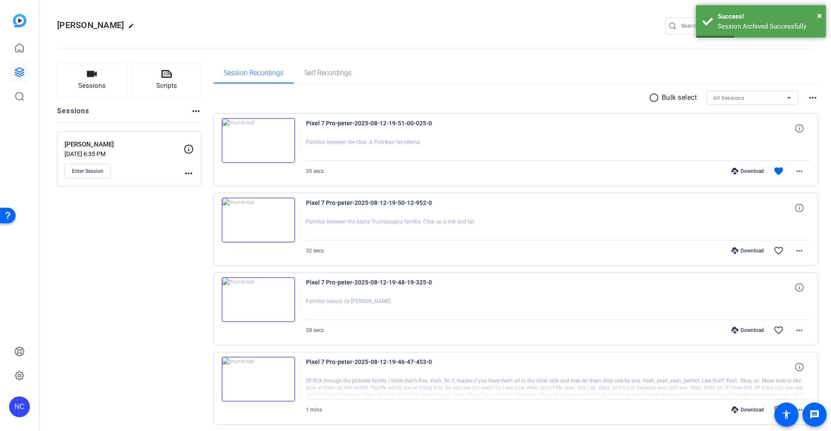
click at [754, 99] on div "All Sessions" at bounding box center [750, 98] width 74 height 11
click at [754, 99] on div at bounding box center [415, 215] width 831 height 431
click at [798, 94] on div "radio_button_unchecked Bulk select All Sessions more_horiz" at bounding box center [515, 98] width 605 height 14
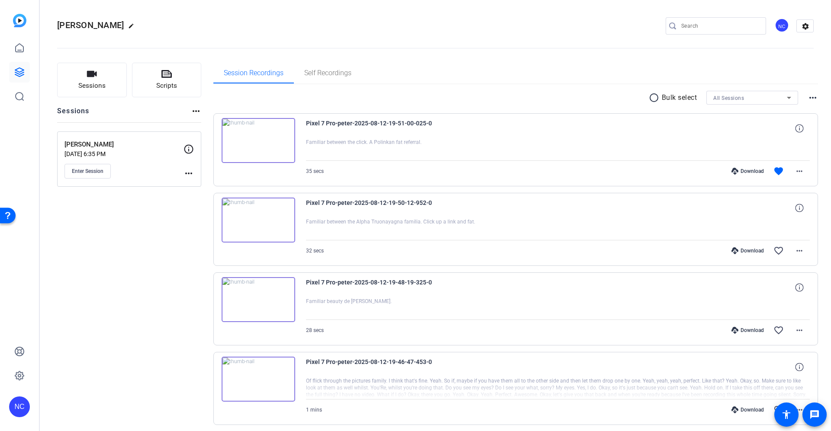
click at [807, 95] on mat-icon "more_horiz" at bounding box center [812, 98] width 10 height 10
click at [804, 98] on div at bounding box center [415, 215] width 831 height 431
click at [185, 151] on icon at bounding box center [188, 149] width 10 height 10
click at [190, 171] on mat-icon "more_horiz" at bounding box center [188, 173] width 10 height 10
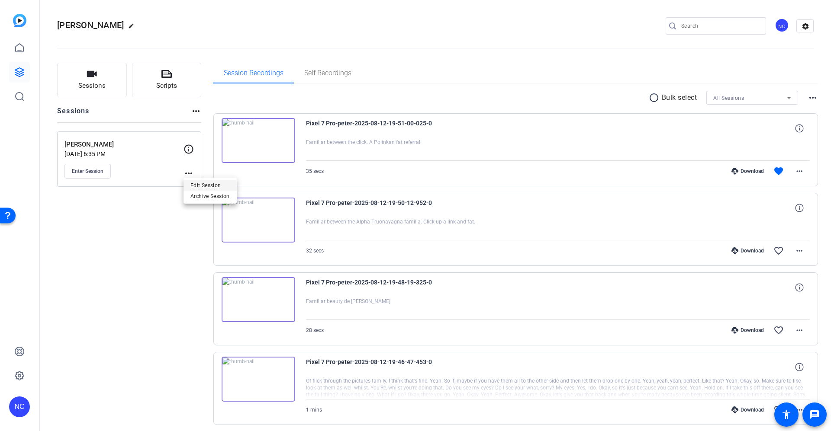
click at [203, 184] on span "Edit Session" at bounding box center [209, 185] width 39 height 10
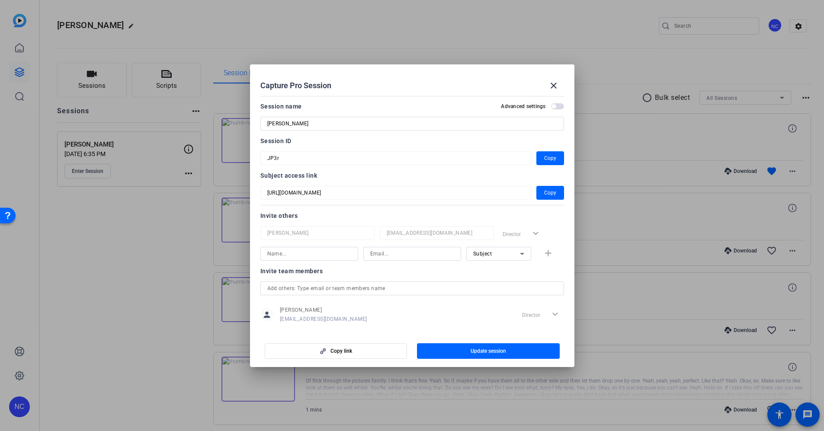
click at [352, 291] on input "text" at bounding box center [412, 288] width 290 height 10
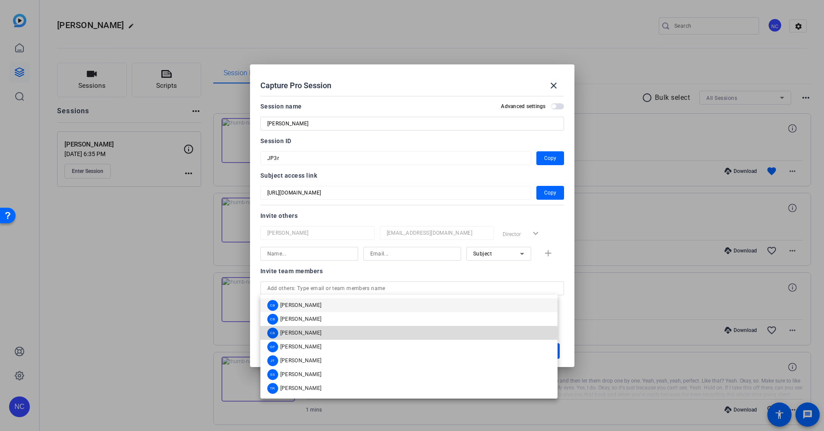
click at [340, 331] on mat-option "CB [PERSON_NAME]" at bounding box center [408, 333] width 297 height 14
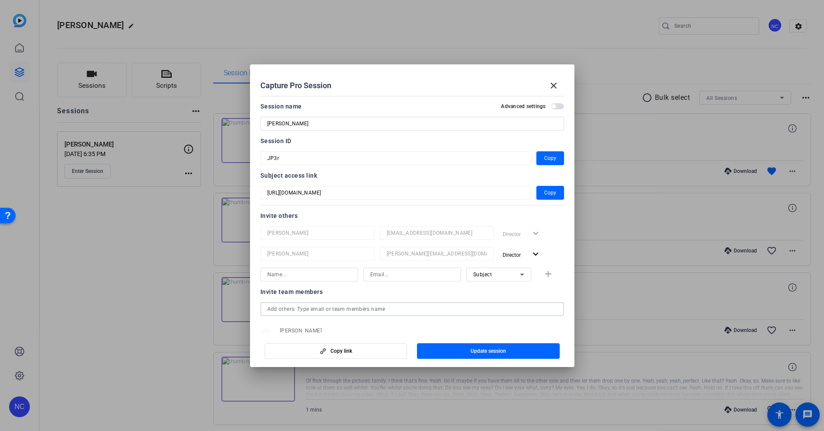
click at [345, 313] on input "text" at bounding box center [412, 309] width 290 height 10
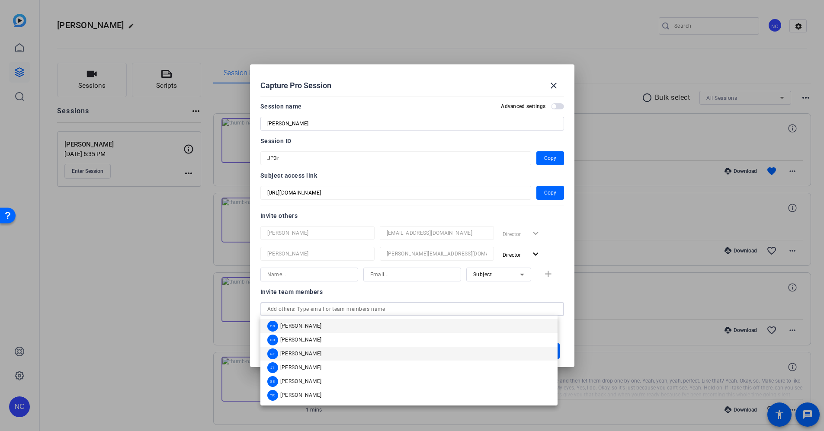
click at [345, 351] on mat-option "GF [PERSON_NAME]" at bounding box center [408, 354] width 297 height 14
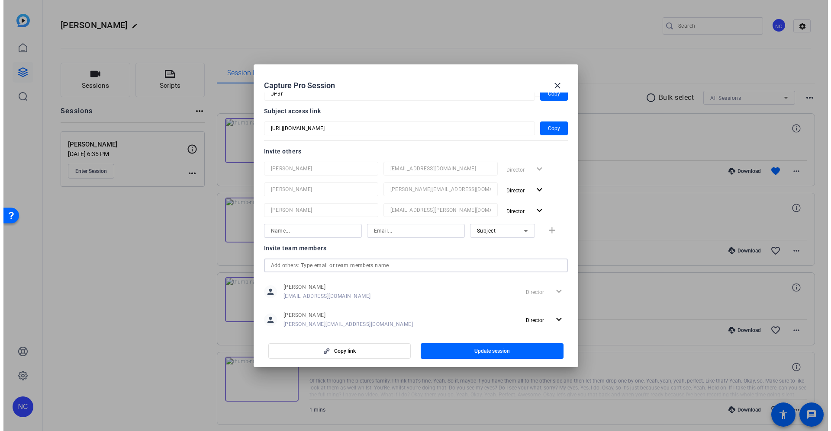
scroll to position [65, 0]
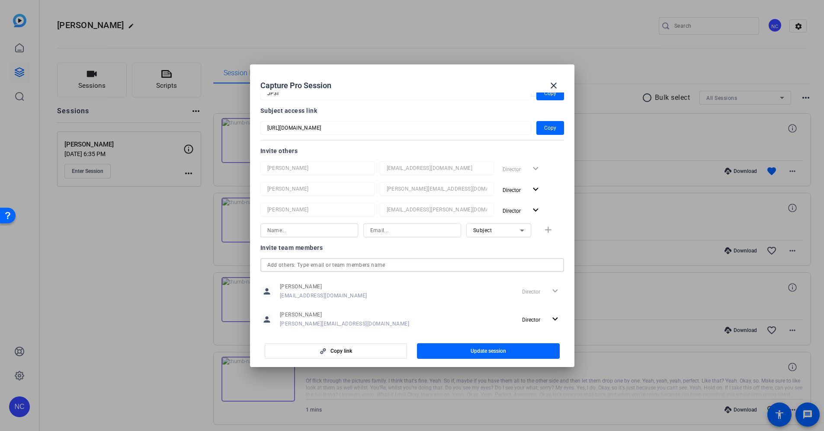
click at [321, 269] on input "text" at bounding box center [412, 265] width 290 height 10
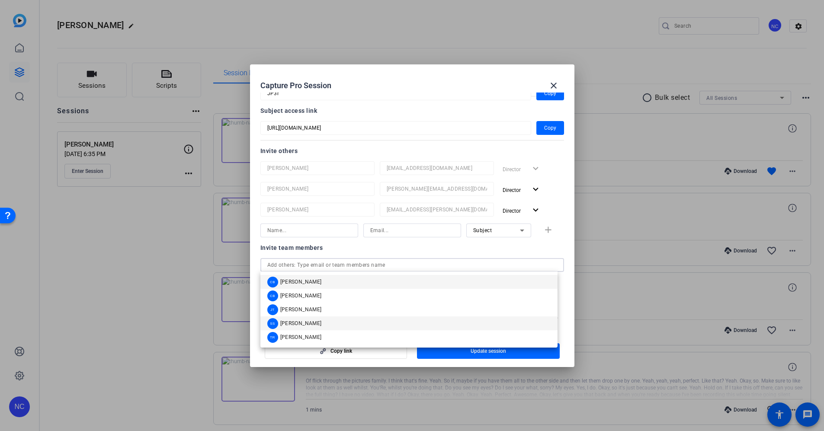
click at [362, 323] on mat-option "SS [PERSON_NAME]" at bounding box center [408, 324] width 297 height 14
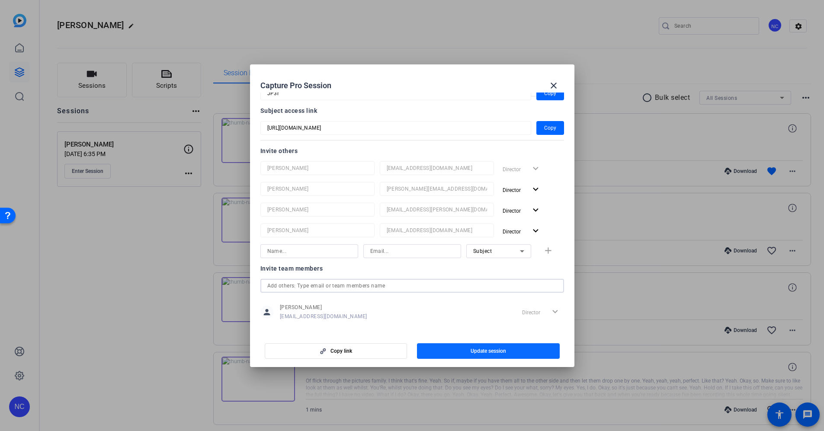
click at [470, 346] on span "button" at bounding box center [488, 351] width 143 height 21
